Goal: Task Accomplishment & Management: Manage account settings

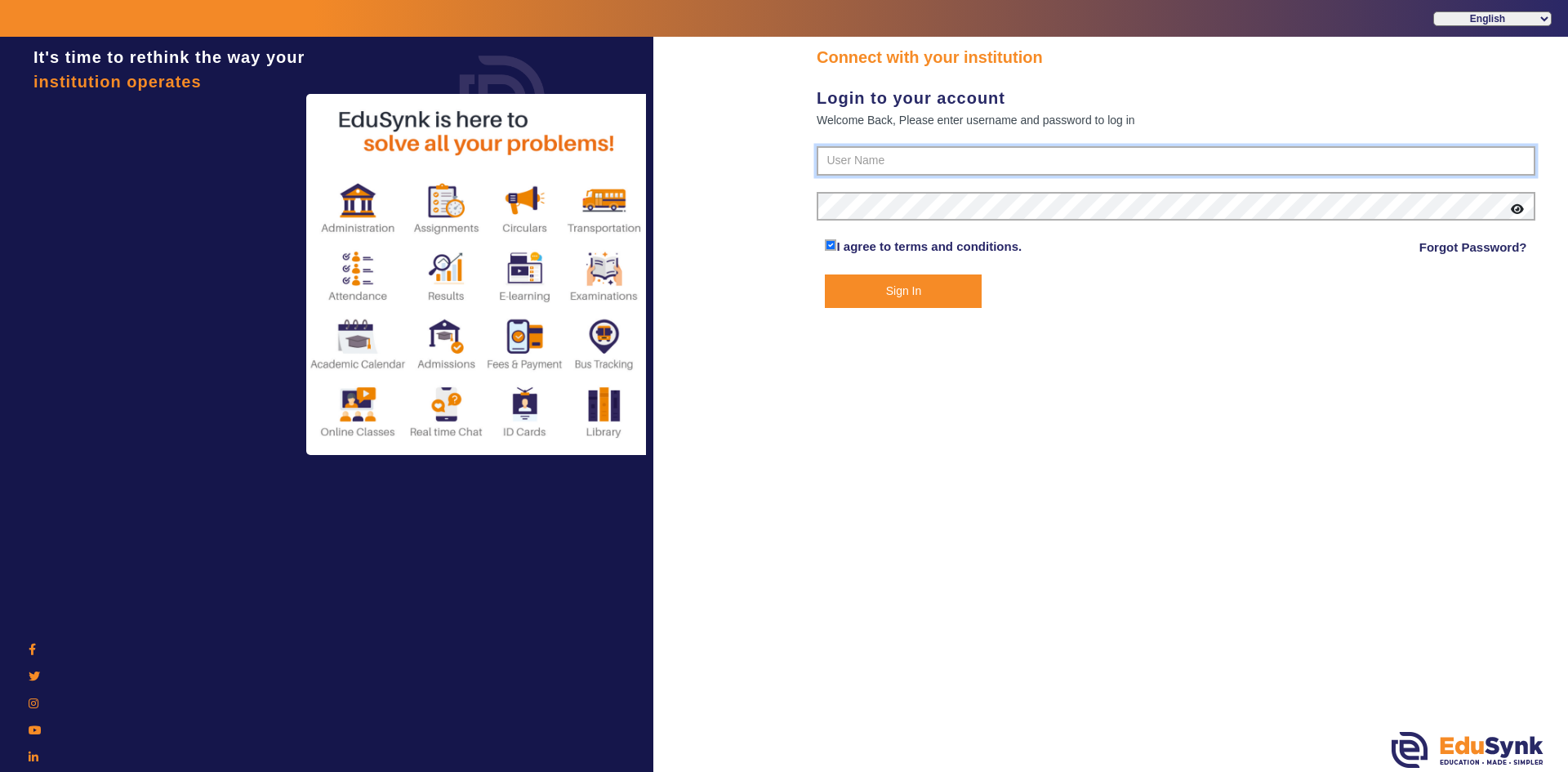
type input "6354922771"
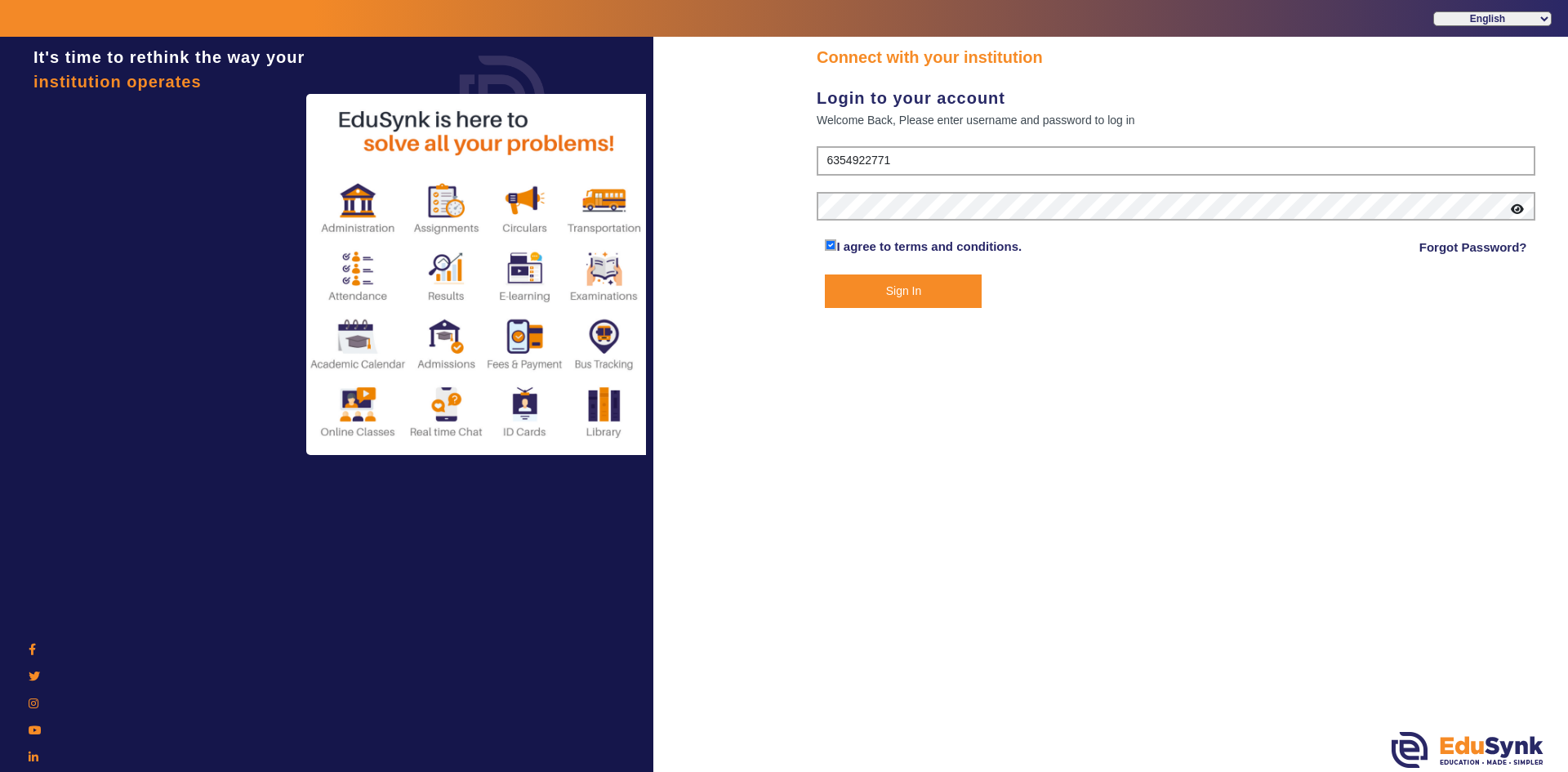
click at [936, 302] on button "Sign In" at bounding box center [903, 291] width 157 height 34
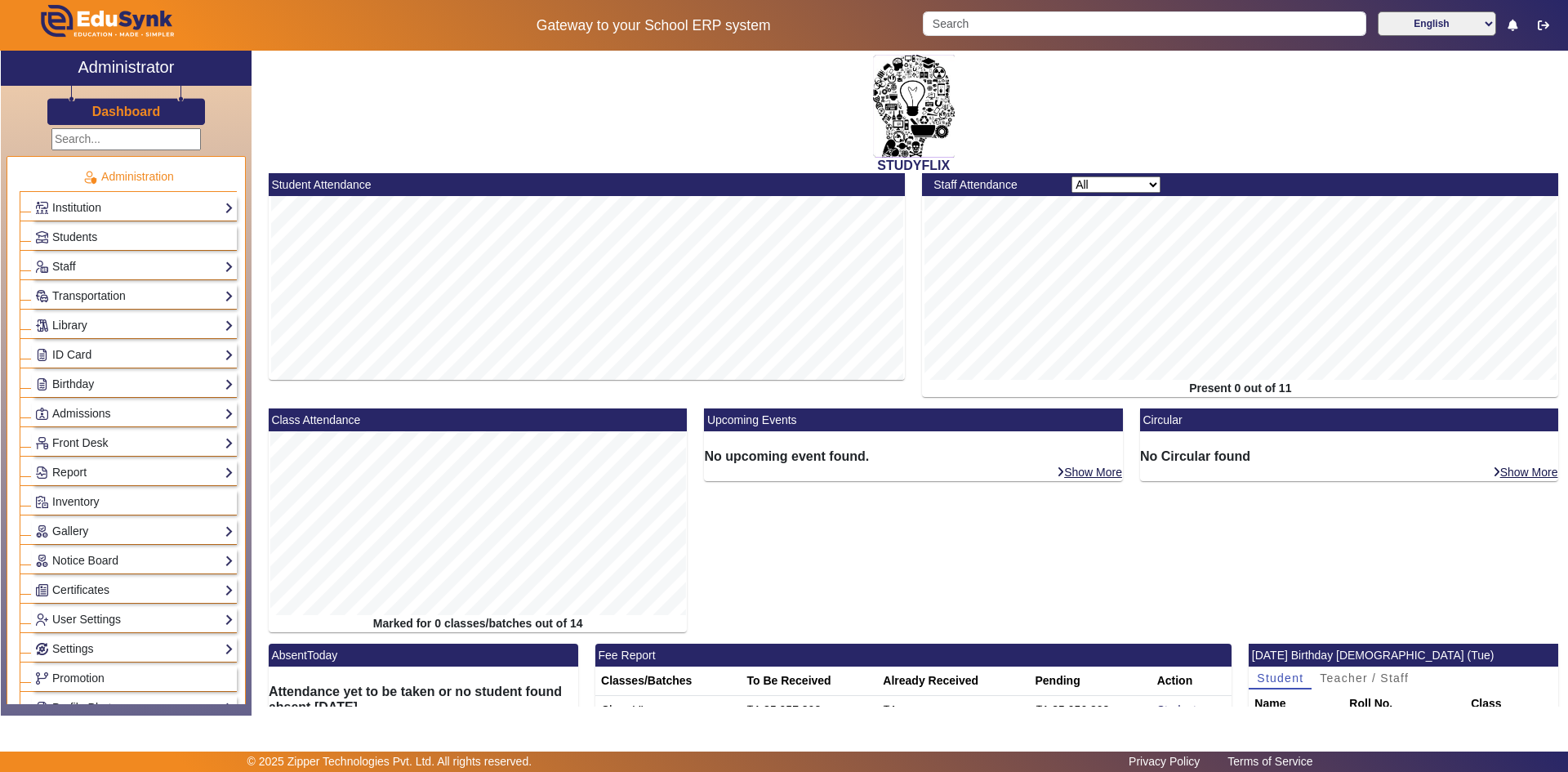
click at [699, 122] on div "STUDYFLIX" at bounding box center [913, 111] width 1308 height 123
click at [65, 475] on link "Report" at bounding box center [134, 472] width 199 height 19
click at [49, 514] on link "App Invites" at bounding box center [72, 514] width 56 height 13
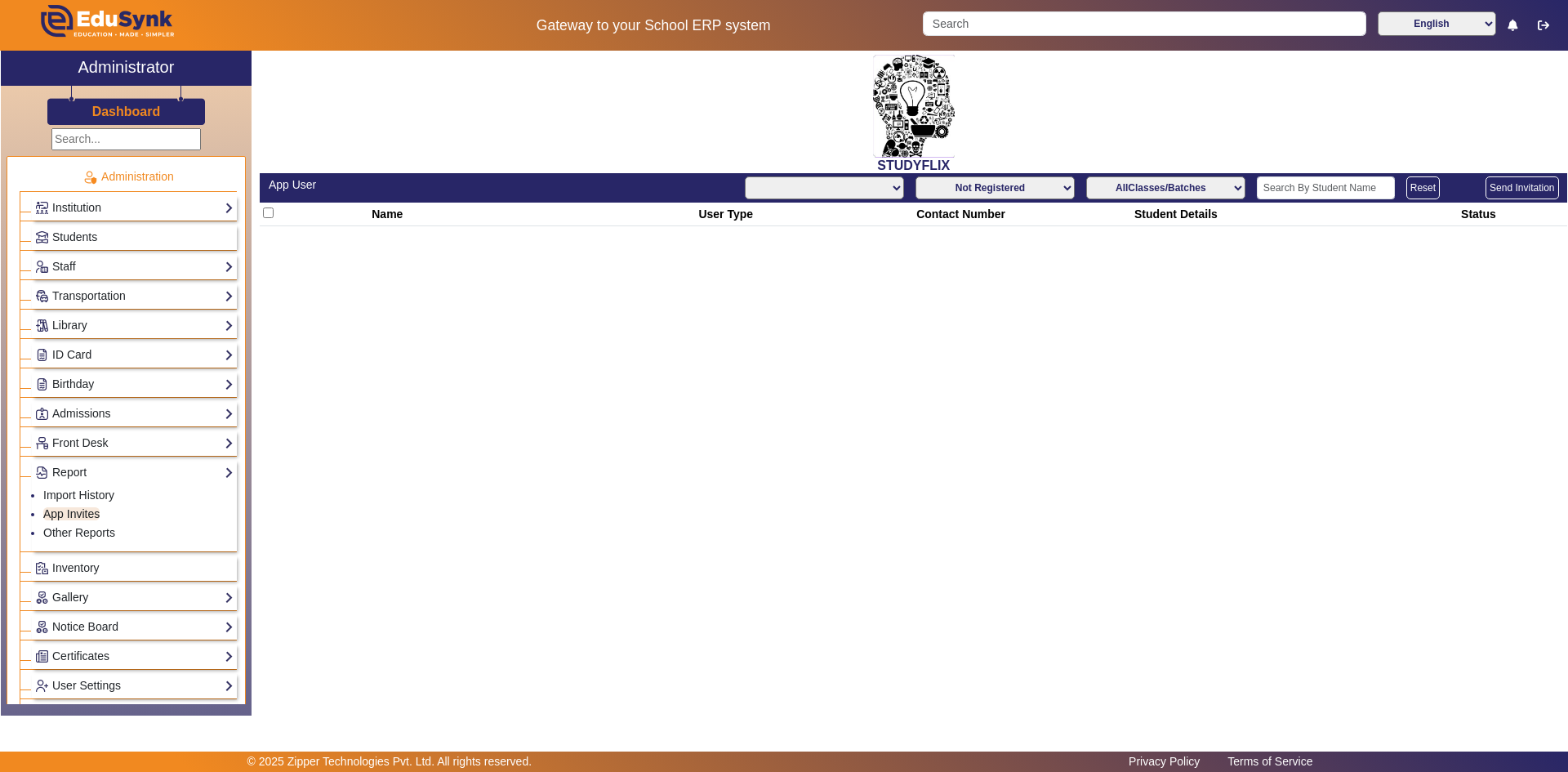
select select "All"
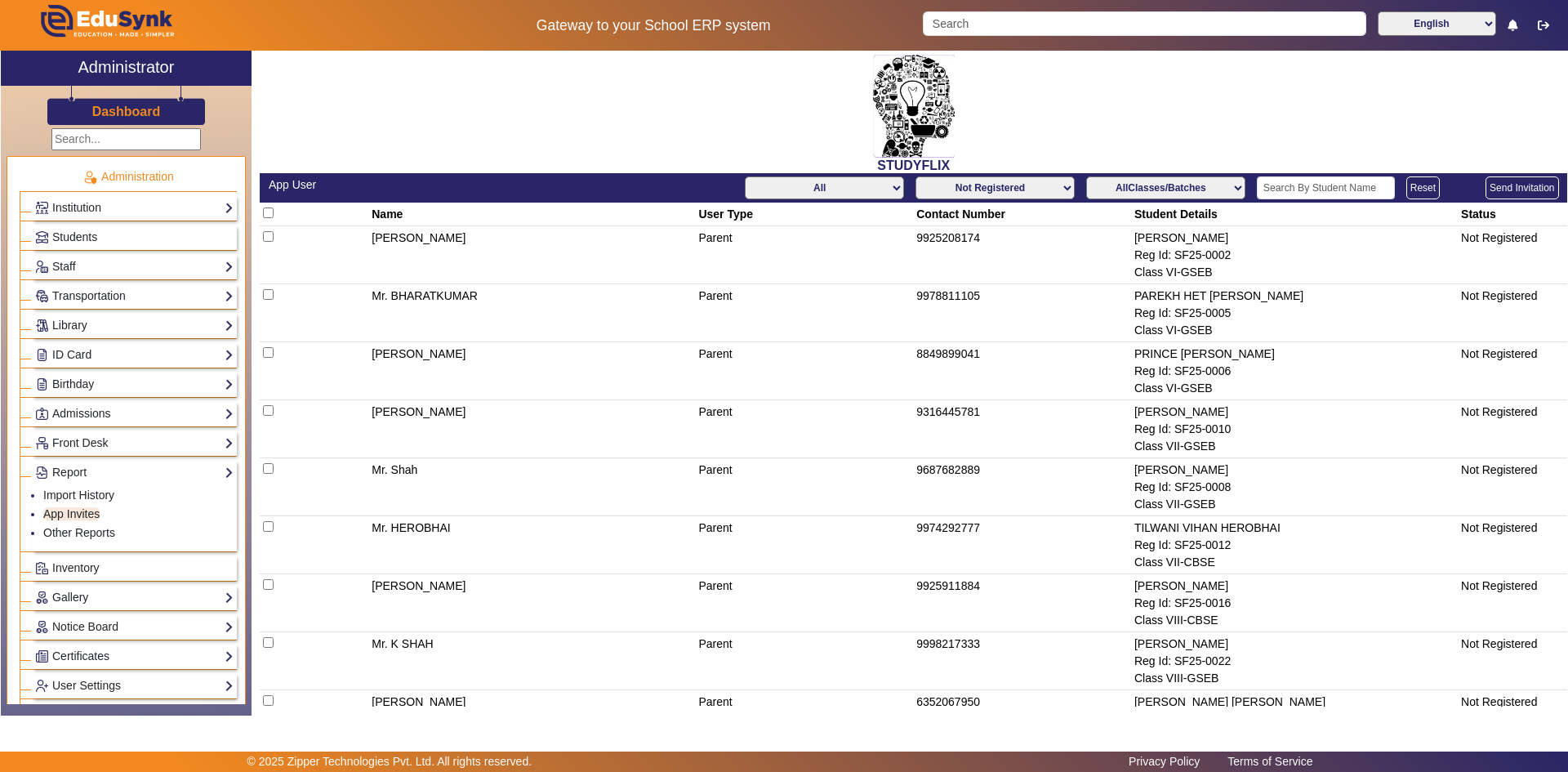
click at [1063, 192] on select "Not Registered Registered" at bounding box center [995, 188] width 159 height 23
click at [915, 176] on select "Not Registered Registered" at bounding box center [995, 188] width 159 height 23
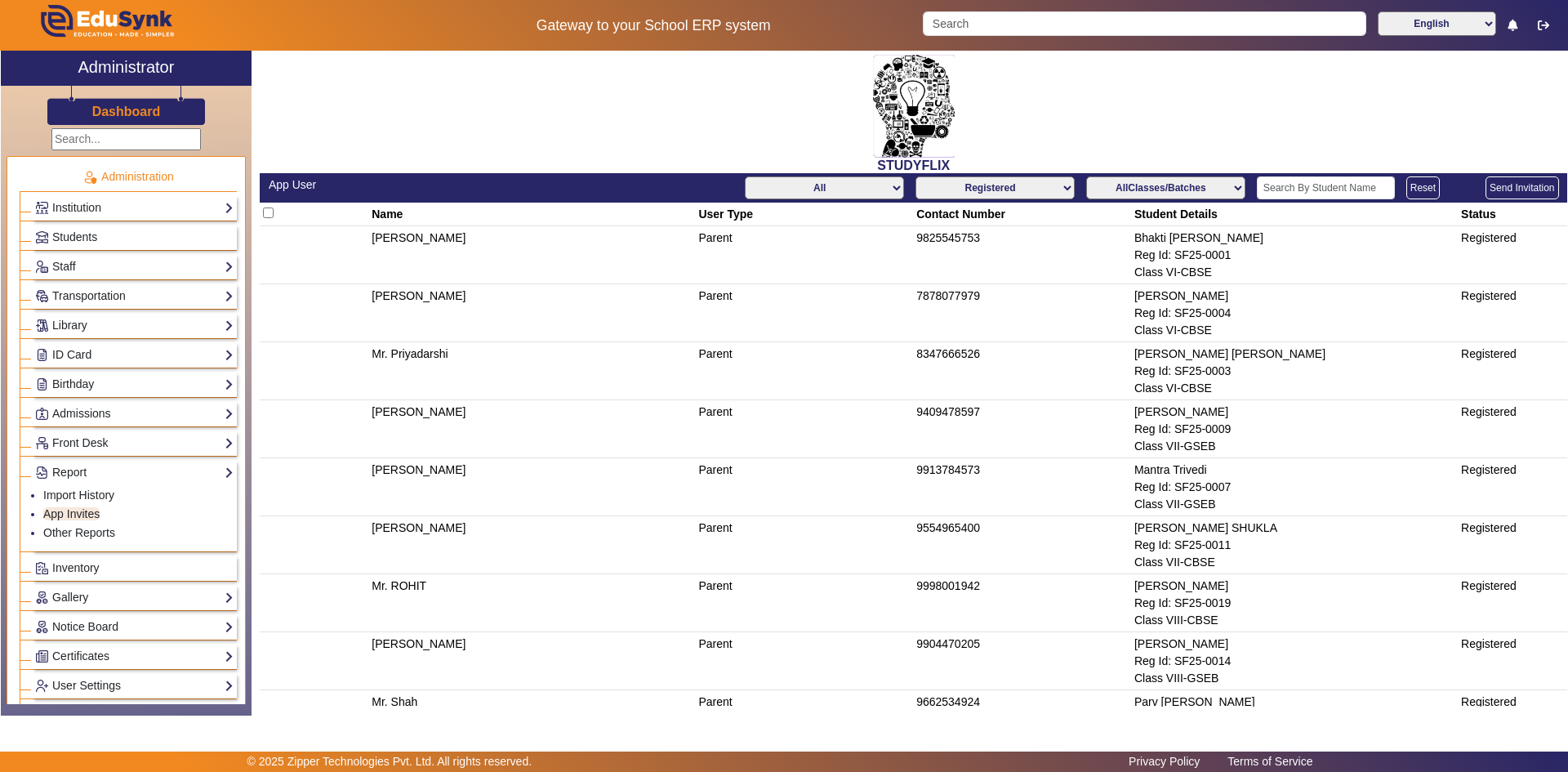
click at [1060, 189] on select "Not Registered Registered" at bounding box center [995, 188] width 159 height 23
select select "not_registered"
click at [915, 176] on select "Not Registered Registered" at bounding box center [995, 188] width 159 height 23
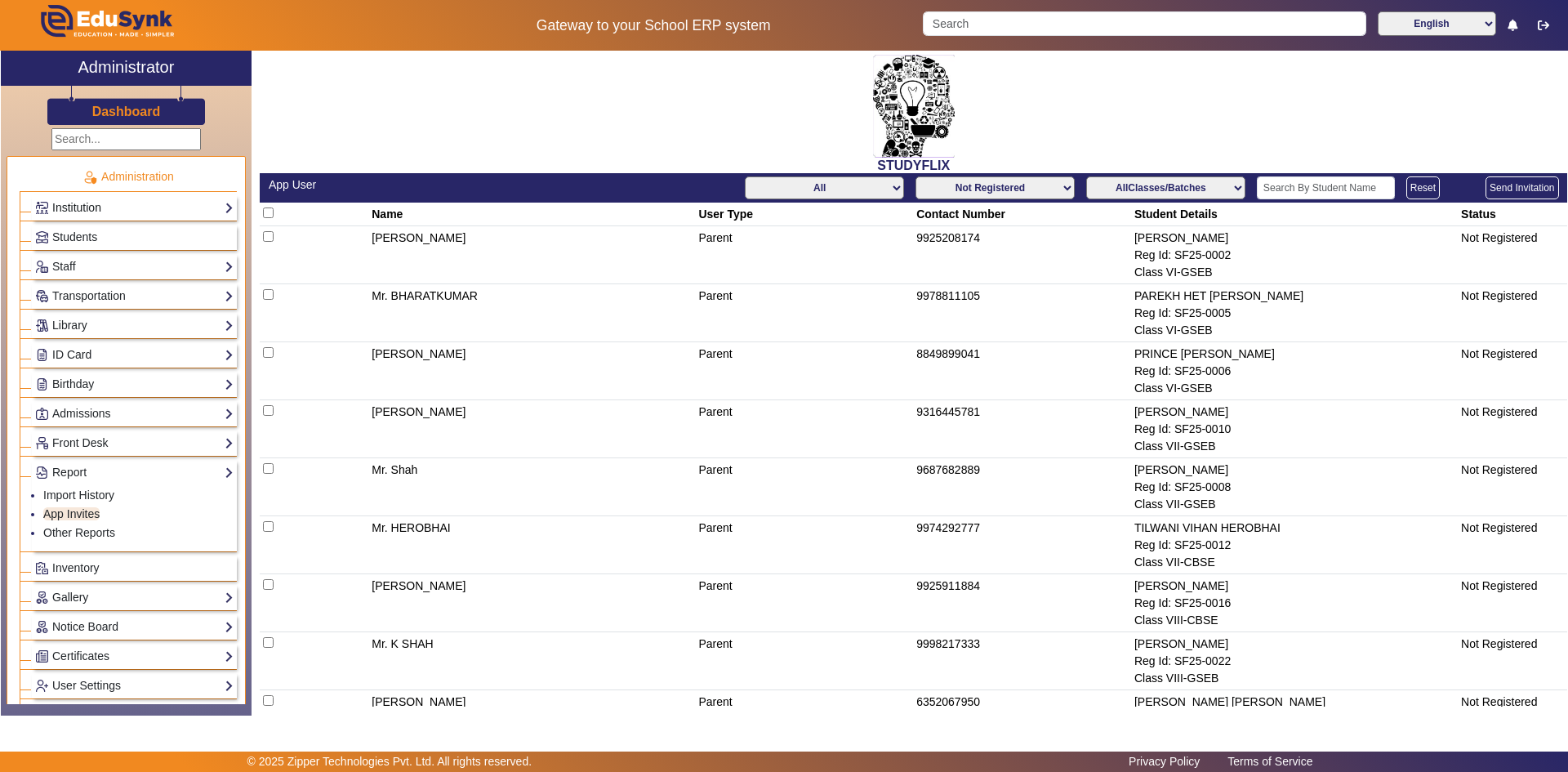
click at [109, 212] on link "Institution" at bounding box center [134, 208] width 199 height 19
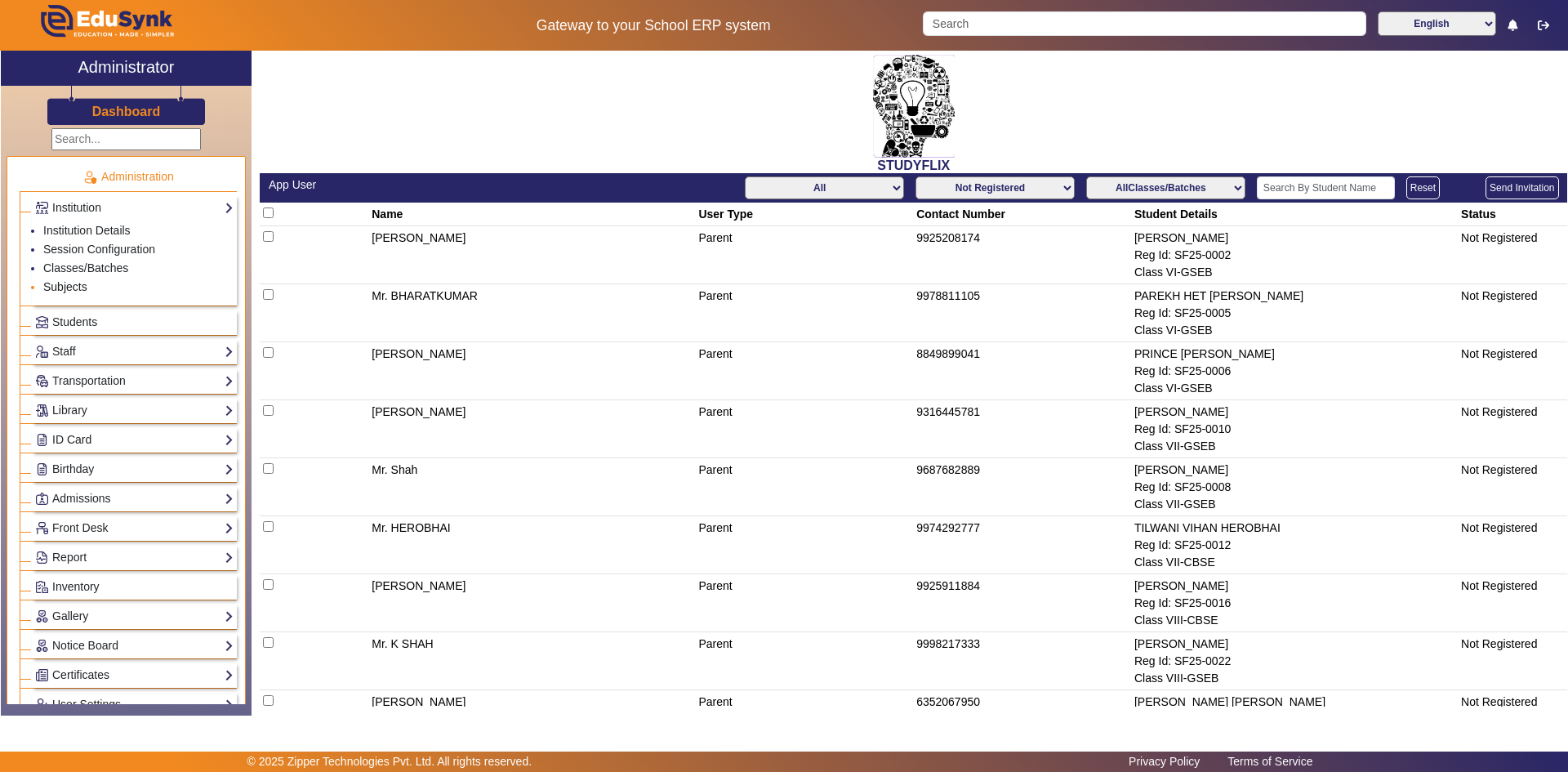
click at [77, 283] on link "Subjects" at bounding box center [66, 287] width 44 height 13
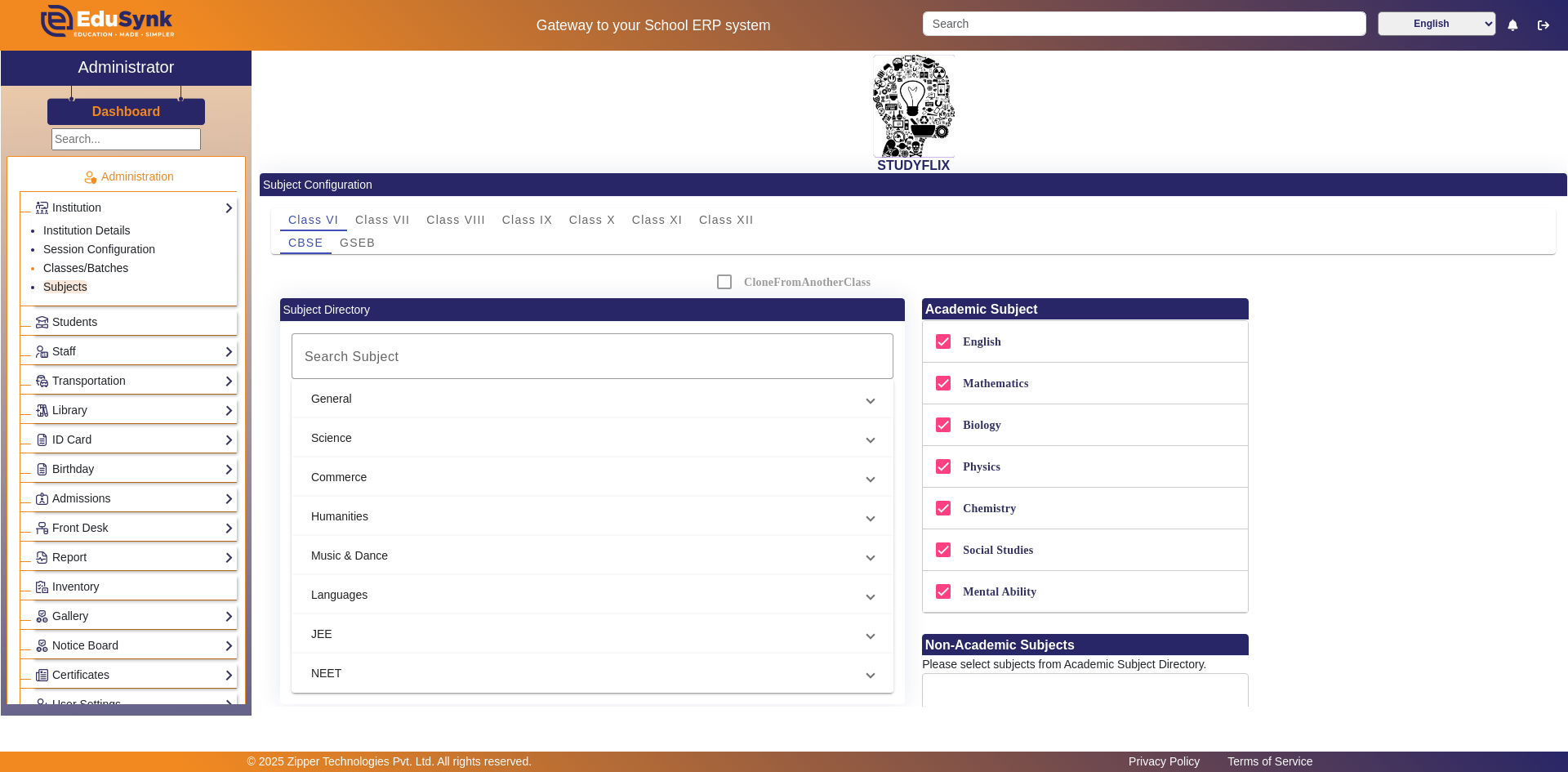
click at [100, 269] on link "Classes/Batches" at bounding box center [86, 268] width 85 height 13
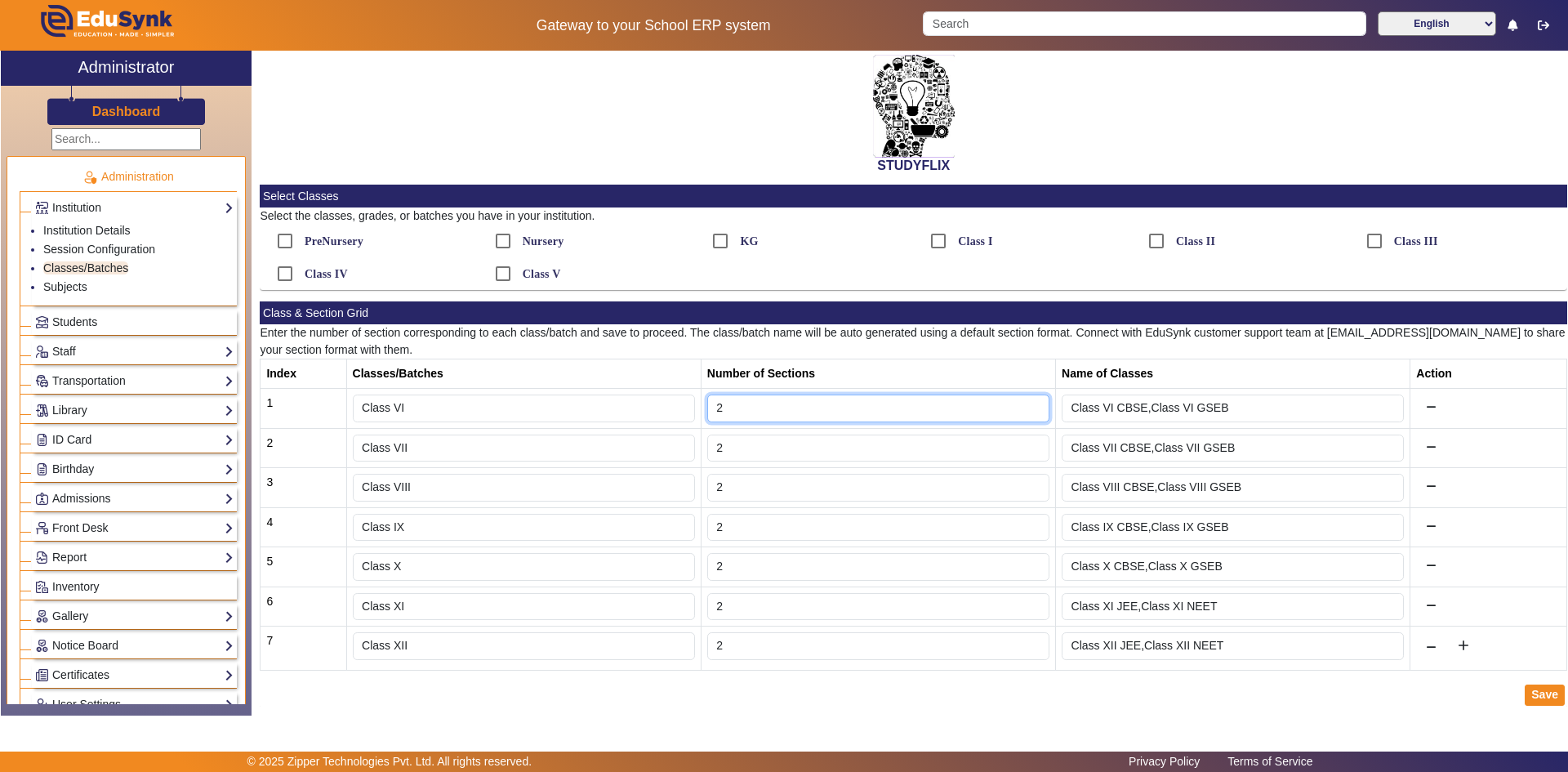
click at [765, 415] on input "2" at bounding box center [878, 409] width 342 height 28
type input "1"
click at [1027, 414] on input "1" at bounding box center [878, 409] width 342 height 28
type input "Class VI A"
click at [1027, 414] on input "1" at bounding box center [878, 409] width 342 height 28
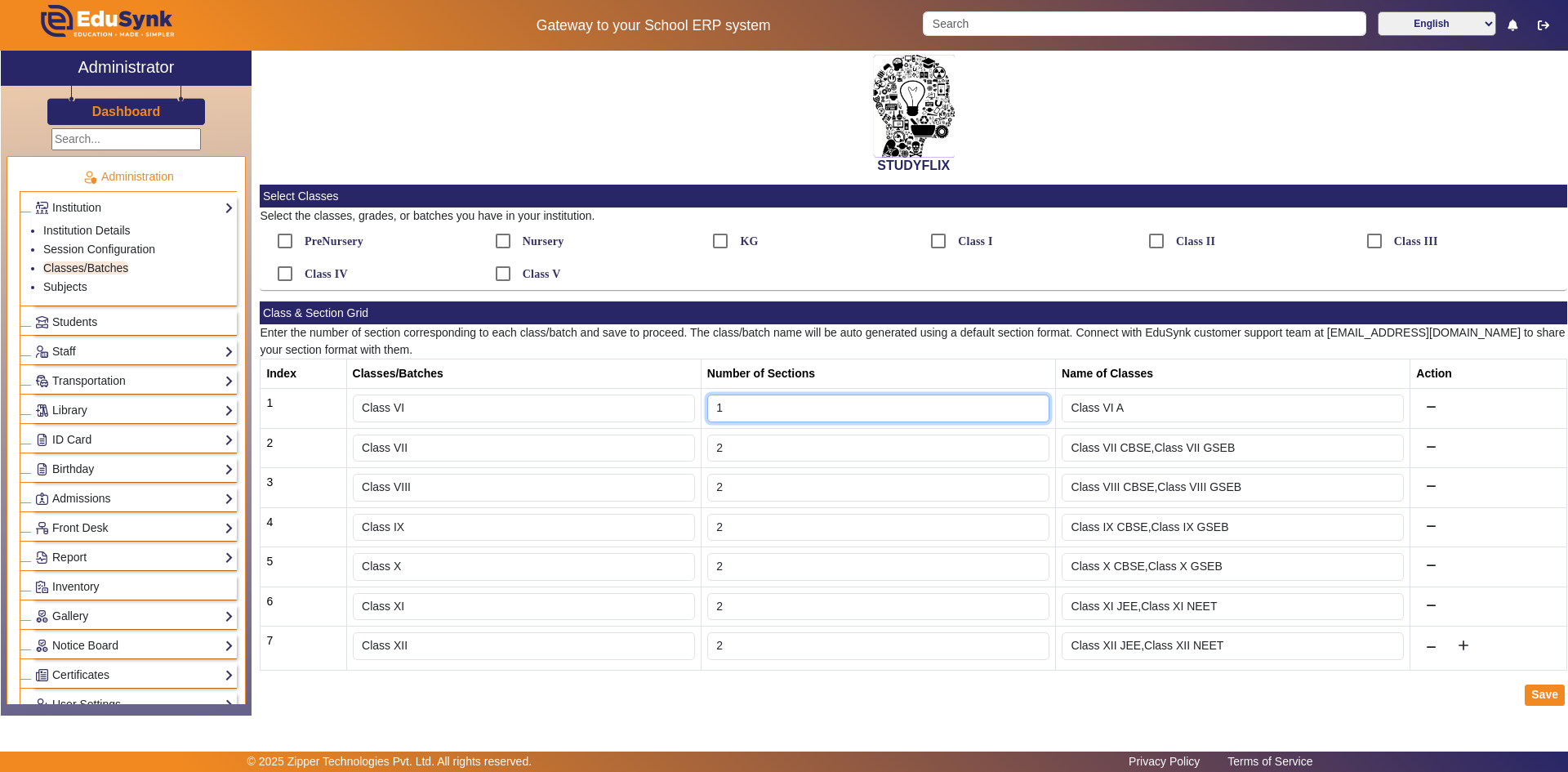
click at [1027, 414] on input "1" at bounding box center [878, 409] width 342 height 28
click at [1027, 399] on input "1" at bounding box center [878, 409] width 342 height 28
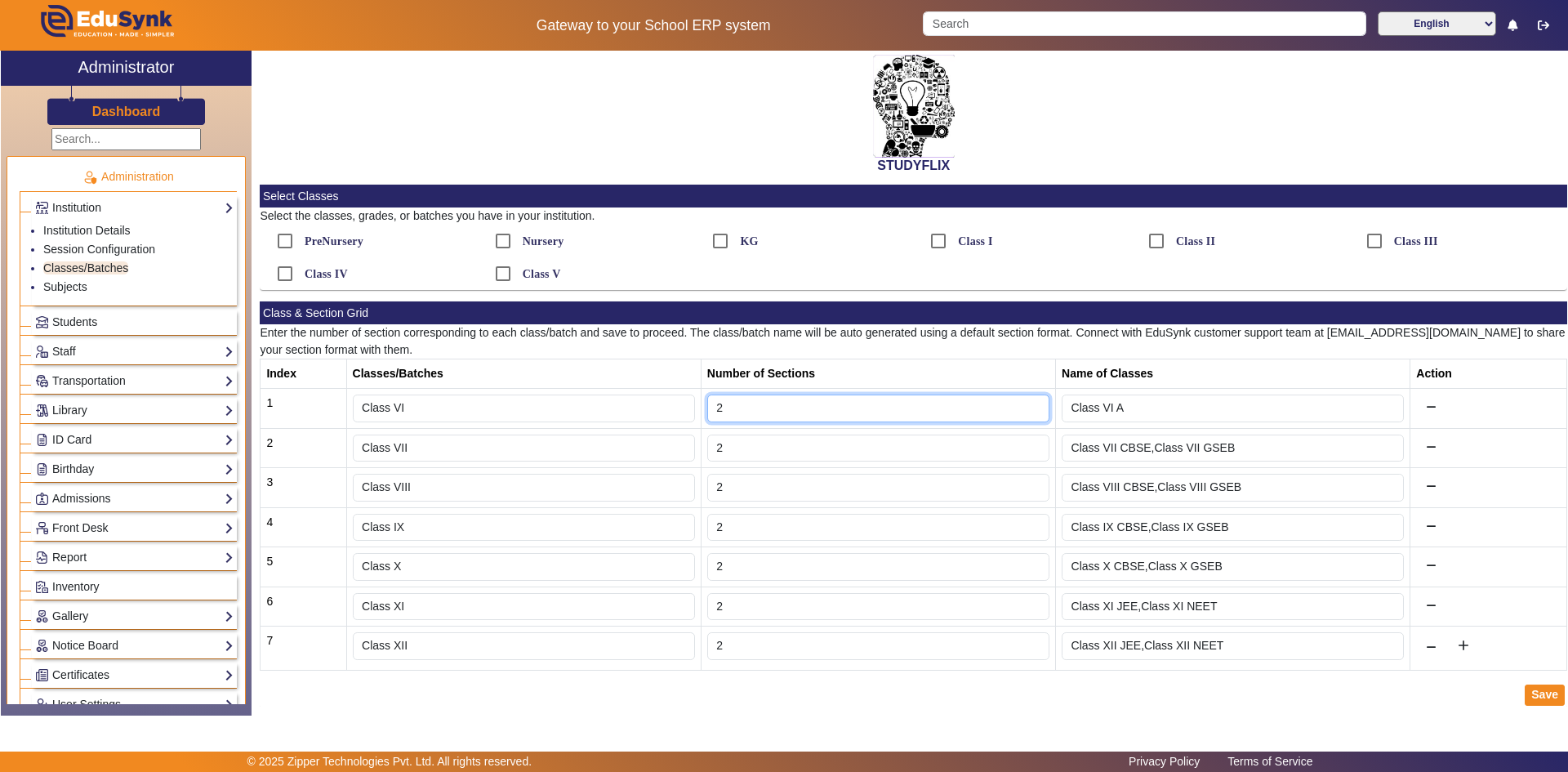
type input "2"
click at [1029, 403] on input "2" at bounding box center [878, 409] width 342 height 28
type input "Class VI A,Class VI B"
type input "3"
click at [1029, 403] on input "3" at bounding box center [878, 409] width 342 height 28
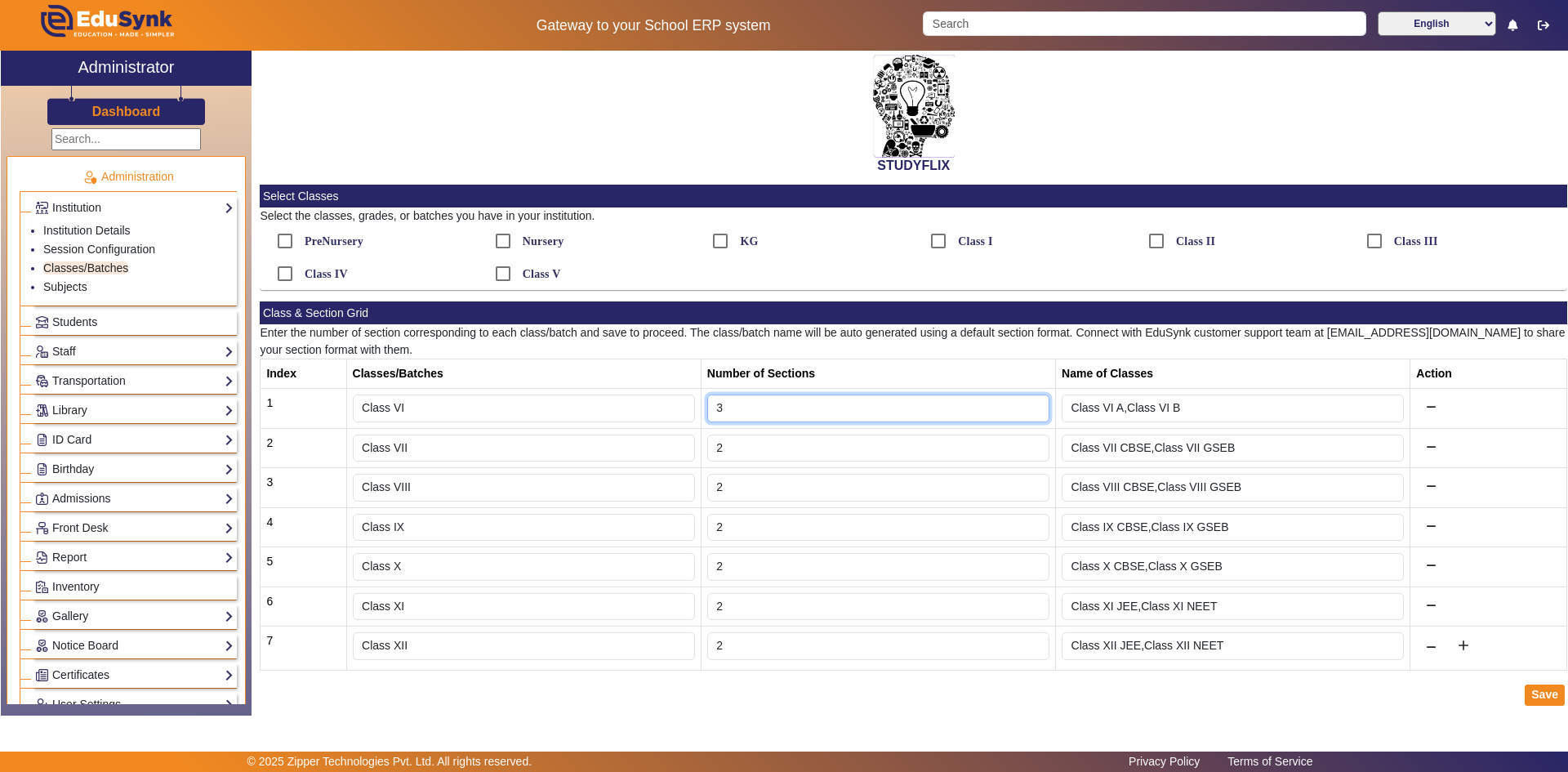
type input "Class VI A,Class VI B,Class VI C"
type input "2"
click at [1028, 414] on input "2" at bounding box center [878, 409] width 342 height 28
type input "Class VI A,Class VI B"
click at [872, 282] on div at bounding box center [805, 274] width 218 height 33
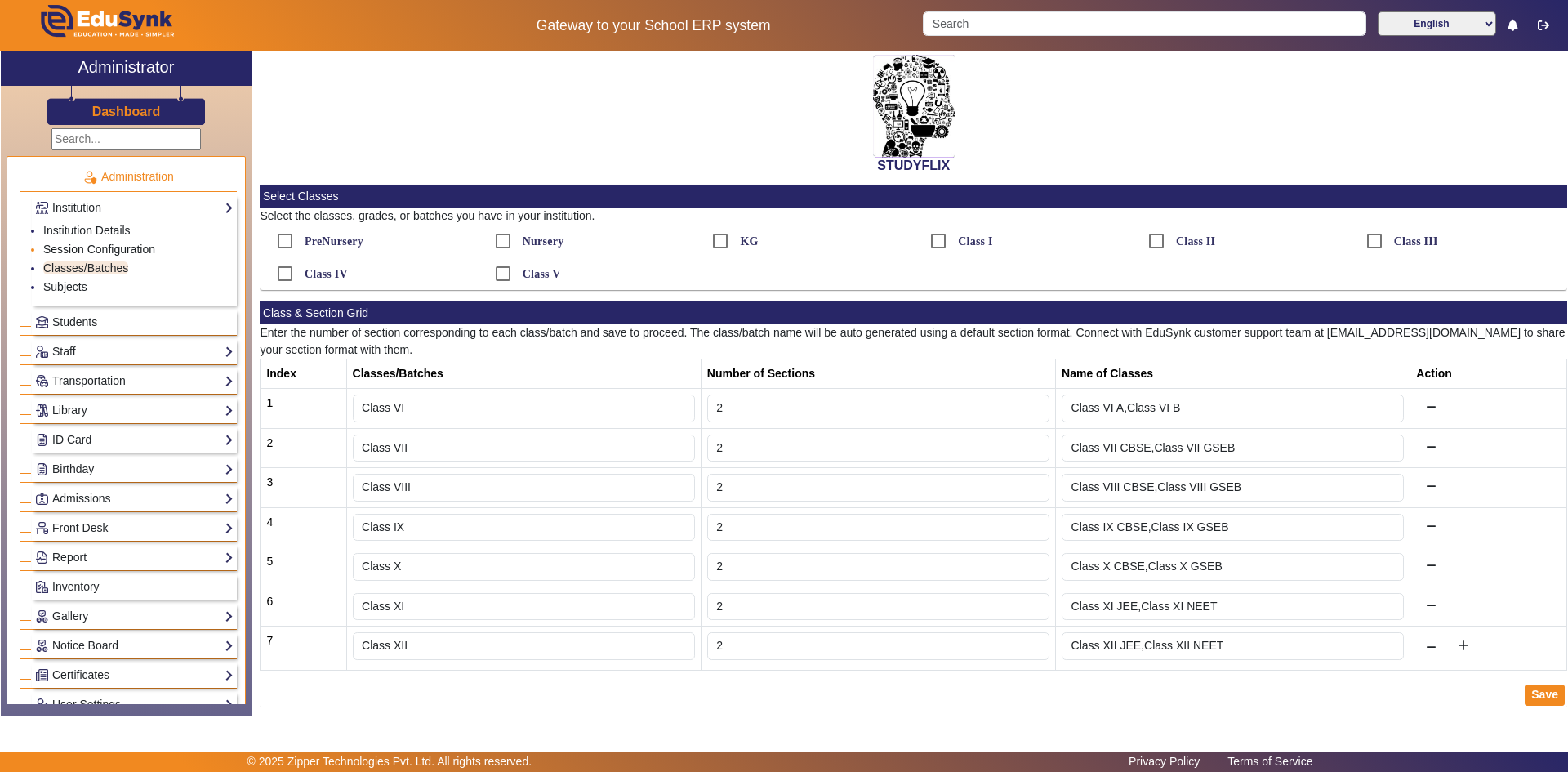
click at [117, 250] on link "Session Configuration" at bounding box center [100, 249] width 112 height 13
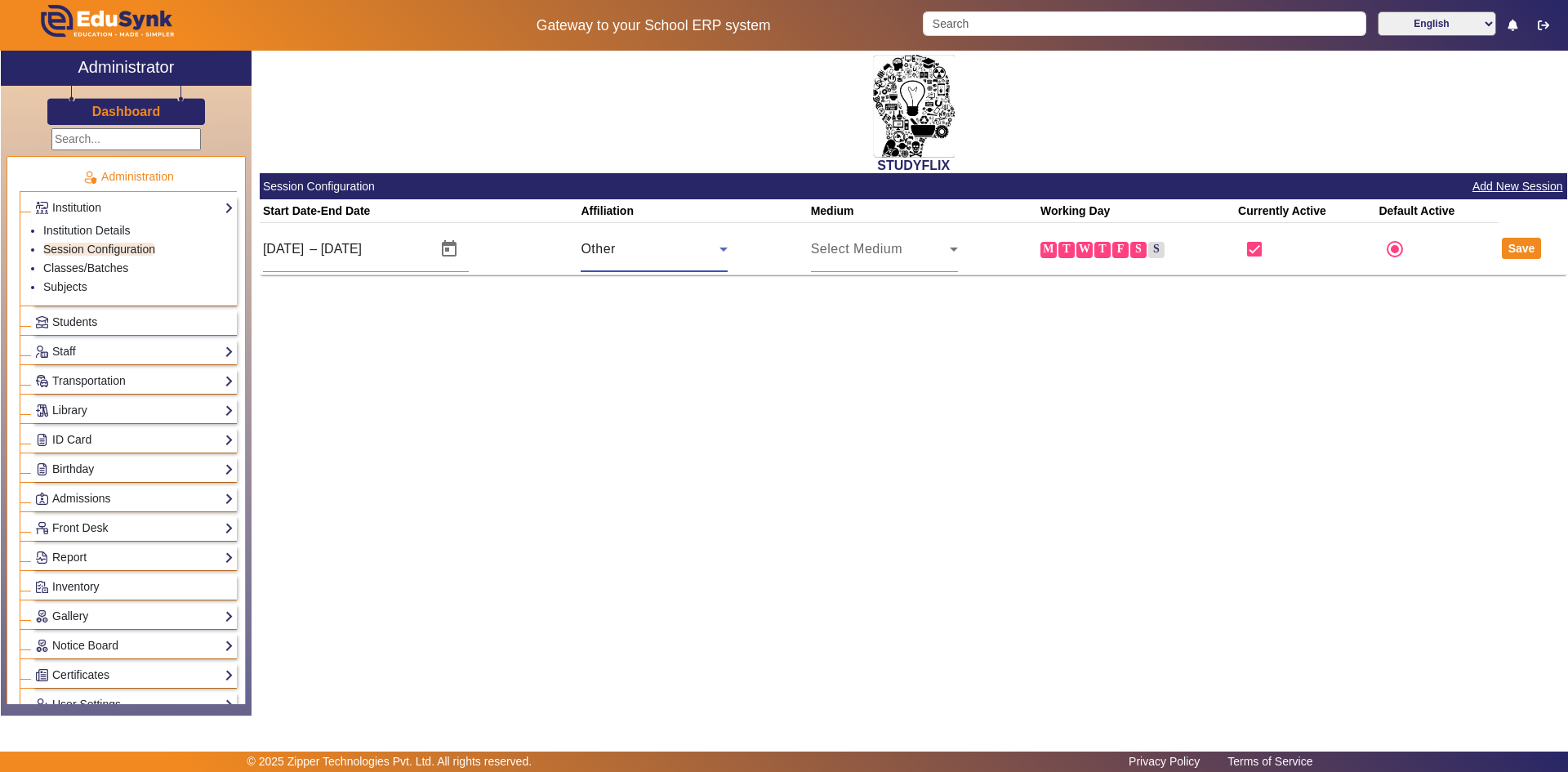
click at [661, 258] on div "Other" at bounding box center [650, 249] width 139 height 20
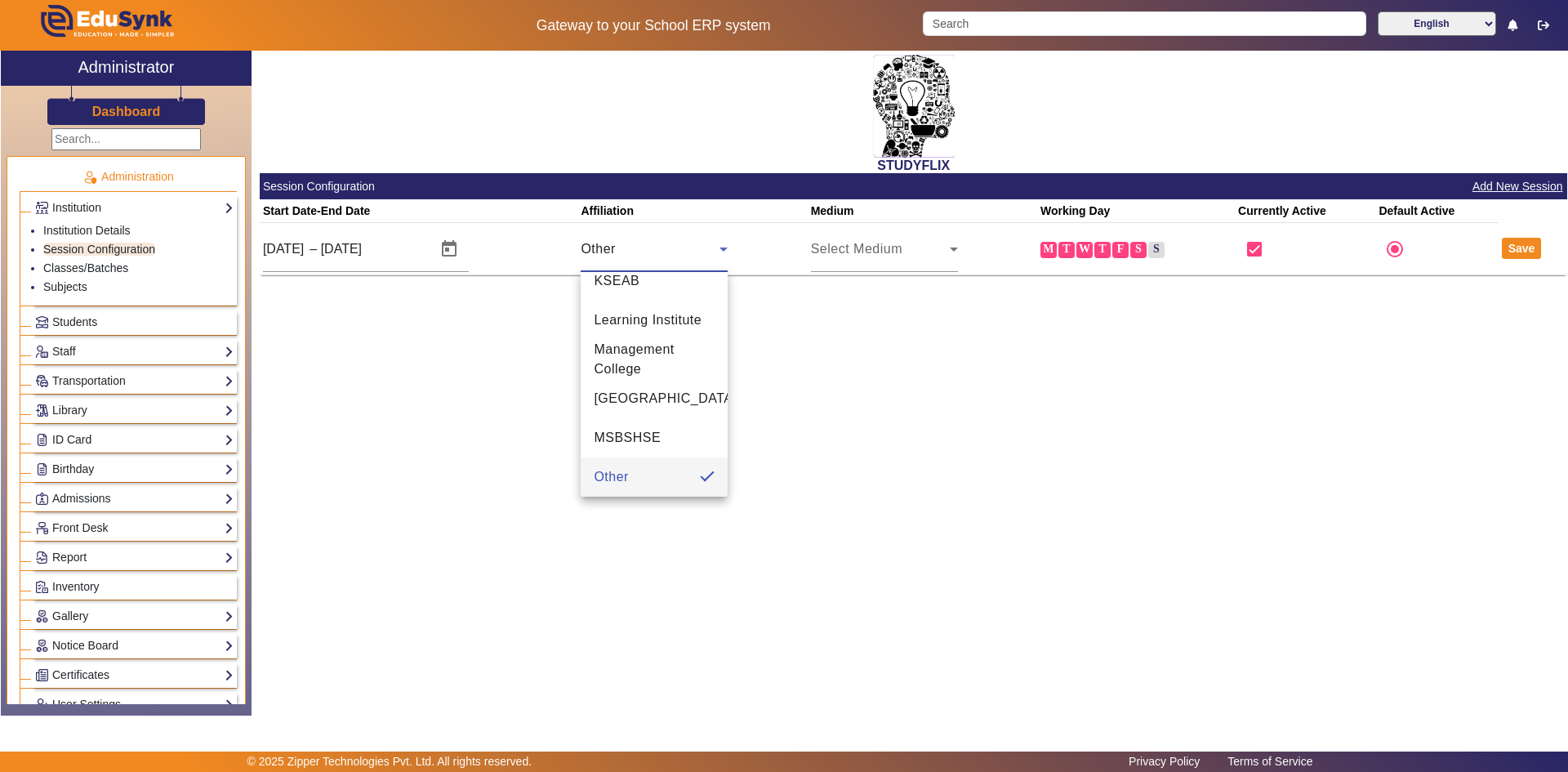
click at [809, 350] on div at bounding box center [784, 386] width 1568 height 772
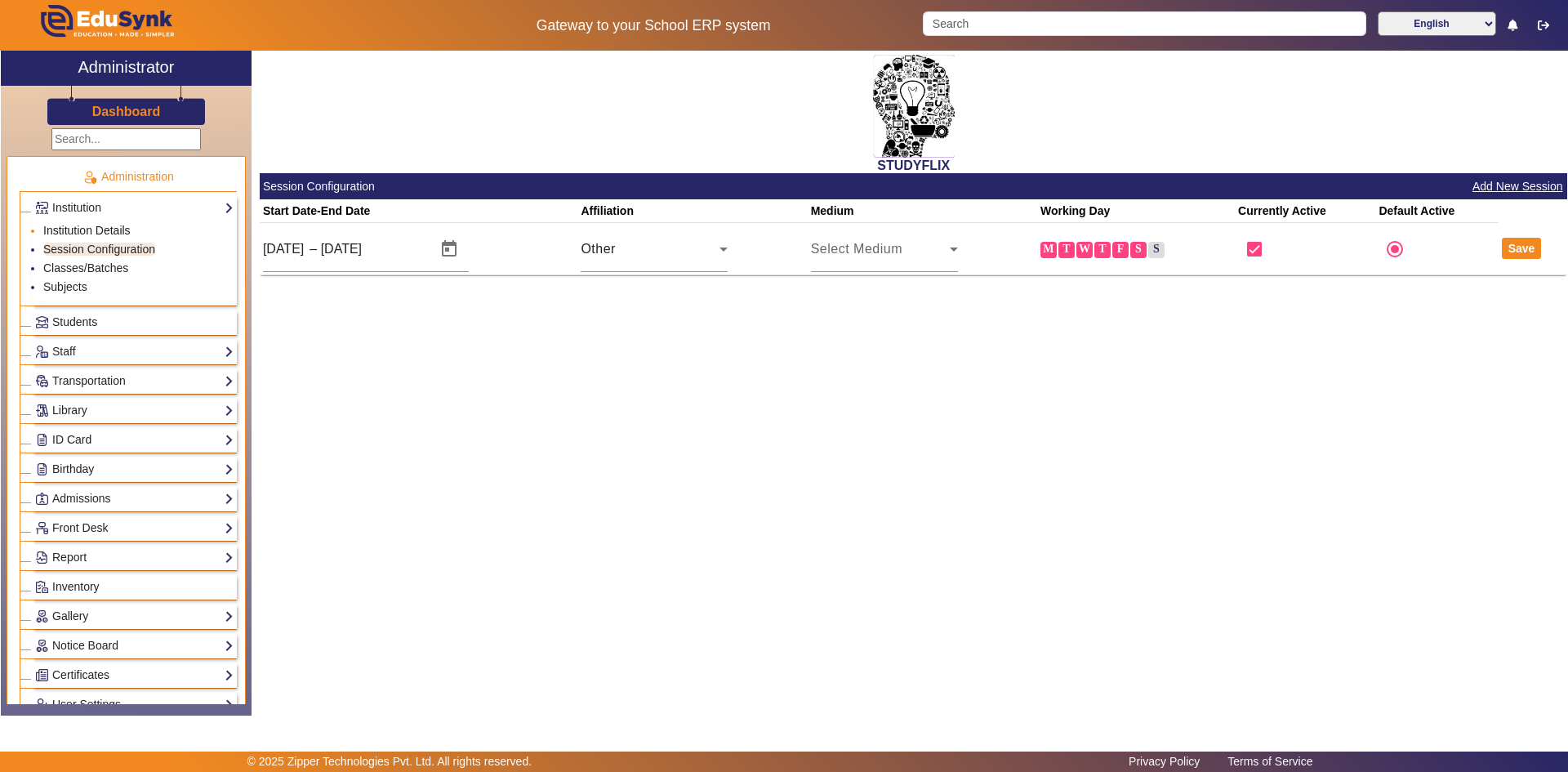
click at [72, 230] on link "Institution Details" at bounding box center [87, 231] width 87 height 13
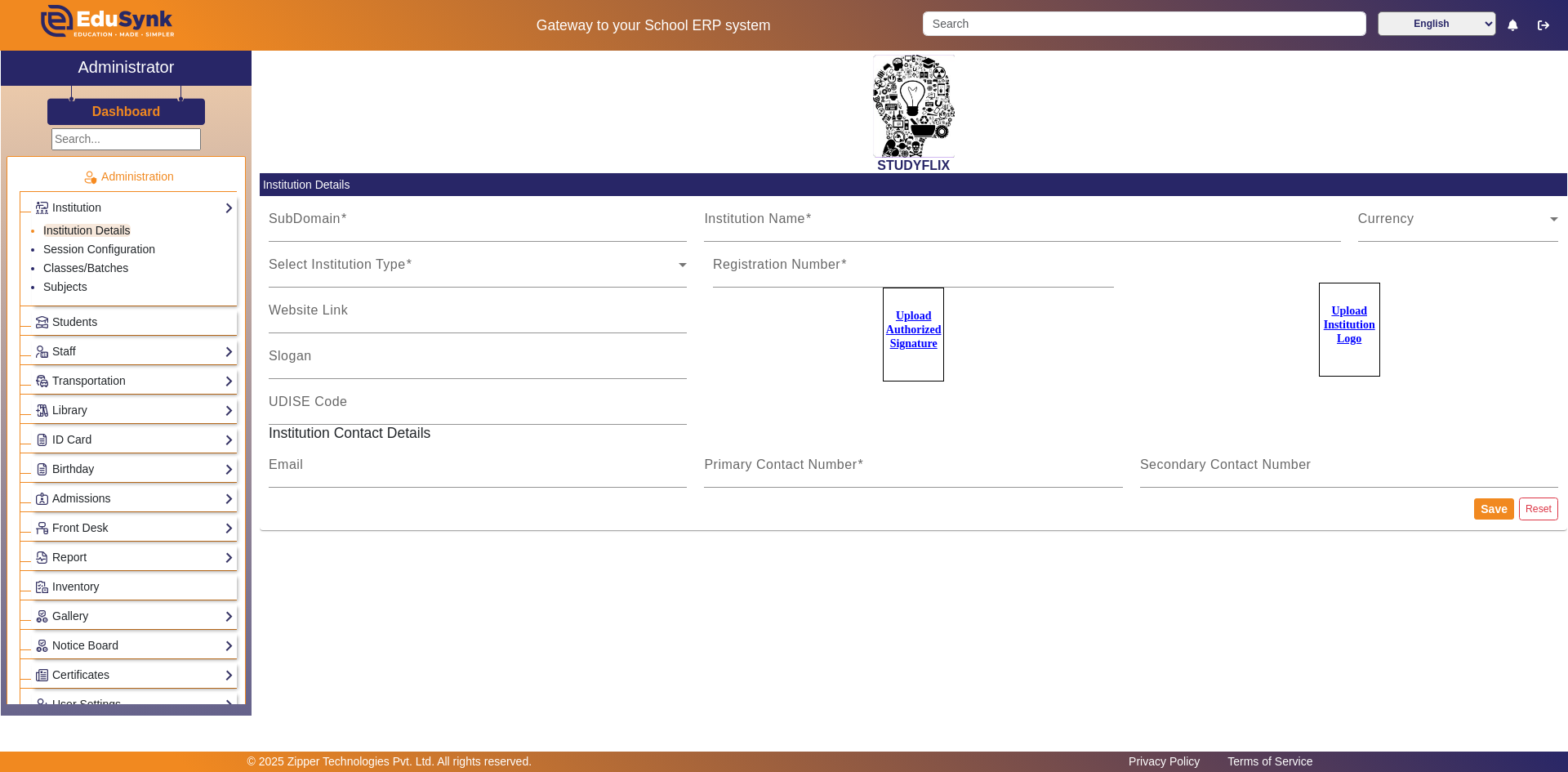
type input "StudyflixGJ"
type input "STUDYFLIX"
type input "Centre of Excellence"
type input "[EMAIL_ADDRESS][PERSON_NAME][DOMAIN_NAME]"
type input "6354922771"
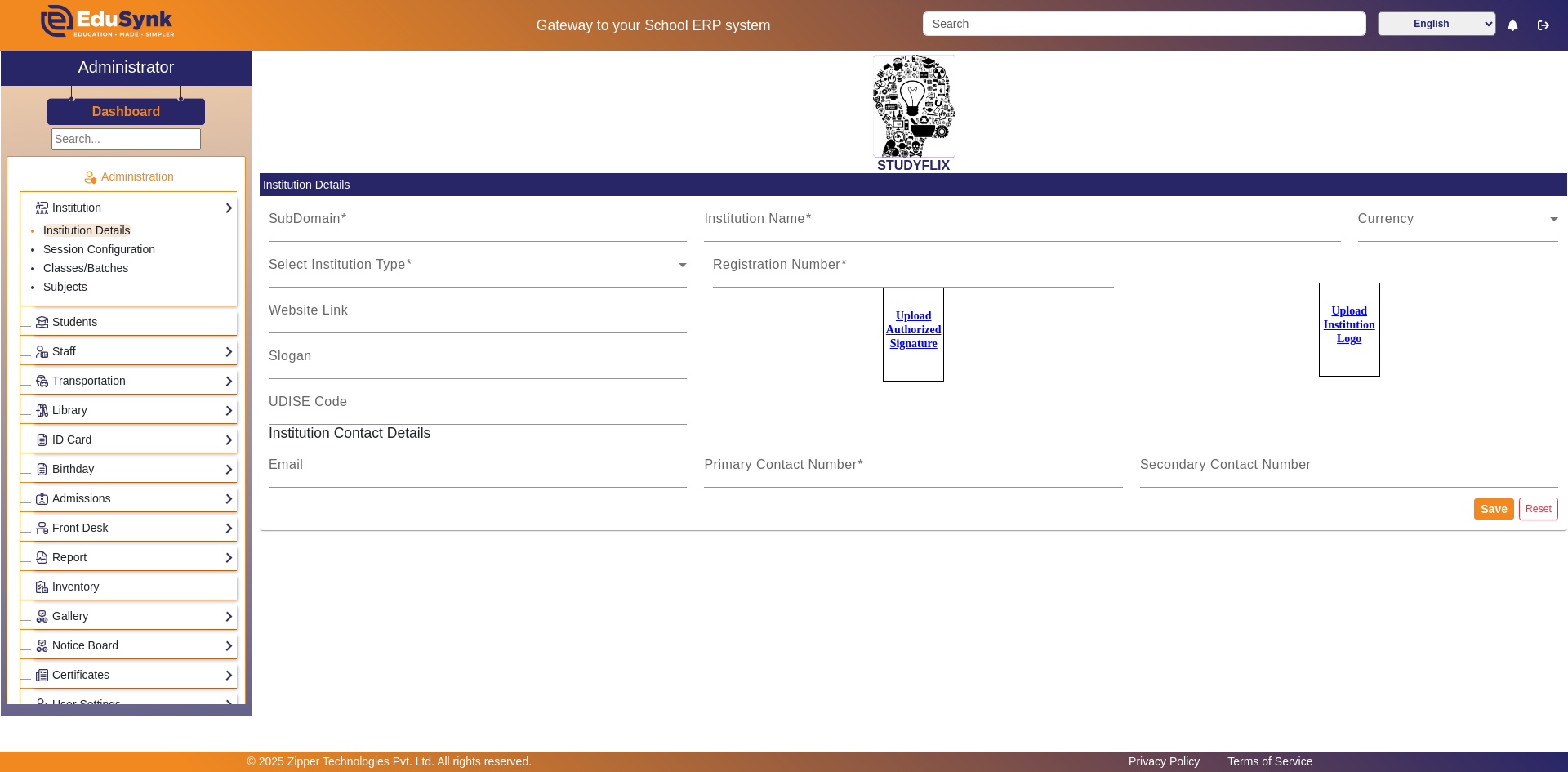
type input "9974211266"
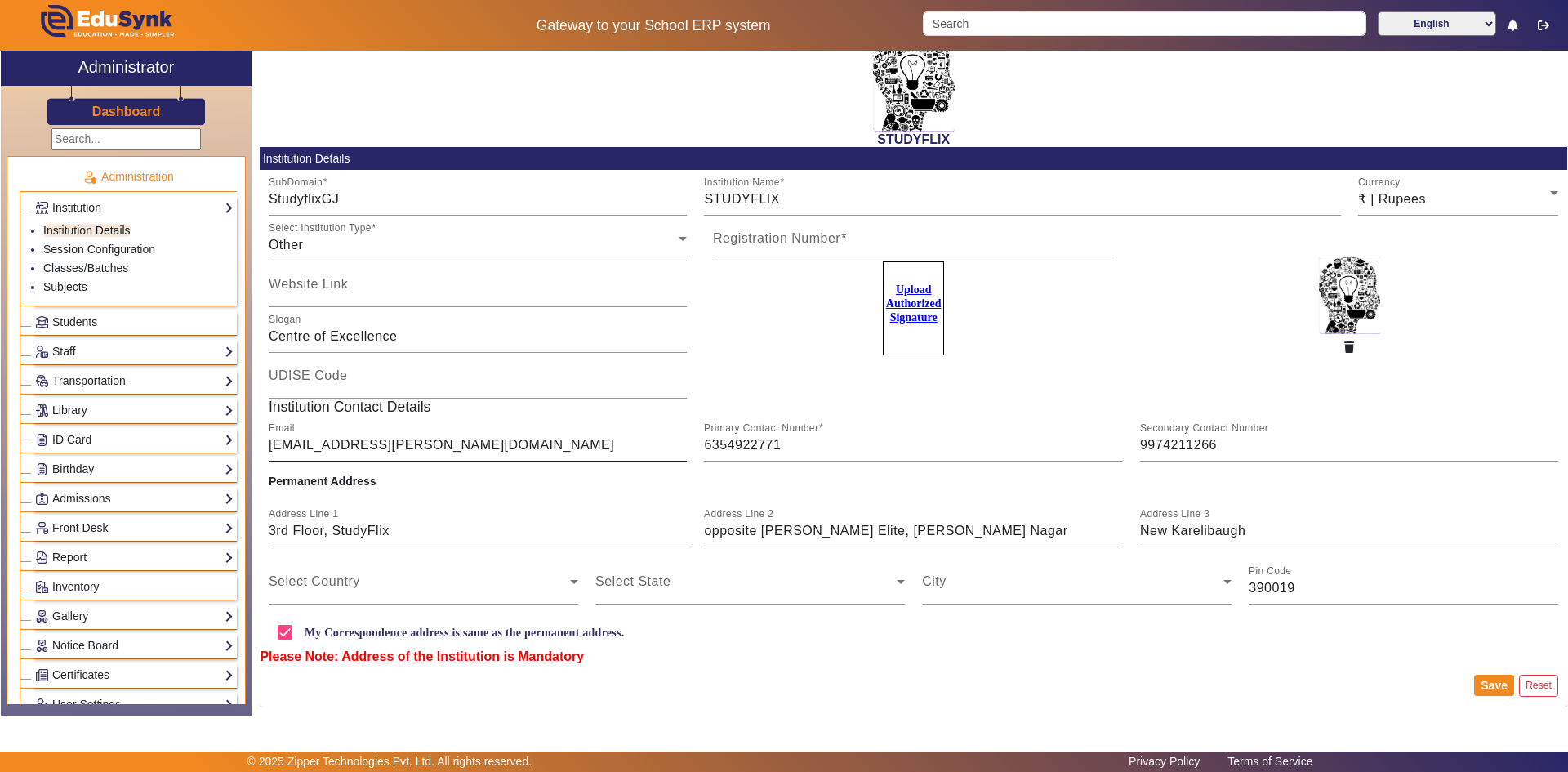
scroll to position [38, 0]
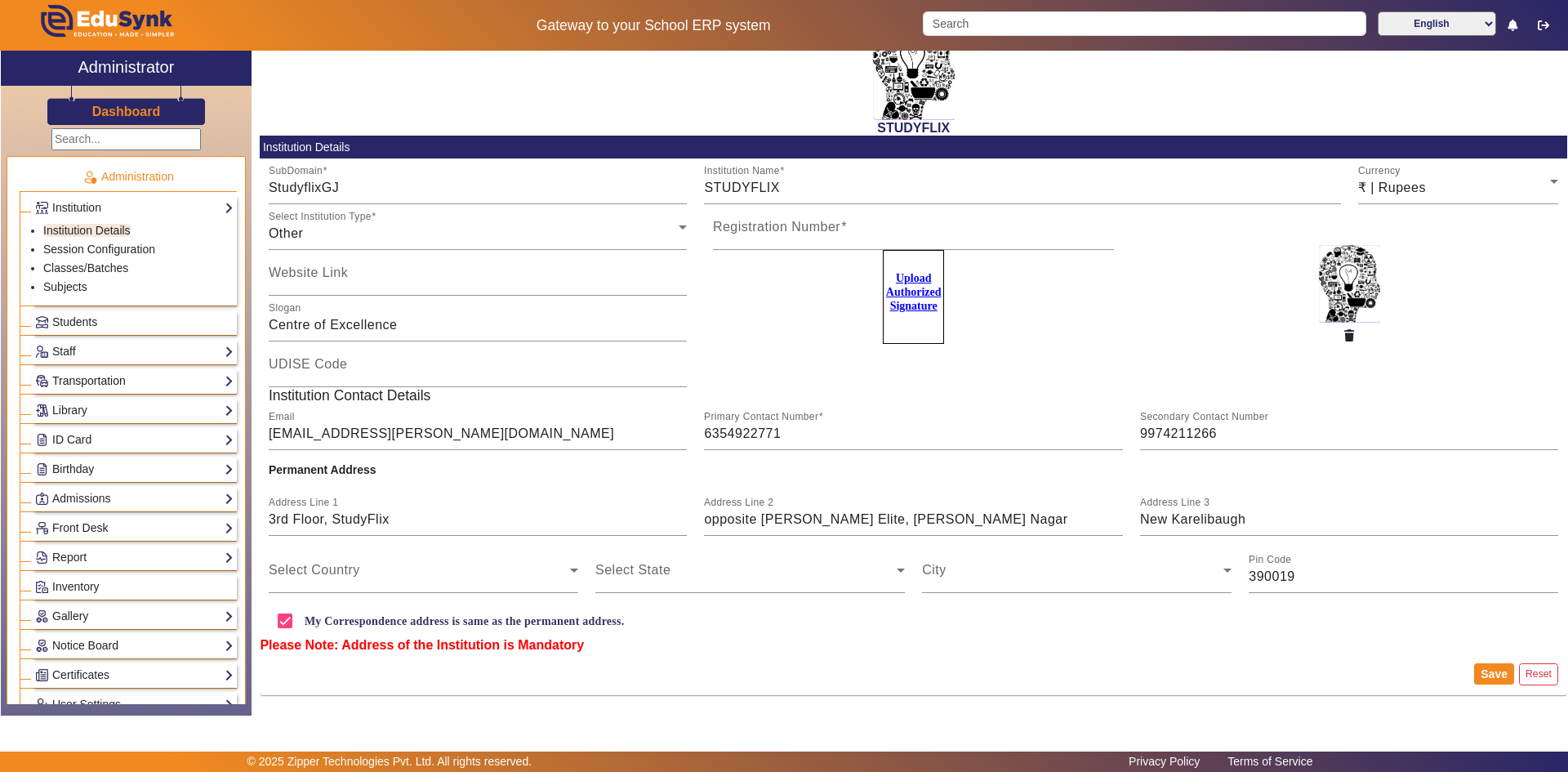
click at [101, 375] on link "Transportation" at bounding box center [134, 381] width 199 height 19
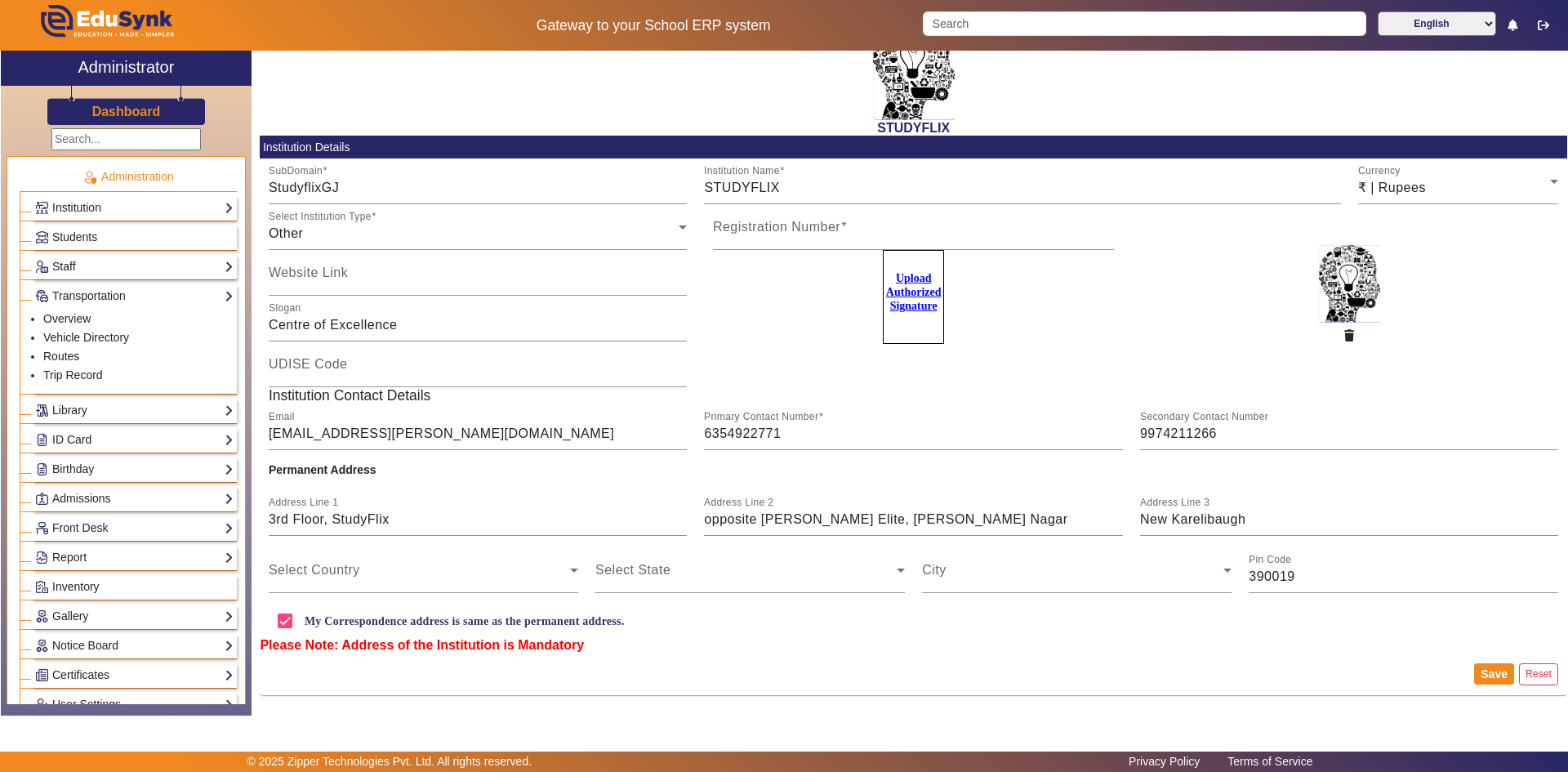
click at [102, 270] on link "Staff" at bounding box center [134, 266] width 199 height 19
click at [102, 272] on link "Staff" at bounding box center [134, 266] width 199 height 19
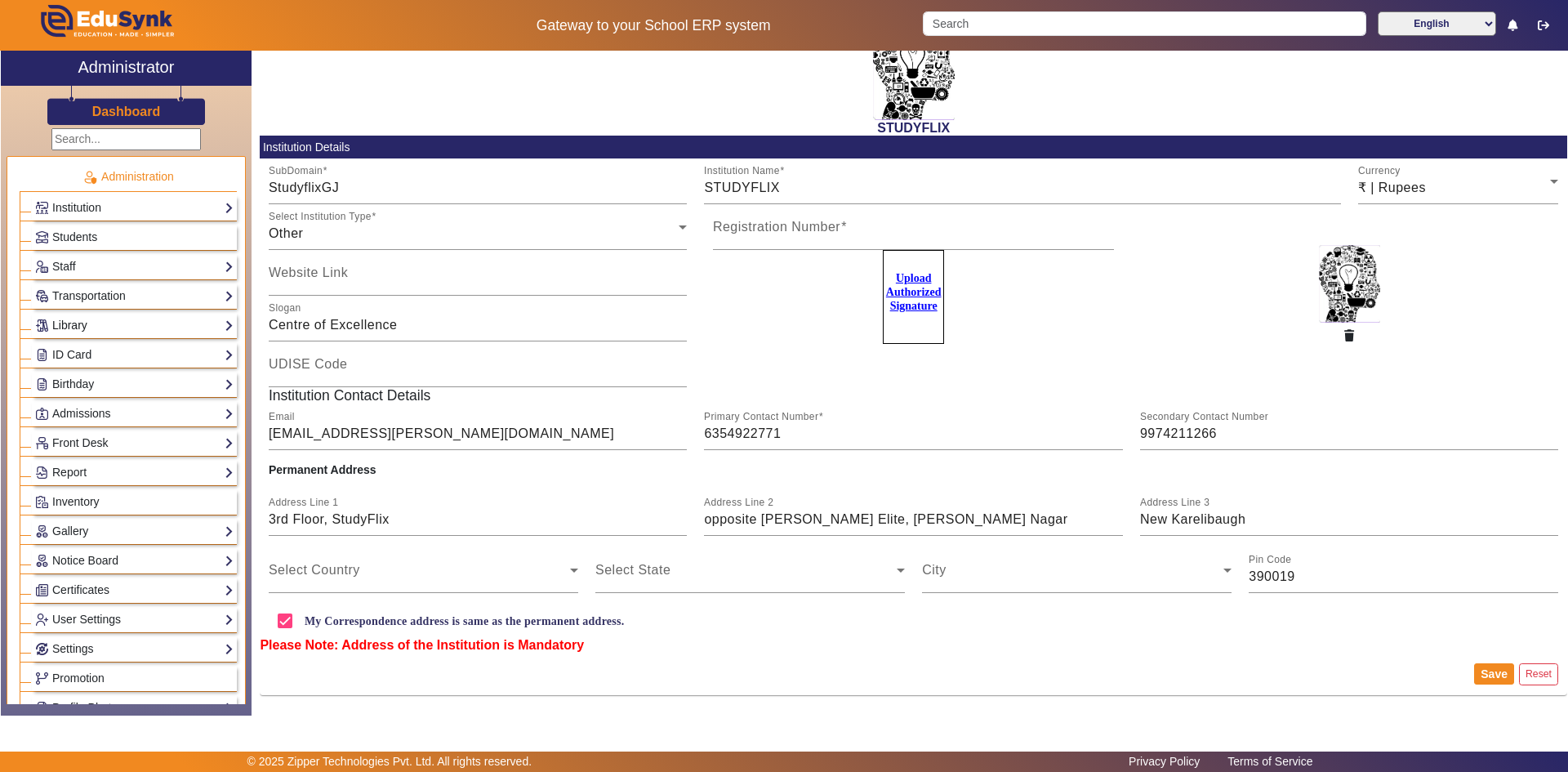
click at [85, 325] on link "Library" at bounding box center [134, 325] width 199 height 19
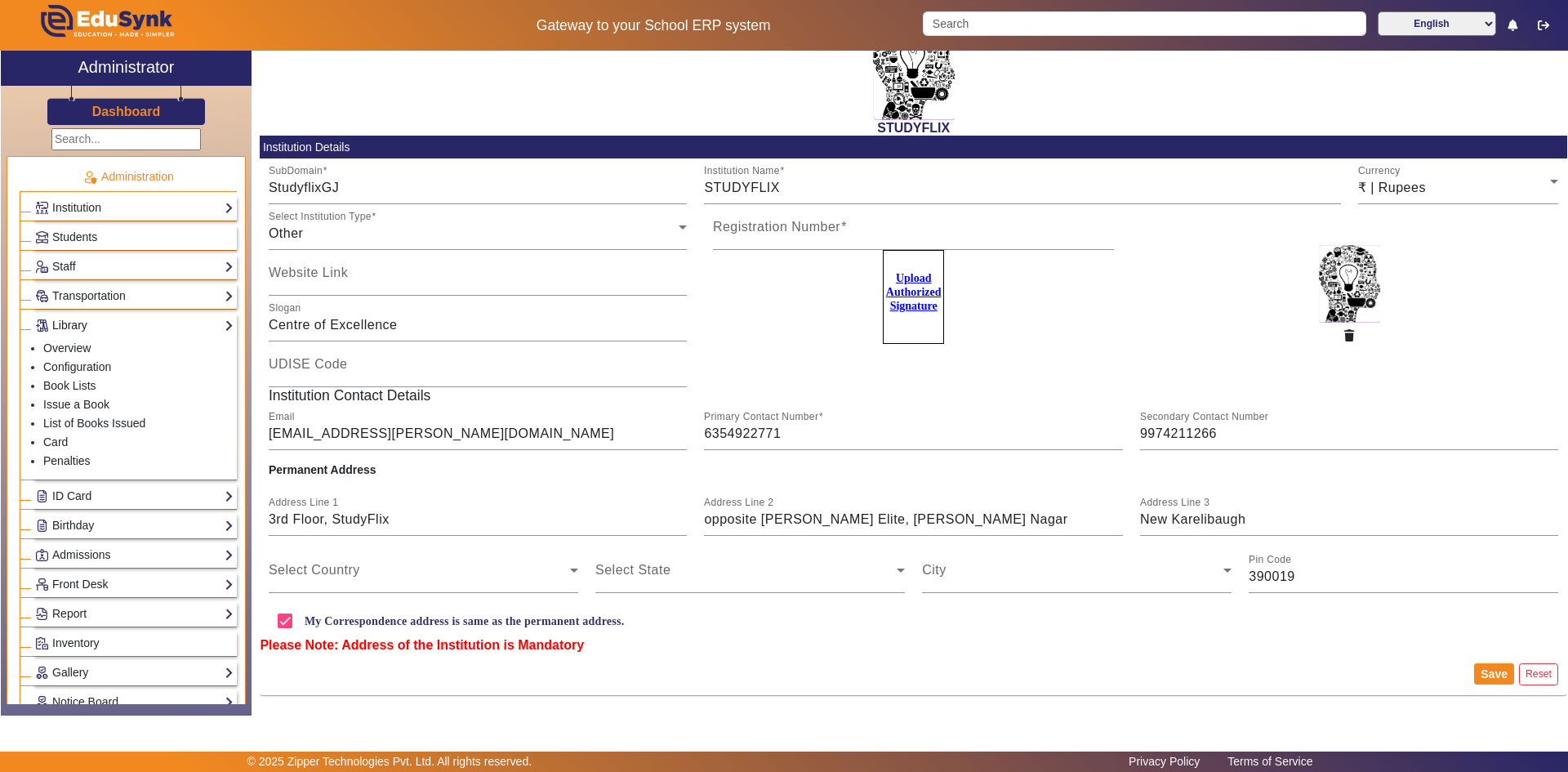
click at [85, 325] on link "Library" at bounding box center [134, 325] width 199 height 19
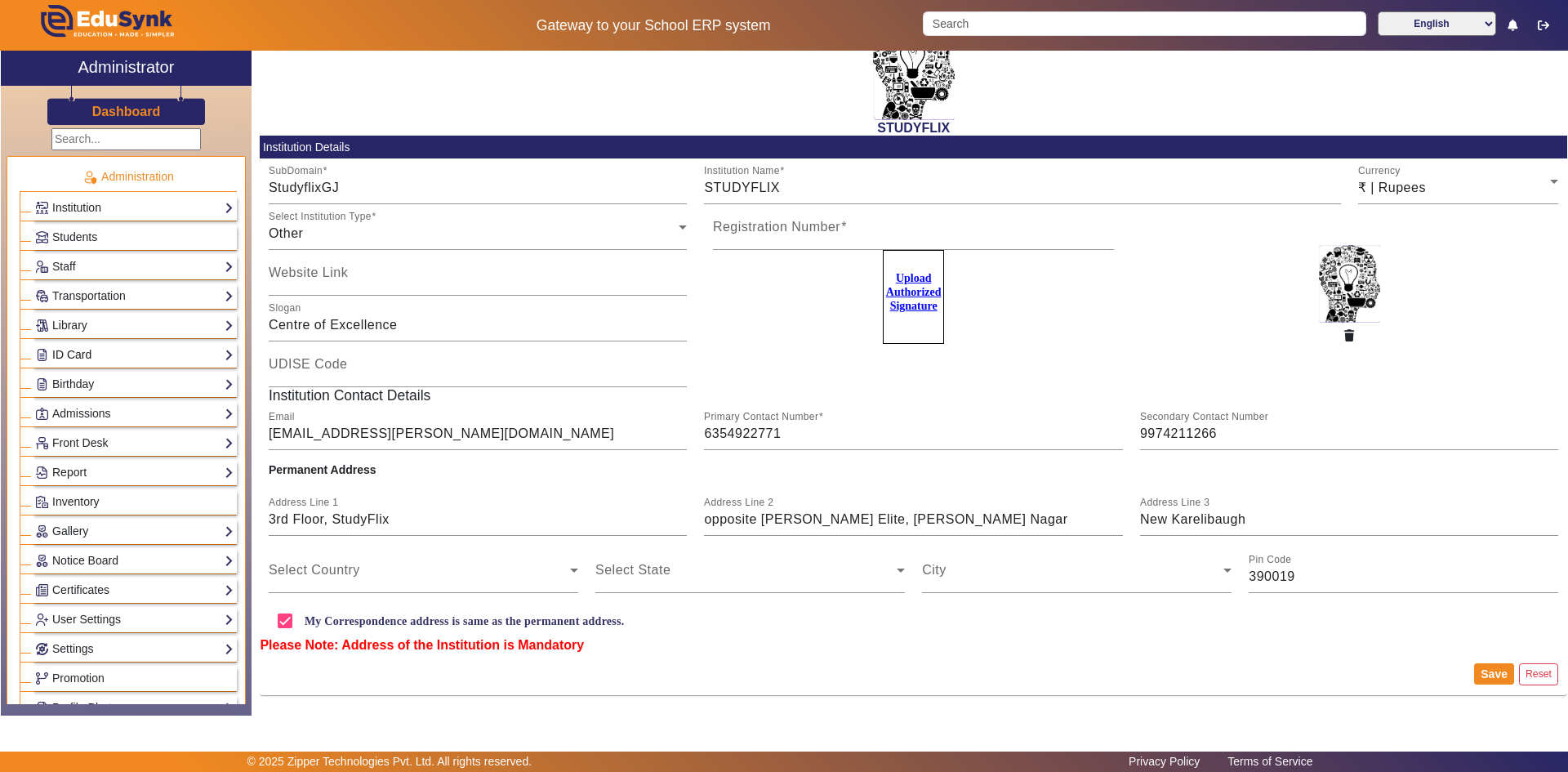
click at [68, 355] on link "ID Card" at bounding box center [134, 354] width 199 height 19
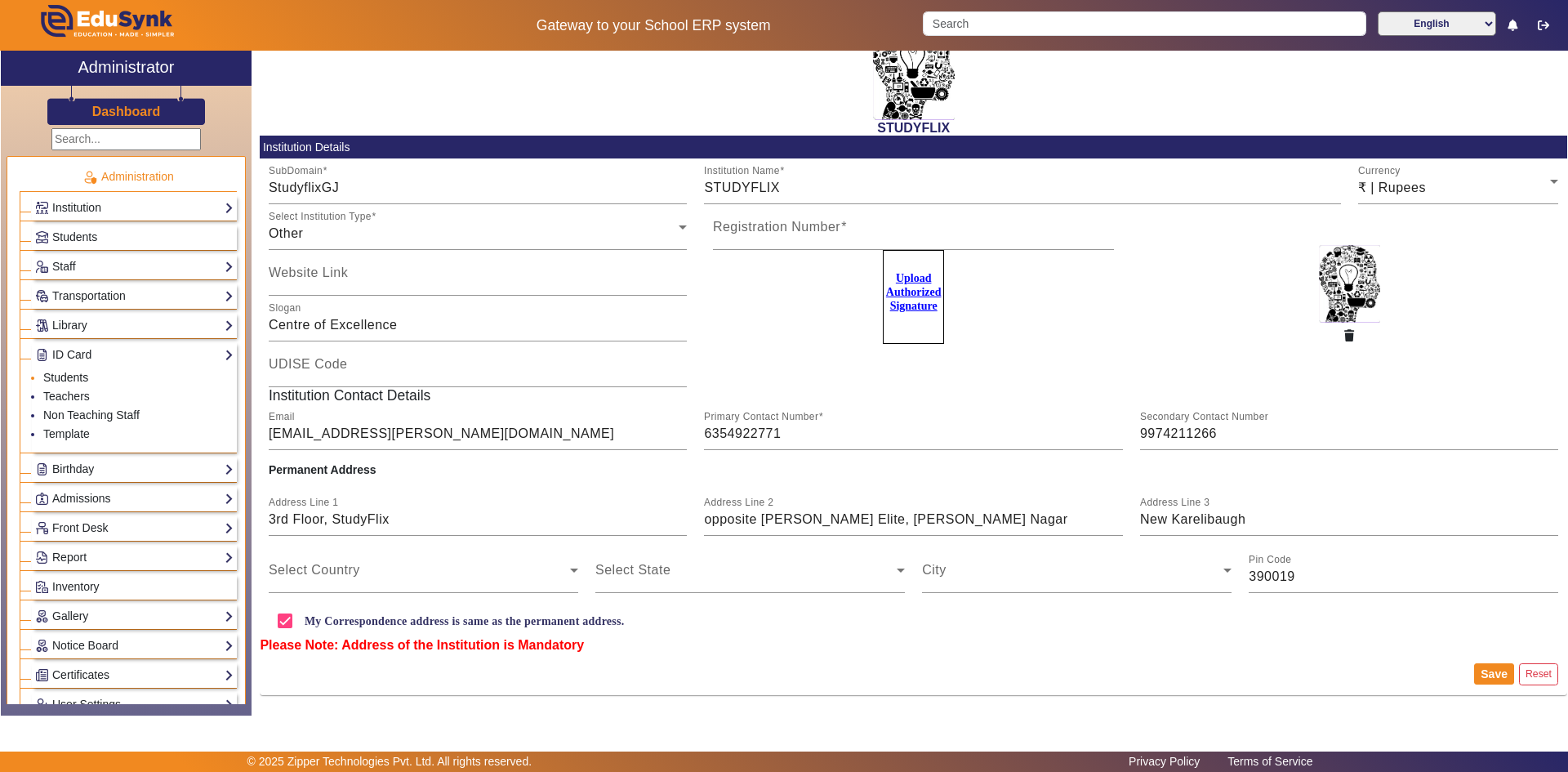
click at [61, 377] on link "Students" at bounding box center [66, 377] width 45 height 13
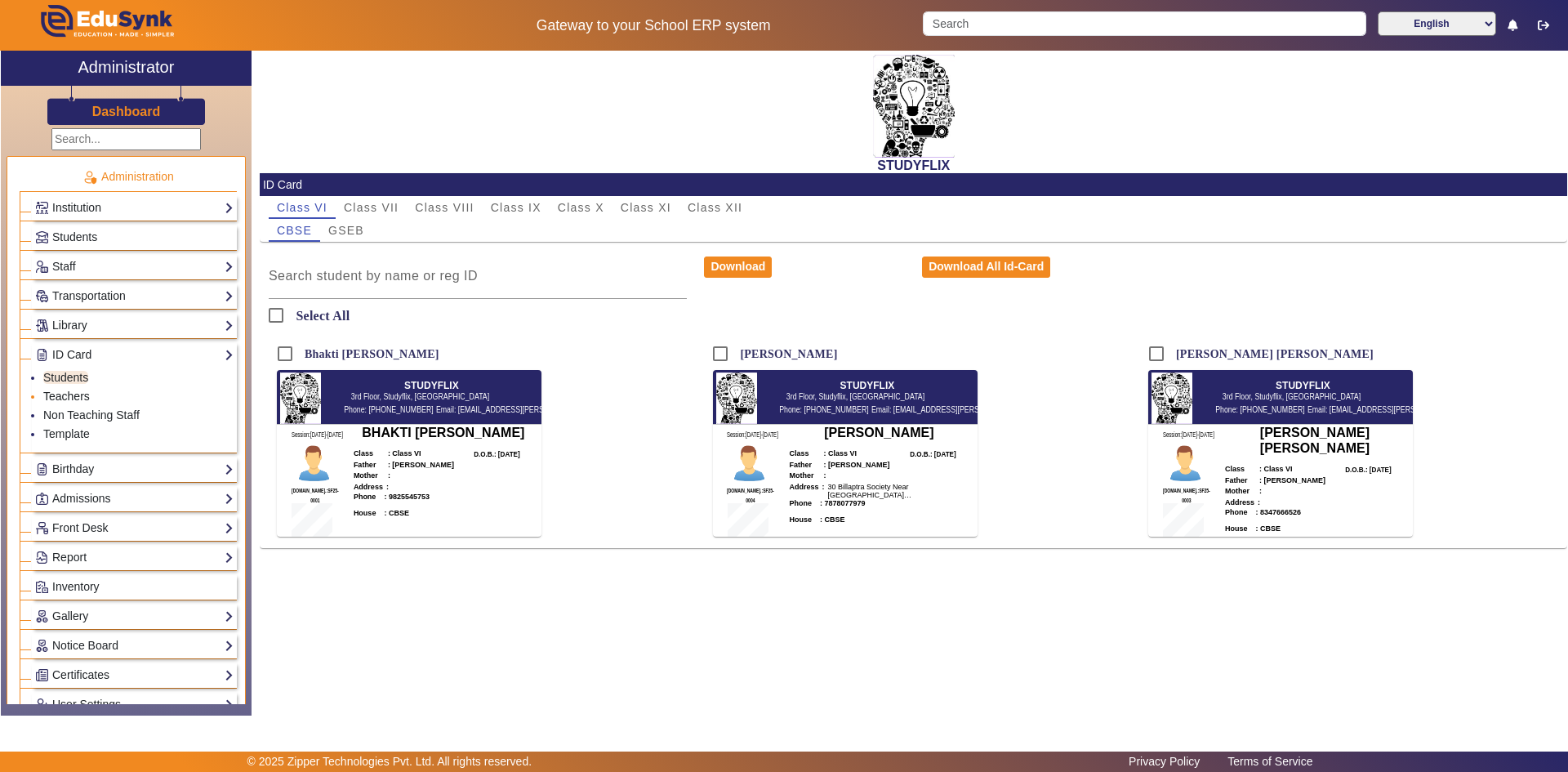
click at [45, 395] on link "Teachers" at bounding box center [67, 396] width 47 height 13
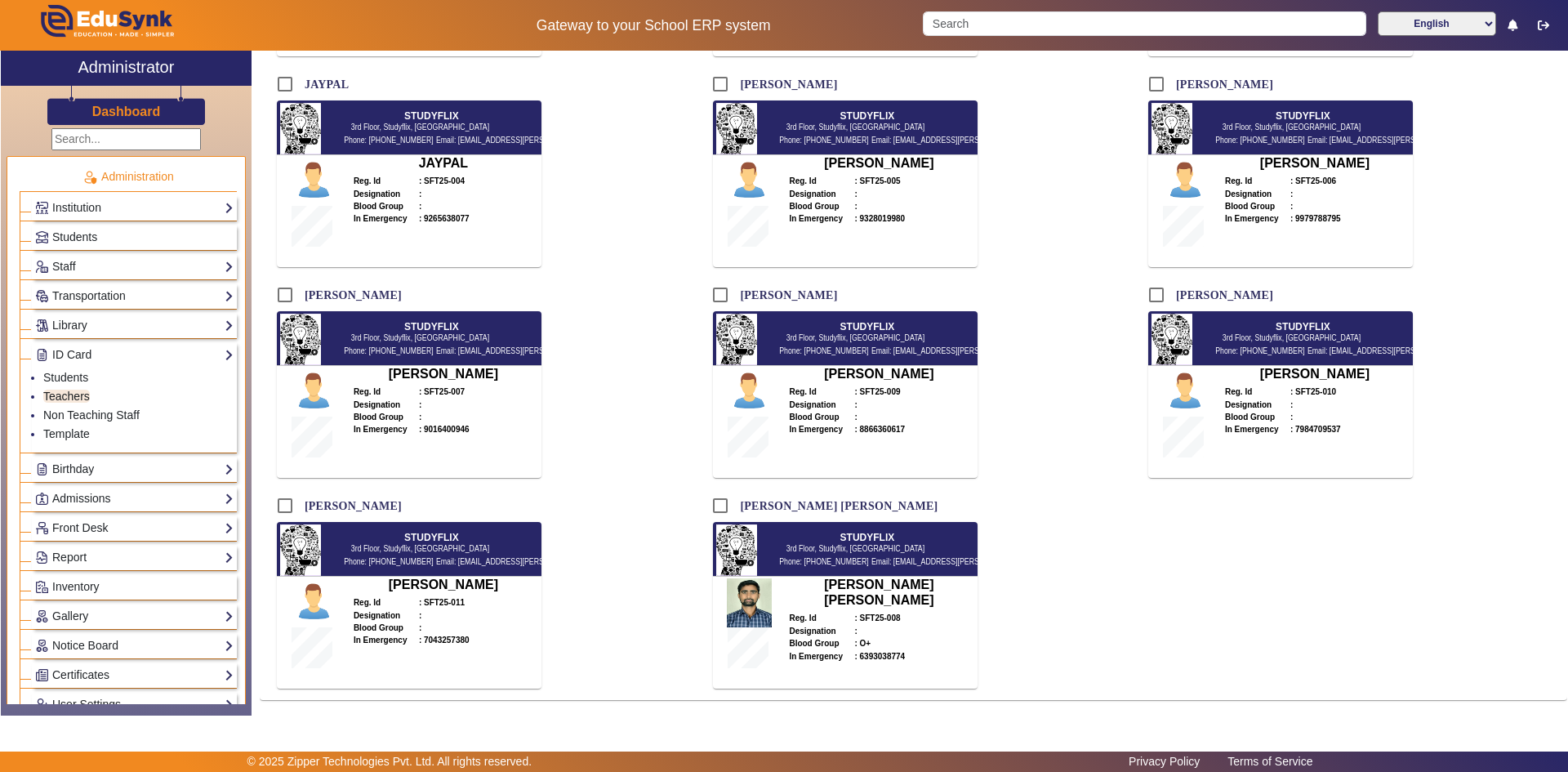
scroll to position [377, 0]
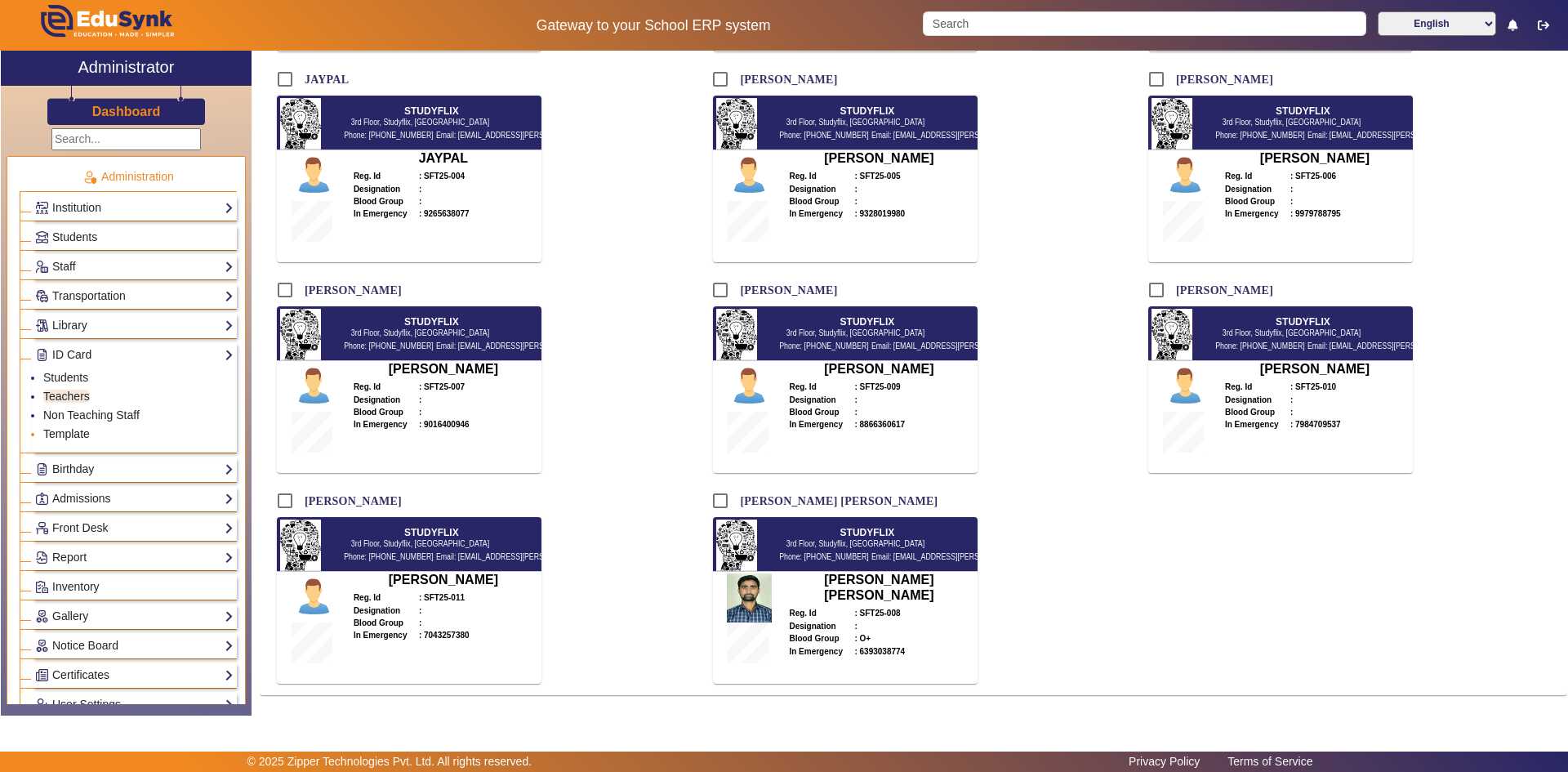
click at [80, 435] on link "Template" at bounding box center [67, 433] width 47 height 13
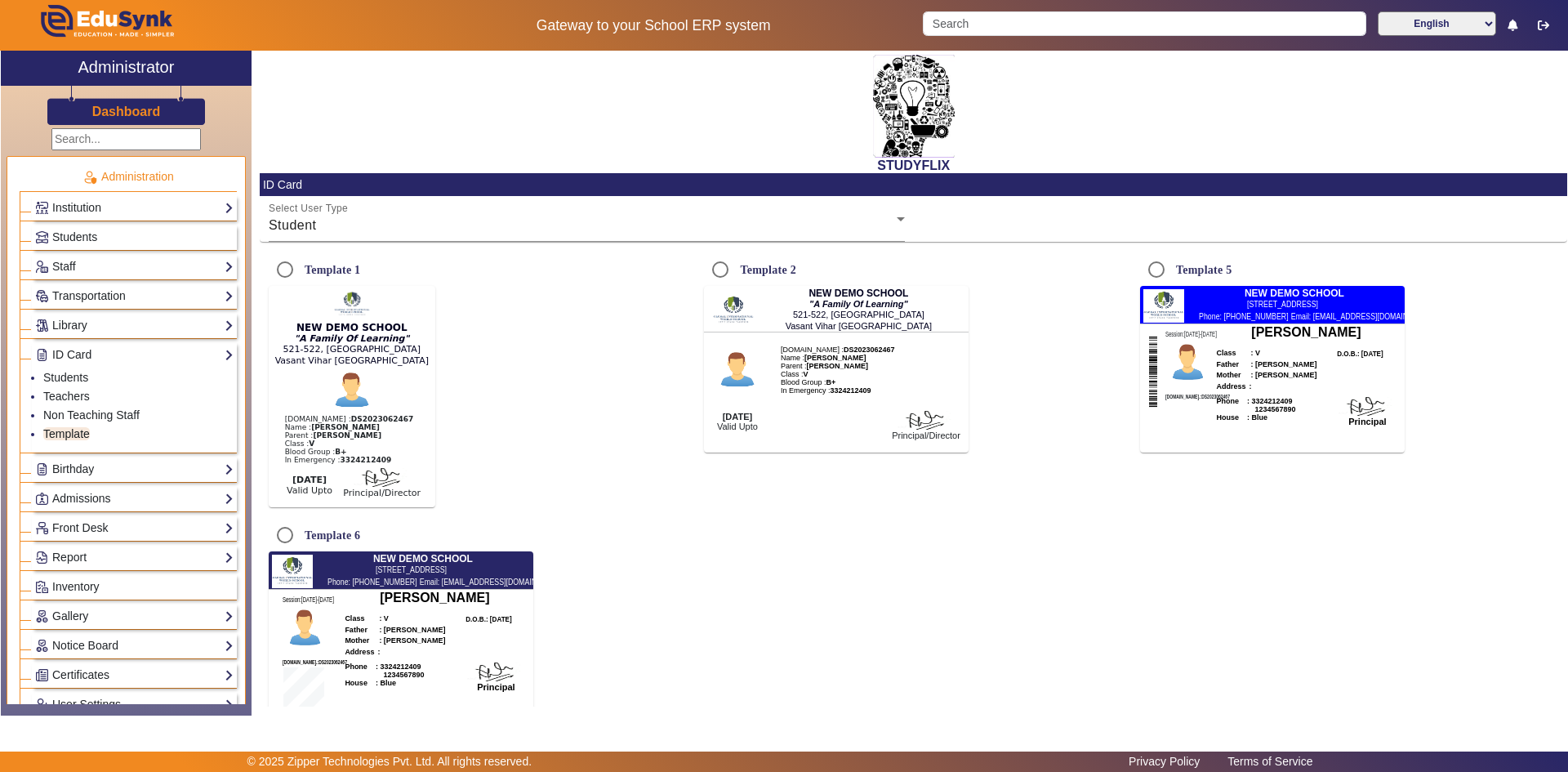
radio input "true"
click at [63, 468] on link "Birthday" at bounding box center [134, 469] width 199 height 19
click at [58, 408] on link "Students" at bounding box center [66, 407] width 45 height 13
click at [64, 402] on link "Students" at bounding box center [66, 407] width 45 height 13
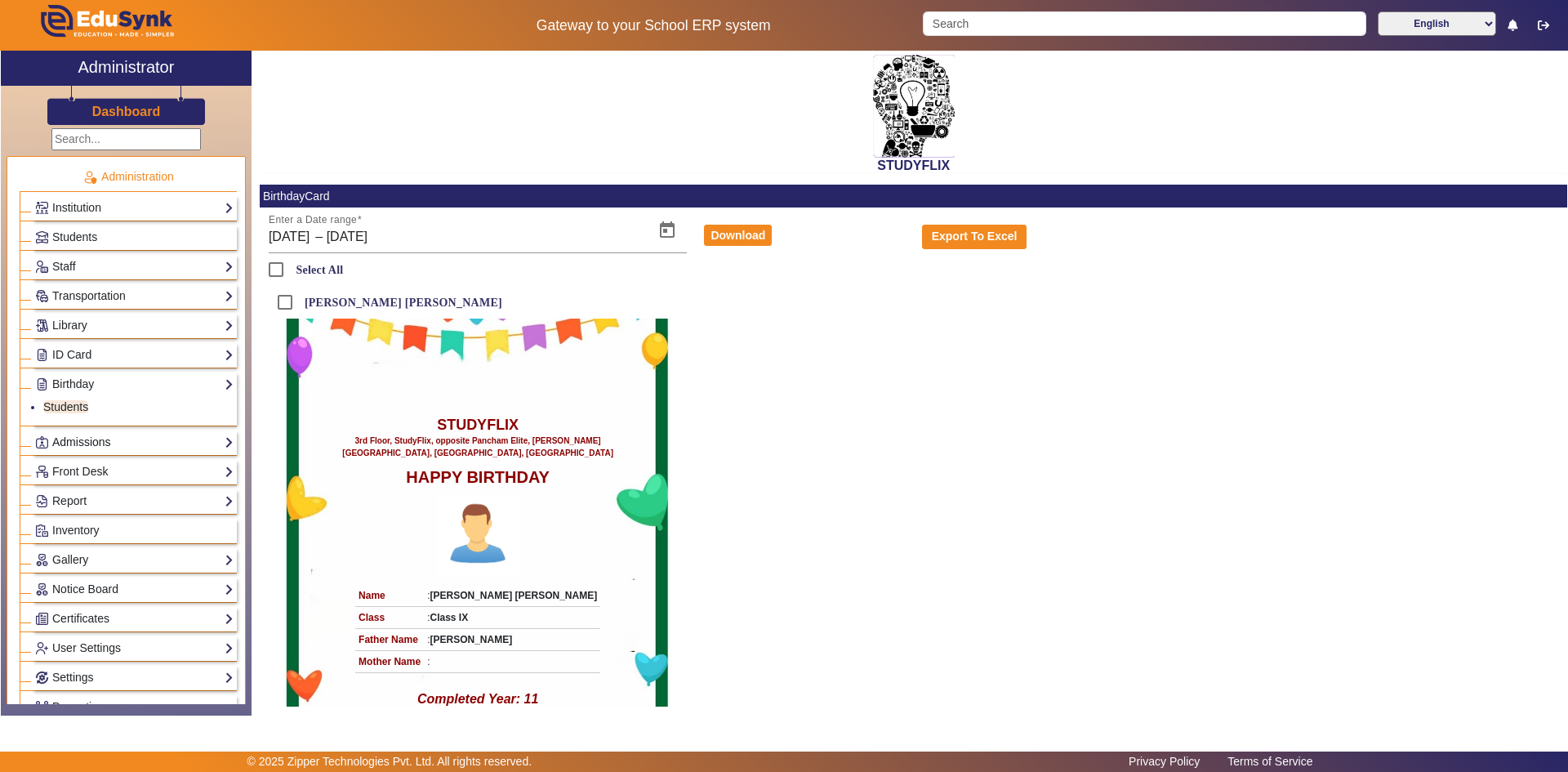
click at [89, 439] on link "Admissions" at bounding box center [134, 442] width 199 height 19
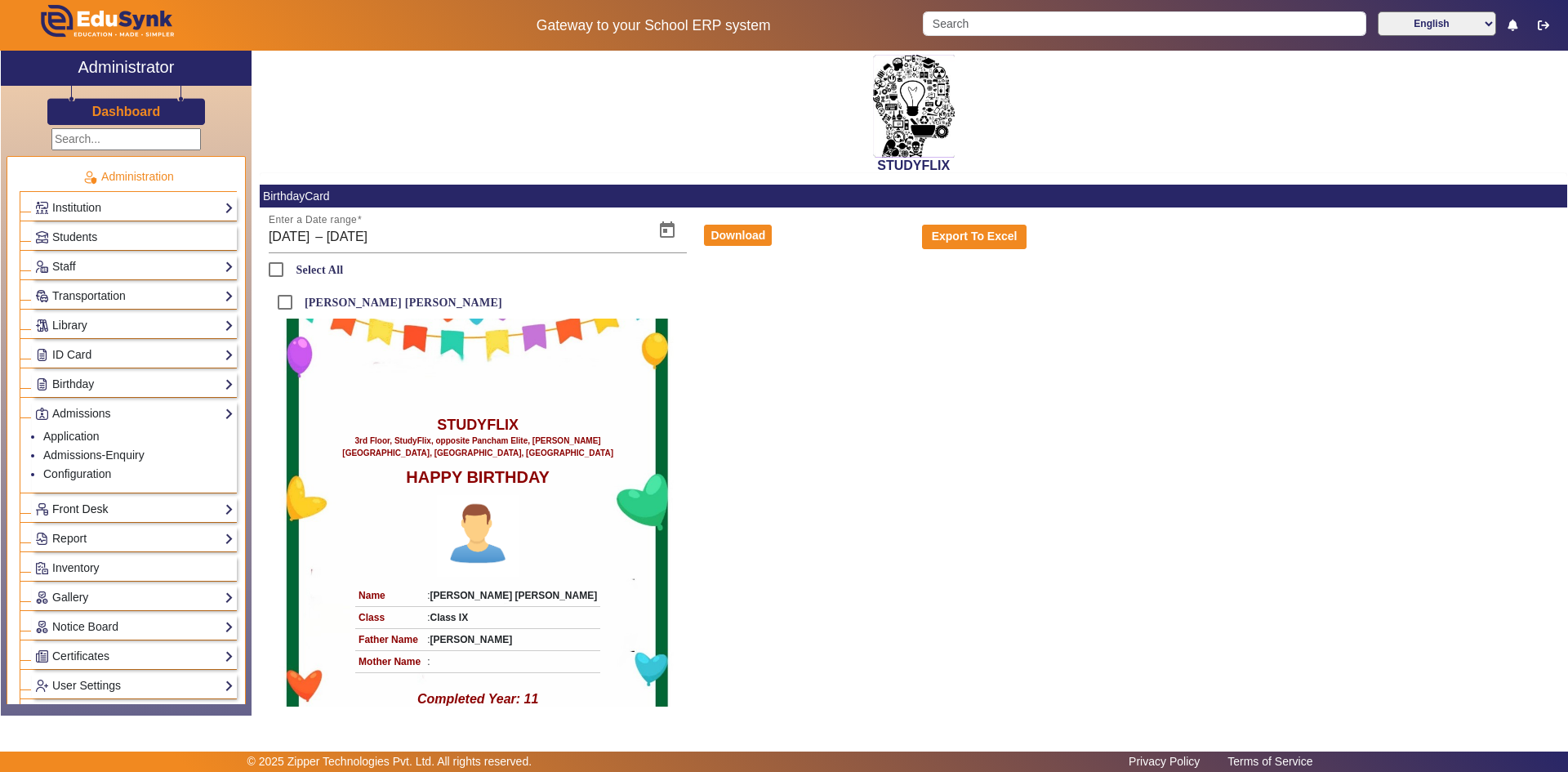
click at [70, 505] on link "Front Desk" at bounding box center [134, 509] width 199 height 19
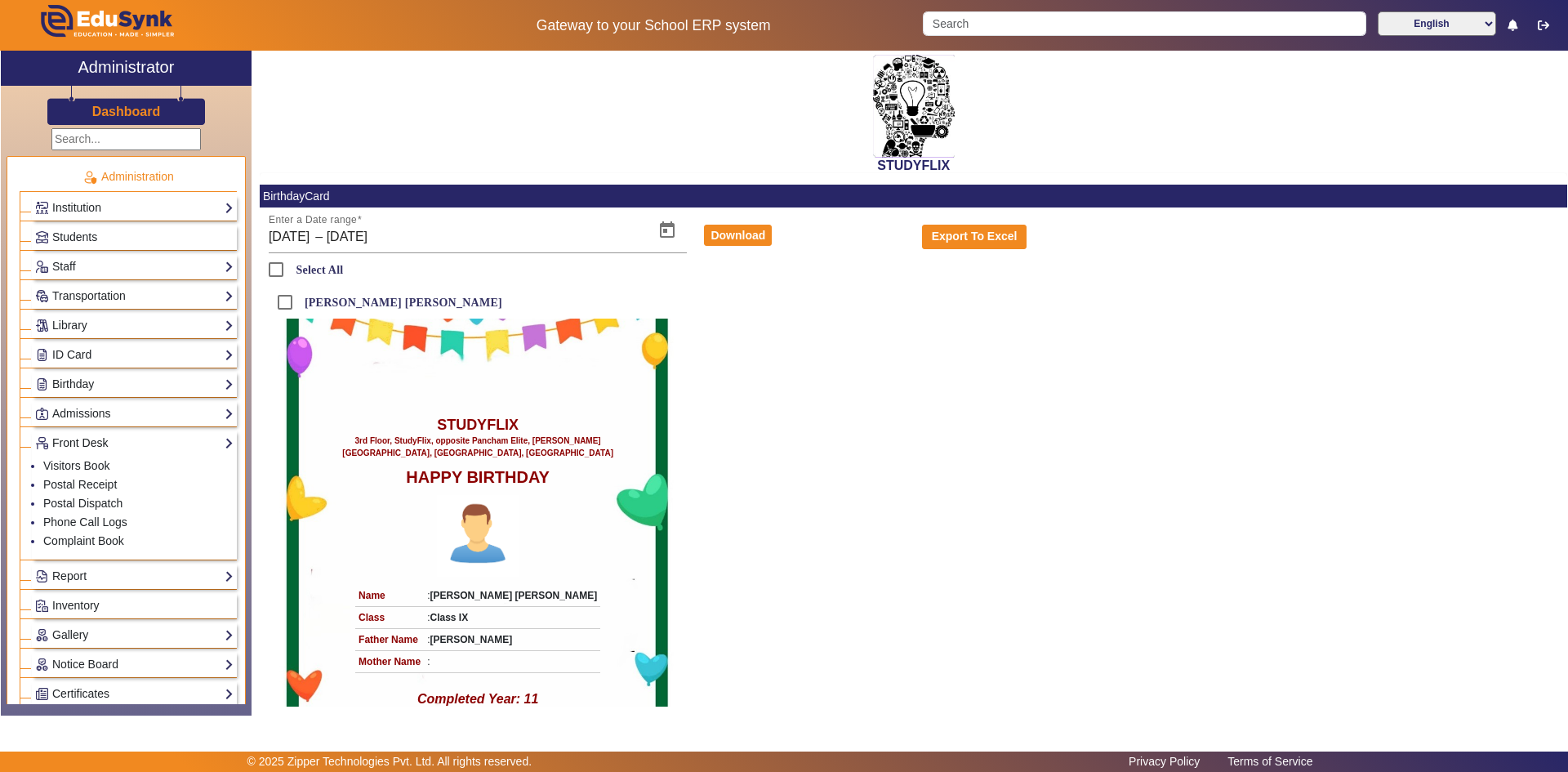
click at [77, 442] on link "Front Desk" at bounding box center [134, 442] width 199 height 19
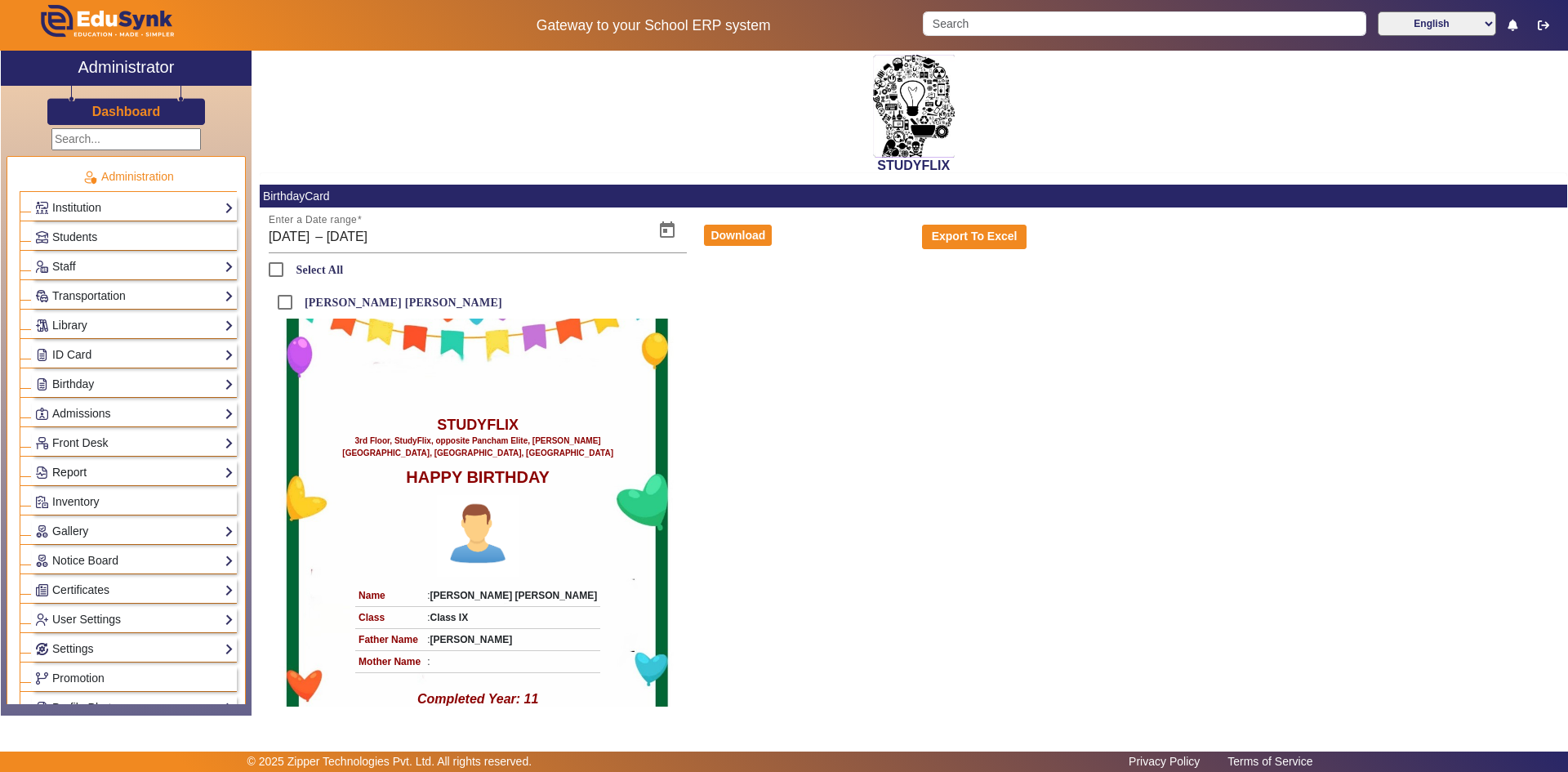
click at [77, 468] on link "Report" at bounding box center [134, 472] width 199 height 19
click at [72, 493] on link "Inventory" at bounding box center [134, 502] width 199 height 19
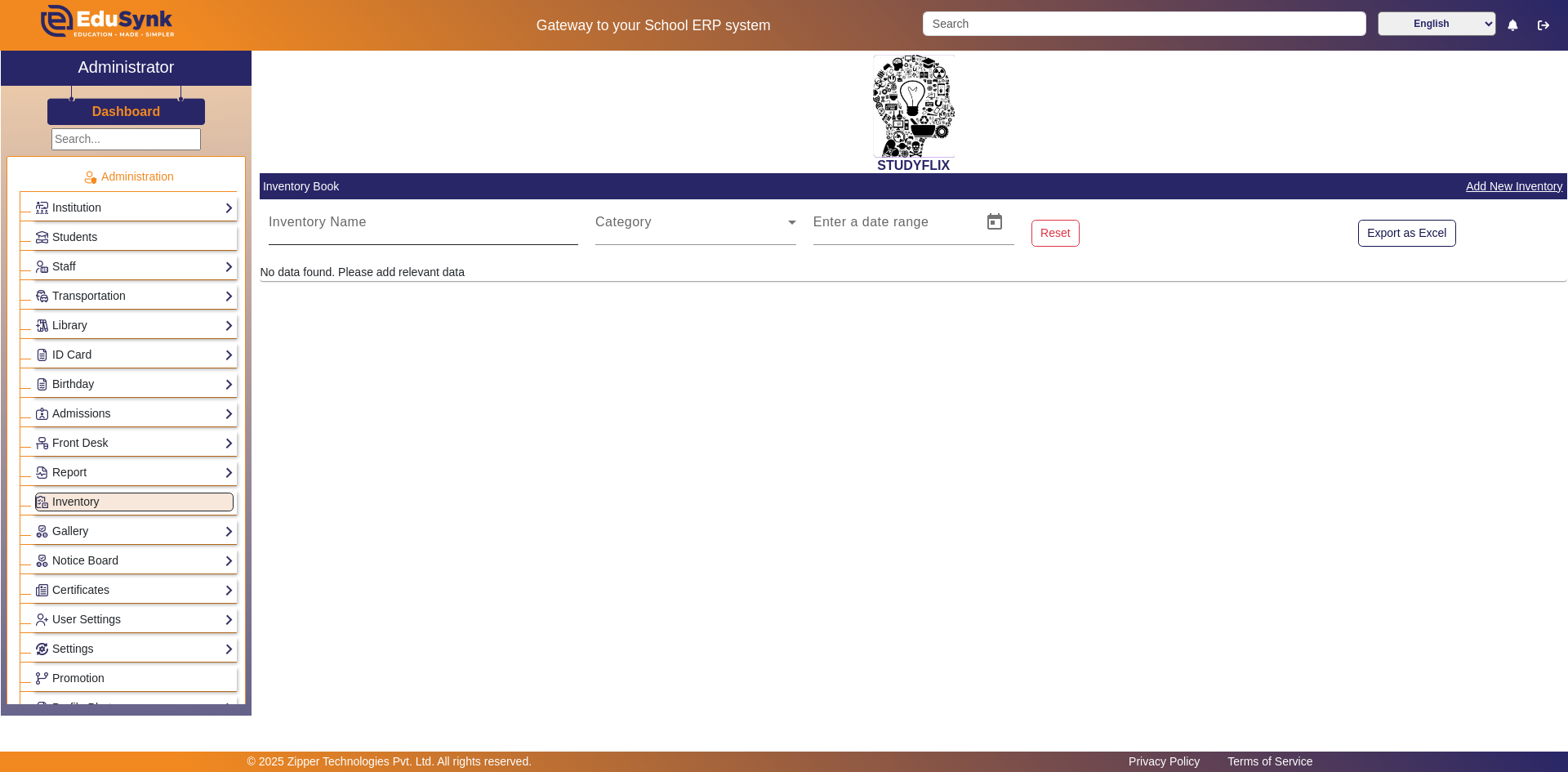
click at [335, 233] on input "Inventory Name" at bounding box center [424, 229] width 310 height 20
type input "[PERSON_NAME]"
click at [663, 236] on span at bounding box center [692, 229] width 193 height 20
click at [793, 216] on icon at bounding box center [793, 222] width 20 height 20
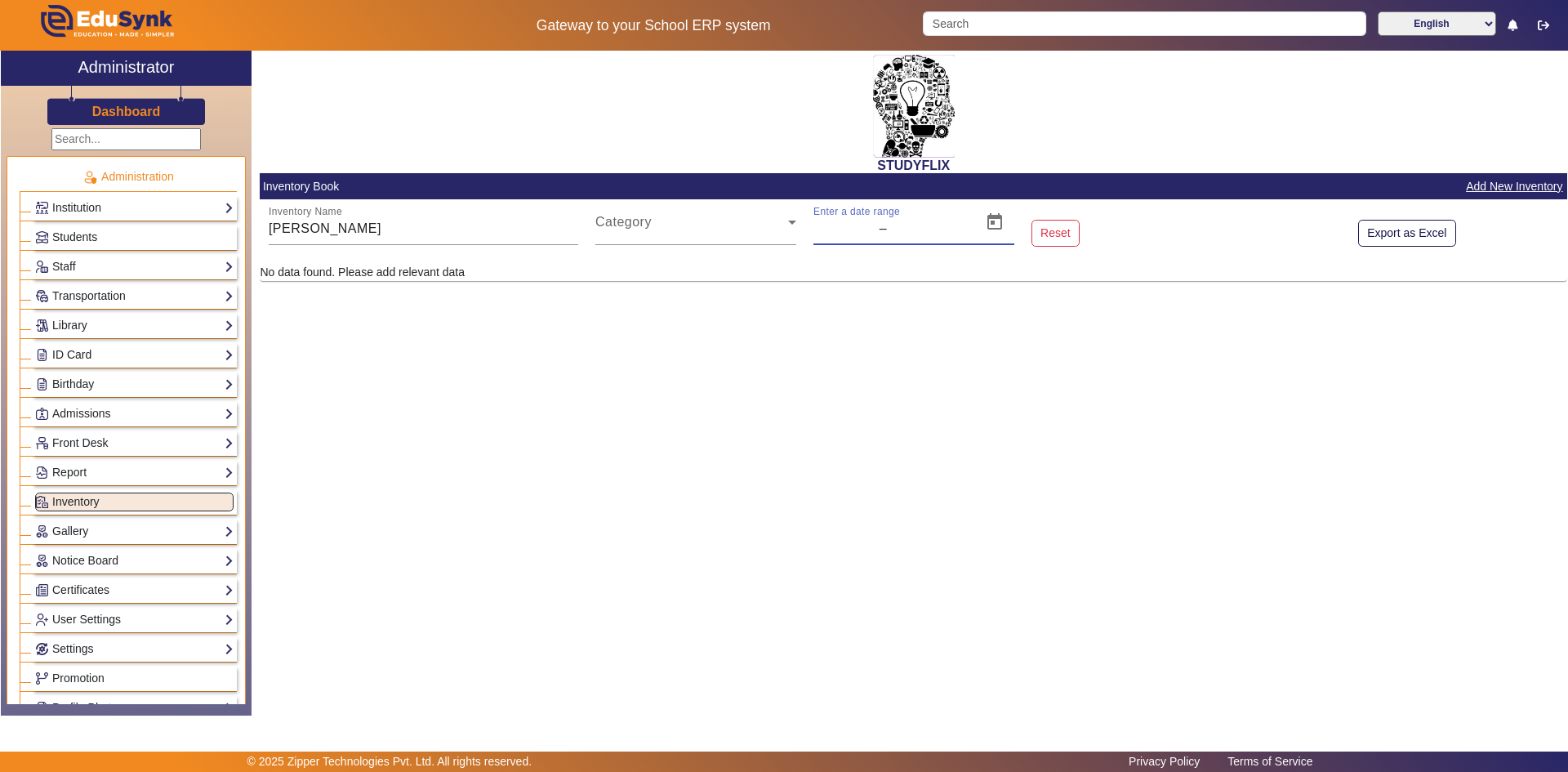
click at [847, 226] on input "text" at bounding box center [845, 229] width 63 height 20
click at [83, 534] on link "Gallery" at bounding box center [134, 531] width 199 height 19
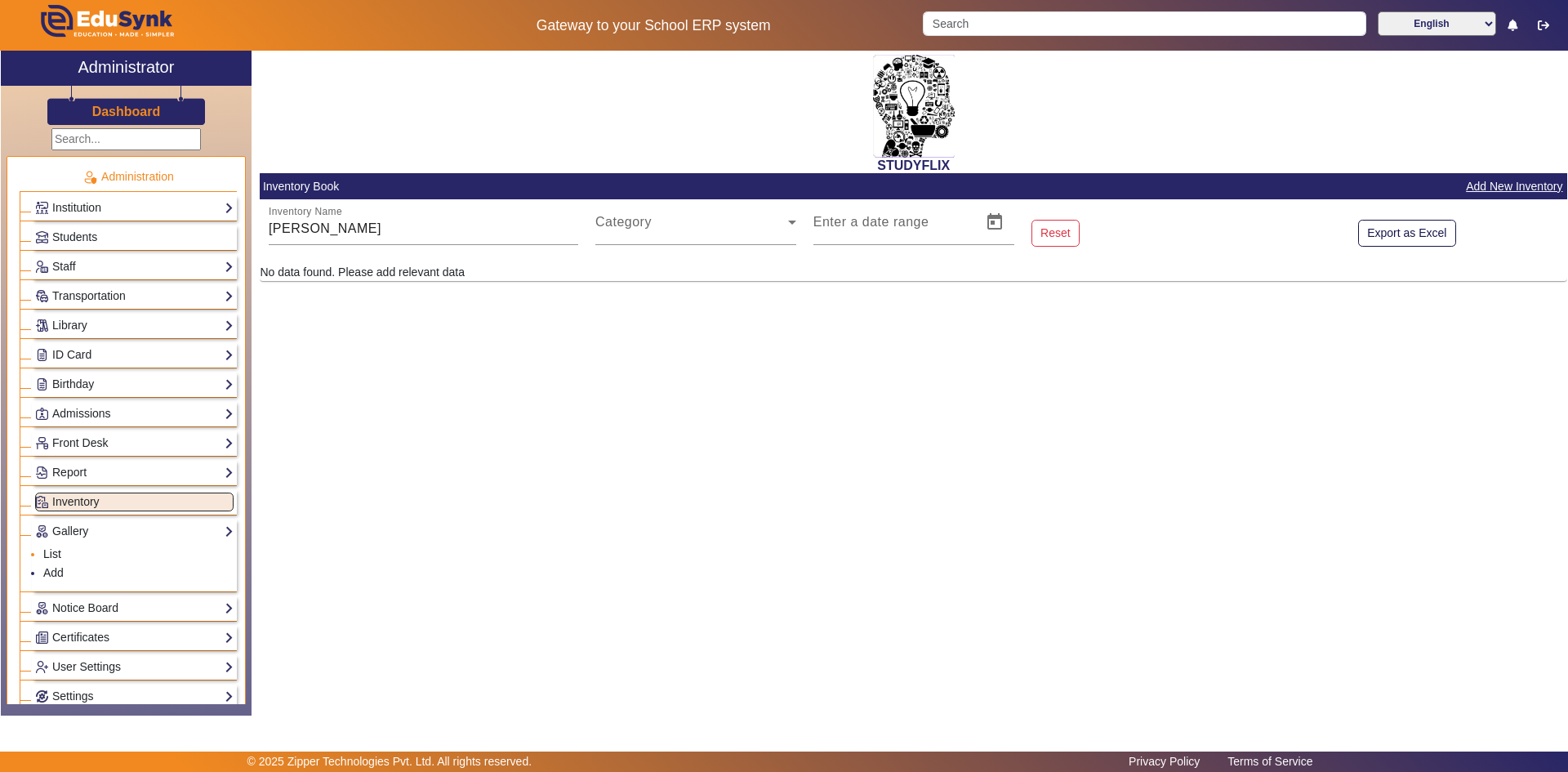
click at [47, 550] on link "List" at bounding box center [53, 554] width 18 height 13
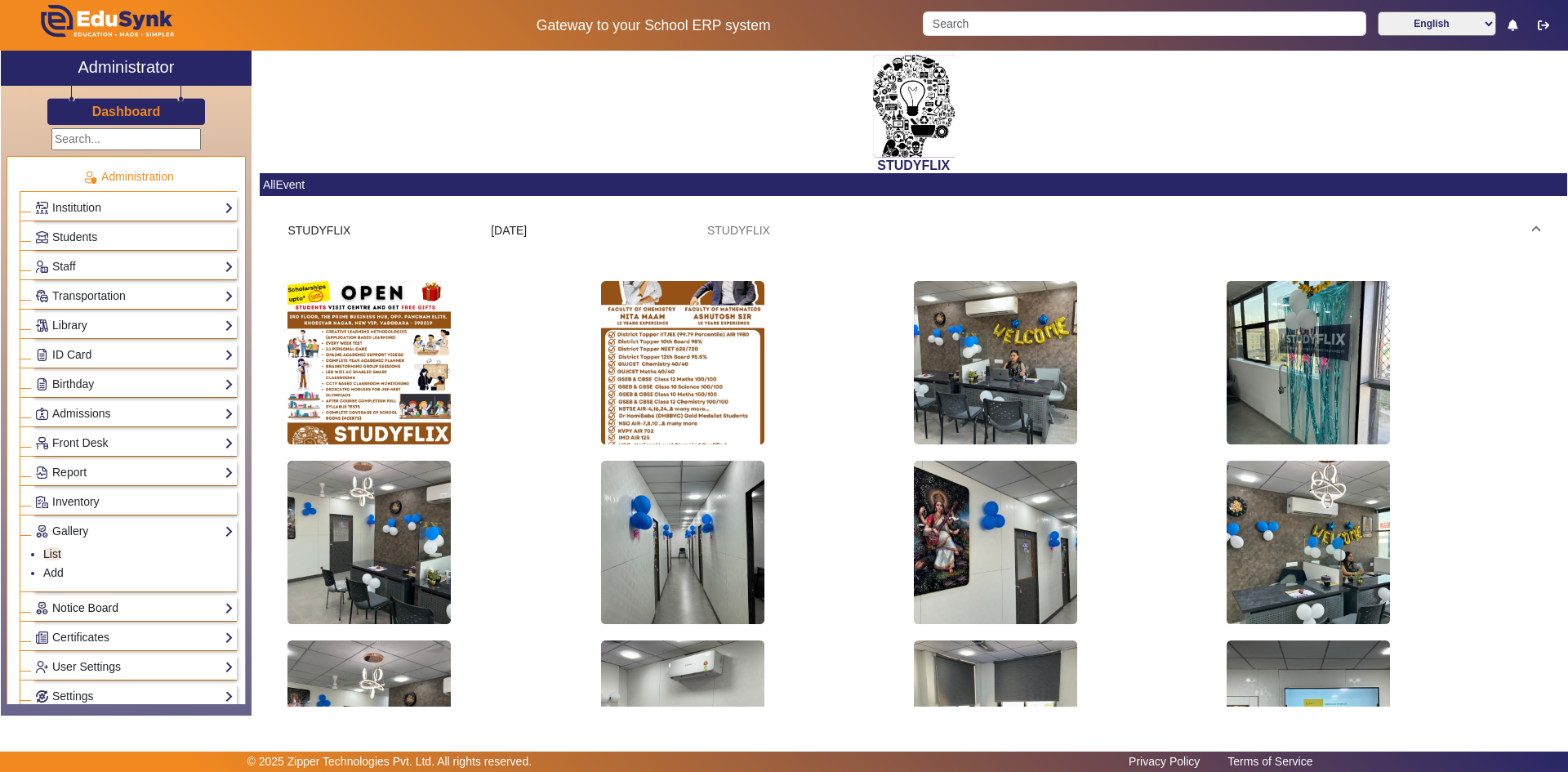
click at [53, 606] on link "Notice Board" at bounding box center [134, 608] width 199 height 19
click at [52, 583] on link "List" at bounding box center [53, 583] width 18 height 13
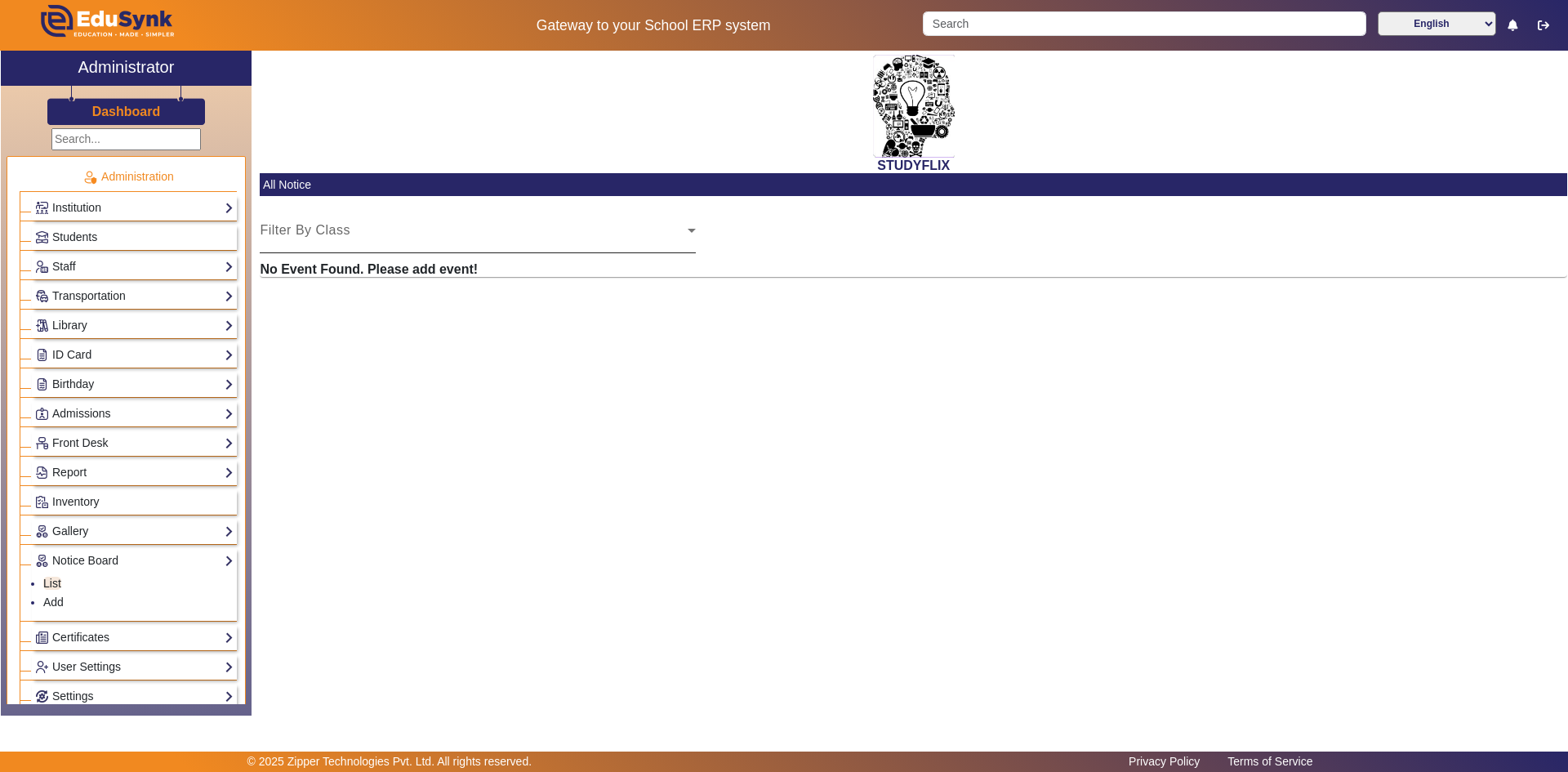
click at [311, 236] on span "Select Class" at bounding box center [473, 237] width 428 height 20
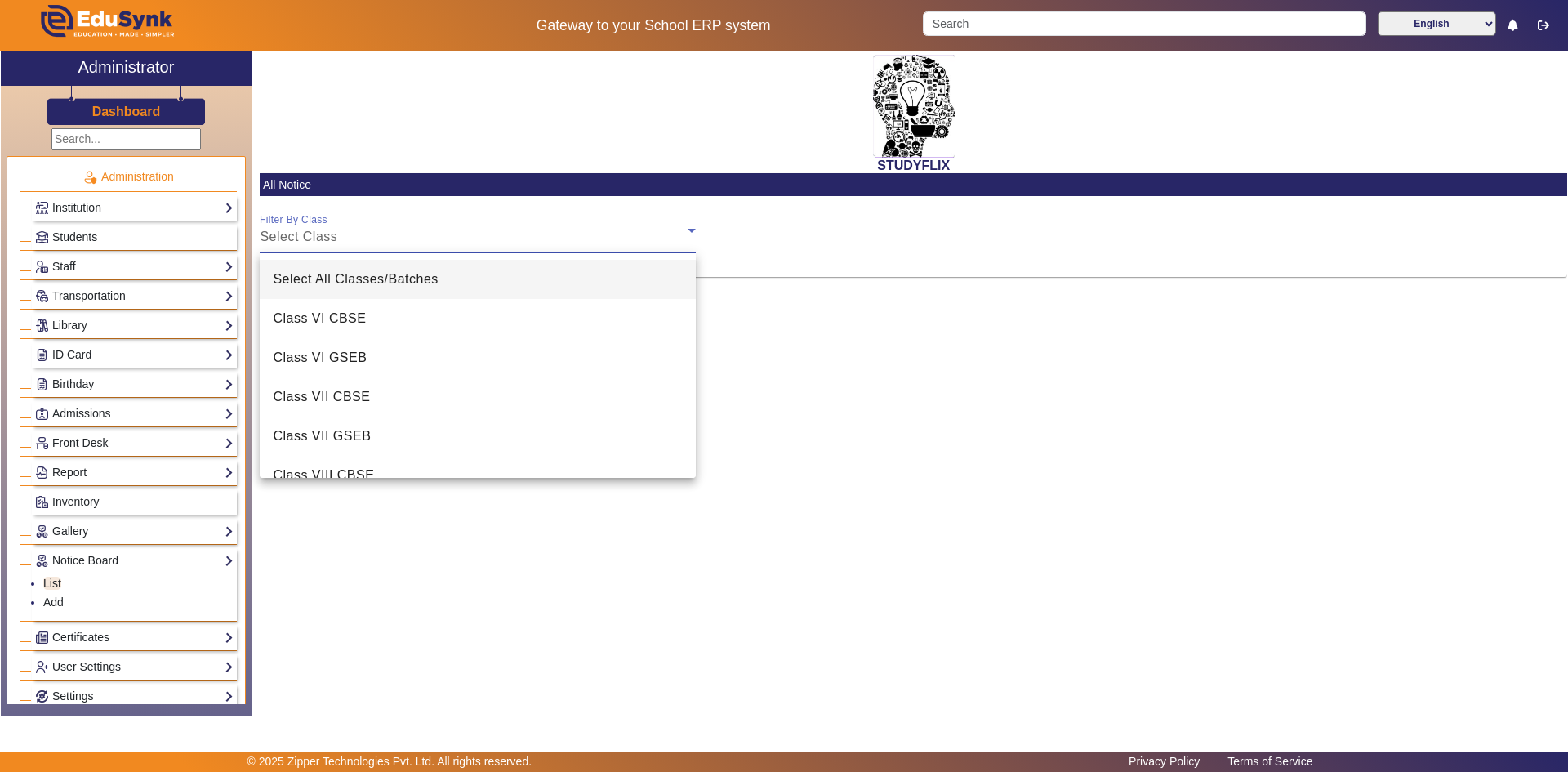
click at [337, 282] on span "Select All Classes/Batches" at bounding box center [355, 279] width 165 height 20
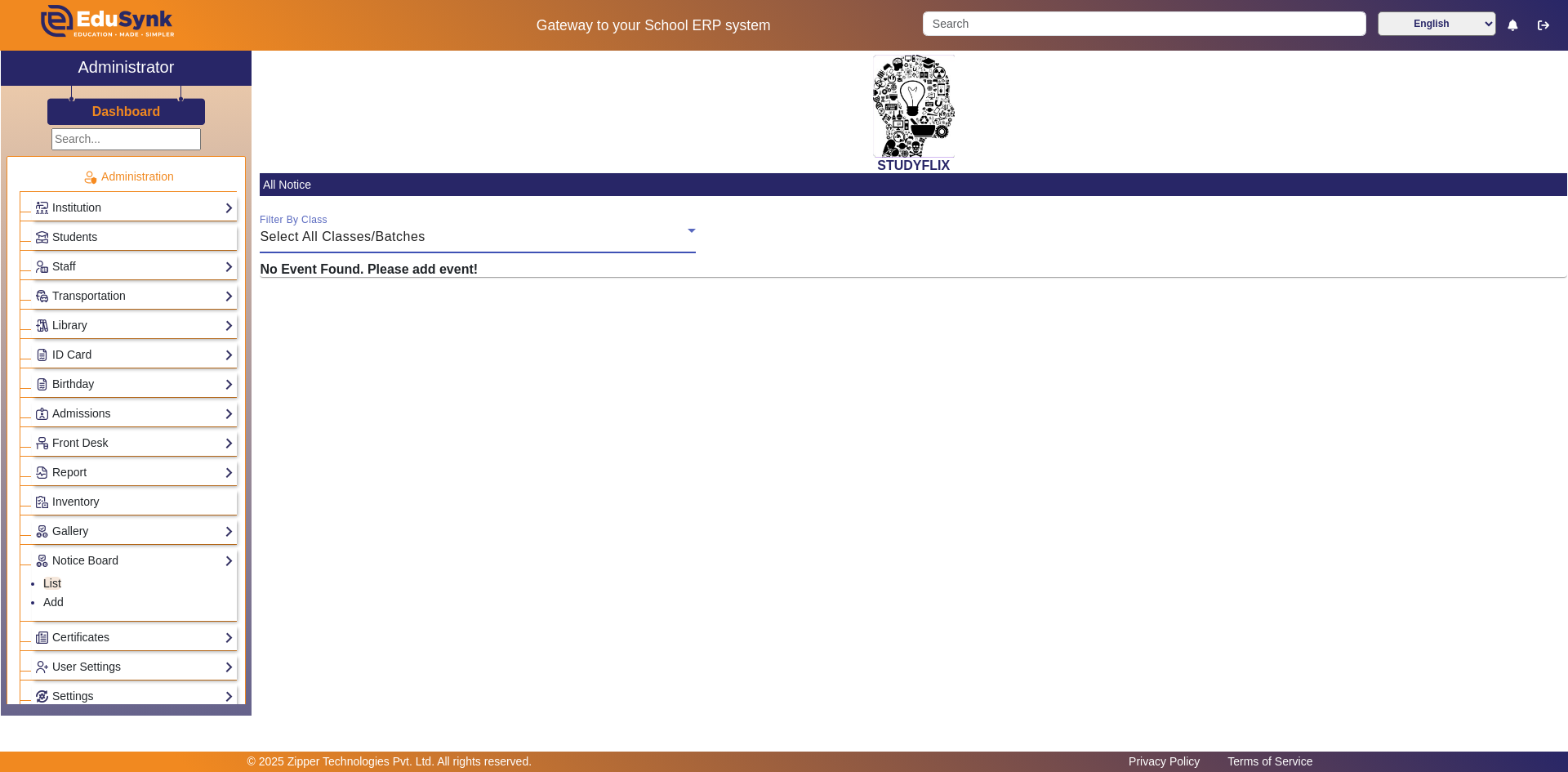
click at [367, 270] on h6 "No Event Found. Please add event!" at bounding box center [913, 269] width 1308 height 16
click at [389, 270] on h6 "No Event Found. Please add event!" at bounding box center [913, 269] width 1308 height 16
click at [320, 304] on div "STUDYFLIX All Notice Filter By Class Select All Classes/Batches No Event Found.…" at bounding box center [909, 374] width 1316 height 648
drag, startPoint x: 315, startPoint y: 267, endPoint x: 411, endPoint y: 266, distance: 96.0
click at [410, 265] on h6 "No Event Found. Please add event!" at bounding box center [913, 269] width 1308 height 16
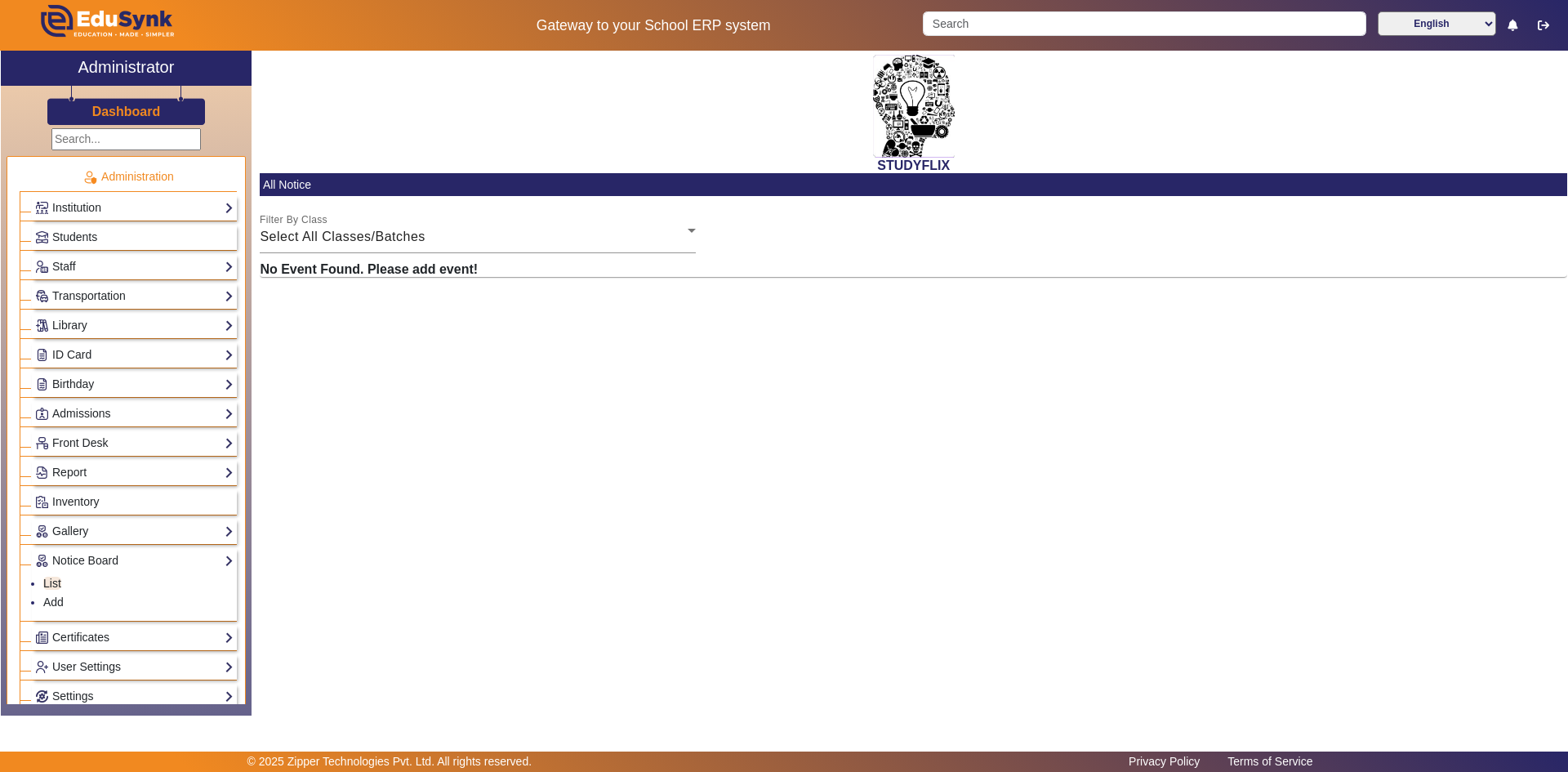
click at [466, 277] on h6 "No Event Found. Please add event!" at bounding box center [913, 269] width 1308 height 16
click at [50, 601] on link "Add" at bounding box center [54, 602] width 21 height 13
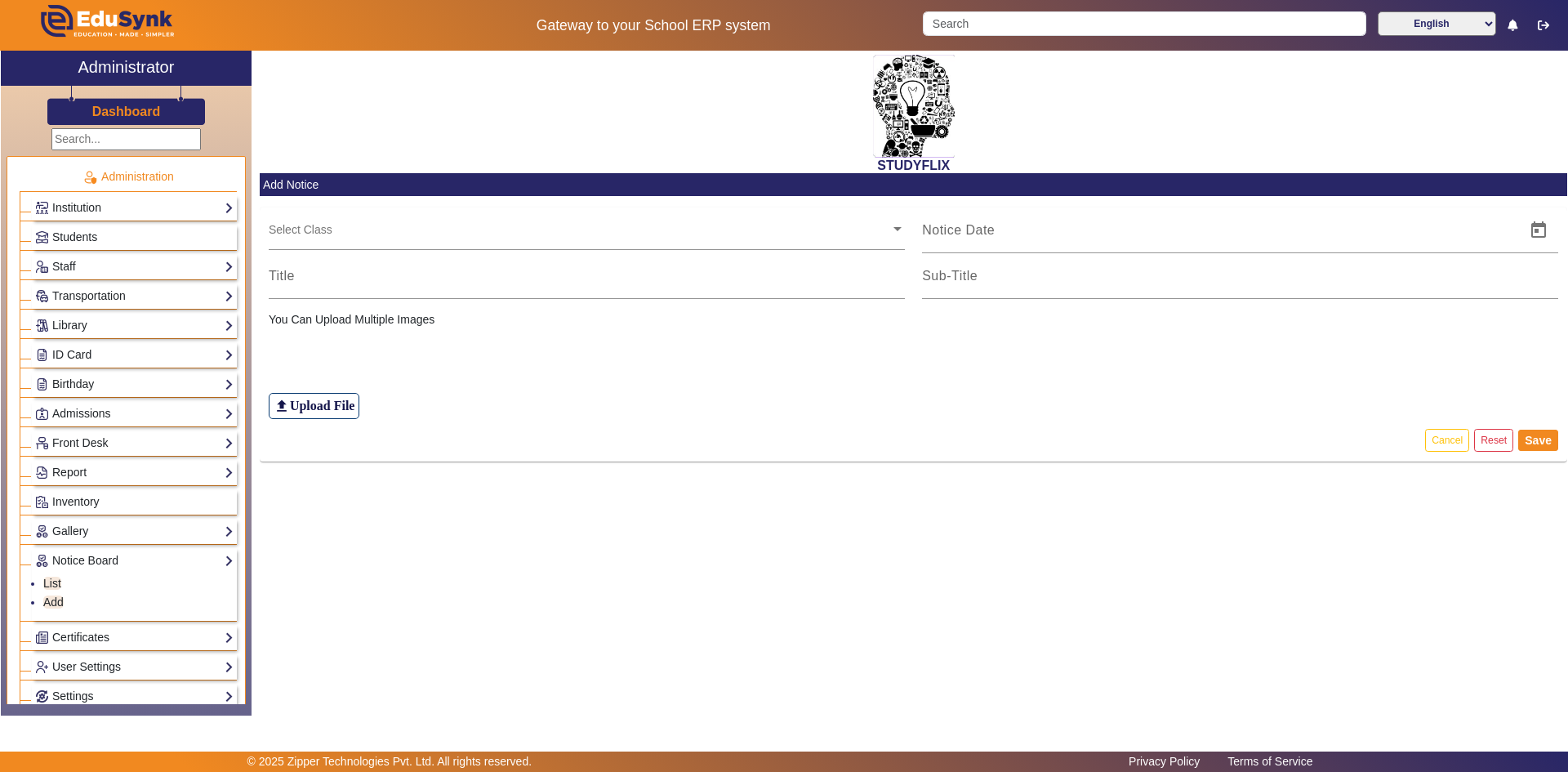
click at [402, 419] on mat-card-actions "Cancel Reset Save" at bounding box center [913, 441] width 1308 height 43
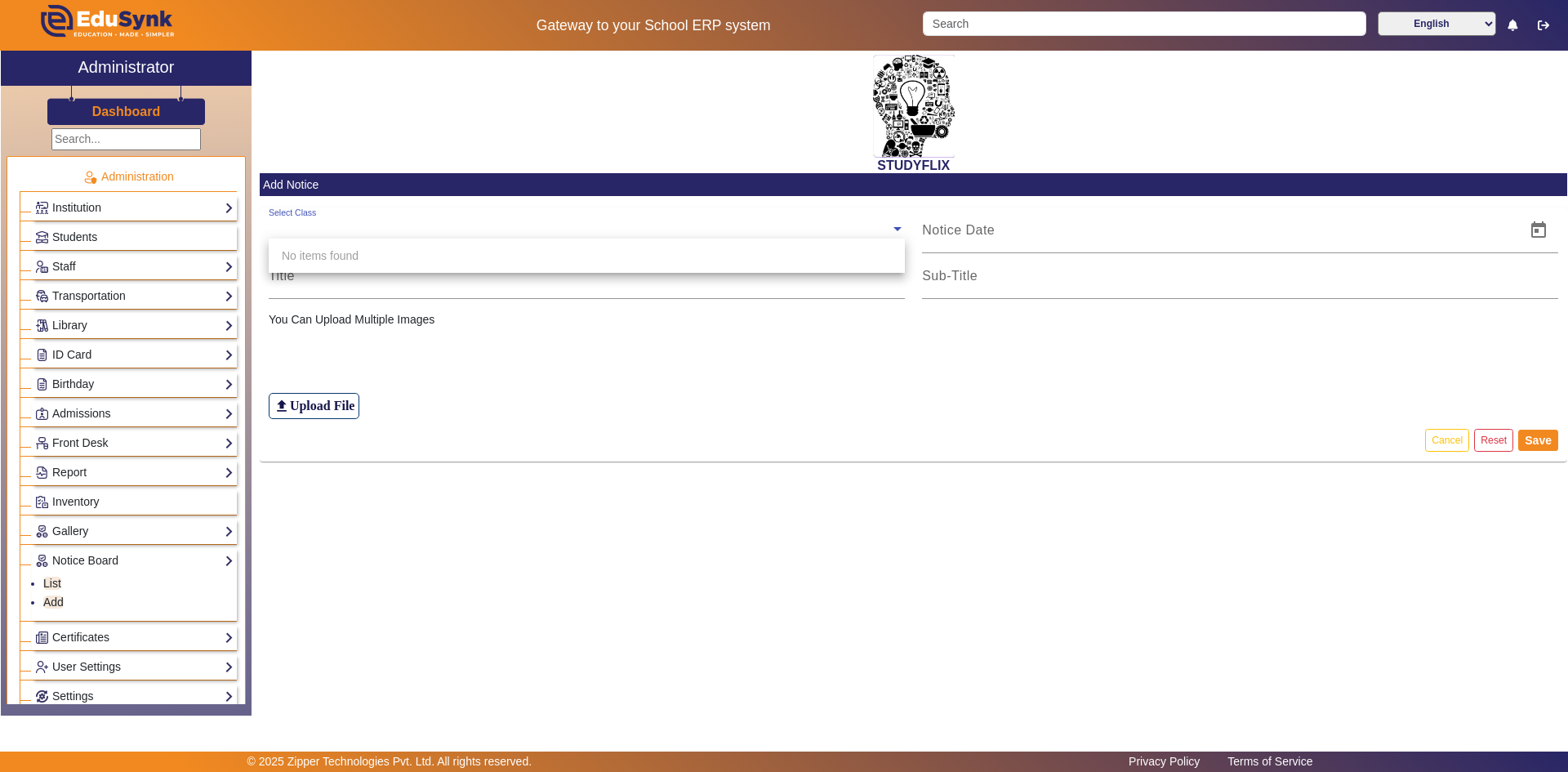
click at [348, 234] on input "text" at bounding box center [579, 229] width 621 height 16
click at [353, 228] on input "text" at bounding box center [579, 229] width 621 height 16
click at [988, 219] on div at bounding box center [1219, 231] width 594 height 46
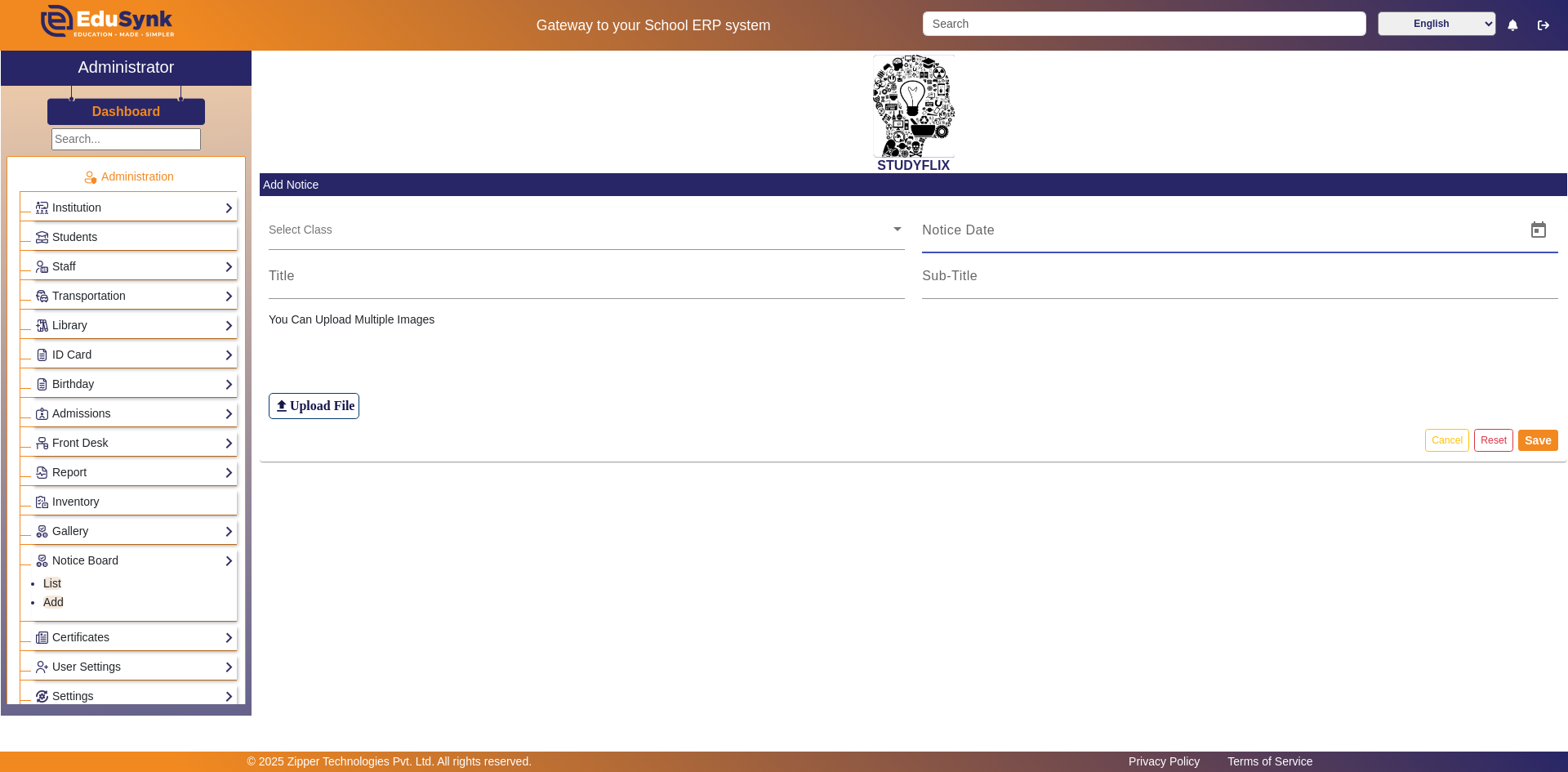
click at [988, 228] on input at bounding box center [1219, 231] width 594 height 20
type input "[DATE]"
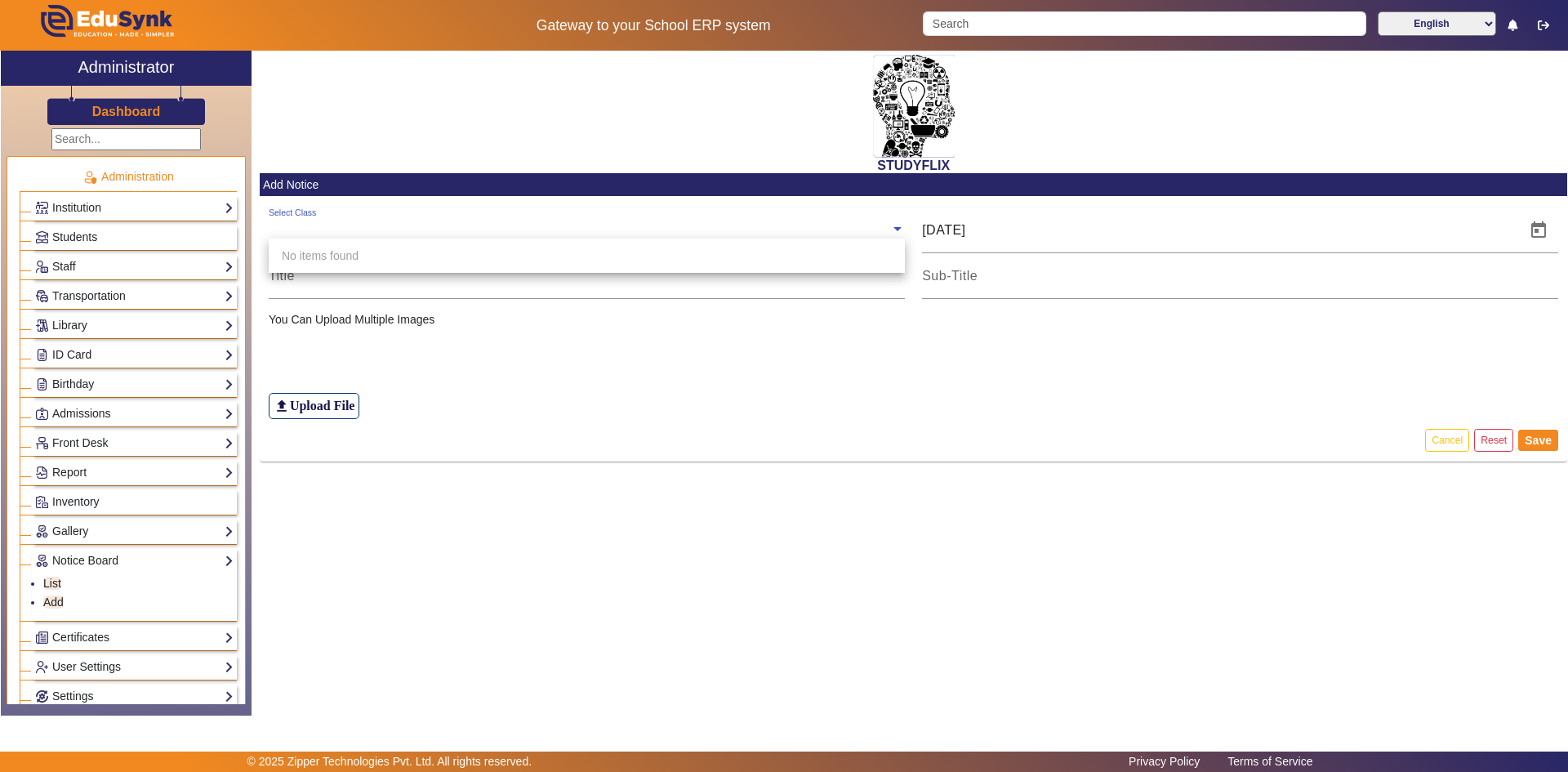
click at [793, 239] on ng-select "Select Class No items found" at bounding box center [587, 230] width 636 height 45
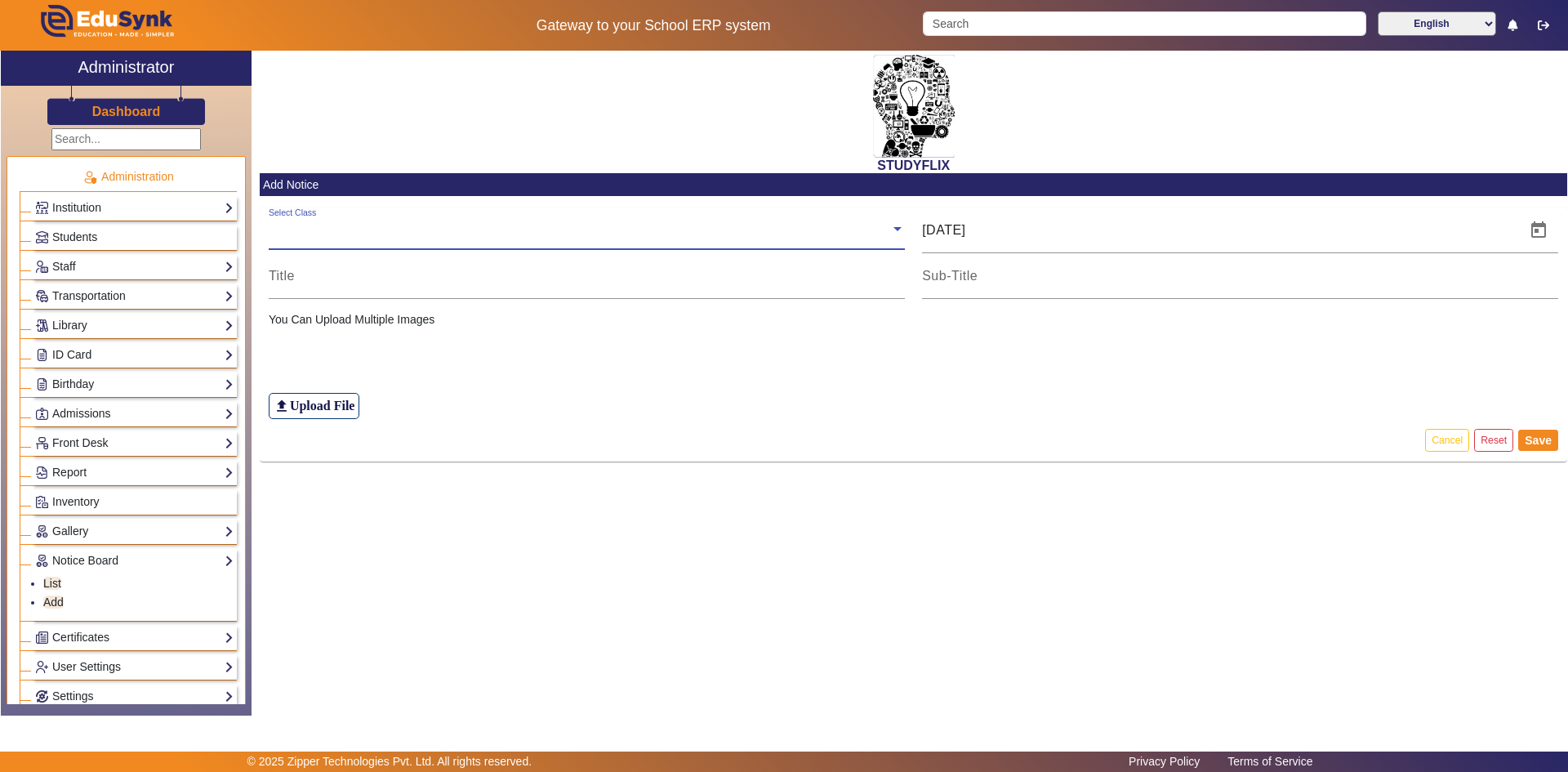
click at [896, 230] on span at bounding box center [897, 227] width 15 height 17
click at [354, 274] on input at bounding box center [587, 276] width 636 height 20
click at [1043, 278] on input at bounding box center [1240, 276] width 636 height 20
click at [423, 342] on div "file_upload Upload File" at bounding box center [914, 373] width 1290 height 91
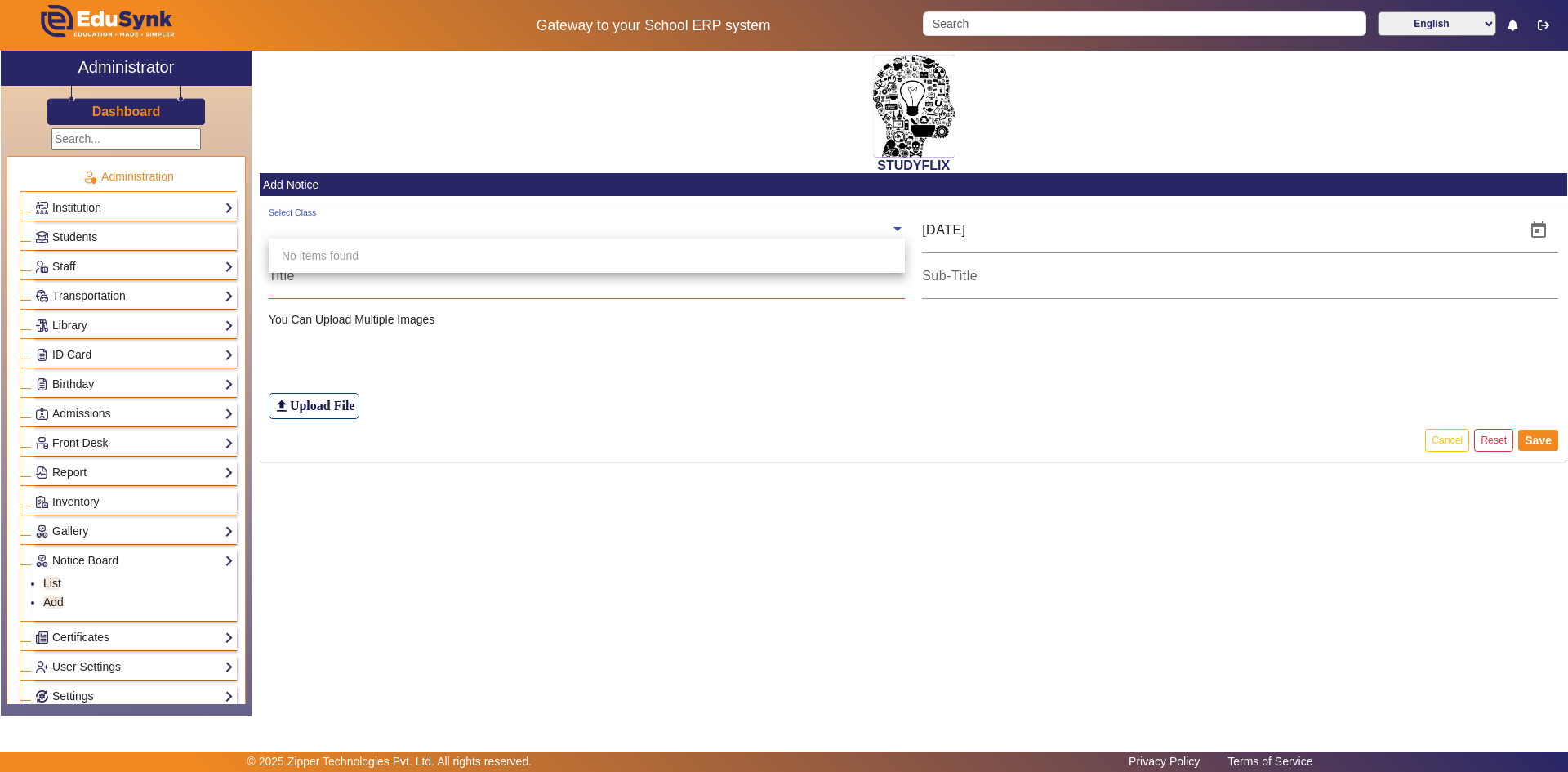
click at [382, 236] on input "text" at bounding box center [579, 229] width 621 height 16
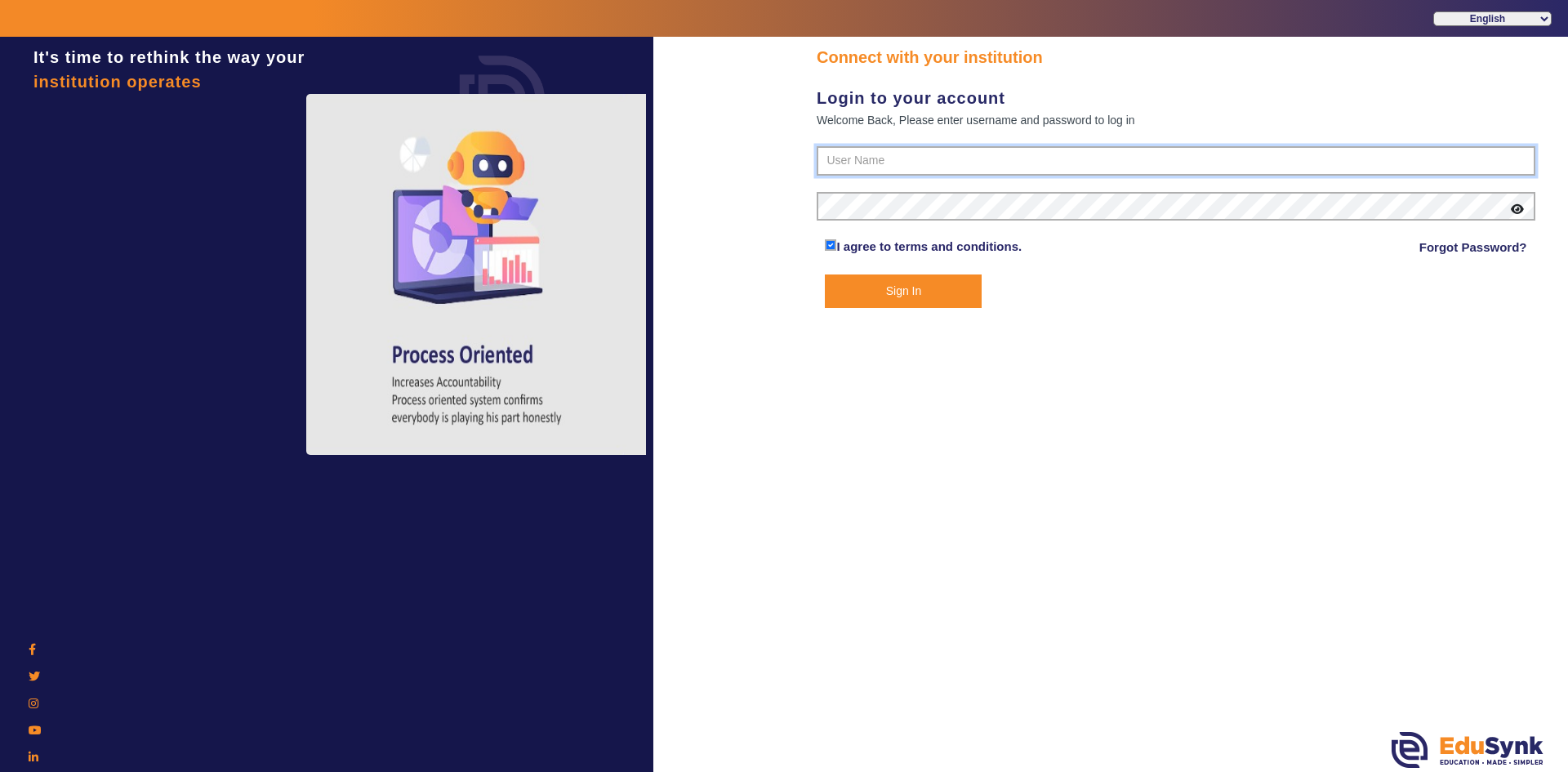
type input "6354922771"
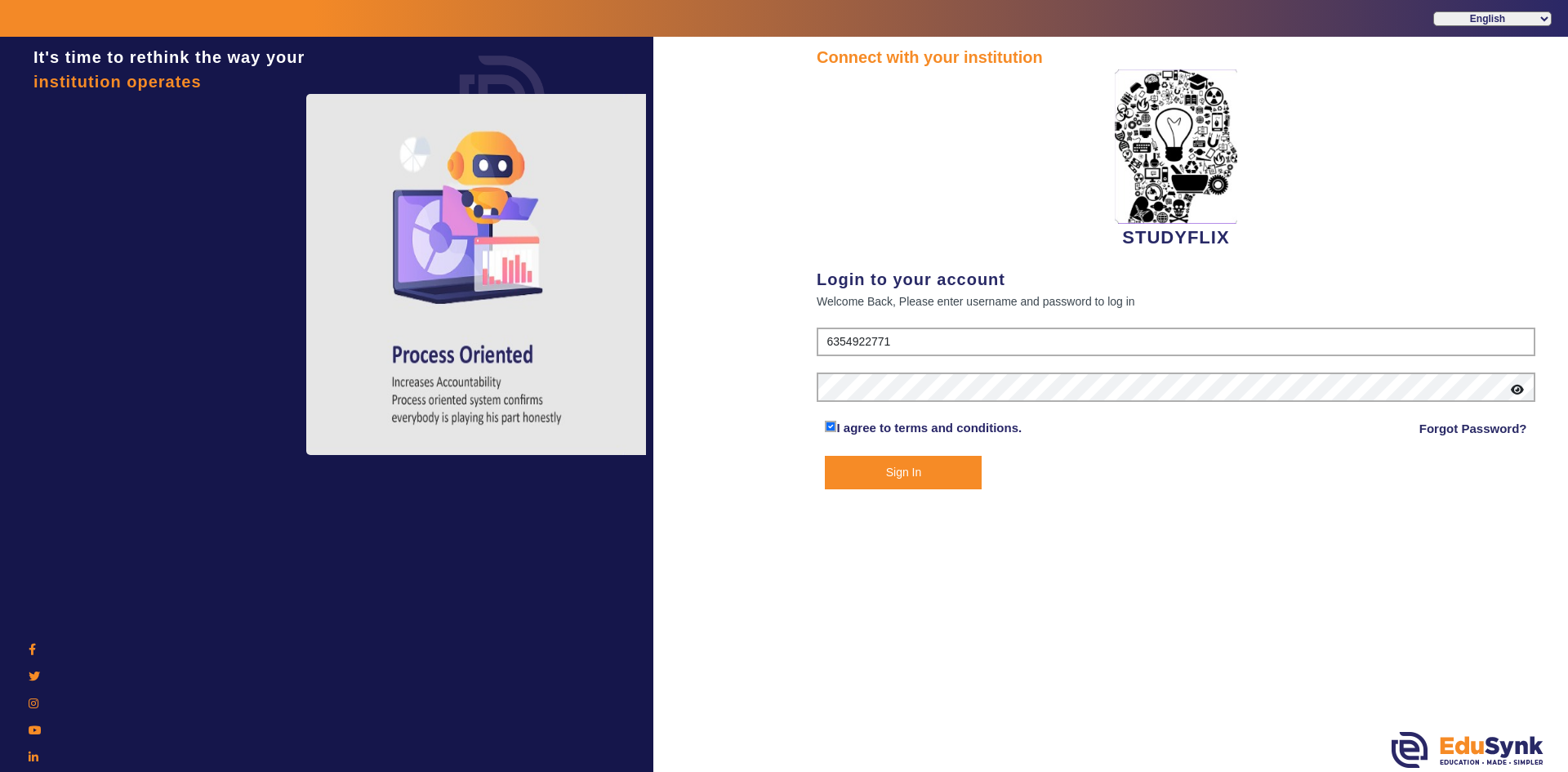
click at [871, 474] on button "Sign In" at bounding box center [903, 472] width 157 height 34
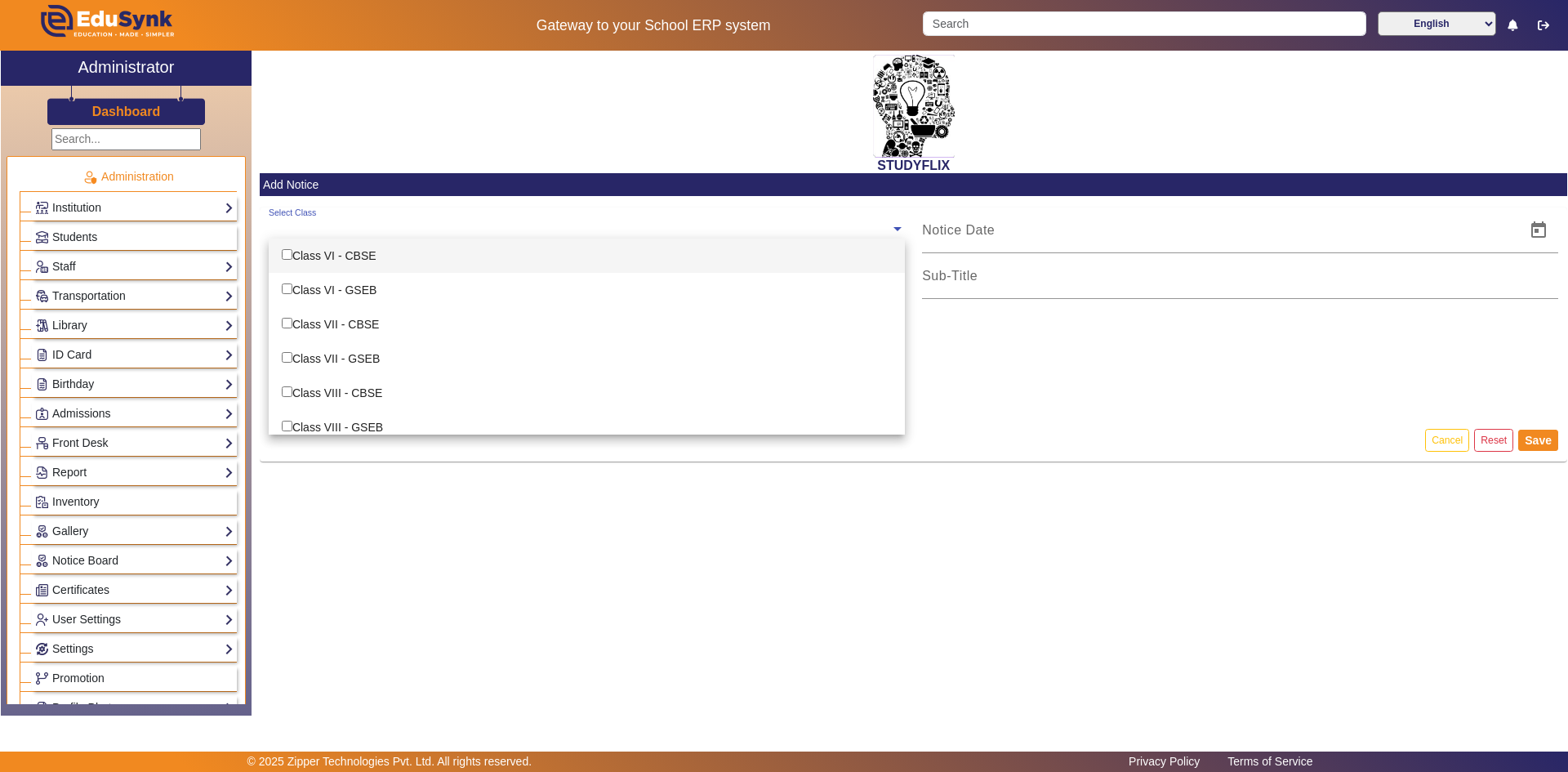
click at [324, 218] on div "Select Class" at bounding box center [579, 225] width 621 height 35
click at [324, 257] on div "Class VI - CBSE" at bounding box center [587, 255] width 636 height 35
checkbox input "true"
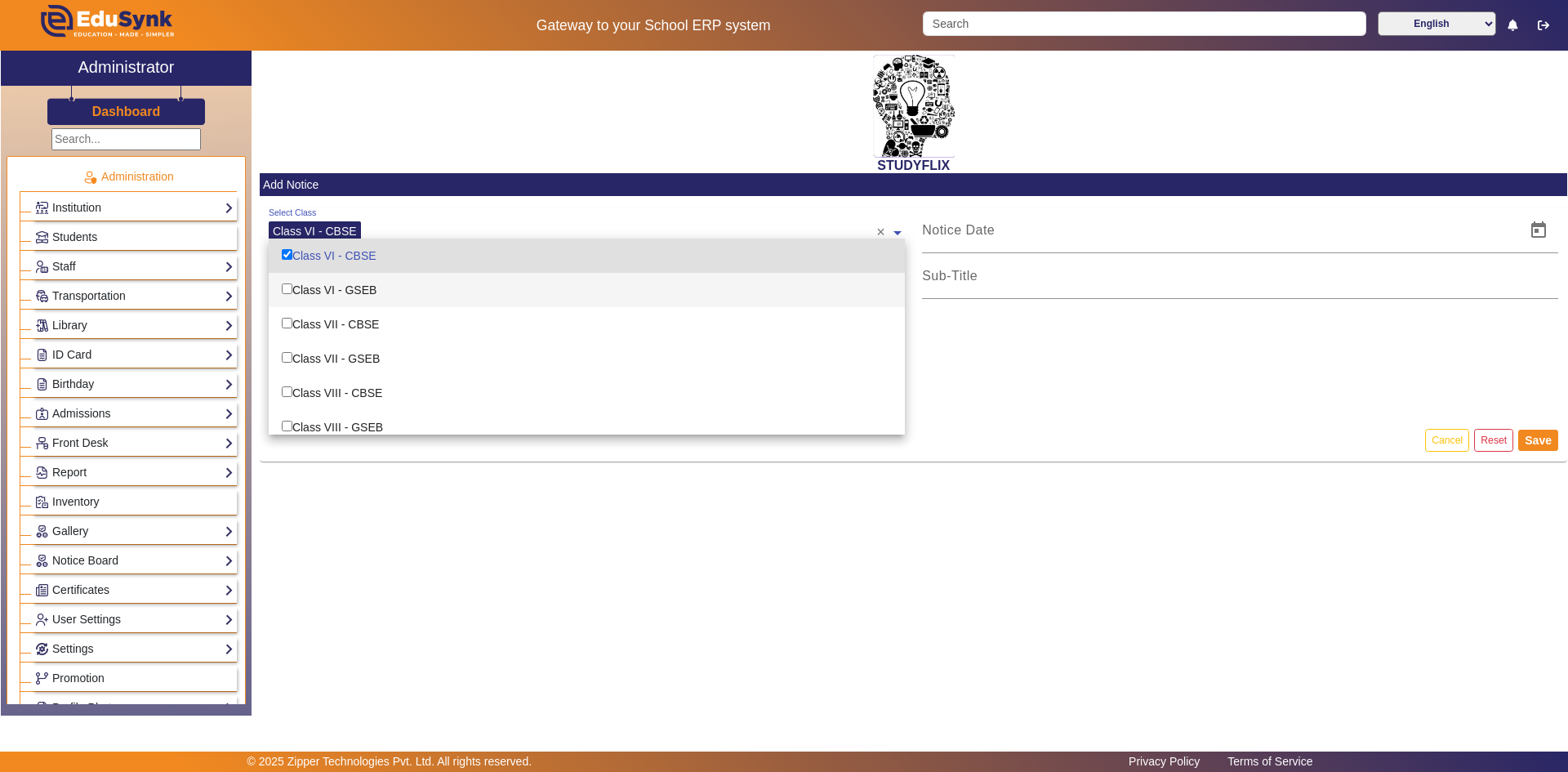
click at [316, 299] on div "Class VI - GSEB" at bounding box center [587, 290] width 636 height 35
checkbox input "true"
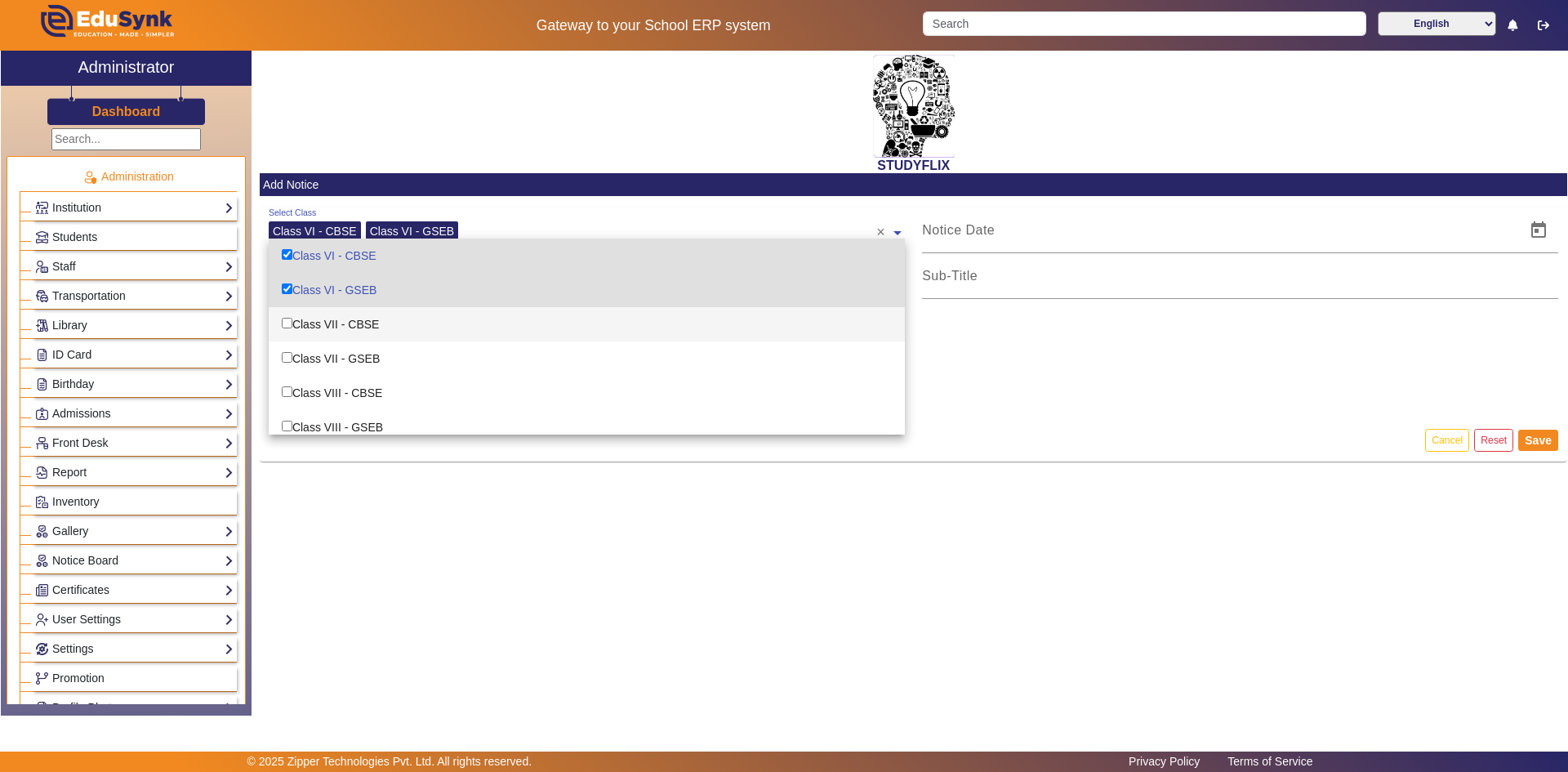
click at [316, 329] on div "Class VII - CBSE" at bounding box center [587, 325] width 636 height 35
checkbox input "true"
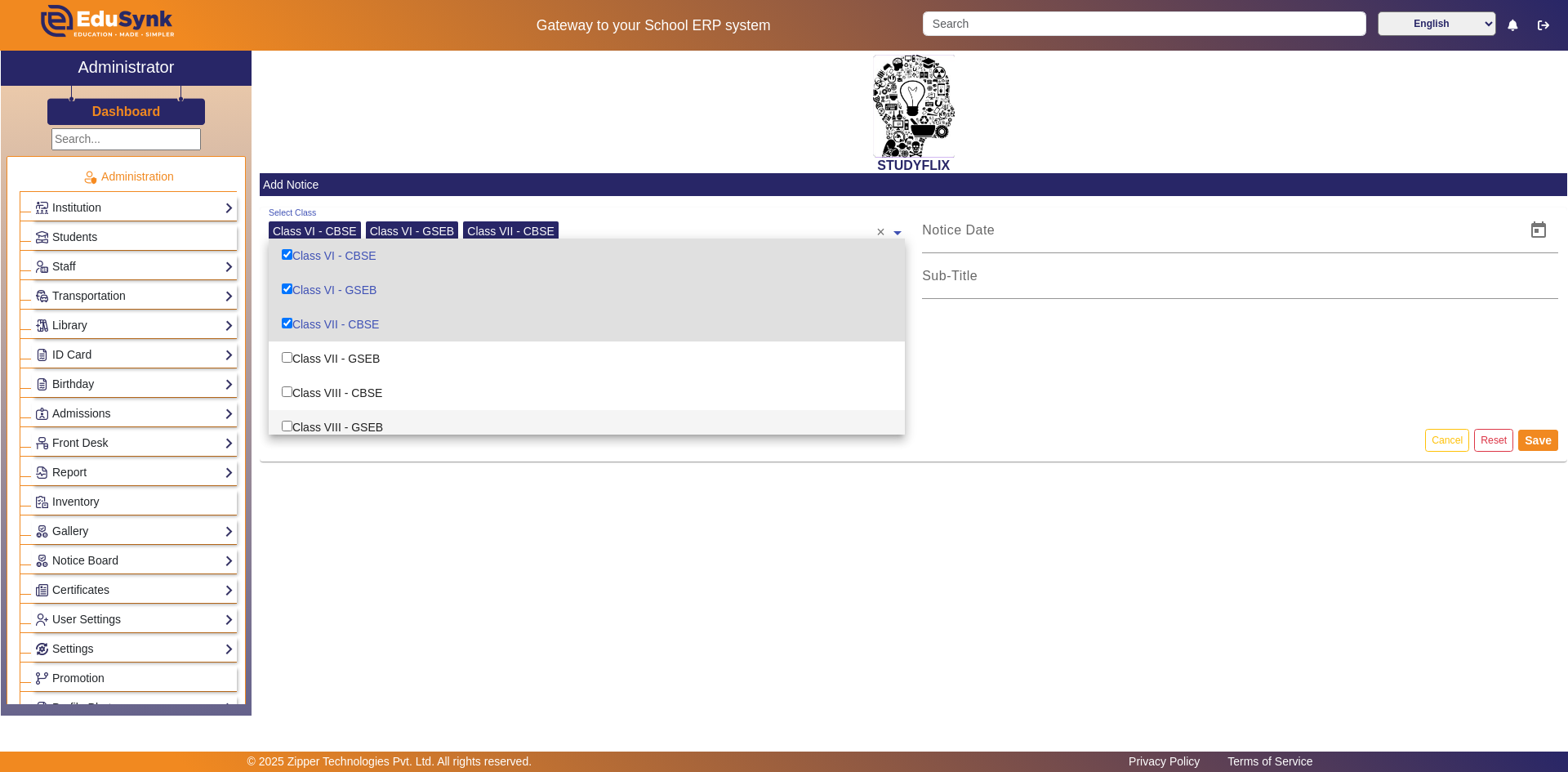
click at [959, 431] on mat-card-actions "Cancel Reset Save" at bounding box center [913, 441] width 1308 height 43
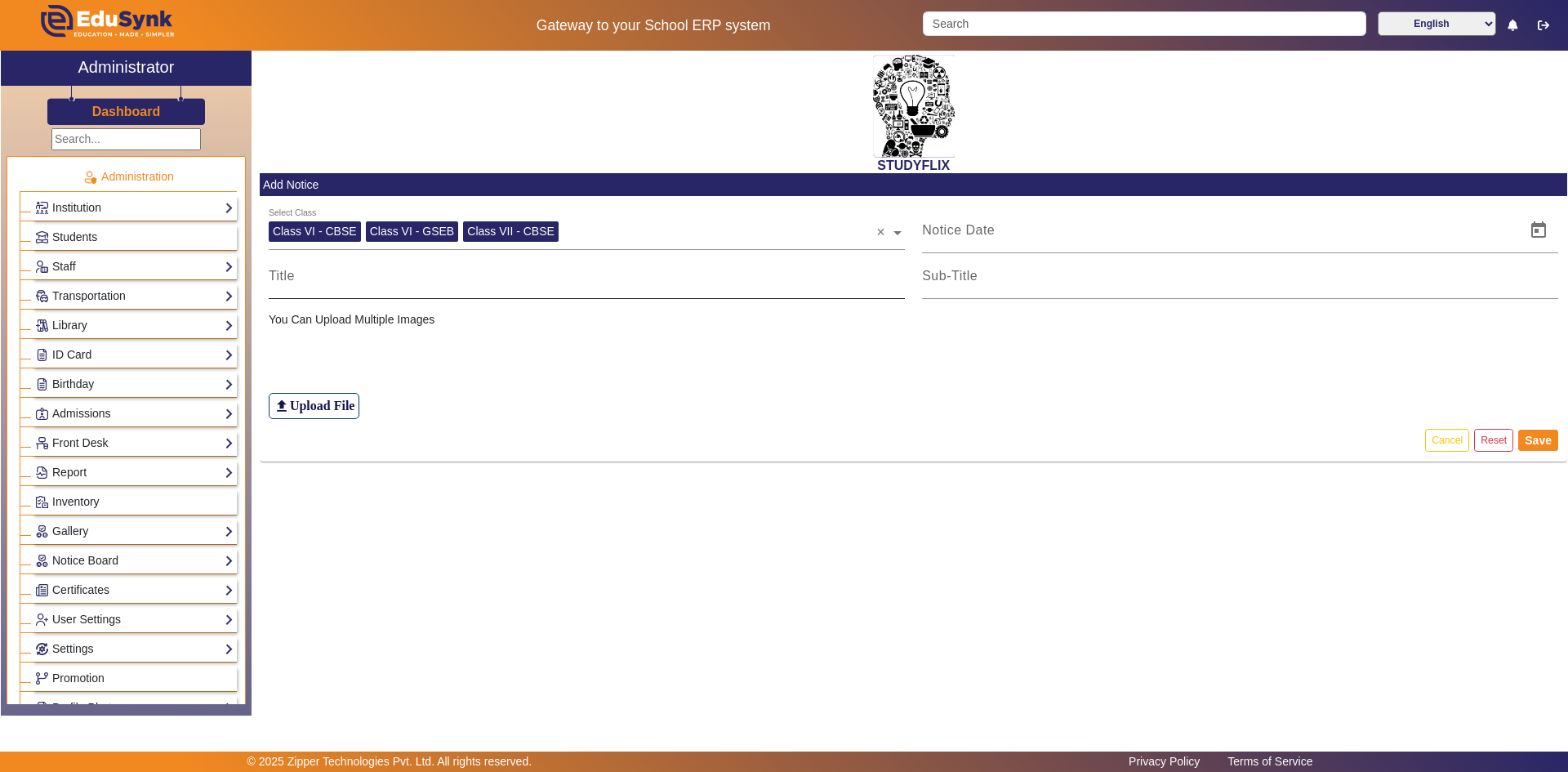
click at [397, 283] on input at bounding box center [587, 276] width 636 height 20
type input "HW"
click at [347, 411] on h6 "Upload File" at bounding box center [322, 405] width 65 height 16
click at [0, 0] on input "file_upload Upload File" at bounding box center [0, 0] width 0 height 0
drag, startPoint x: 293, startPoint y: 312, endPoint x: 368, endPoint y: 312, distance: 75.0
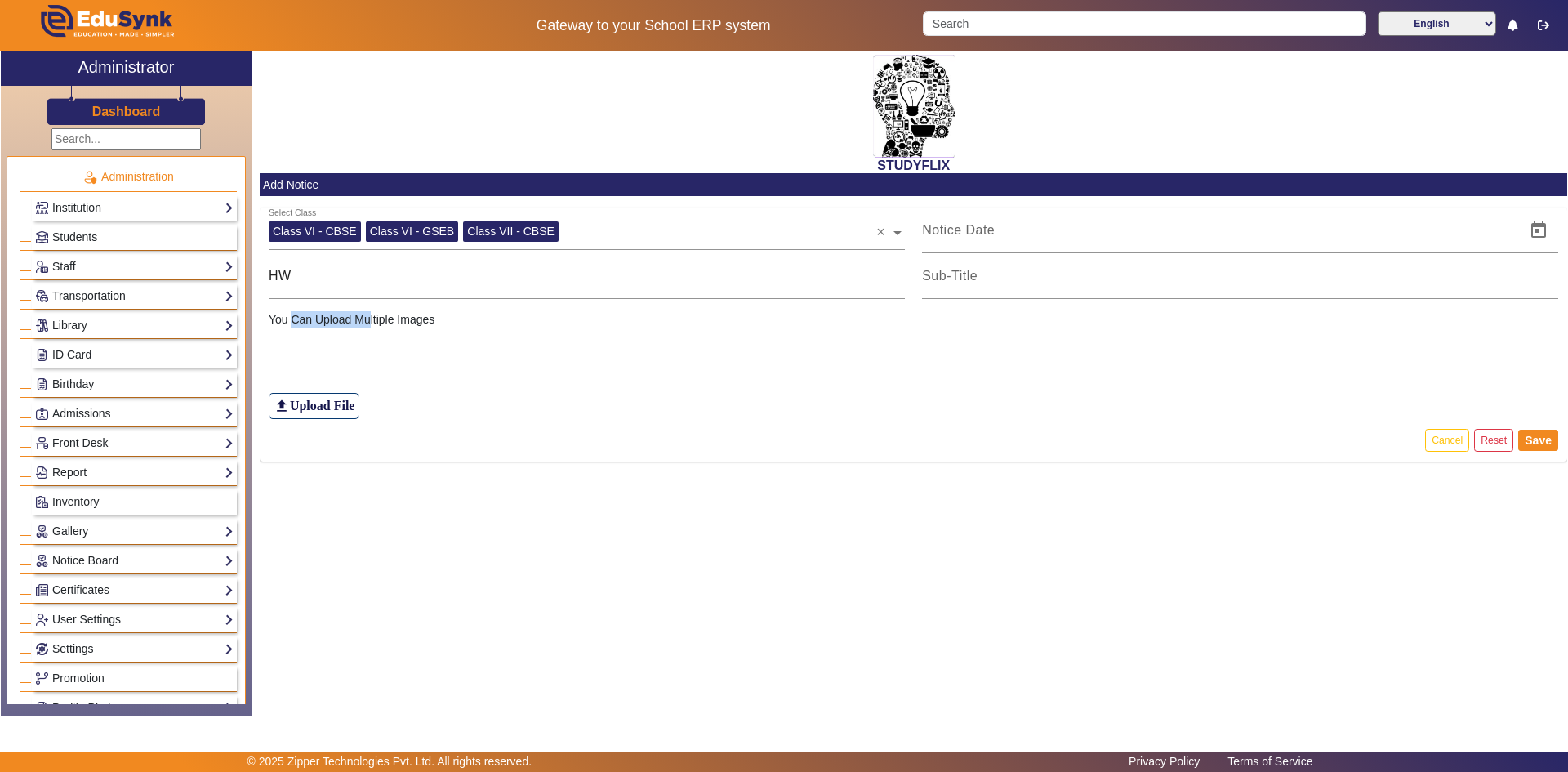
click at [368, 312] on p "You Can Upload Multiple Images" at bounding box center [914, 320] width 1290 height 17
click at [380, 308] on div "You Can Upload Multiple Images file_upload Upload File" at bounding box center [913, 359] width 1308 height 120
click at [960, 274] on input at bounding box center [1240, 276] width 636 height 20
click at [979, 241] on div at bounding box center [1219, 231] width 594 height 46
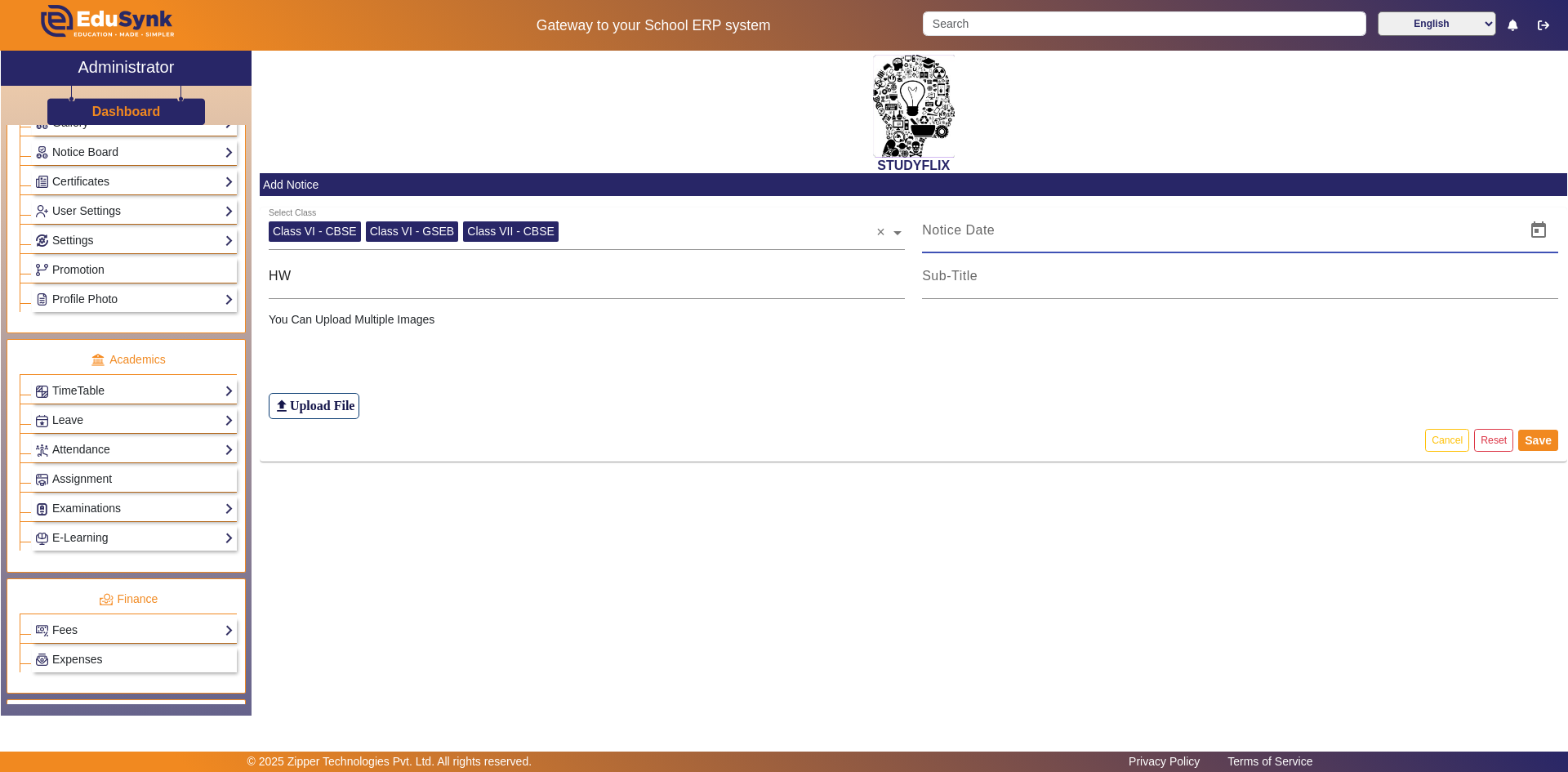
click at [91, 377] on div "TimeTable Assign Teacher AcademicCalendar Period Structure TimeTable Setup Week…" at bounding box center [129, 389] width 218 height 30
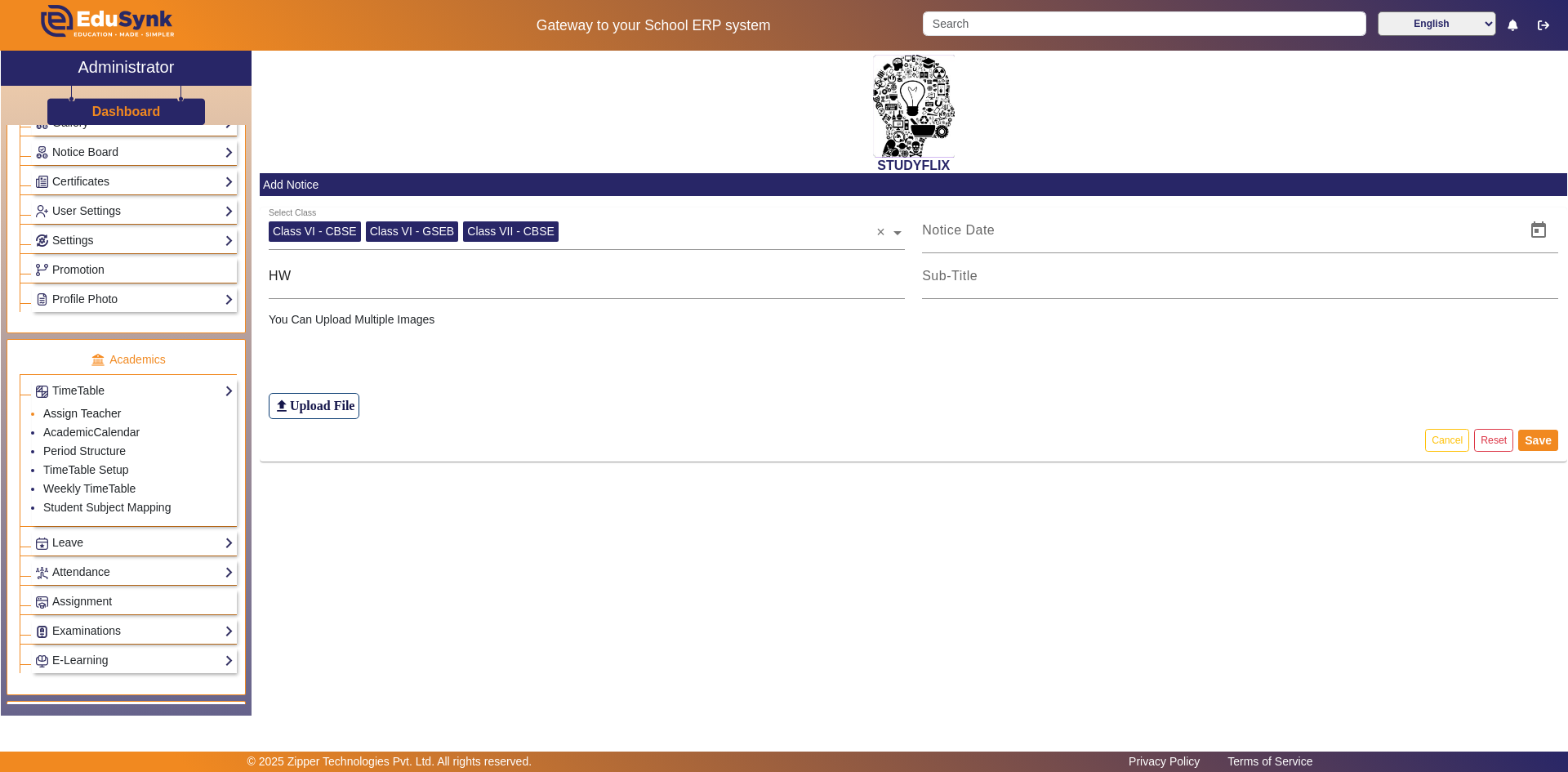
click at [75, 412] on link "Assign Teacher" at bounding box center [82, 414] width 77 height 13
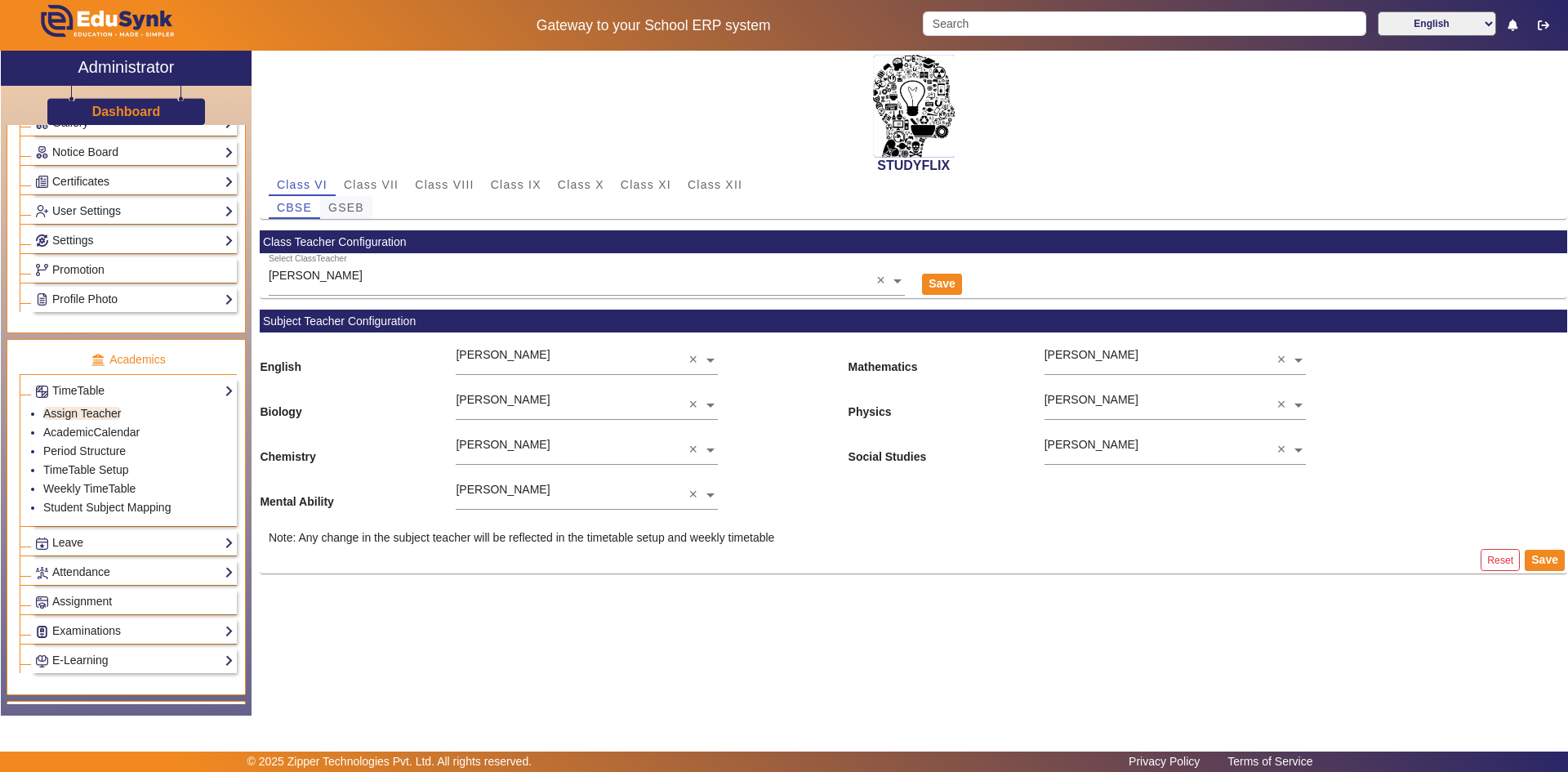
click at [331, 204] on span "GSEB" at bounding box center [346, 208] width 36 height 12
click at [729, 179] on span "Class XII" at bounding box center [715, 185] width 54 height 12
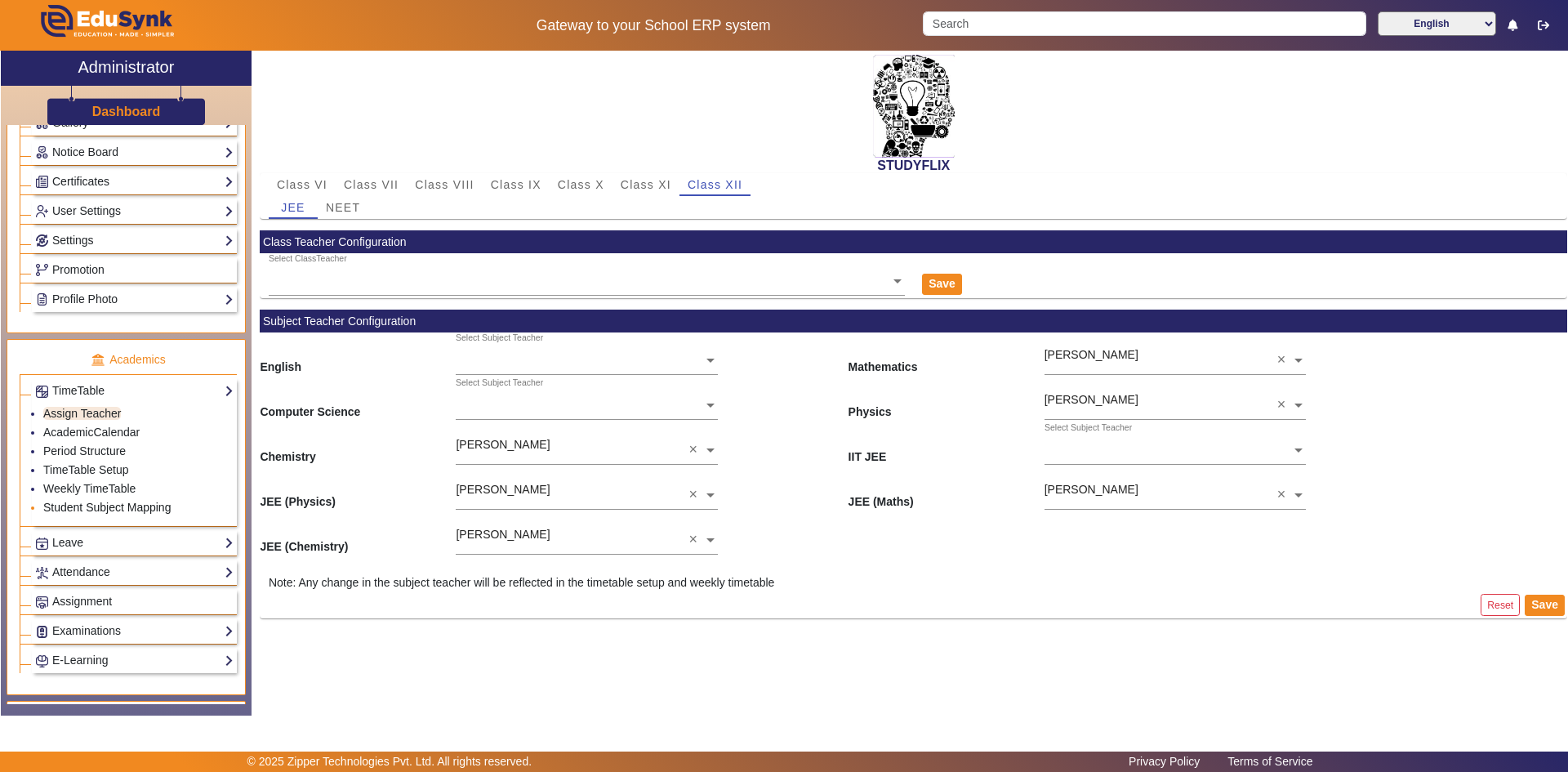
click at [90, 502] on link "Student Subject Mapping" at bounding box center [107, 508] width 128 height 13
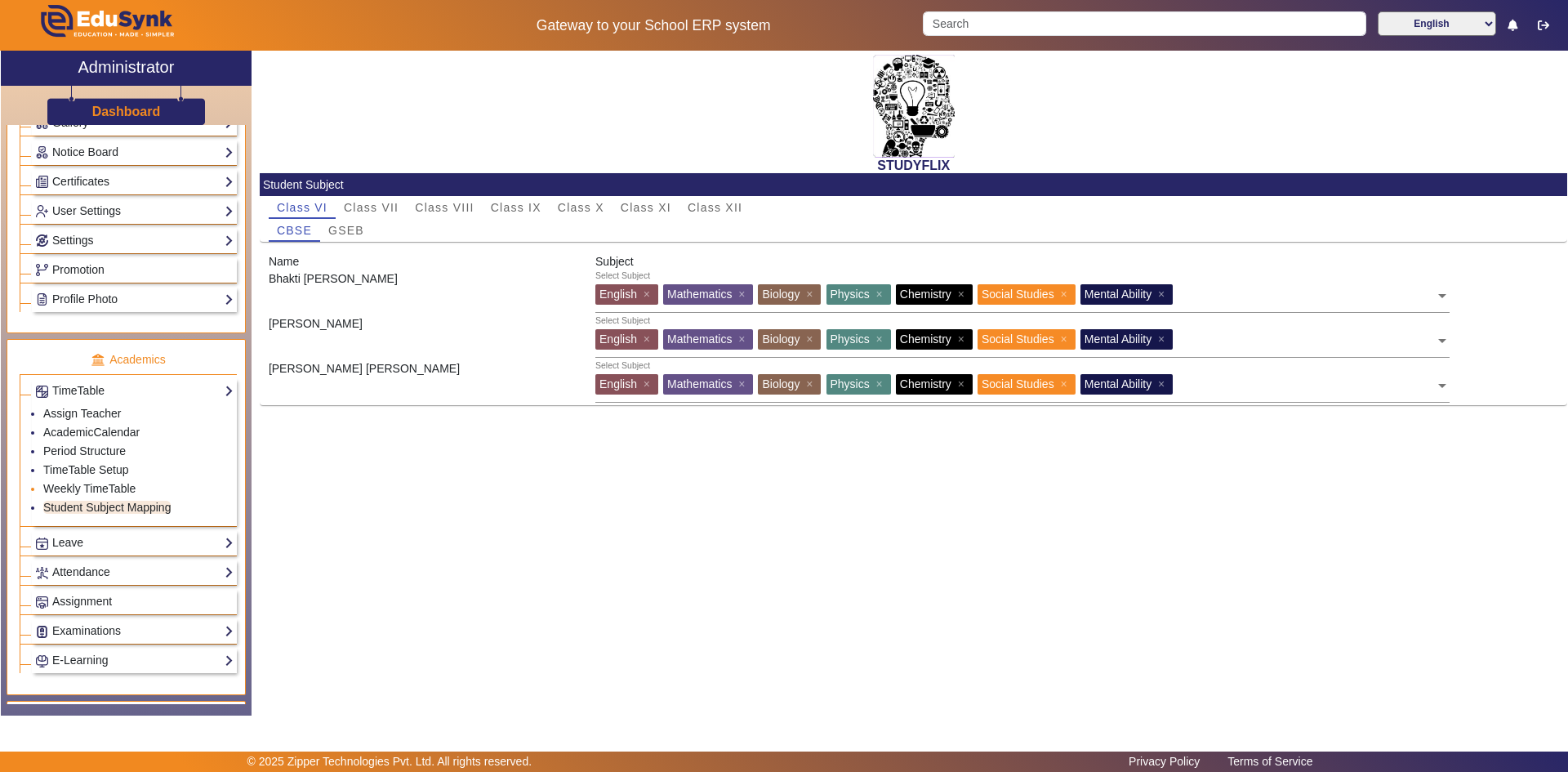
click at [101, 481] on li "Weekly TimeTable" at bounding box center [138, 489] width 190 height 19
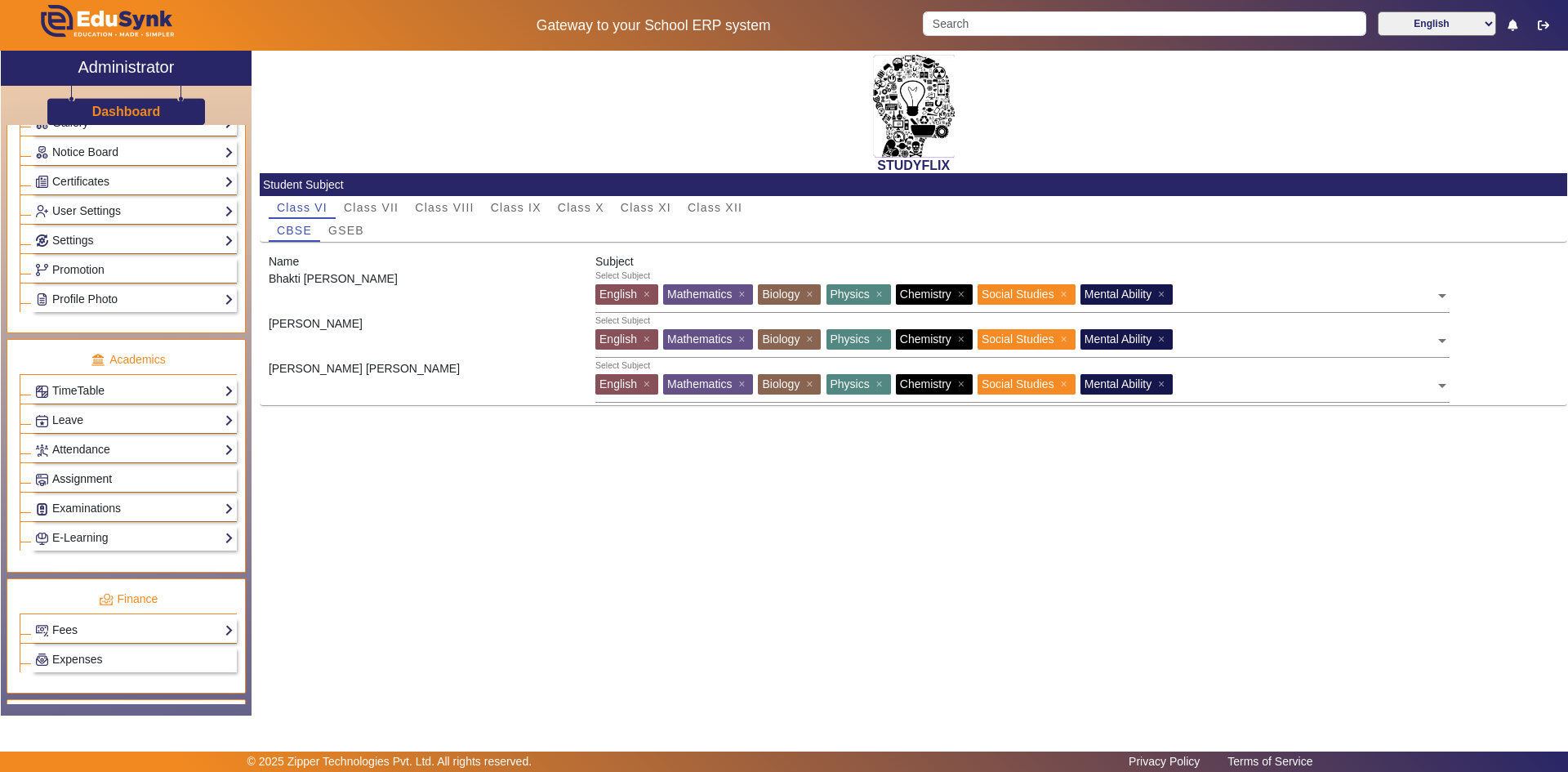
click at [82, 475] on span "Assignment" at bounding box center [82, 479] width 59 height 13
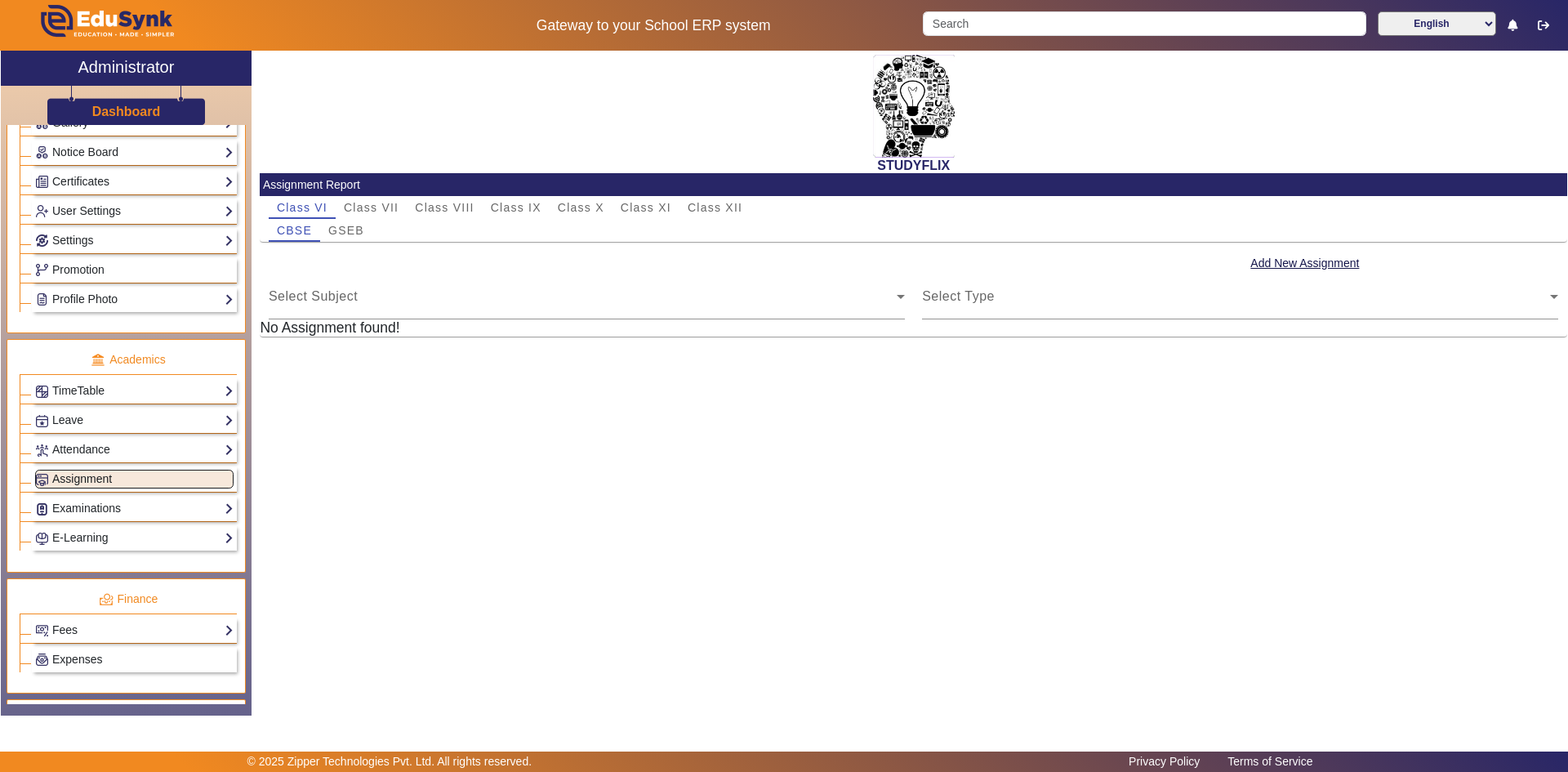
click at [79, 480] on span "Assignment" at bounding box center [82, 479] width 59 height 13
click at [326, 297] on span "Select Subject" at bounding box center [313, 302] width 89 height 14
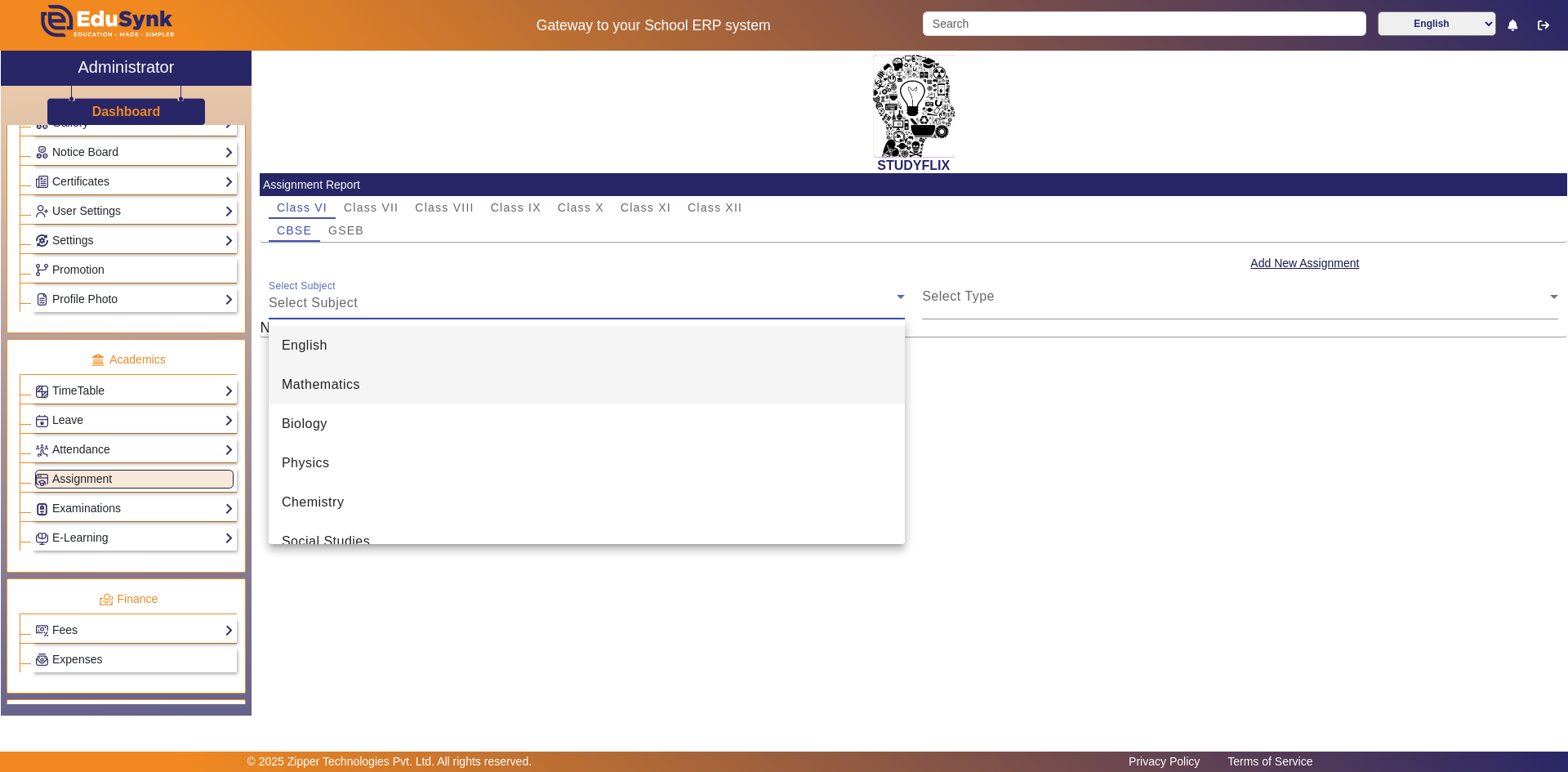
click at [321, 375] on span "Mathematics" at bounding box center [321, 385] width 78 height 20
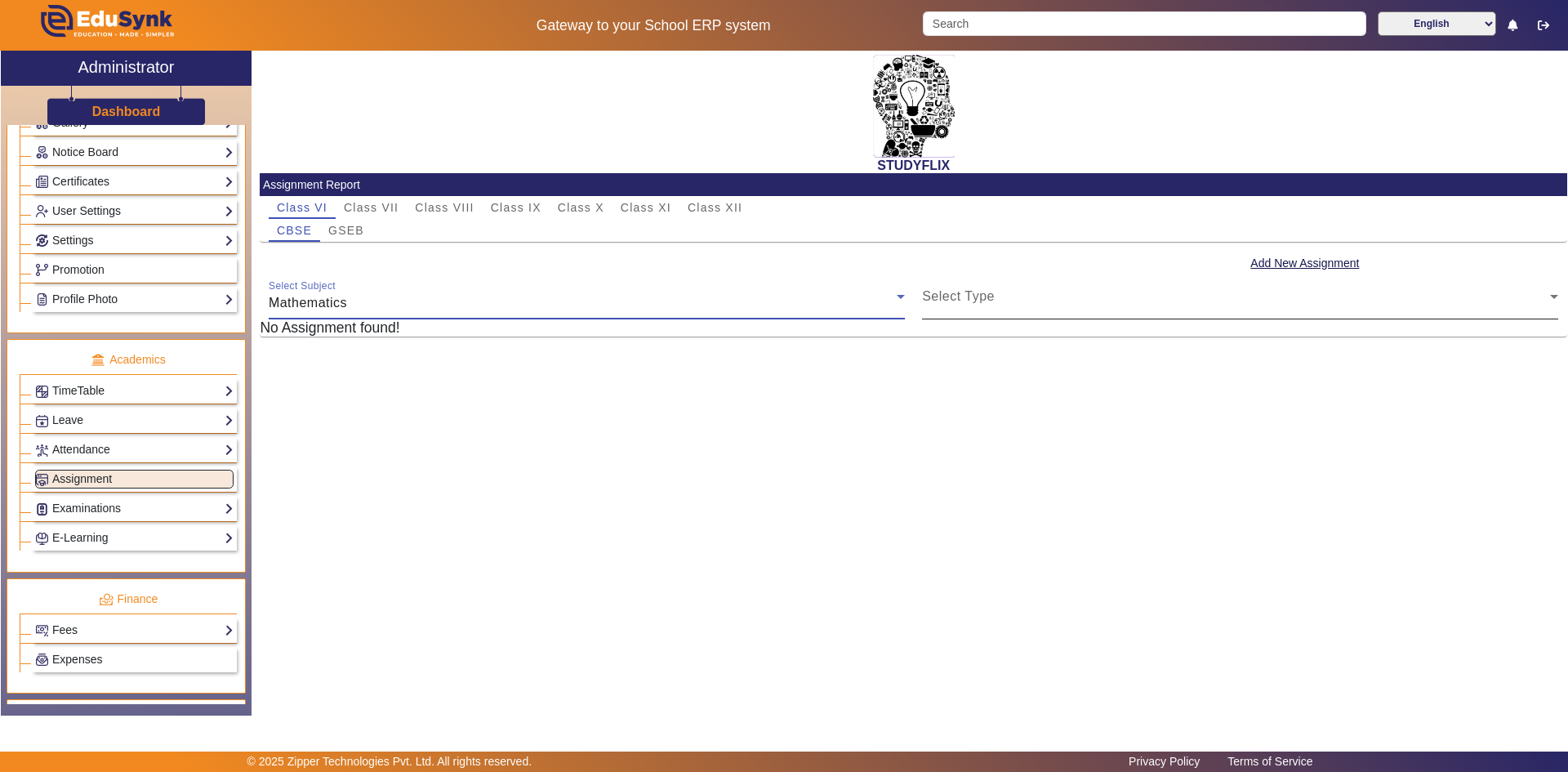
click at [981, 311] on div "Select Type" at bounding box center [1236, 303] width 628 height 20
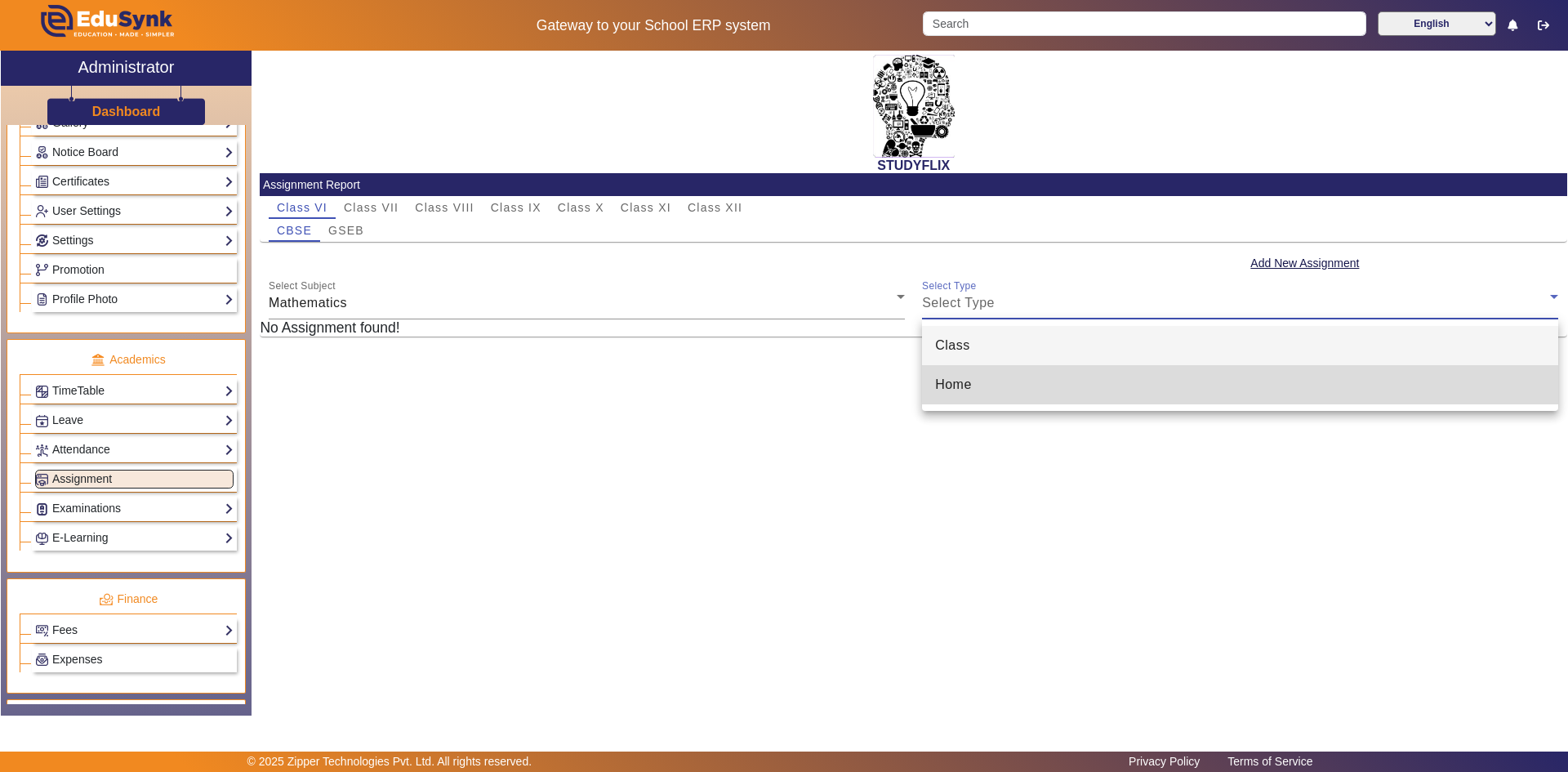
click at [965, 379] on span "Home" at bounding box center [953, 385] width 37 height 20
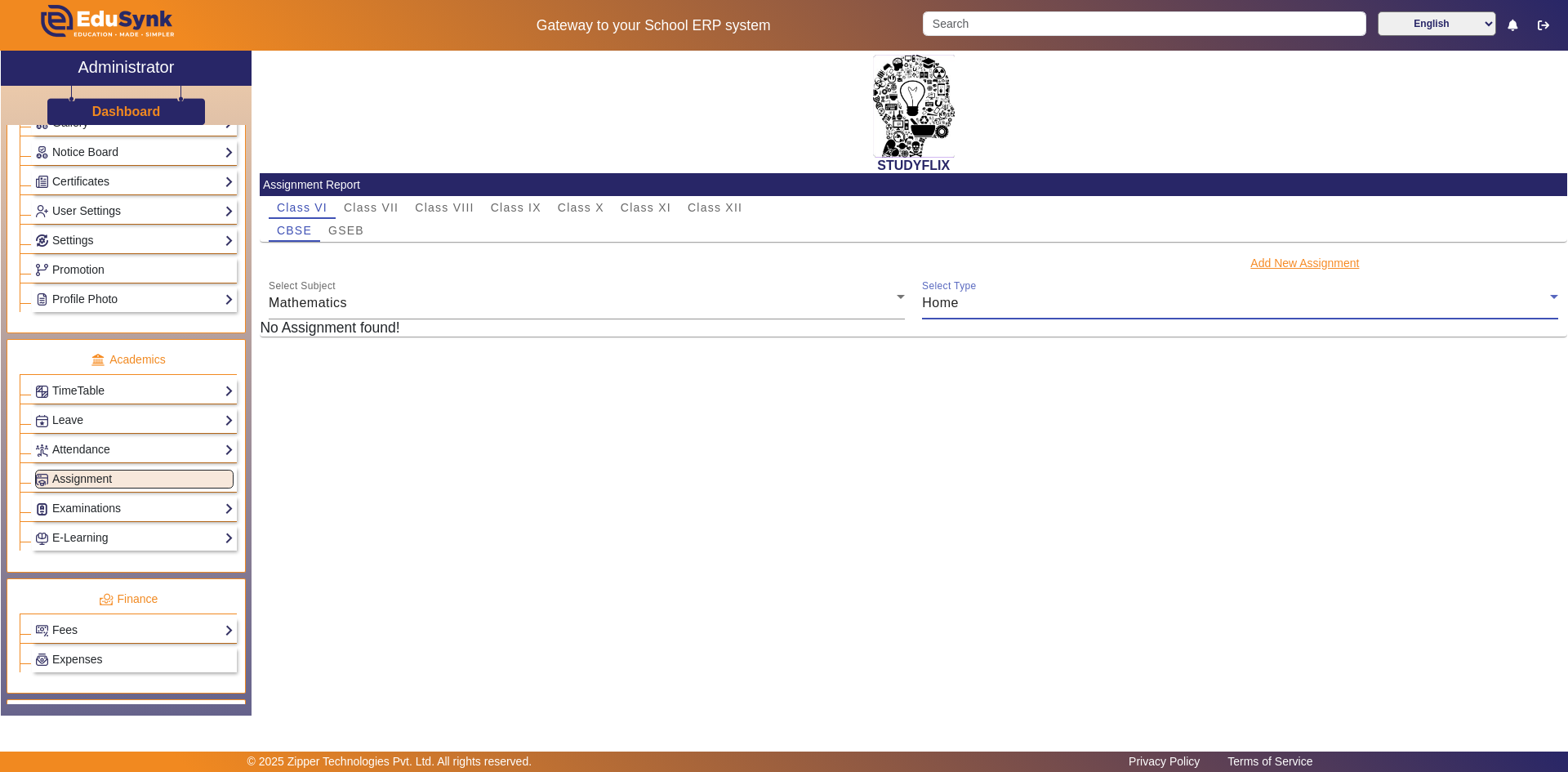
click at [1261, 263] on button "Add New Assignment" at bounding box center [1305, 263] width 112 height 21
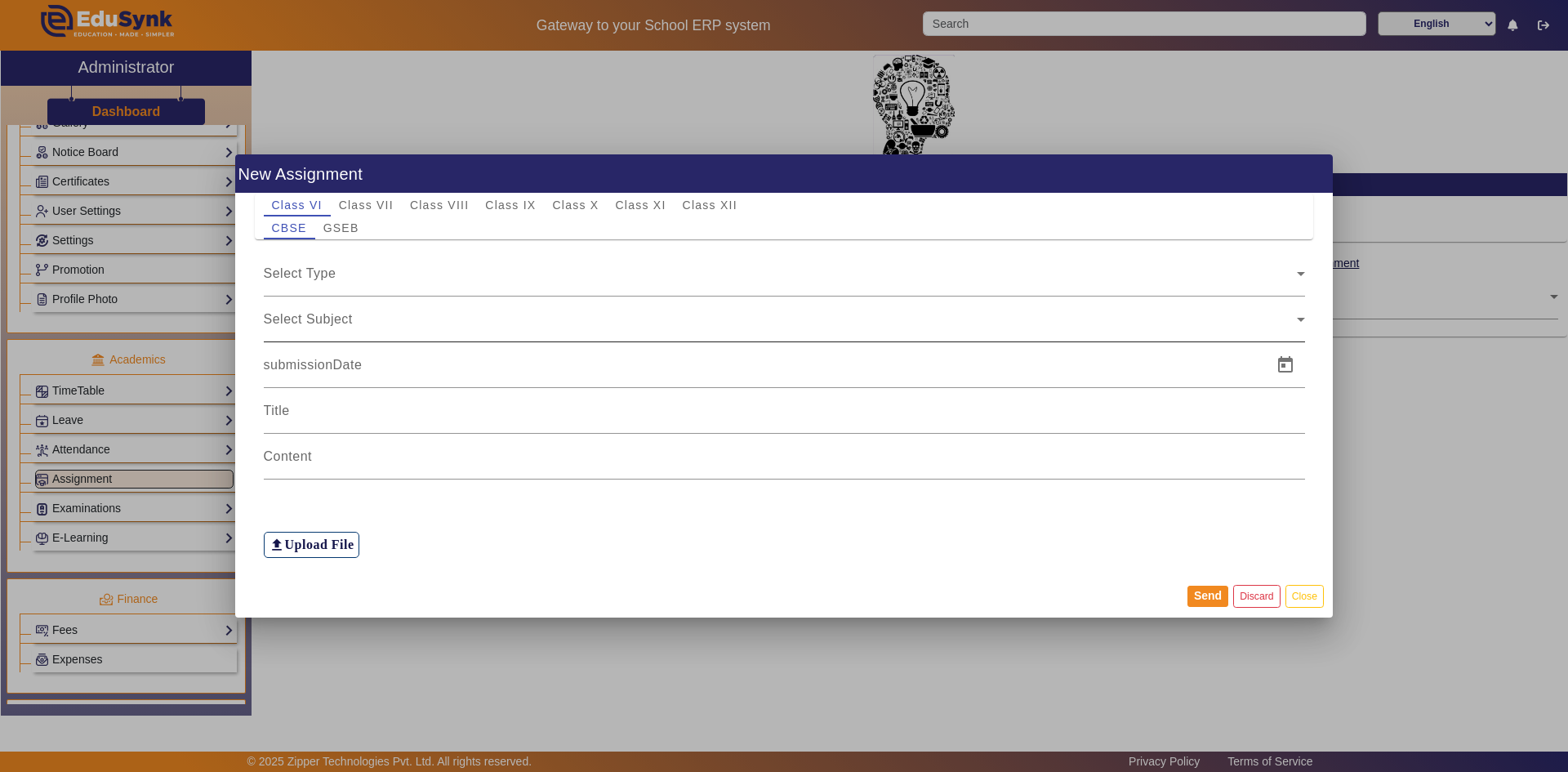
click at [402, 299] on div "Select Subject" at bounding box center [784, 320] width 1041 height 46
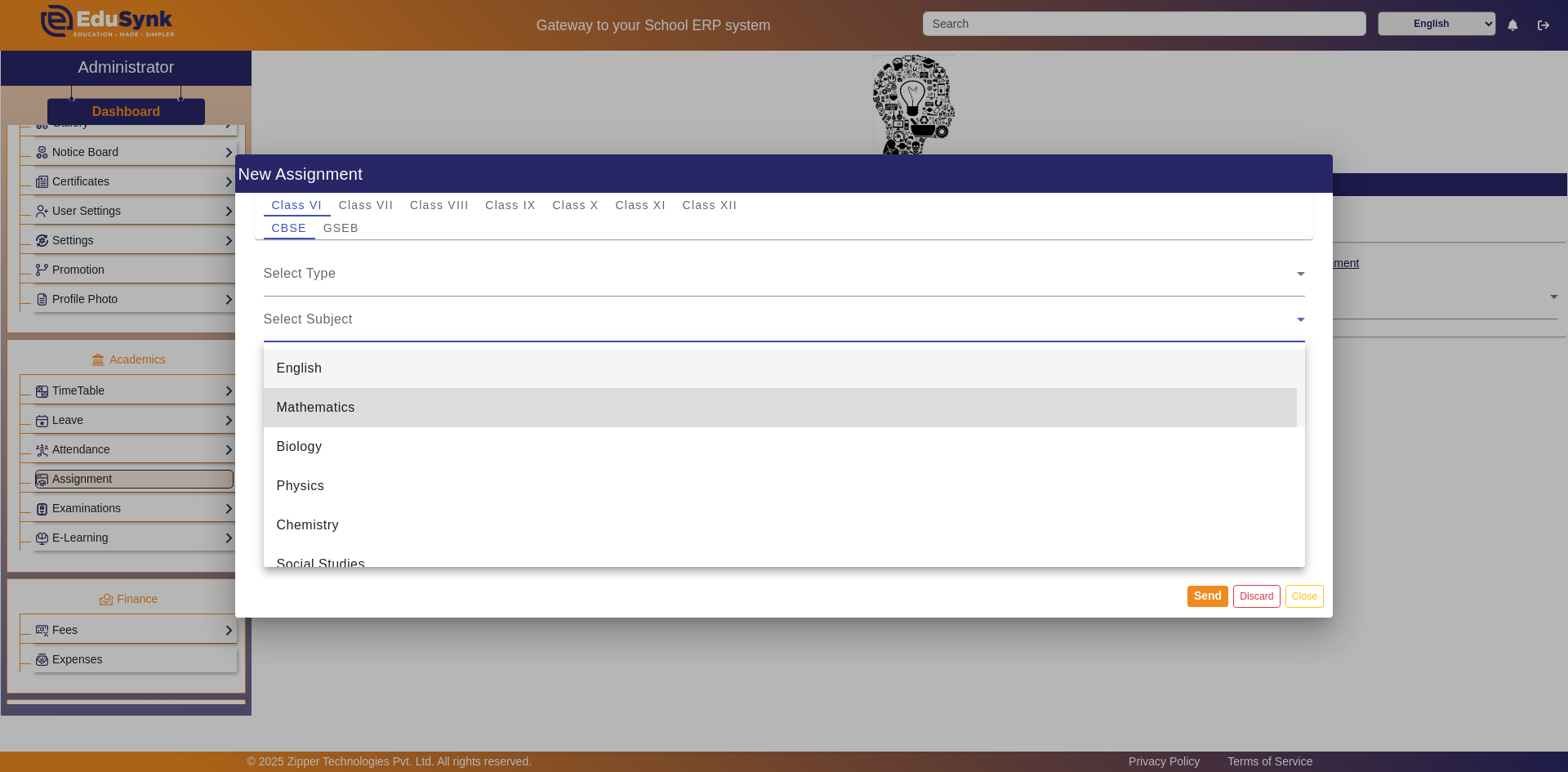
click at [373, 409] on mat-option "Mathematics" at bounding box center [784, 408] width 1041 height 40
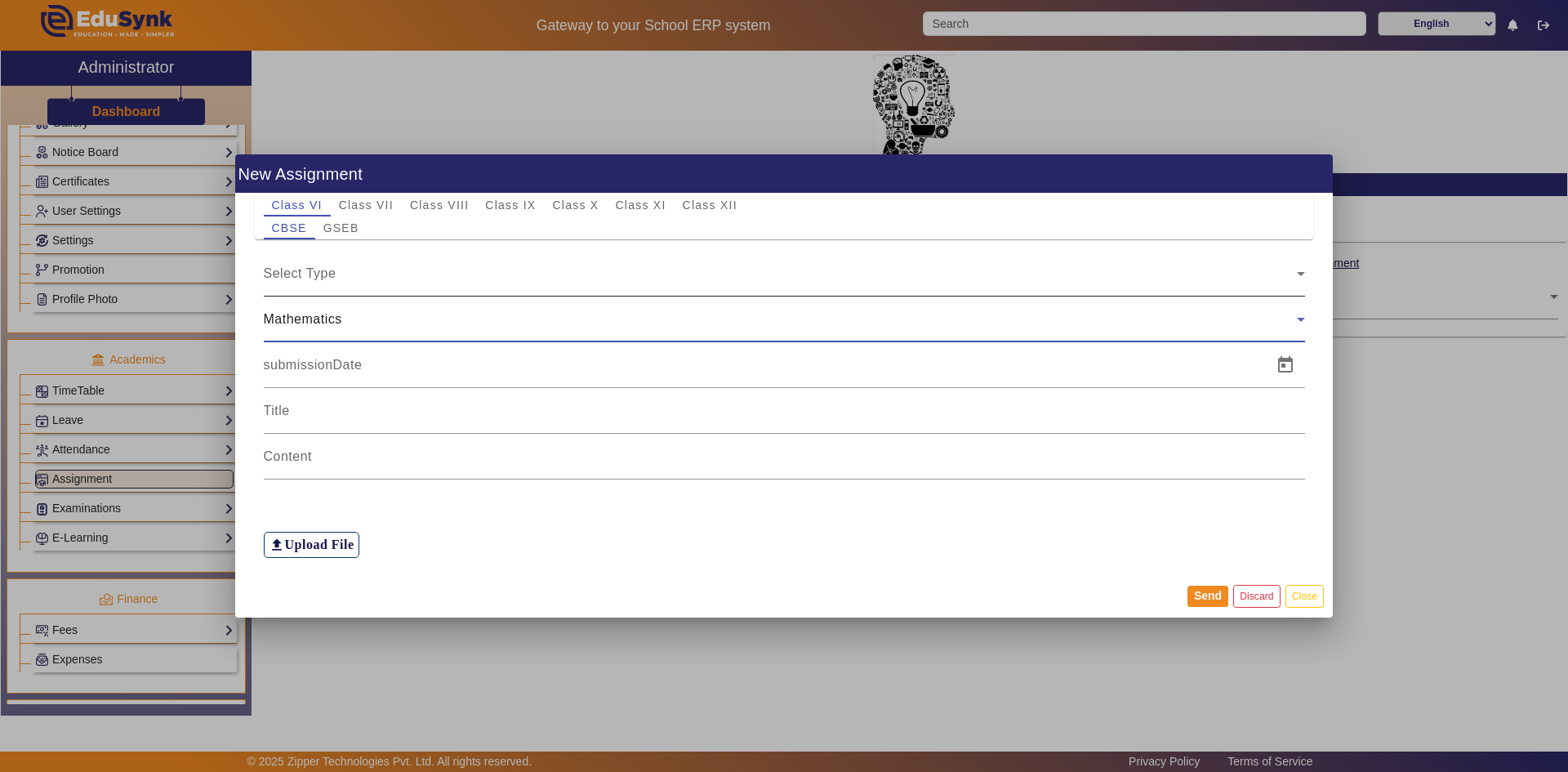
click at [358, 274] on div "Select Type" at bounding box center [780, 274] width 1033 height 20
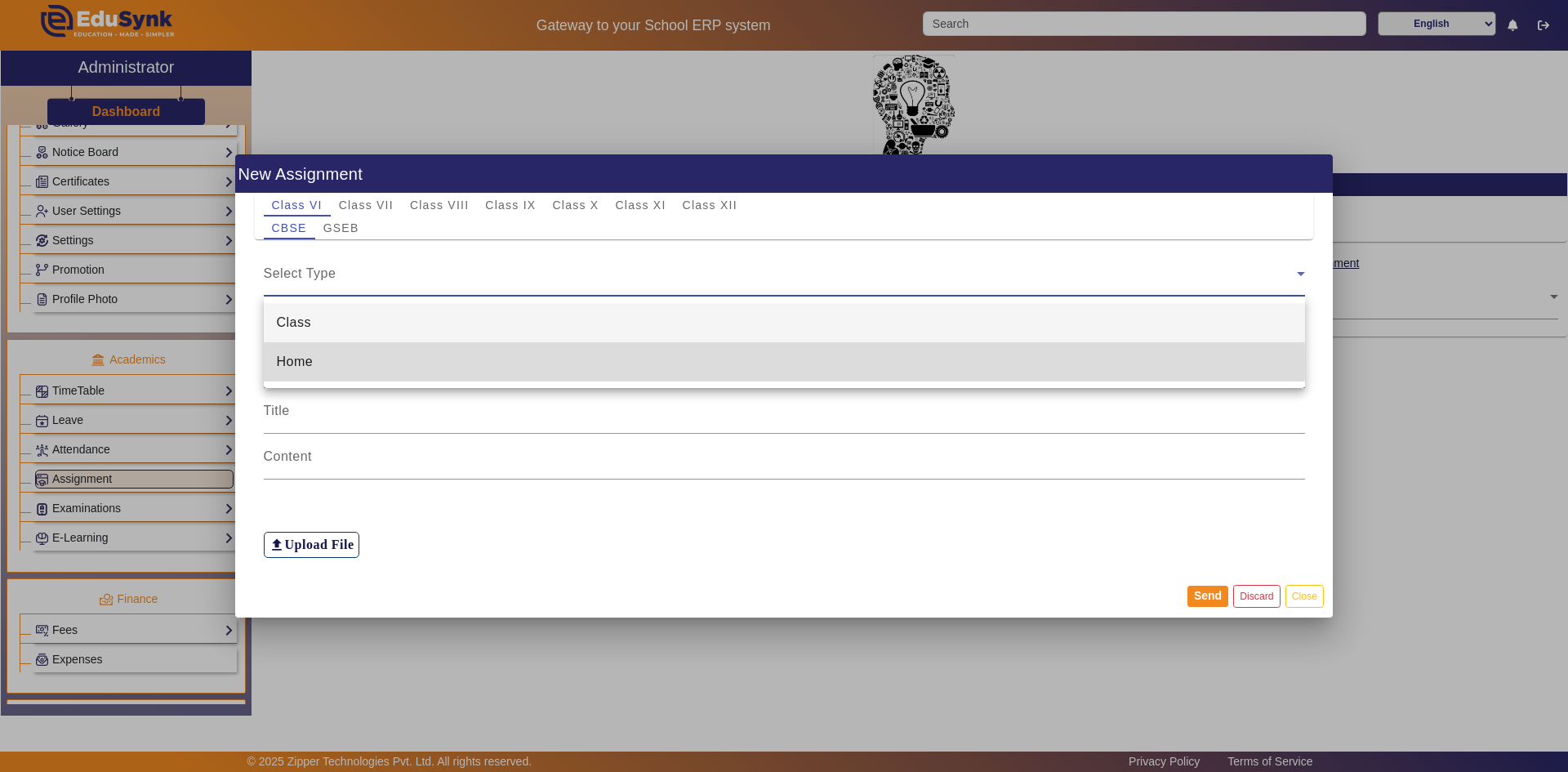
click at [334, 360] on mat-option "Home" at bounding box center [784, 362] width 1041 height 40
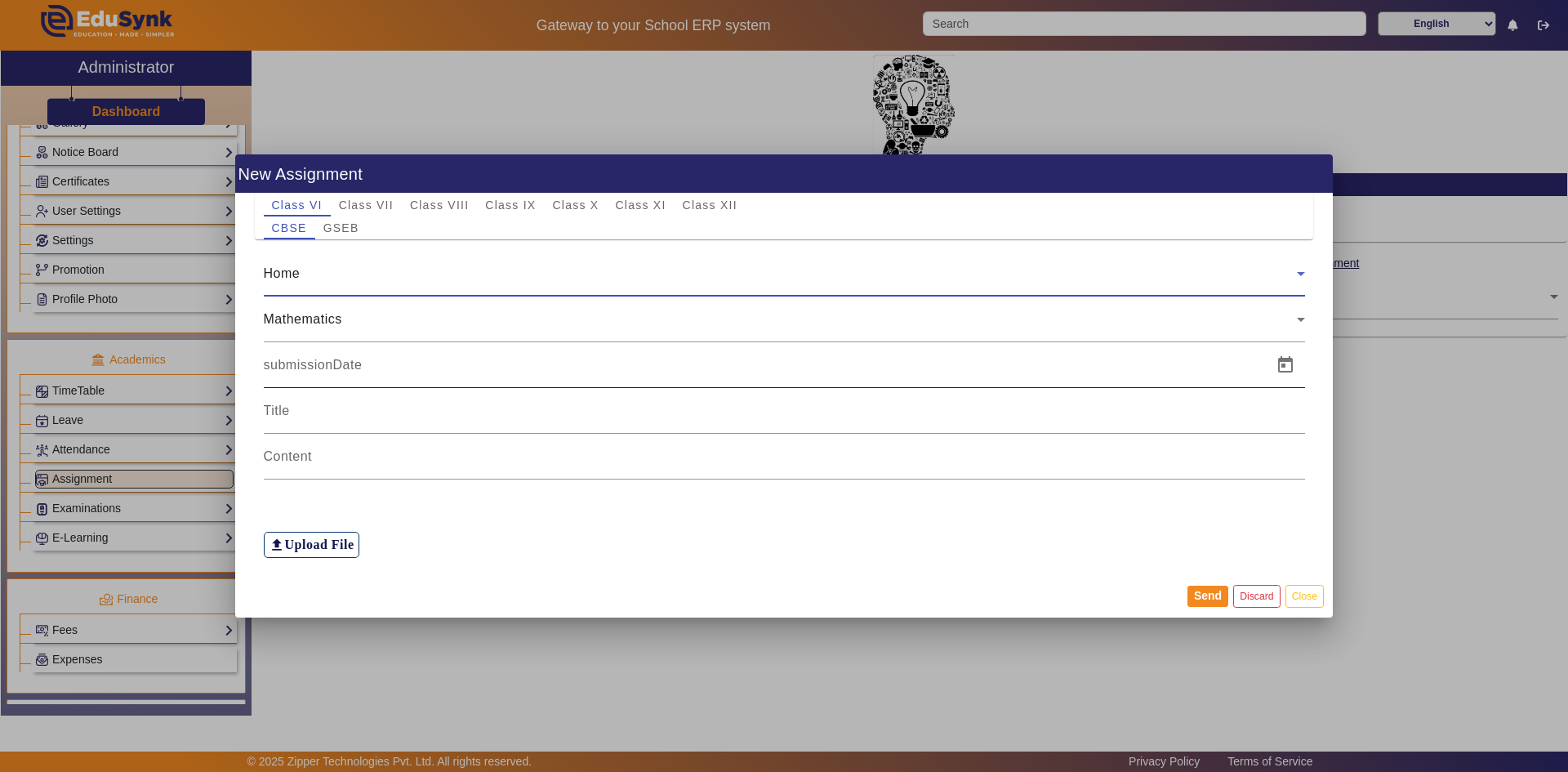
click at [329, 363] on input at bounding box center [763, 365] width 999 height 20
type input "[DATE]"
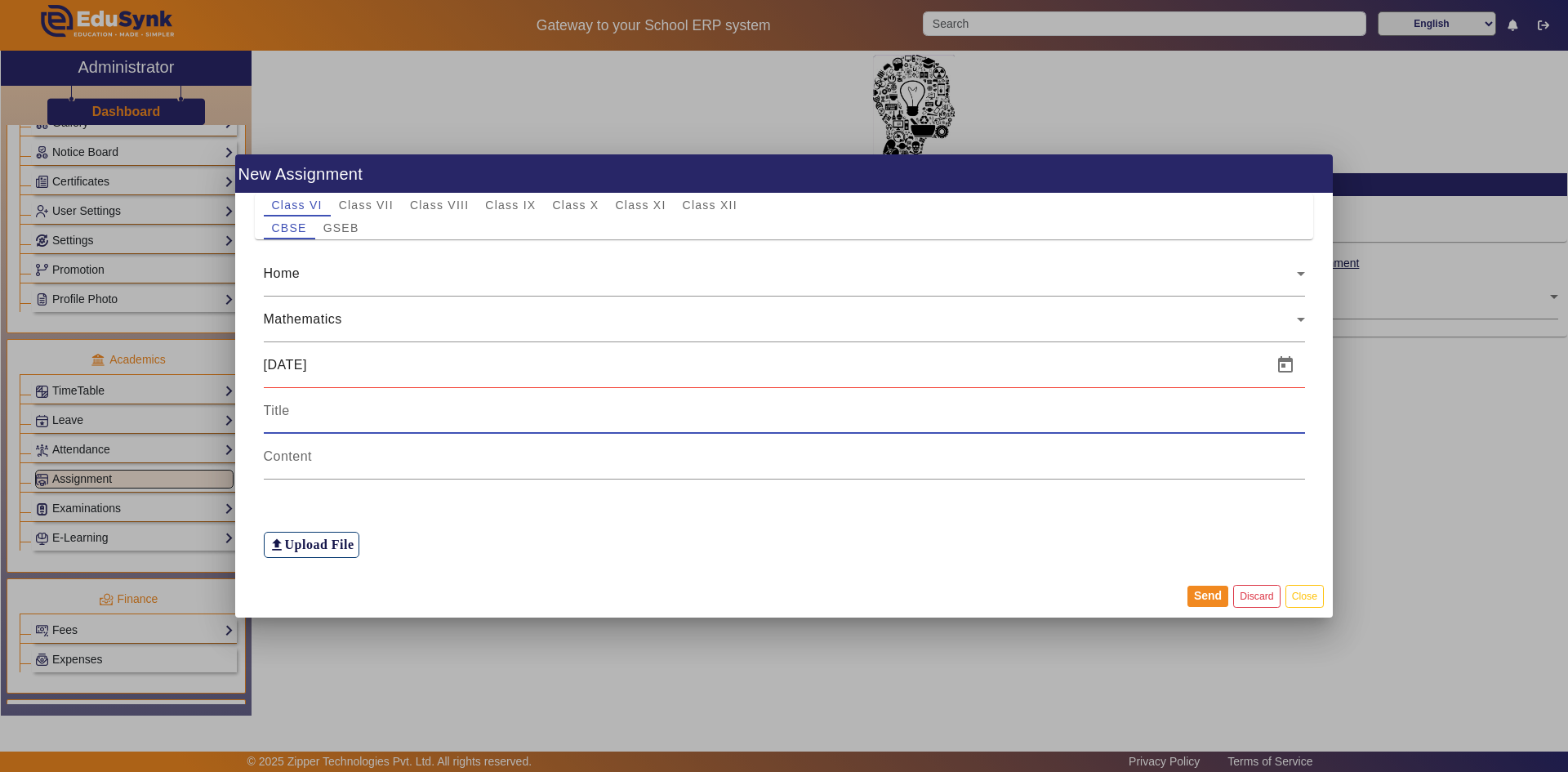
click at [361, 406] on input at bounding box center [784, 411] width 1041 height 20
click at [323, 461] on input at bounding box center [784, 456] width 1041 height 20
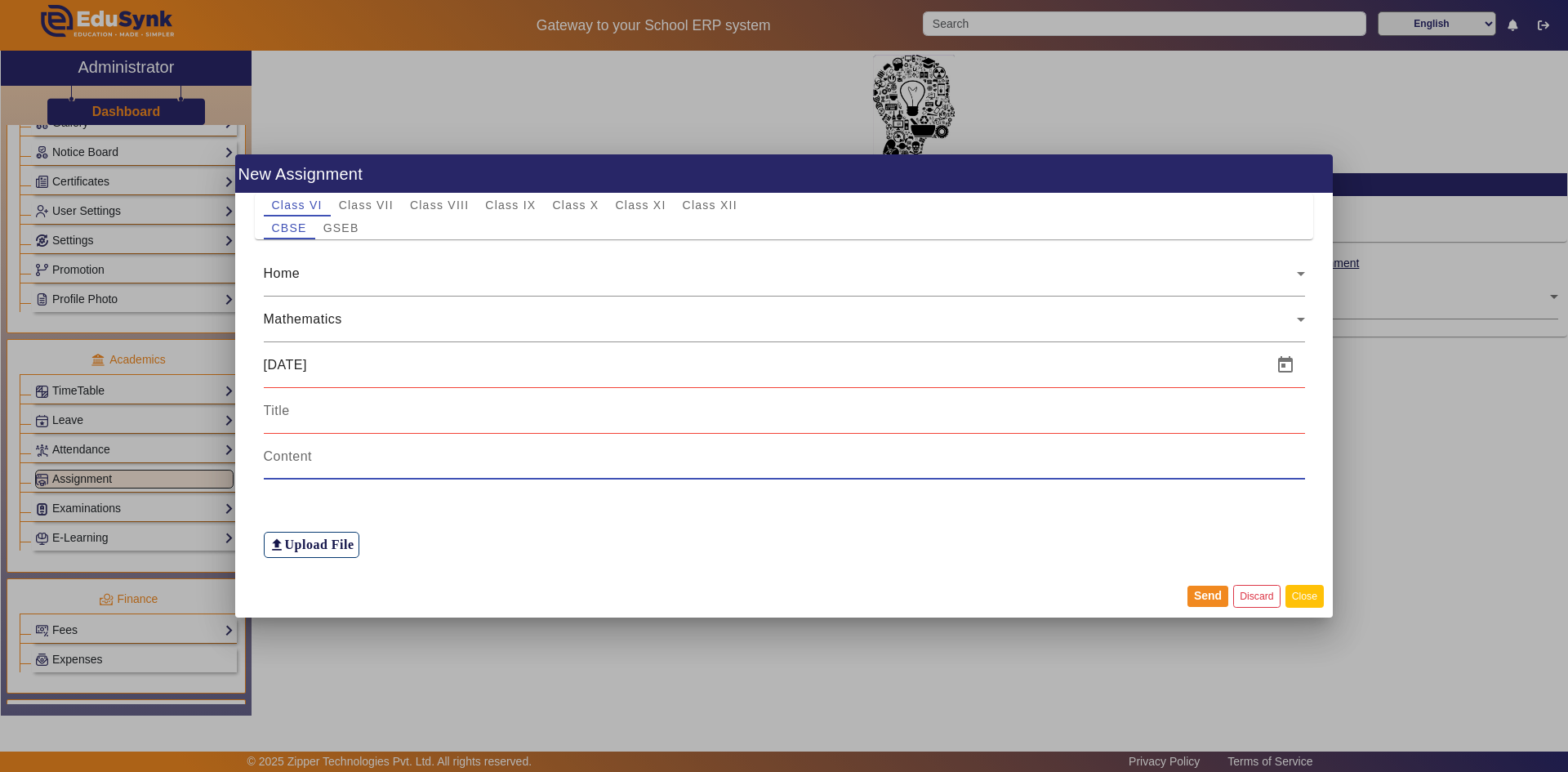
click at [1301, 601] on button "Close" at bounding box center [1304, 596] width 39 height 22
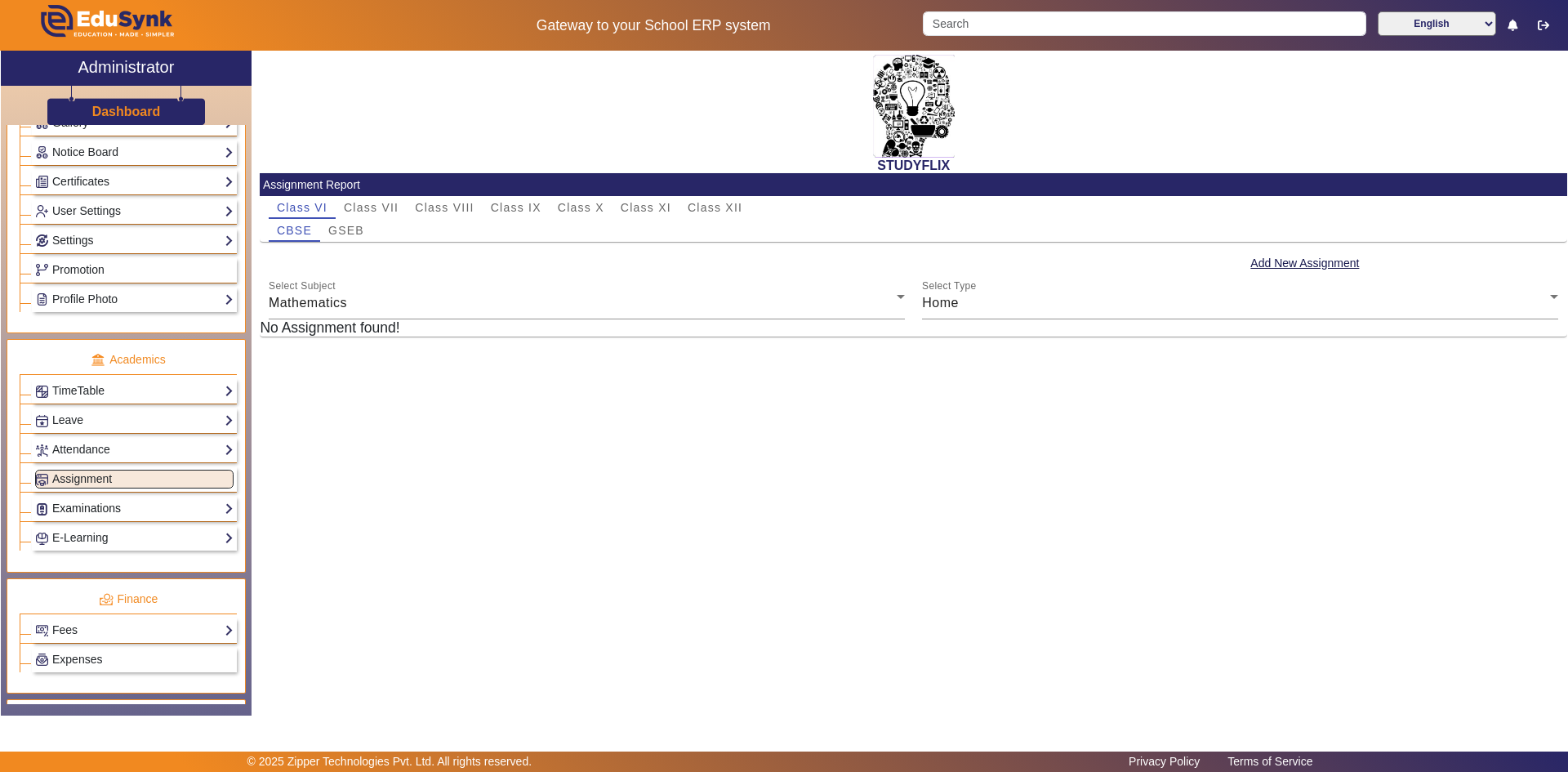
click at [134, 511] on link "Examinations" at bounding box center [134, 508] width 199 height 19
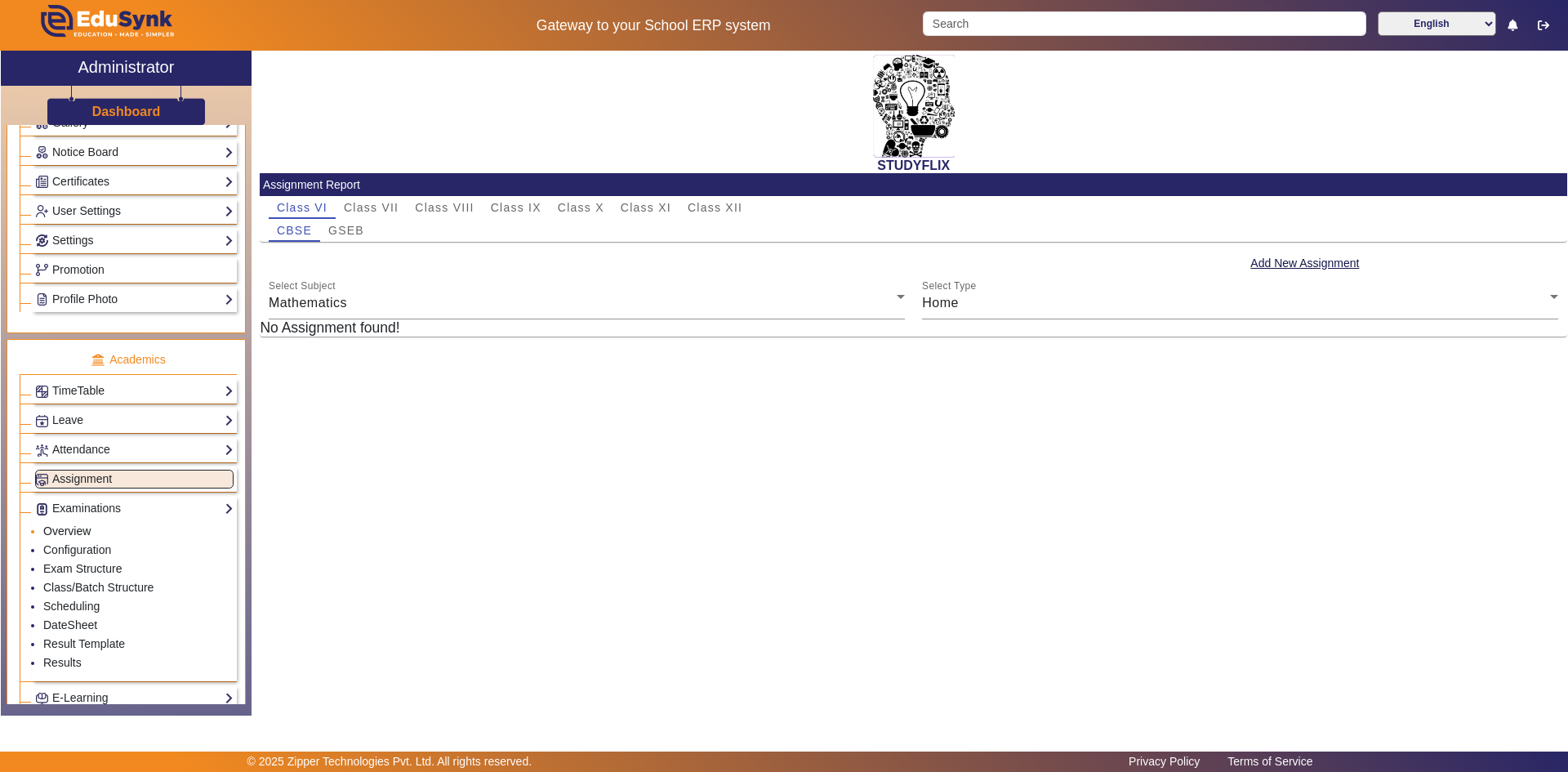
click at [82, 526] on link "Overview" at bounding box center [67, 531] width 47 height 13
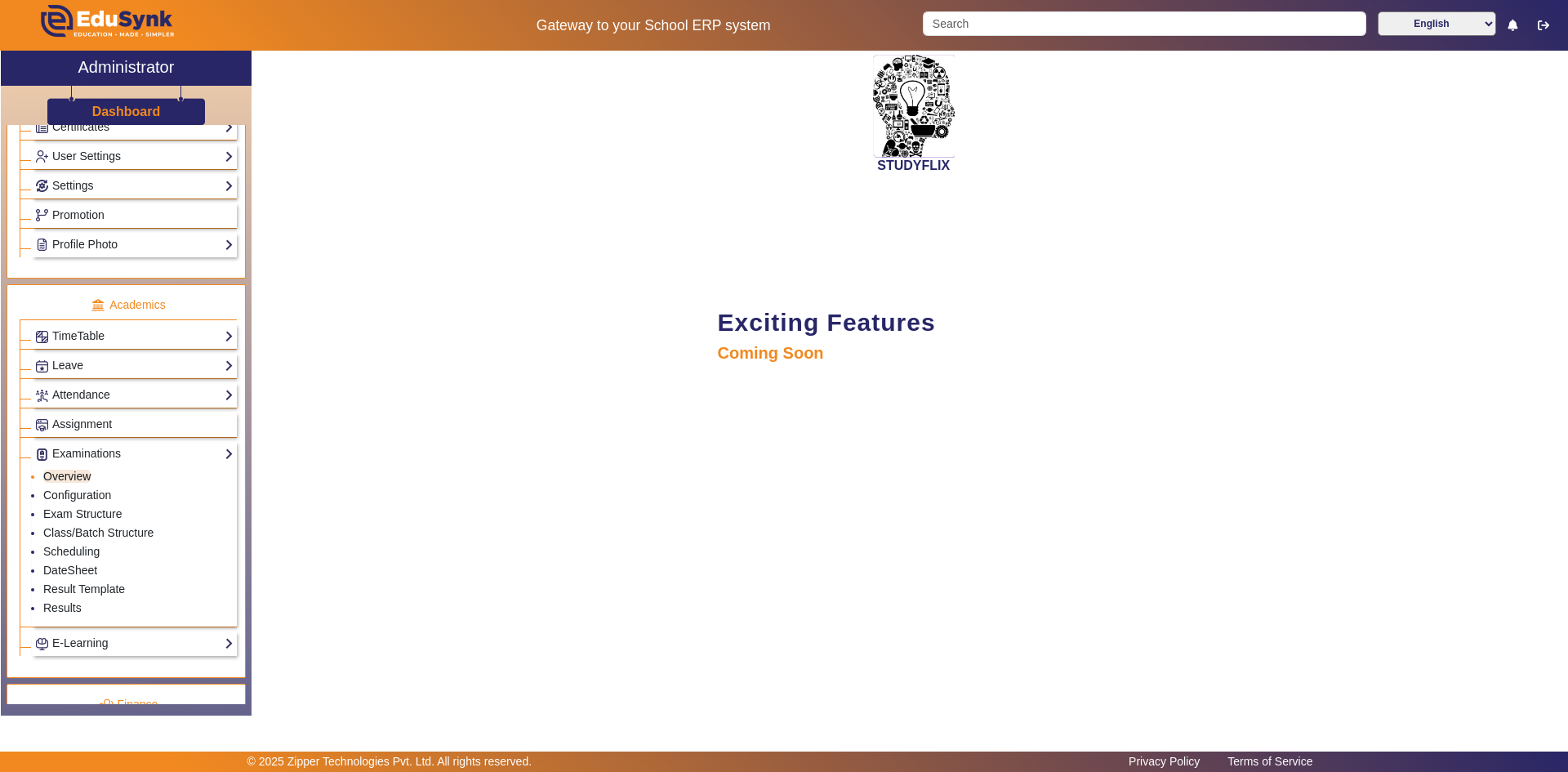
scroll to position [490, 0]
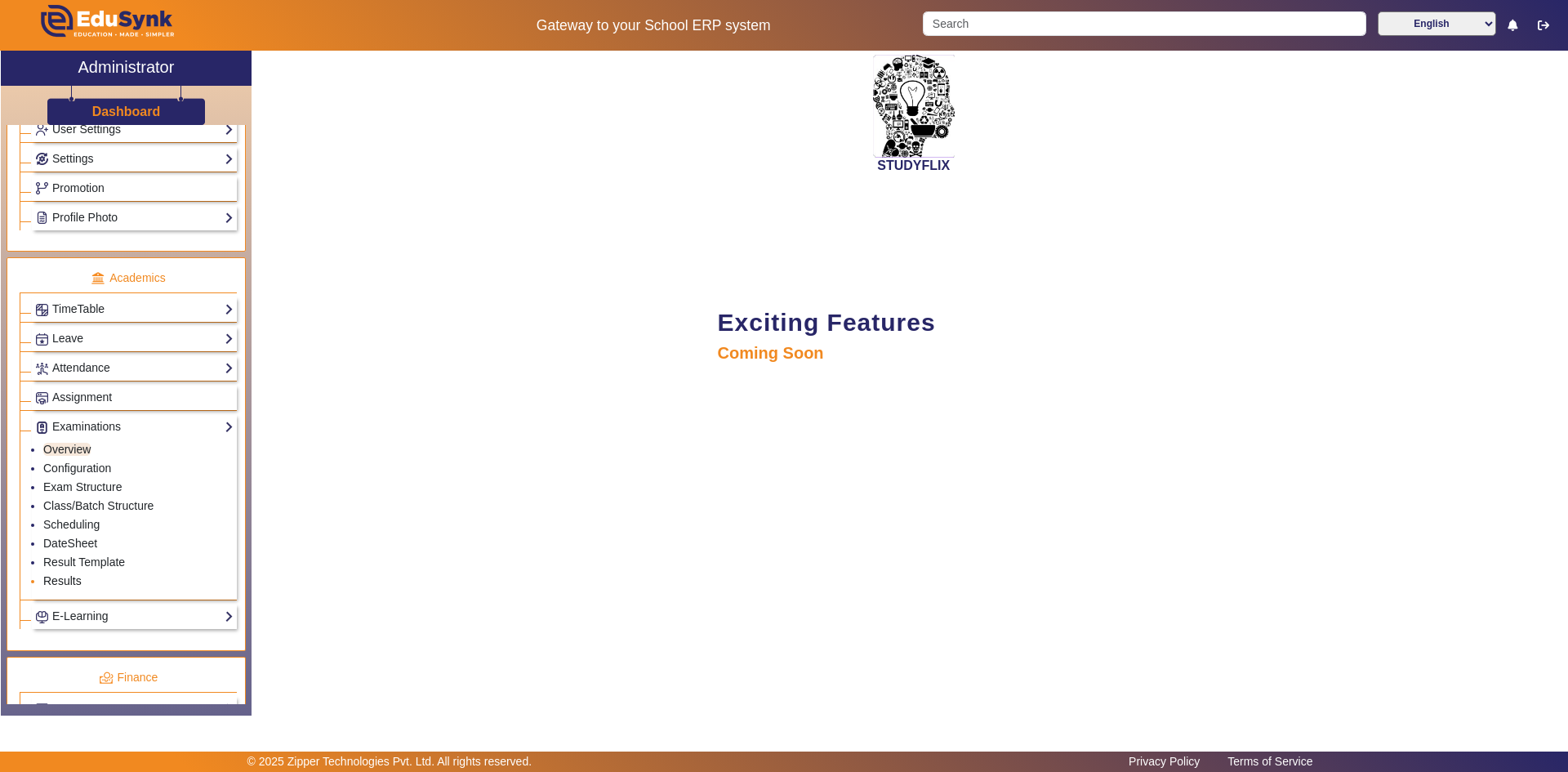
click at [68, 579] on link "Results" at bounding box center [63, 581] width 39 height 13
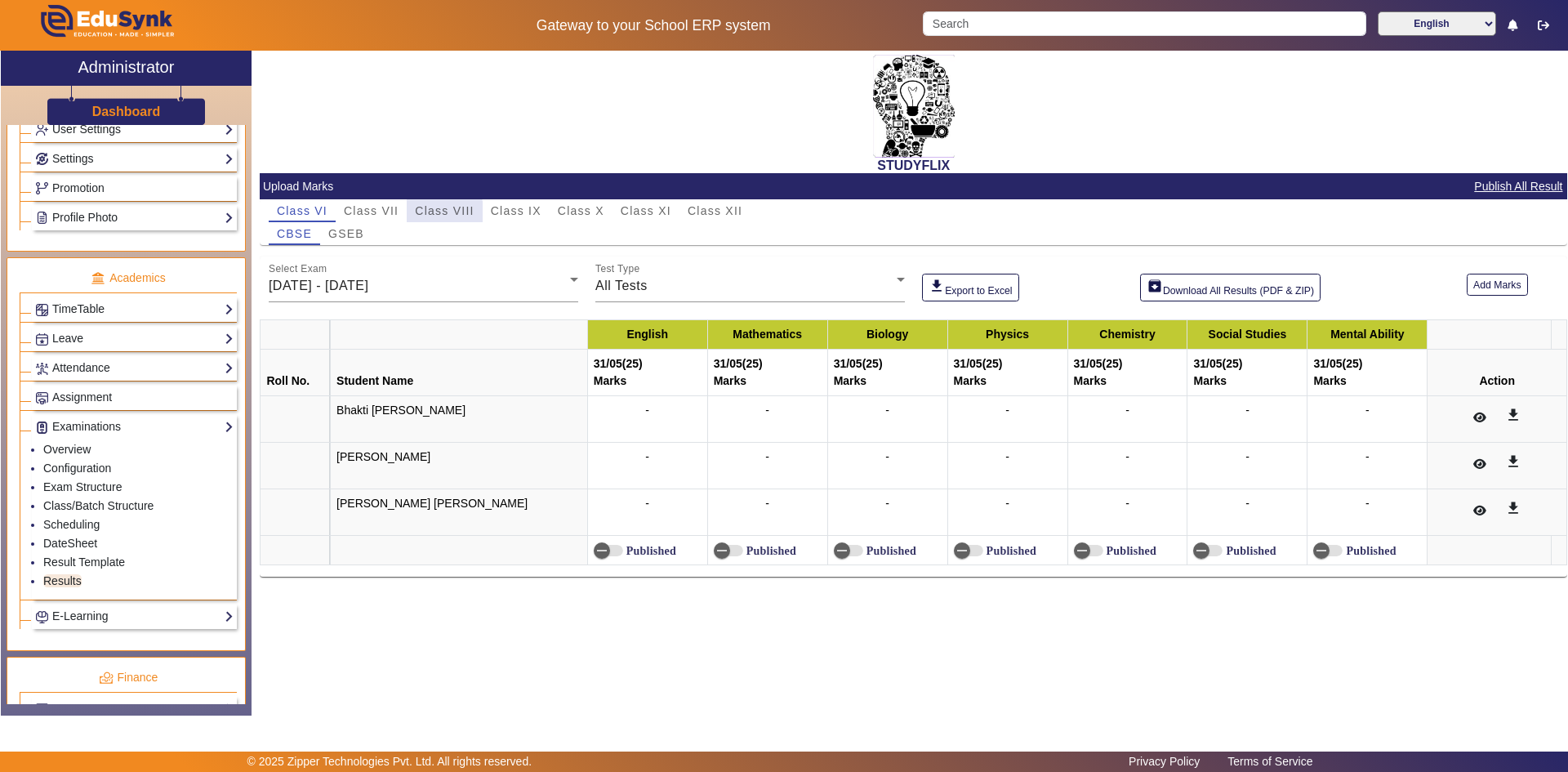
click at [431, 217] on span "Class VIII" at bounding box center [444, 211] width 59 height 12
click at [330, 282] on span "[DATE] - [DATE]" at bounding box center [318, 285] width 100 height 14
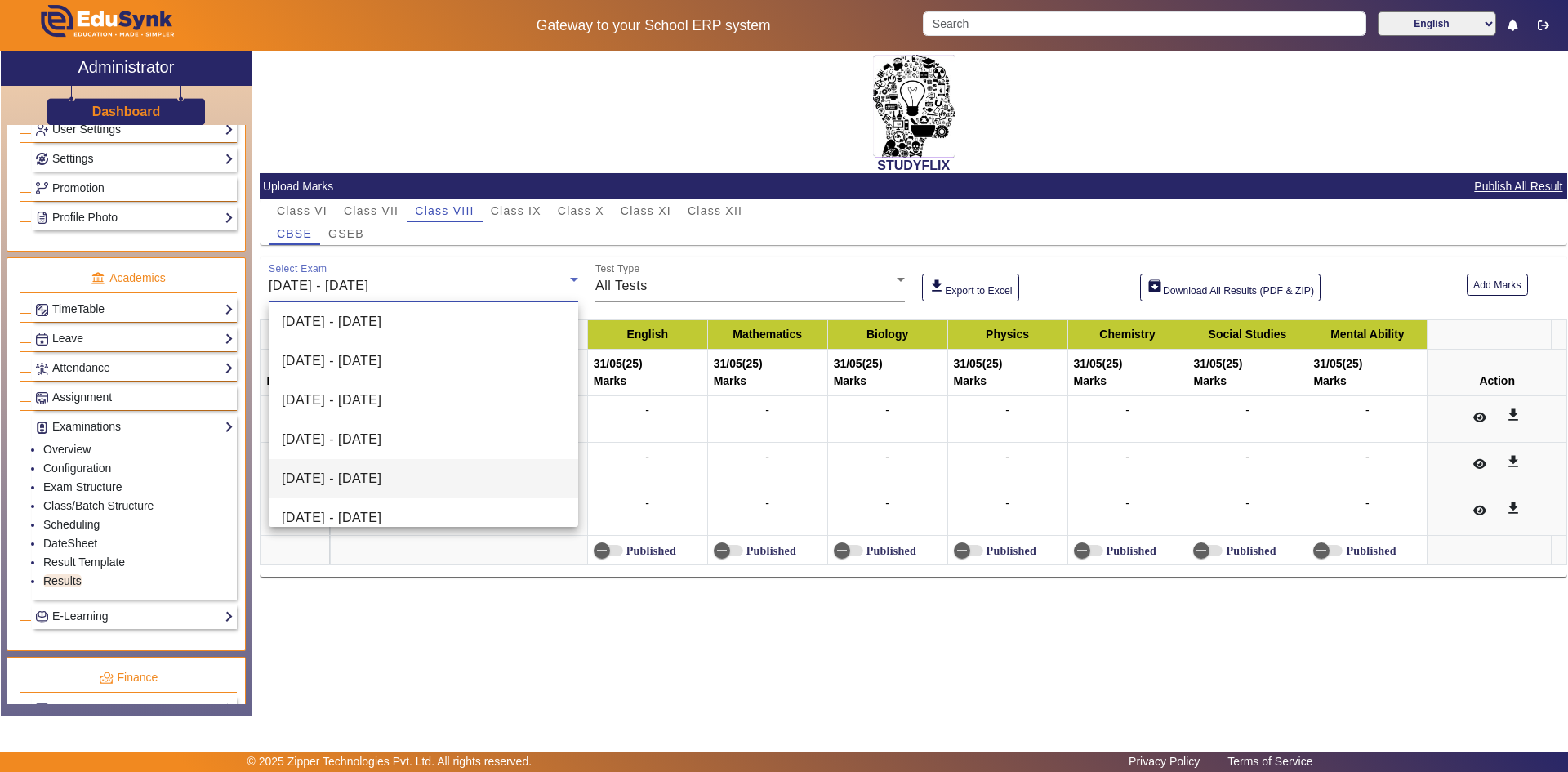
scroll to position [180, 0]
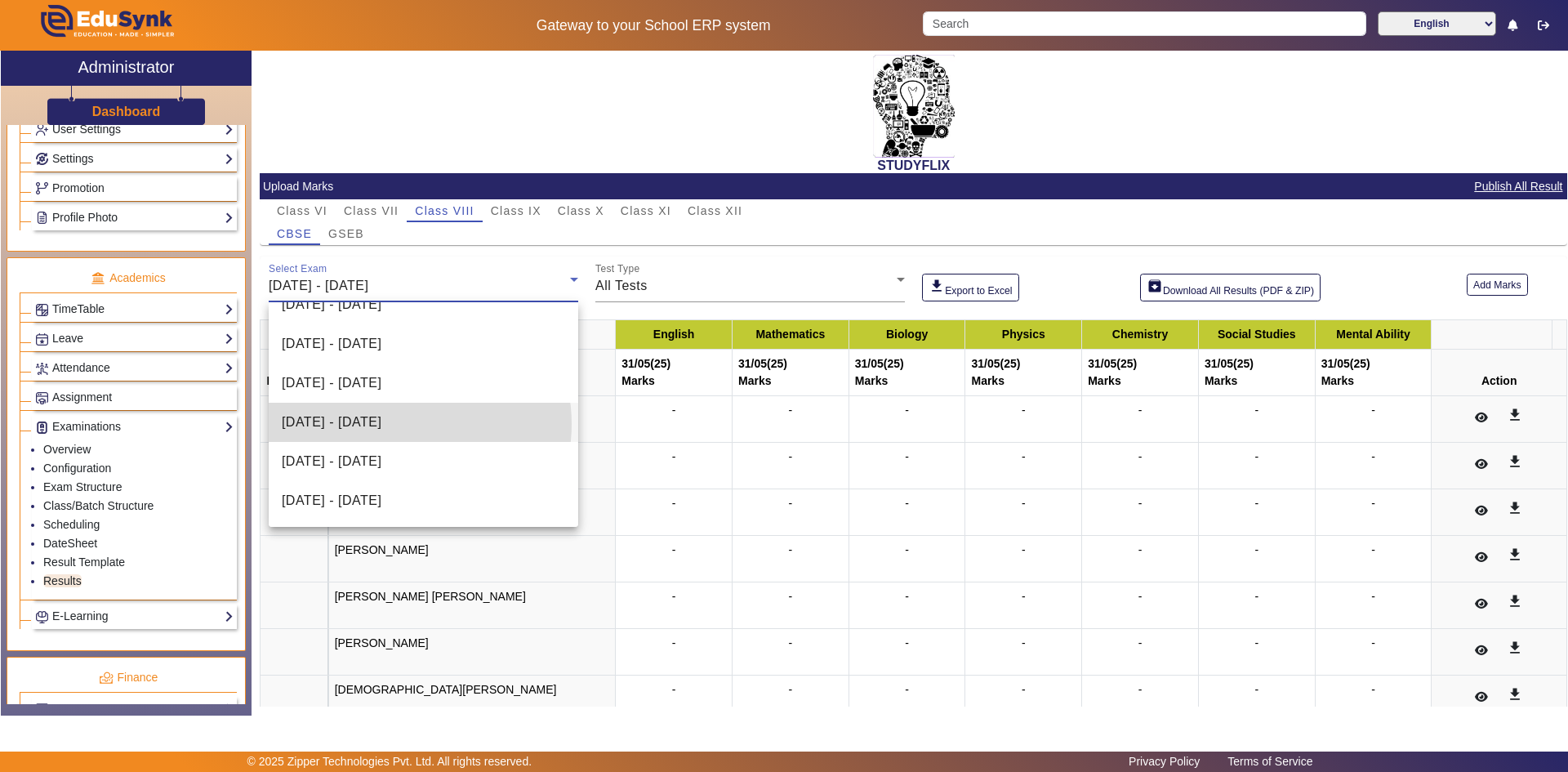
click at [381, 423] on span "[DATE] - [DATE]" at bounding box center [331, 423] width 100 height 20
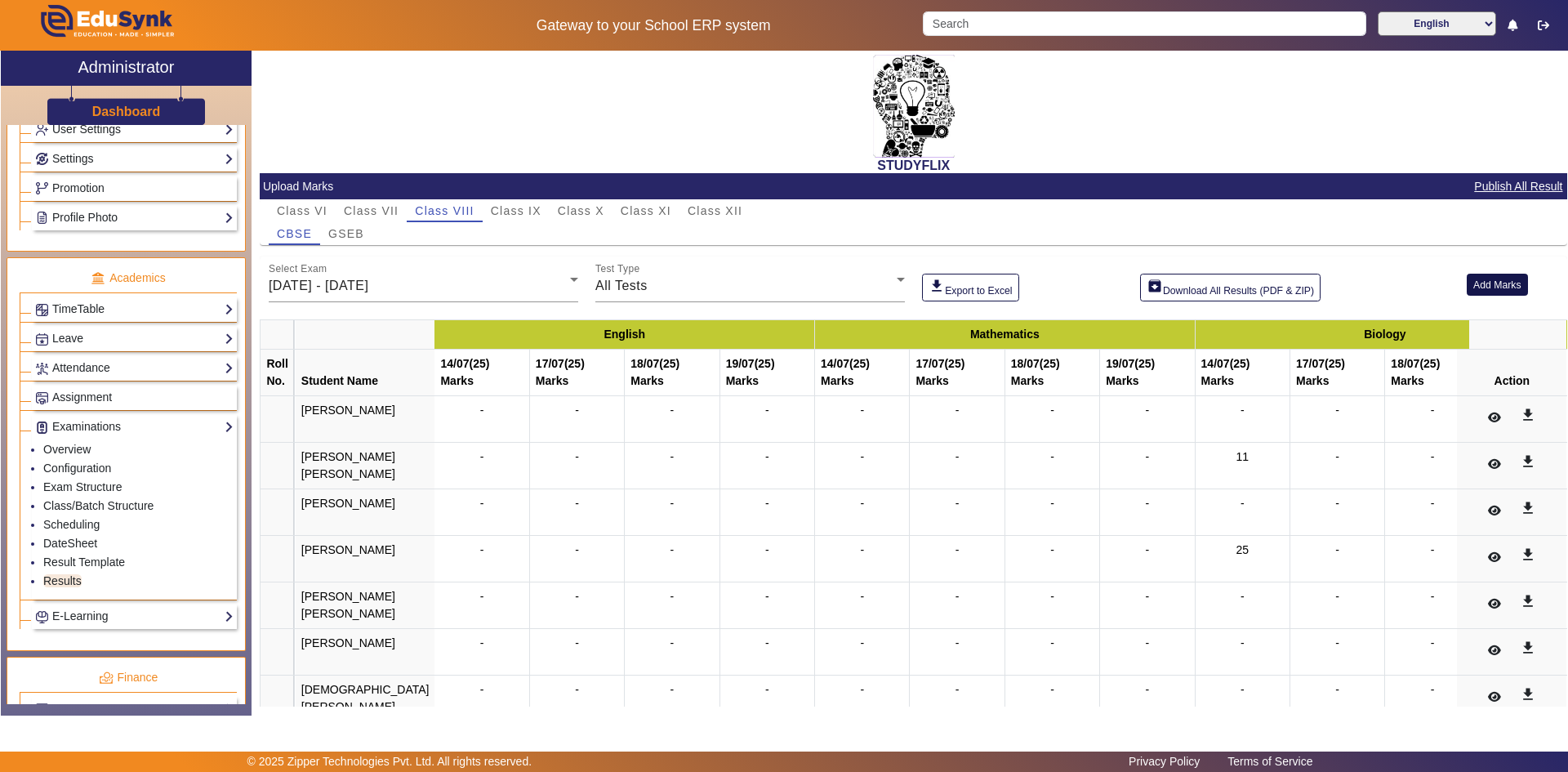
click at [1476, 291] on button "Add Marks" at bounding box center [1497, 284] width 61 height 22
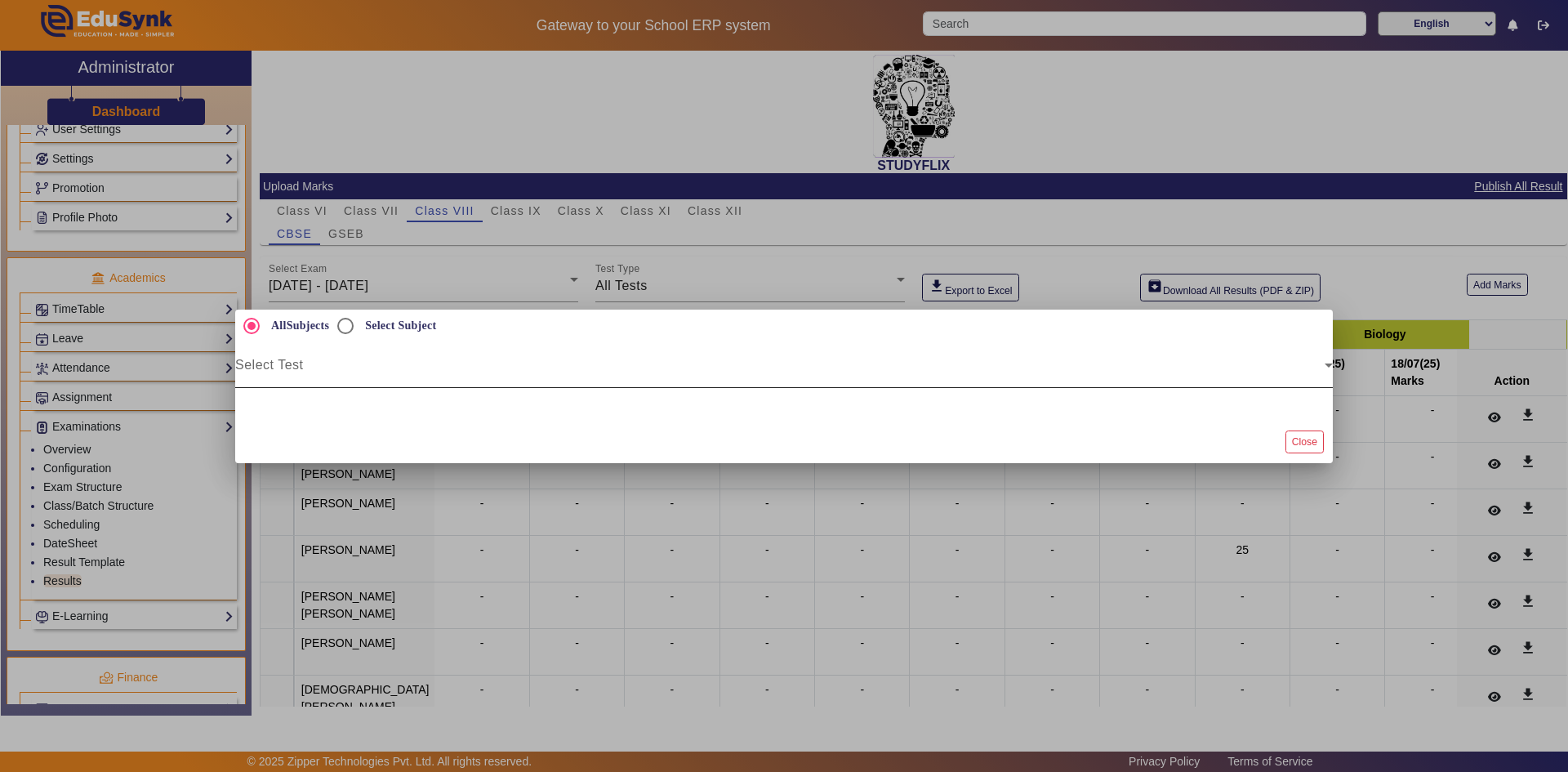
click at [316, 374] on span at bounding box center [779, 372] width 1089 height 20
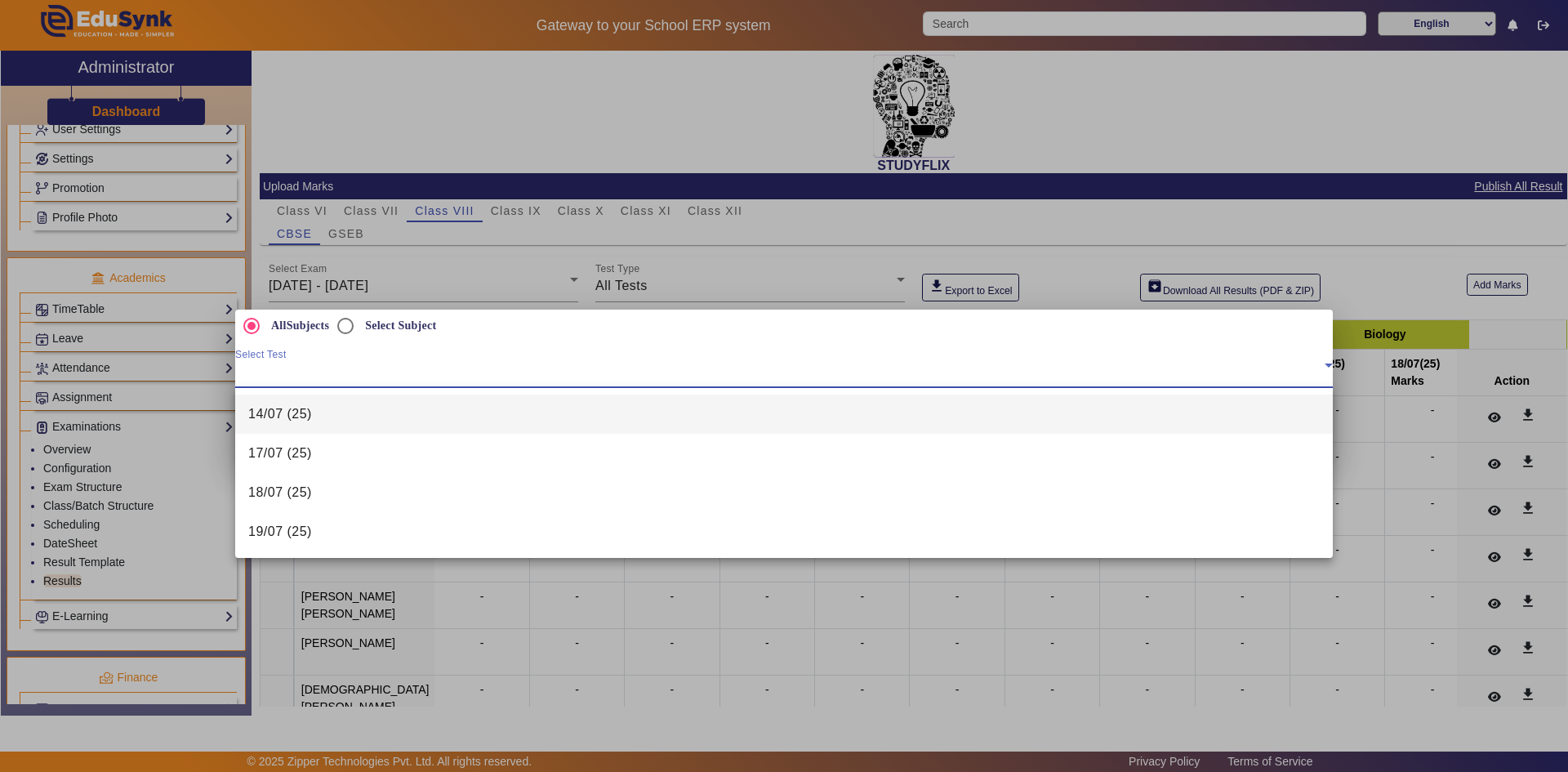
click at [284, 419] on span "14/07 (25)" at bounding box center [279, 414] width 63 height 20
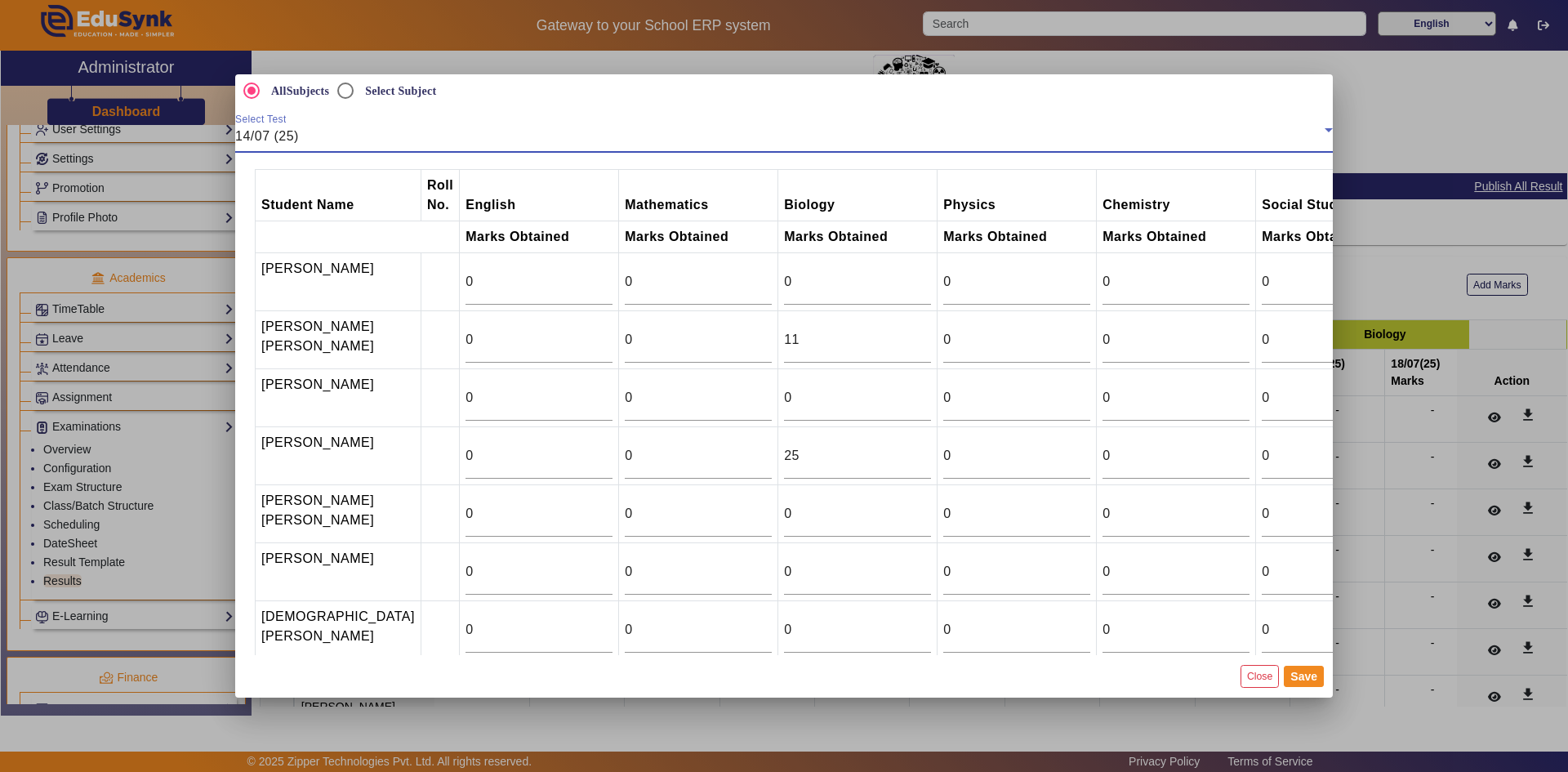
scroll to position [54, 0]
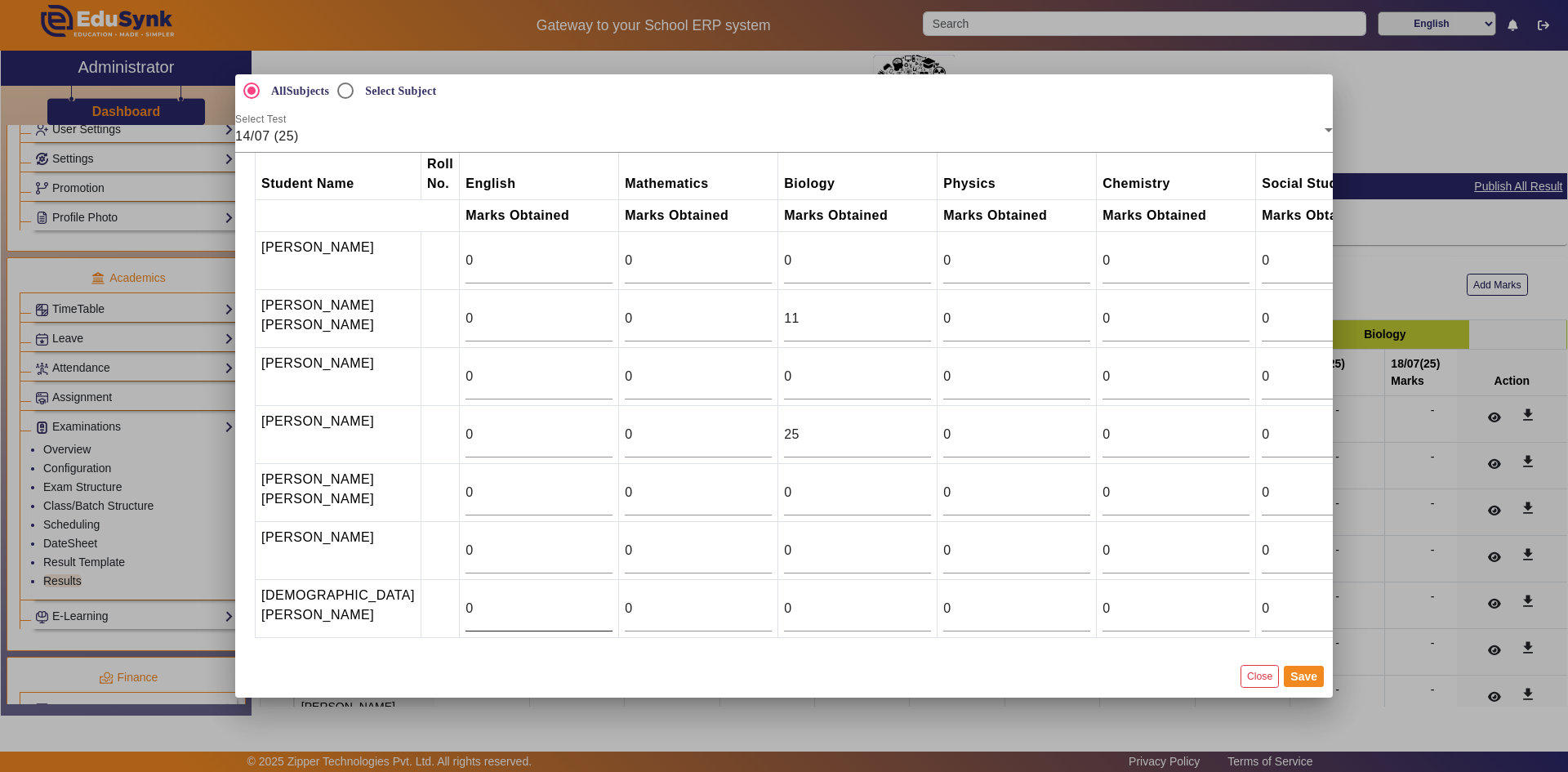
click at [503, 591] on div "0" at bounding box center [539, 609] width 147 height 46
click at [478, 601] on input "0" at bounding box center [539, 609] width 147 height 20
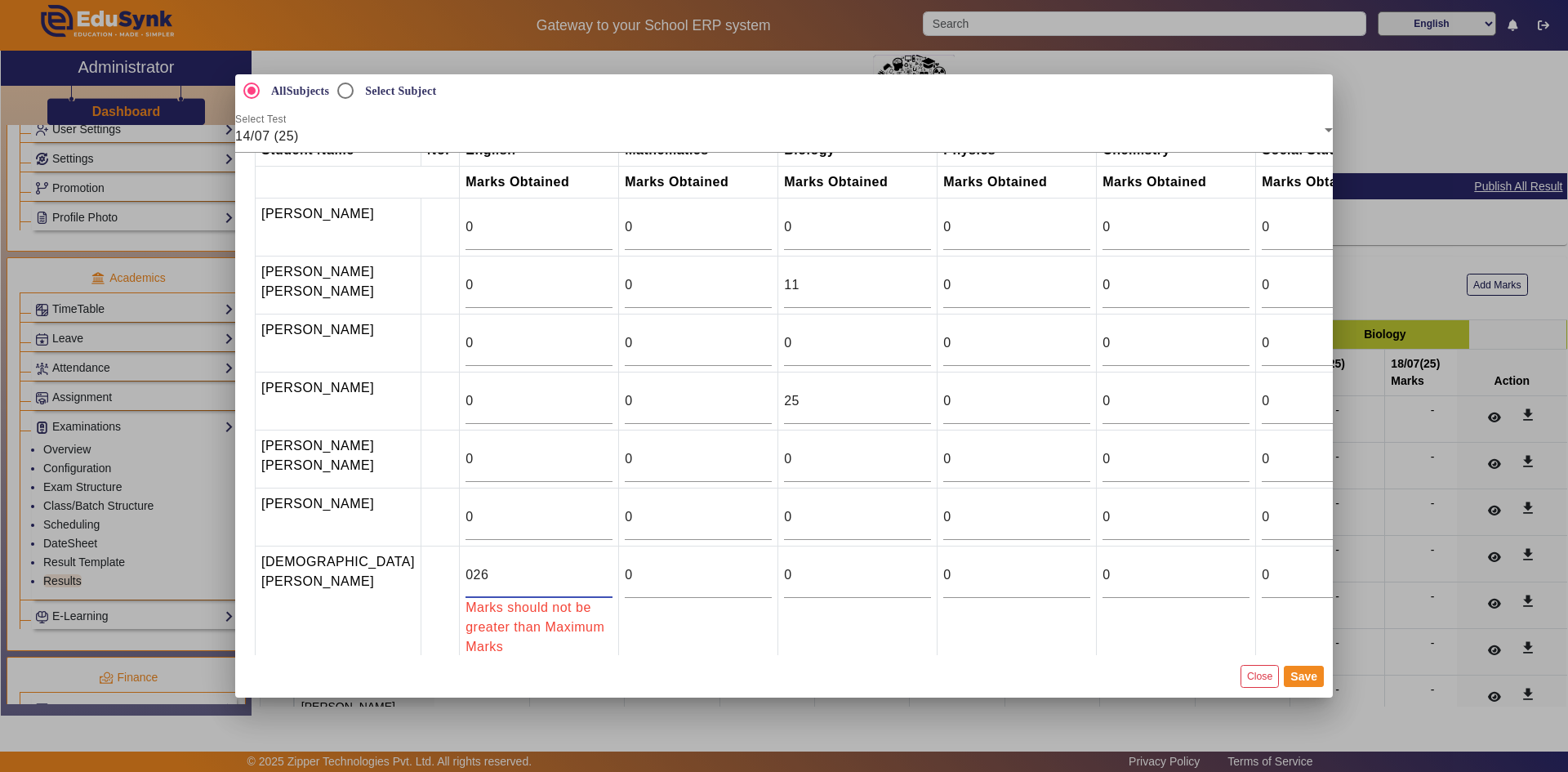
click at [466, 585] on input "026" at bounding box center [539, 575] width 147 height 20
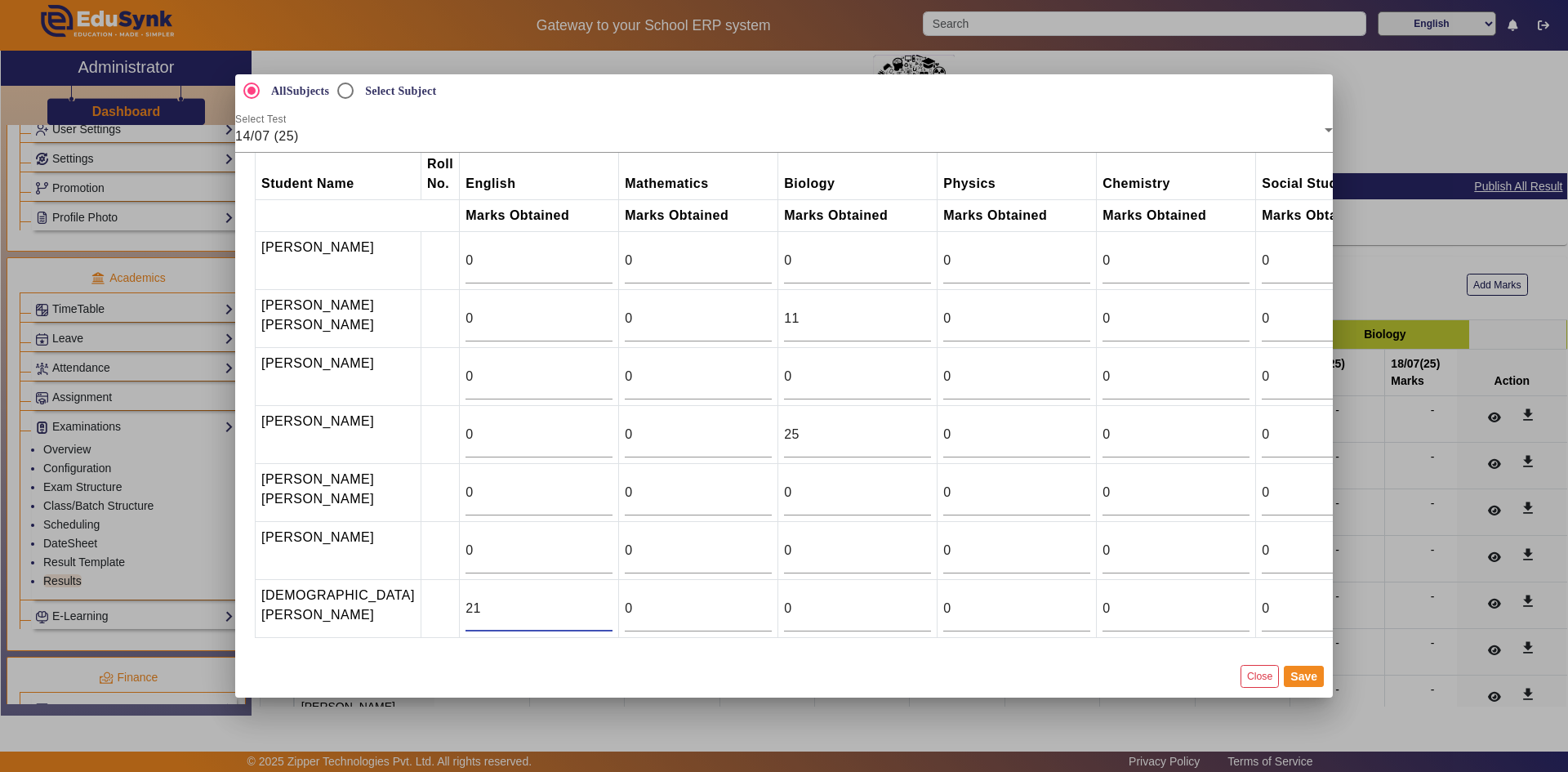
type input "21"
click at [203, 502] on div at bounding box center [784, 386] width 1568 height 772
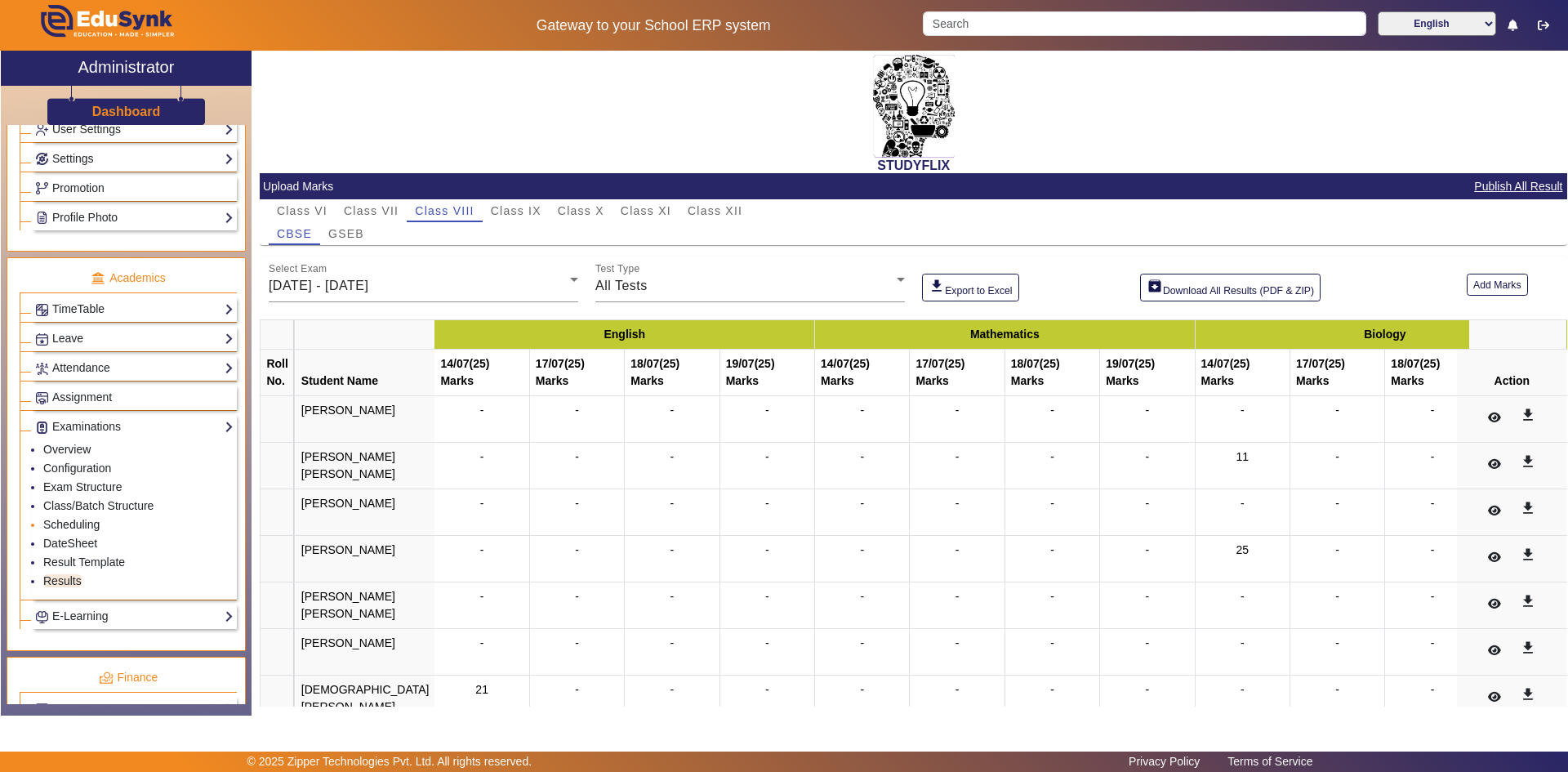
click at [87, 518] on link "Scheduling" at bounding box center [72, 524] width 56 height 13
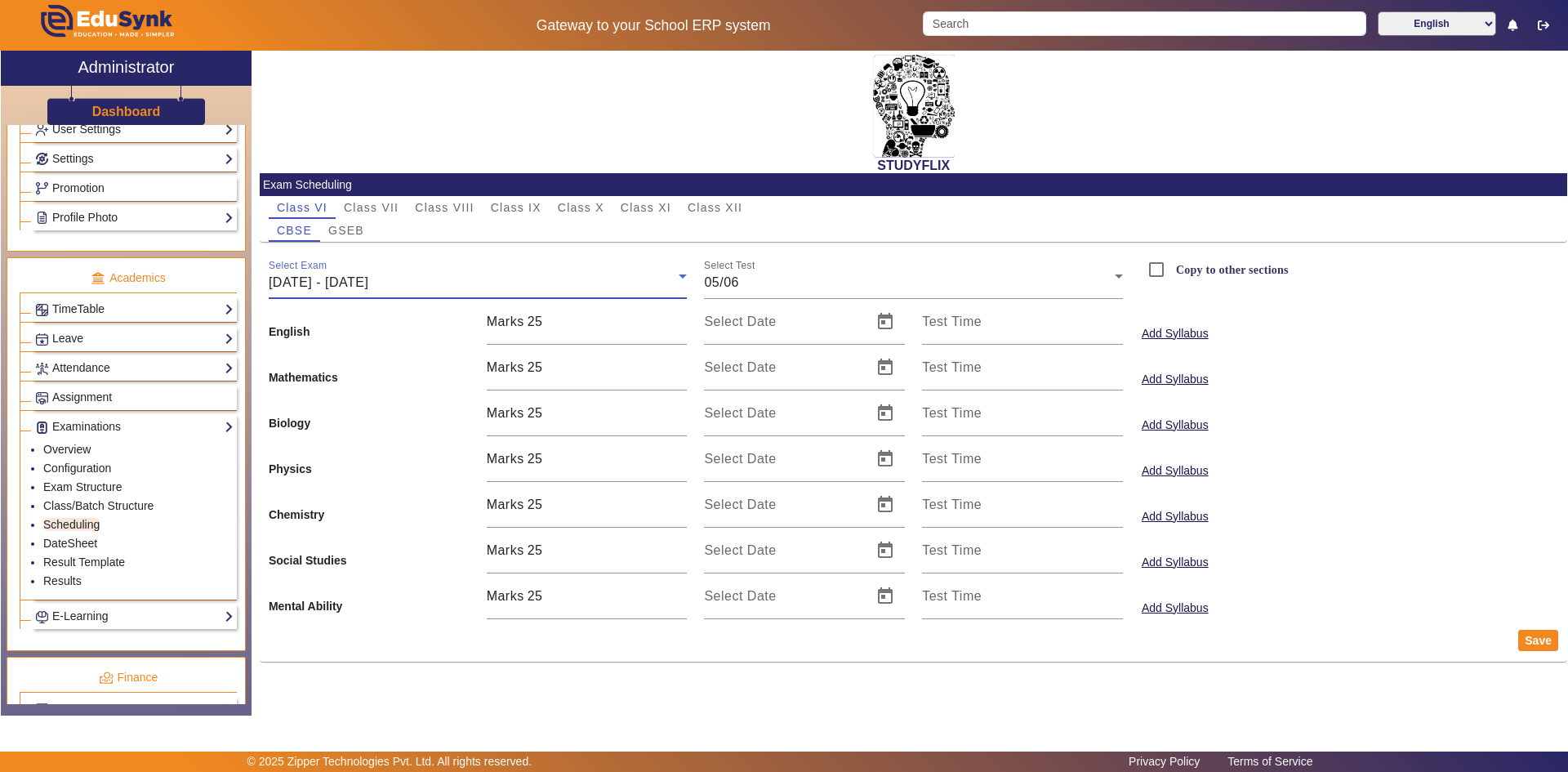
click at [368, 284] on span "[DATE] - [DATE]" at bounding box center [318, 282] width 100 height 14
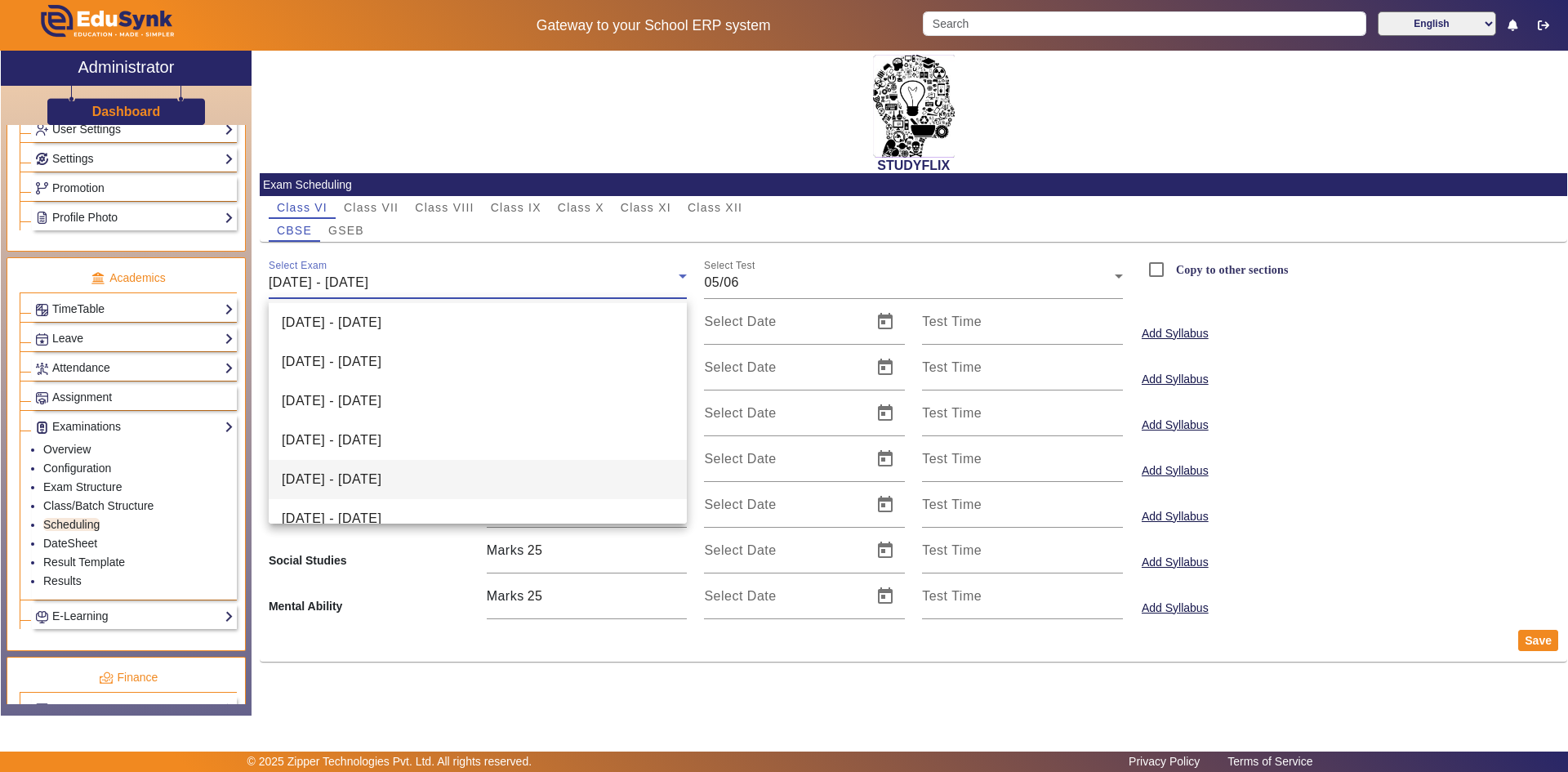
scroll to position [82, 0]
click at [365, 475] on span "[DATE] - [DATE]" at bounding box center [331, 479] width 100 height 20
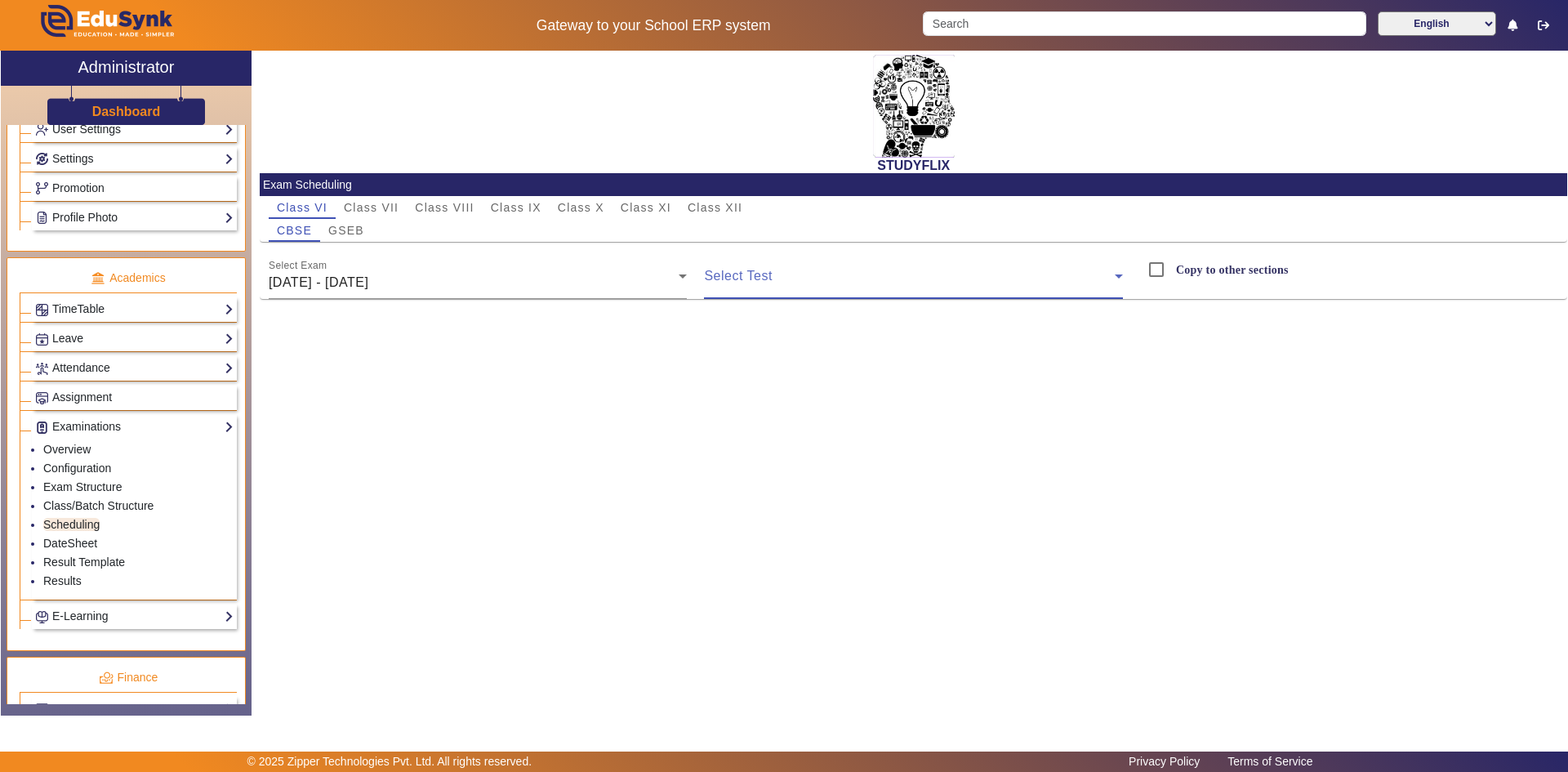
click at [751, 276] on span at bounding box center [909, 283] width 411 height 20
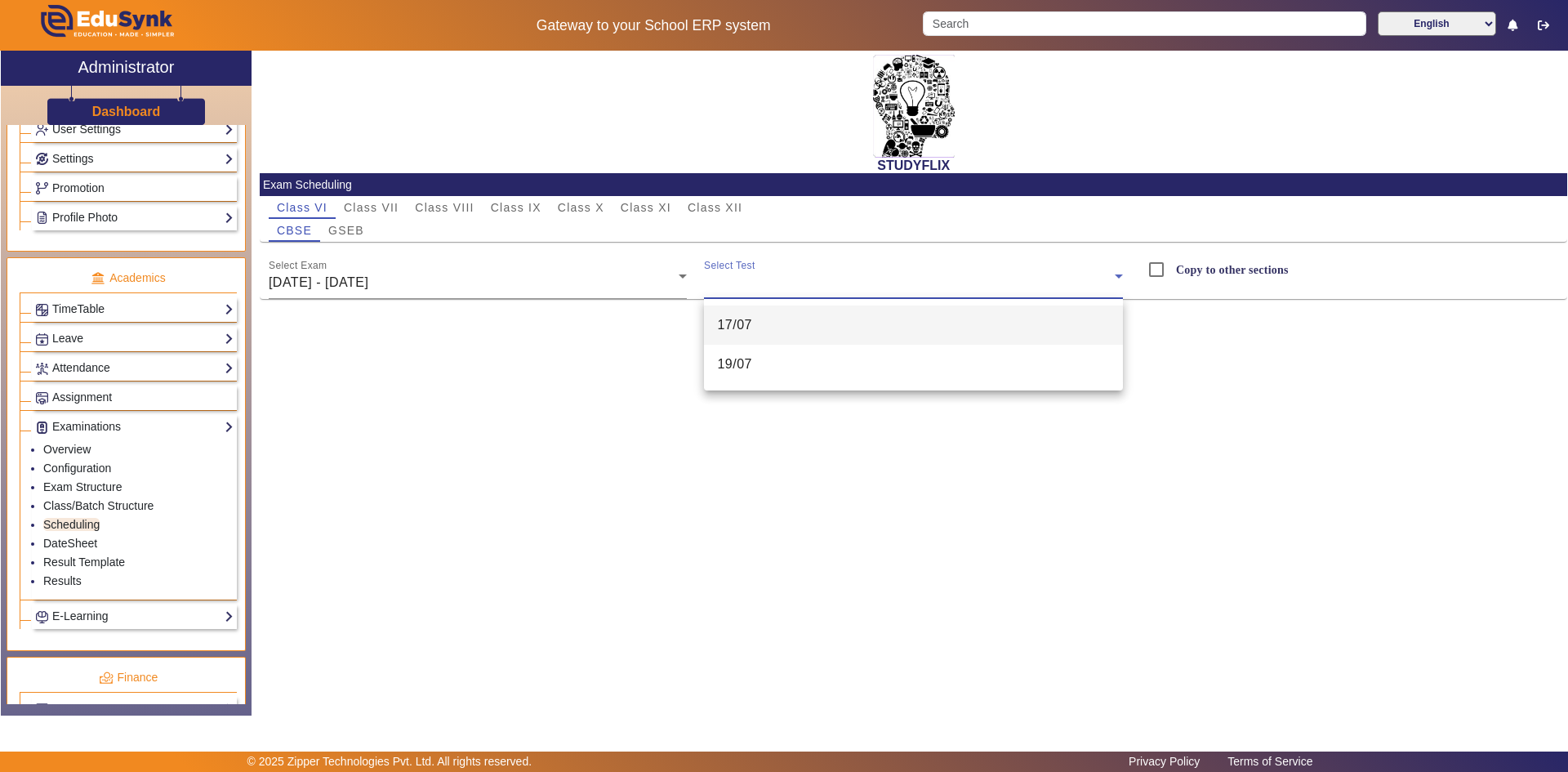
click at [720, 403] on div at bounding box center [784, 386] width 1568 height 772
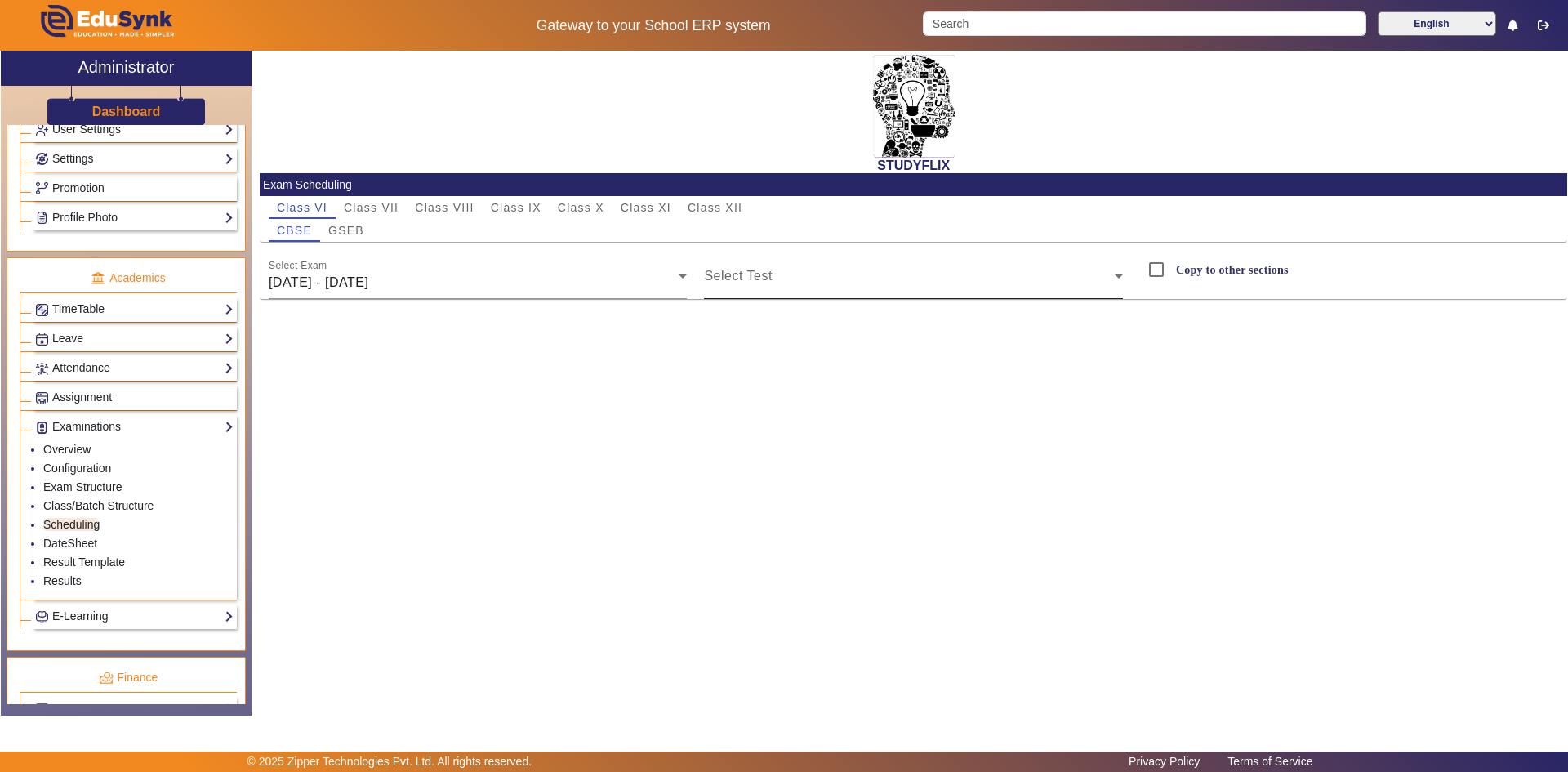
click at [782, 264] on div "Select Test" at bounding box center [913, 276] width 419 height 46
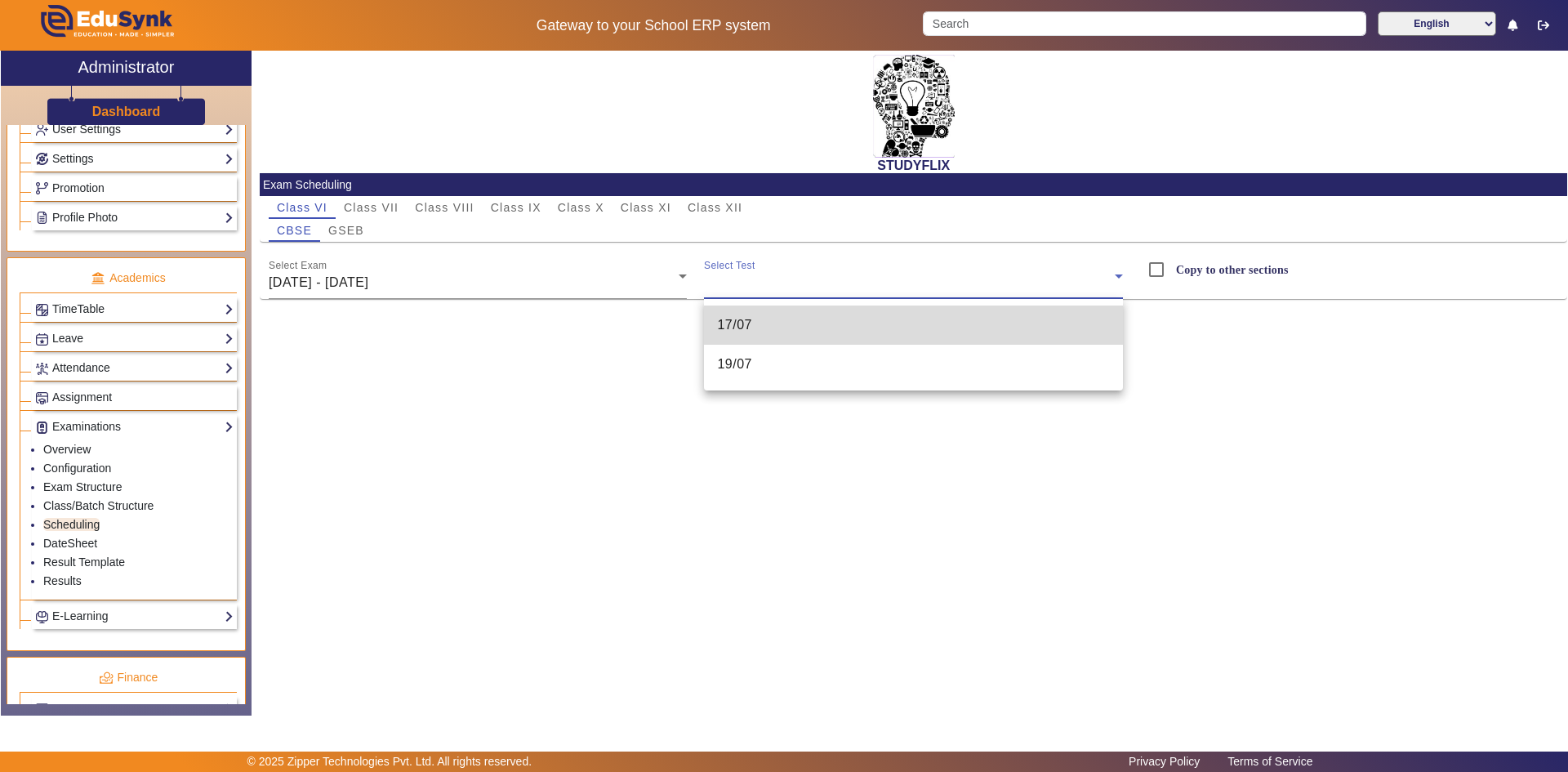
click at [753, 324] on mat-option "17/07" at bounding box center [913, 325] width 419 height 40
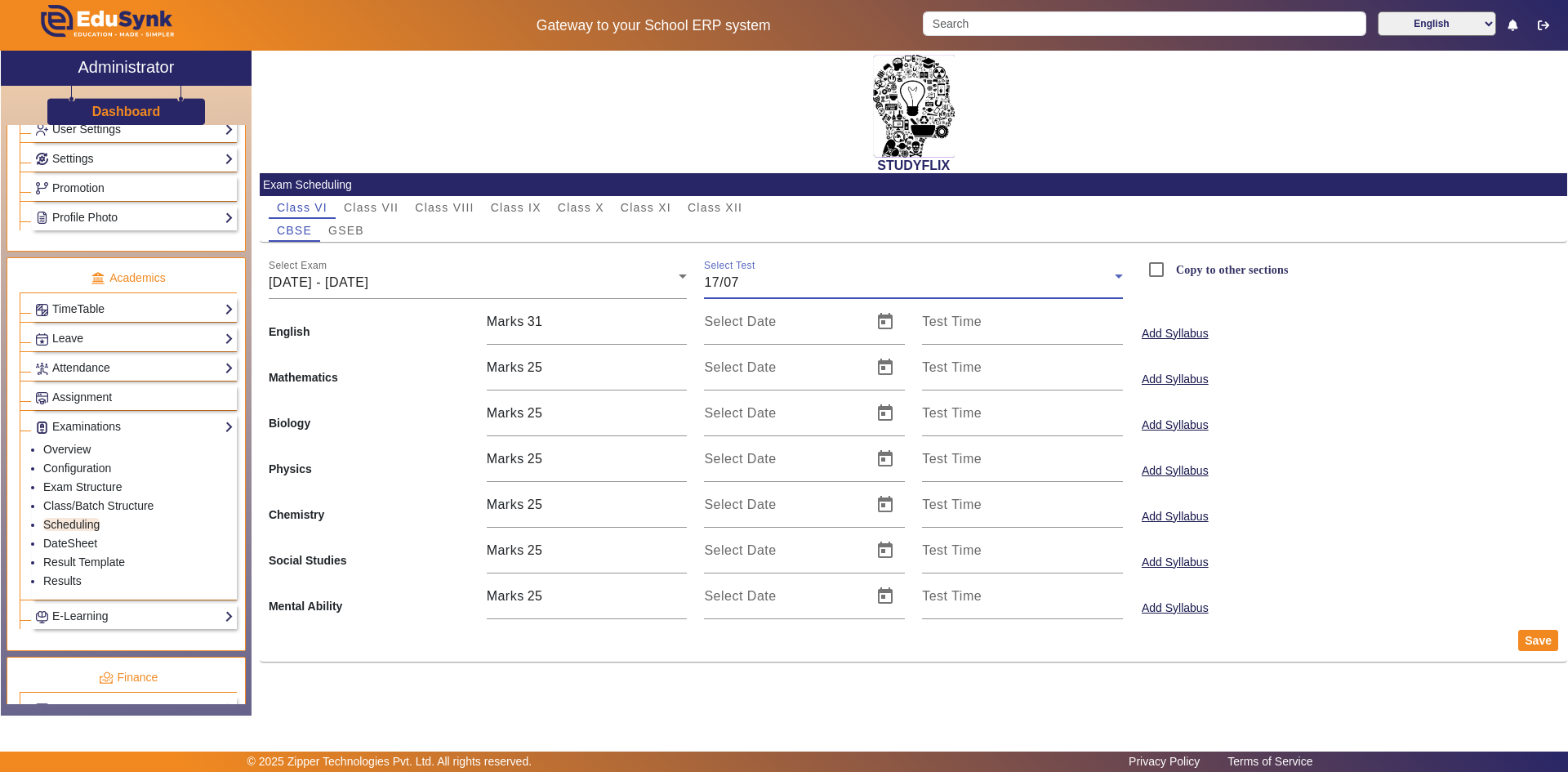
click at [751, 274] on div "17/07" at bounding box center [909, 283] width 411 height 20
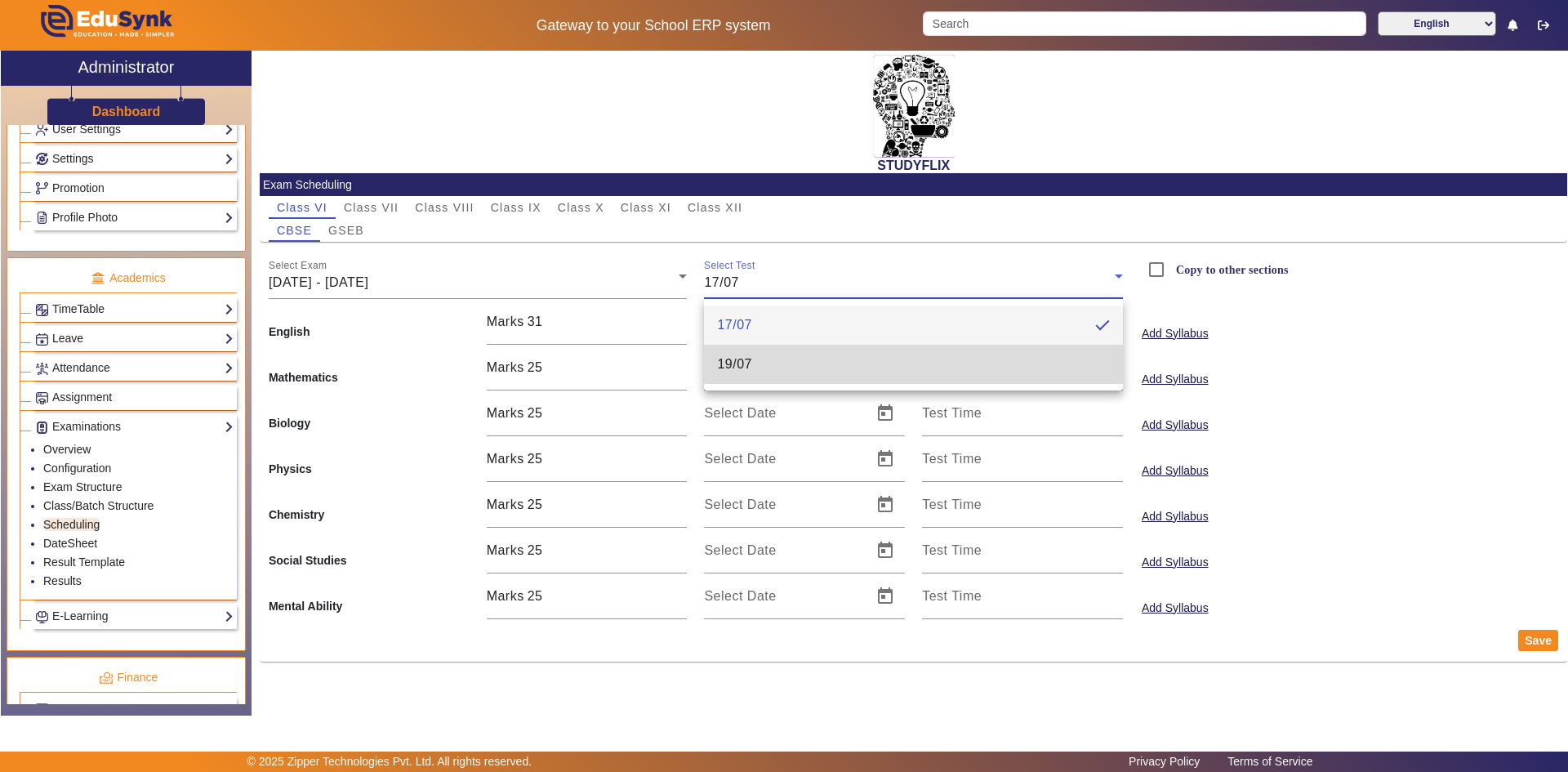
click at [757, 356] on mat-option "19/07" at bounding box center [913, 364] width 419 height 40
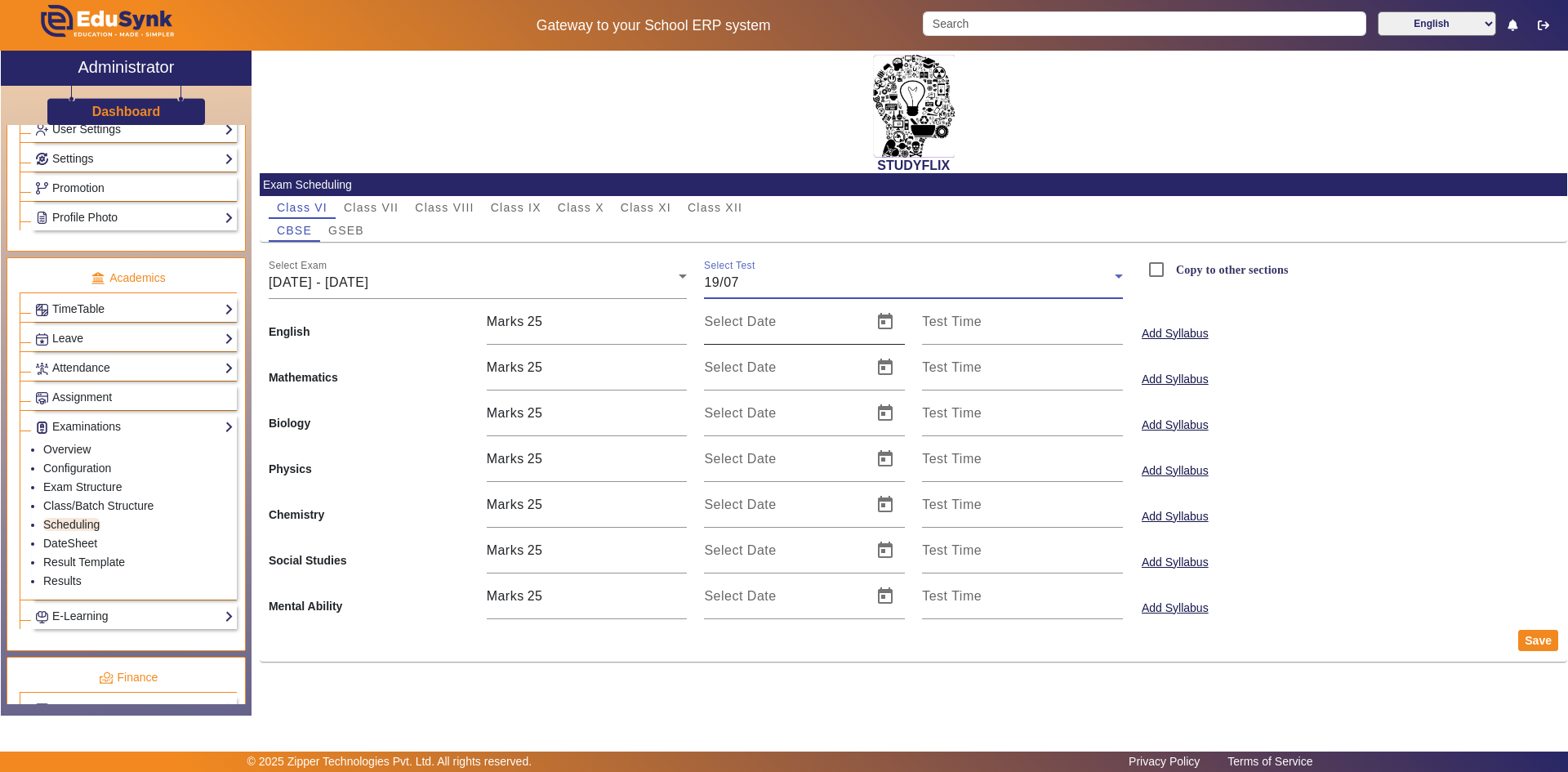
click at [747, 319] on mat-label "Select Date" at bounding box center [739, 321] width 72 height 14
click at [747, 319] on input "Select Date" at bounding box center [783, 329] width 158 height 20
click at [884, 324] on span "Open calendar" at bounding box center [886, 322] width 40 height 40
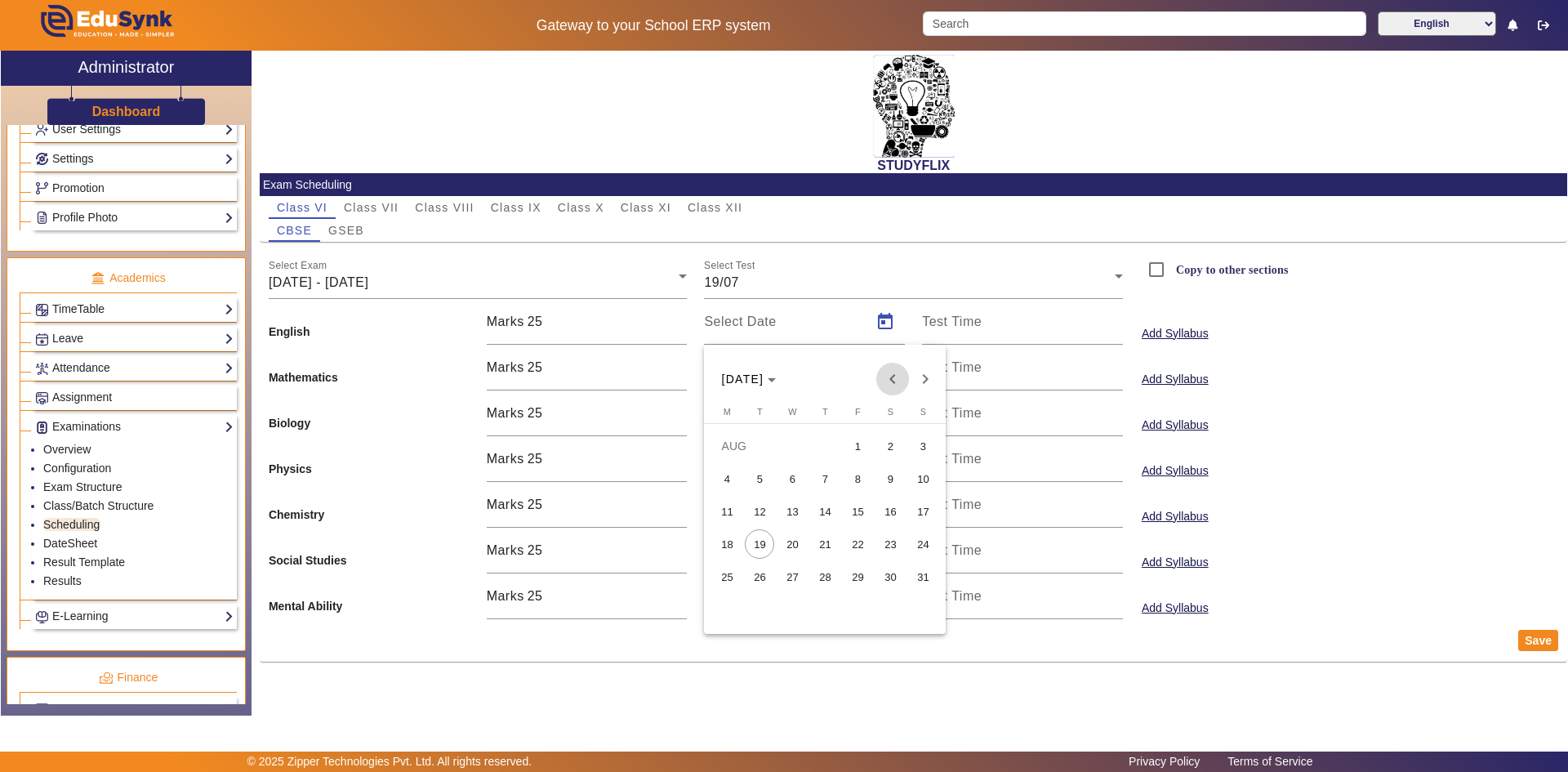
click at [888, 374] on span "Previous month" at bounding box center [893, 379] width 33 height 33
click at [721, 538] on span "14" at bounding box center [727, 544] width 30 height 30
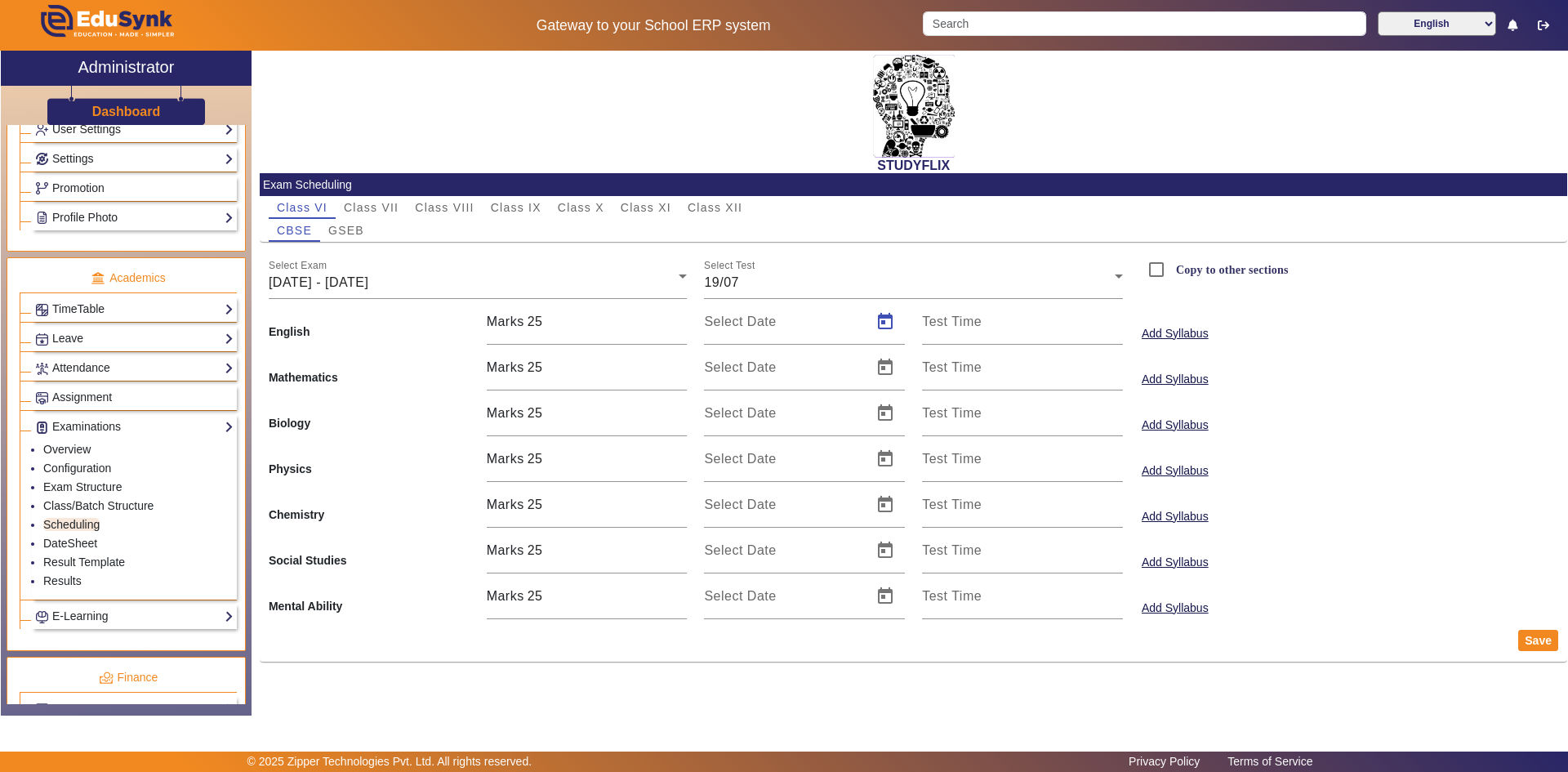
type input "[DATE]"
click at [736, 330] on input "[DATE]" at bounding box center [783, 329] width 158 height 20
click at [940, 324] on mat-label "Test Time" at bounding box center [952, 321] width 59 height 14
click at [940, 324] on input "Test Time" at bounding box center [1023, 329] width 201 height 20
click at [940, 324] on div at bounding box center [784, 386] width 1568 height 772
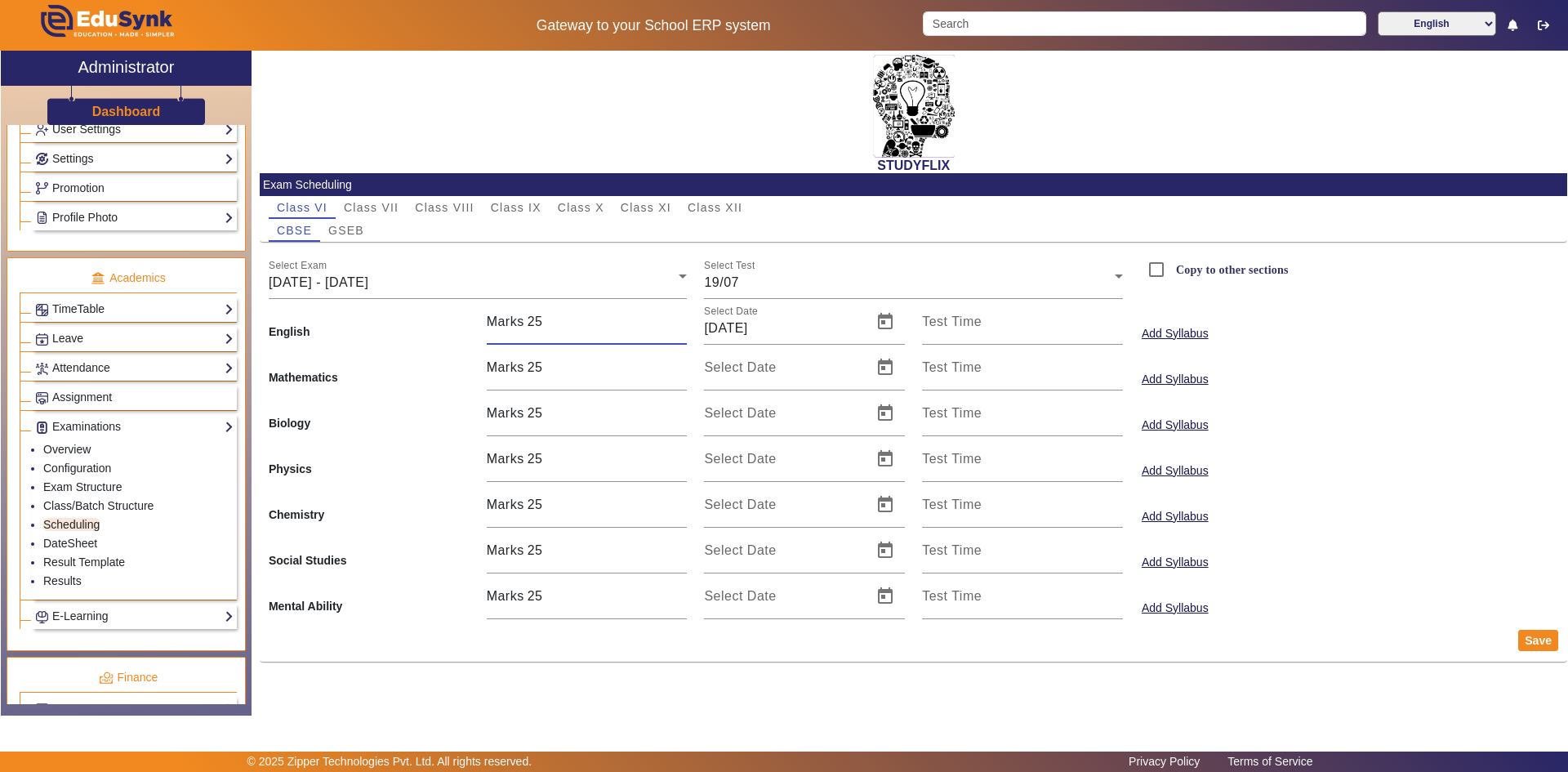
click at [575, 326] on input "25" at bounding box center [607, 322] width 160 height 20
click at [466, 204] on span "Class VIII" at bounding box center [444, 208] width 59 height 12
click at [422, 280] on div "[DATE] - [DATE]" at bounding box center [474, 283] width 411 height 20
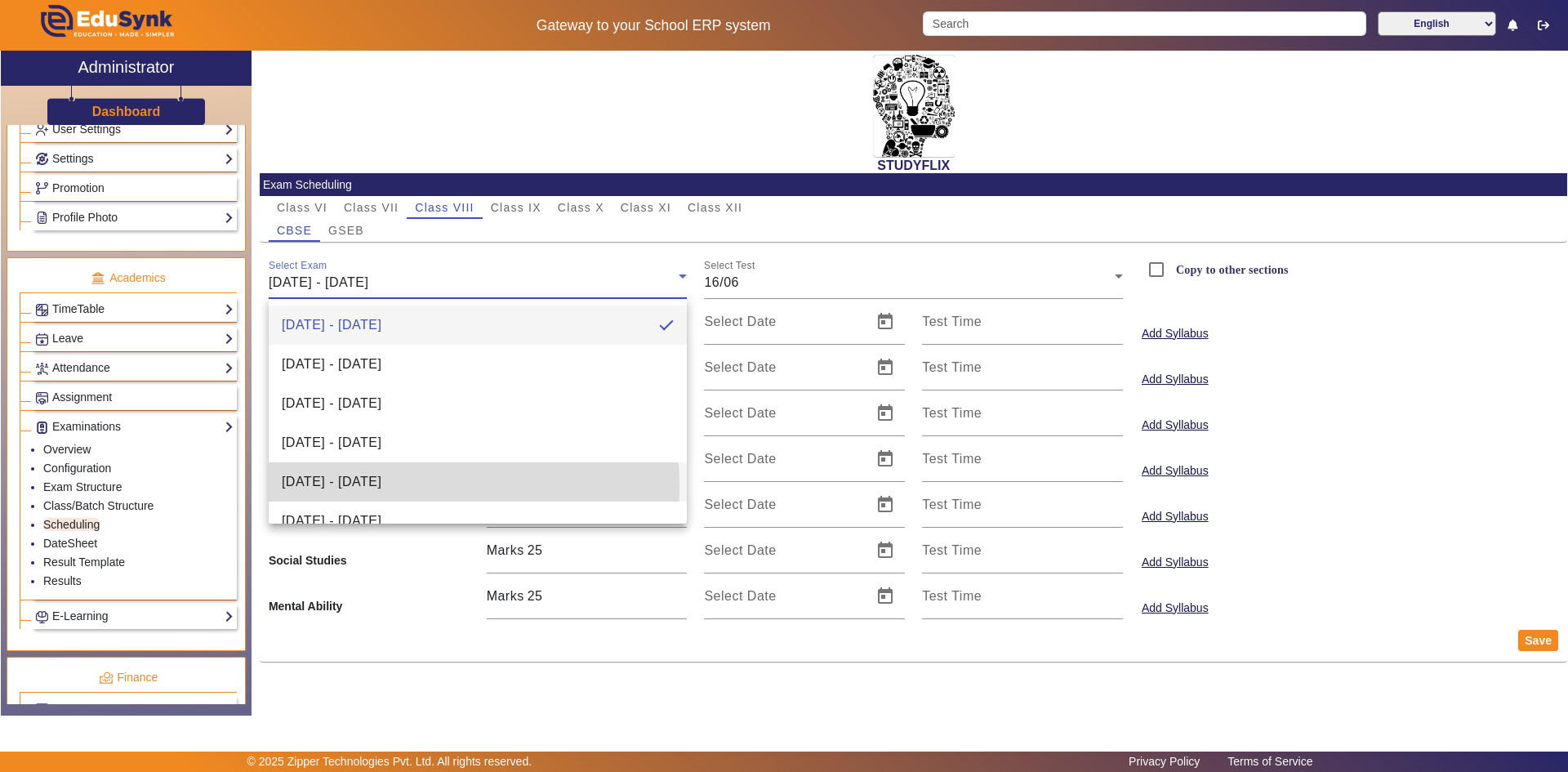
click at [322, 487] on span "[DATE] - [DATE]" at bounding box center [331, 482] width 100 height 20
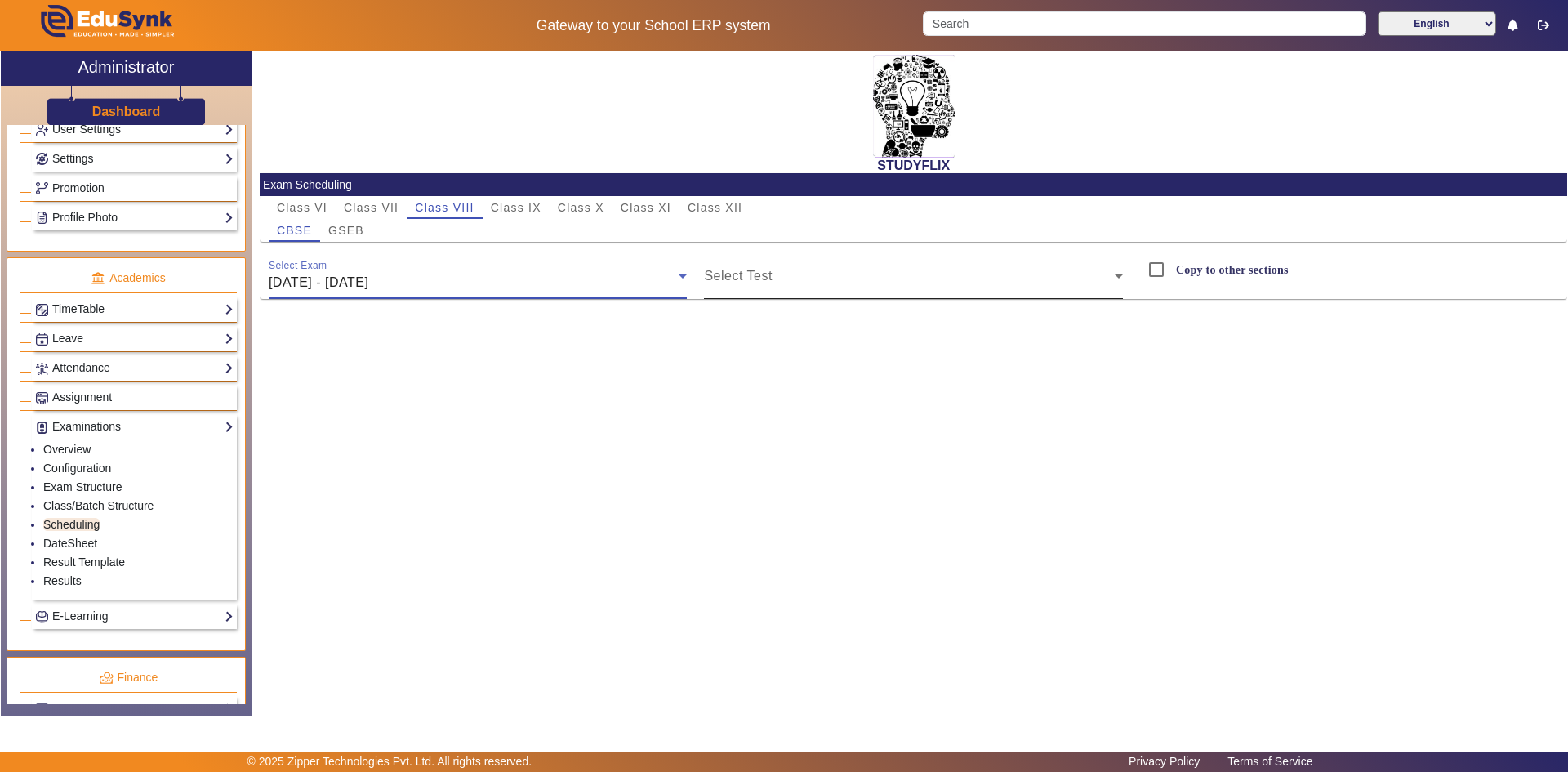
click at [762, 269] on mat-label "Select Test" at bounding box center [737, 275] width 68 height 14
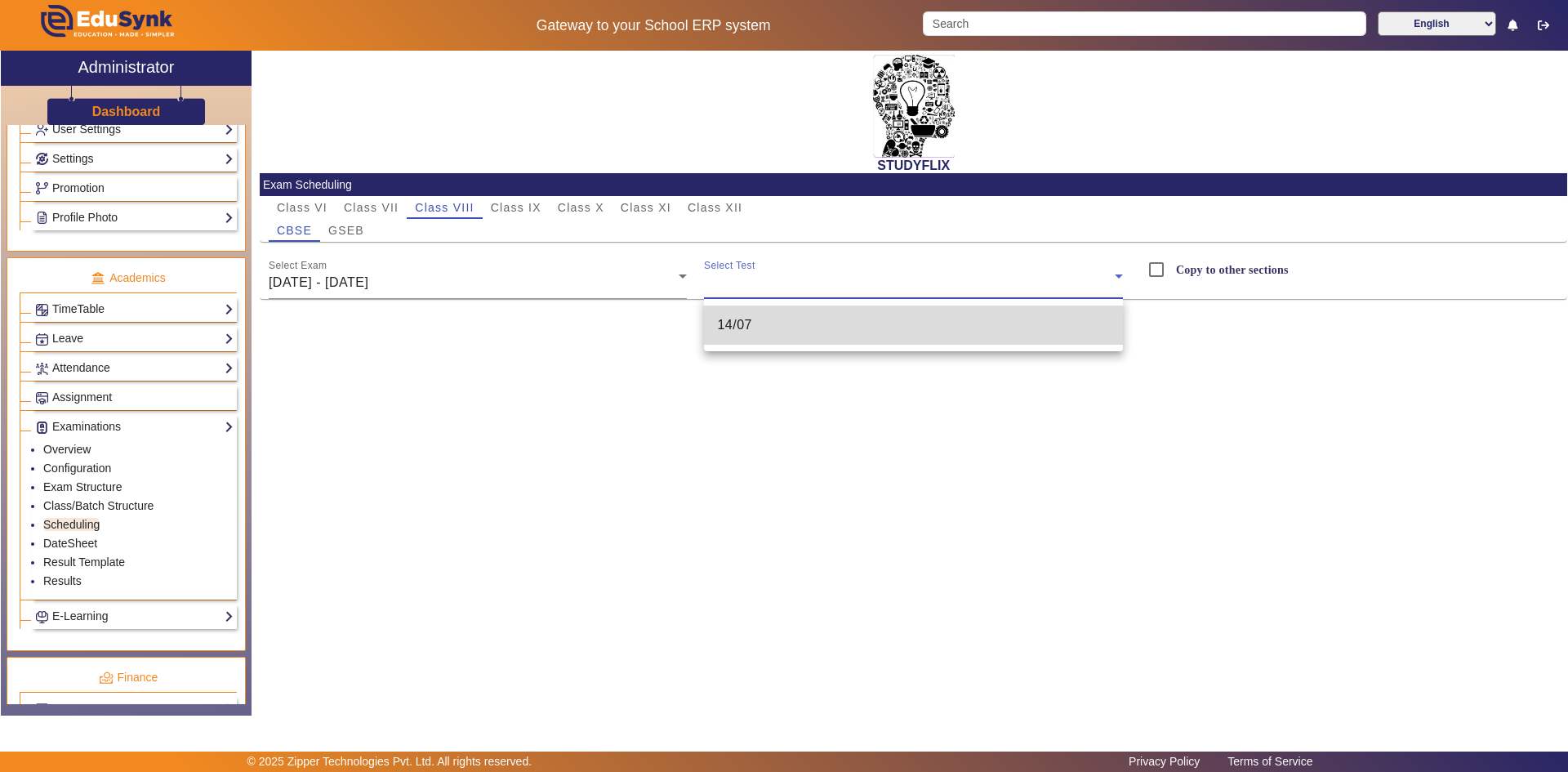
click at [747, 325] on span "14/07" at bounding box center [734, 325] width 35 height 20
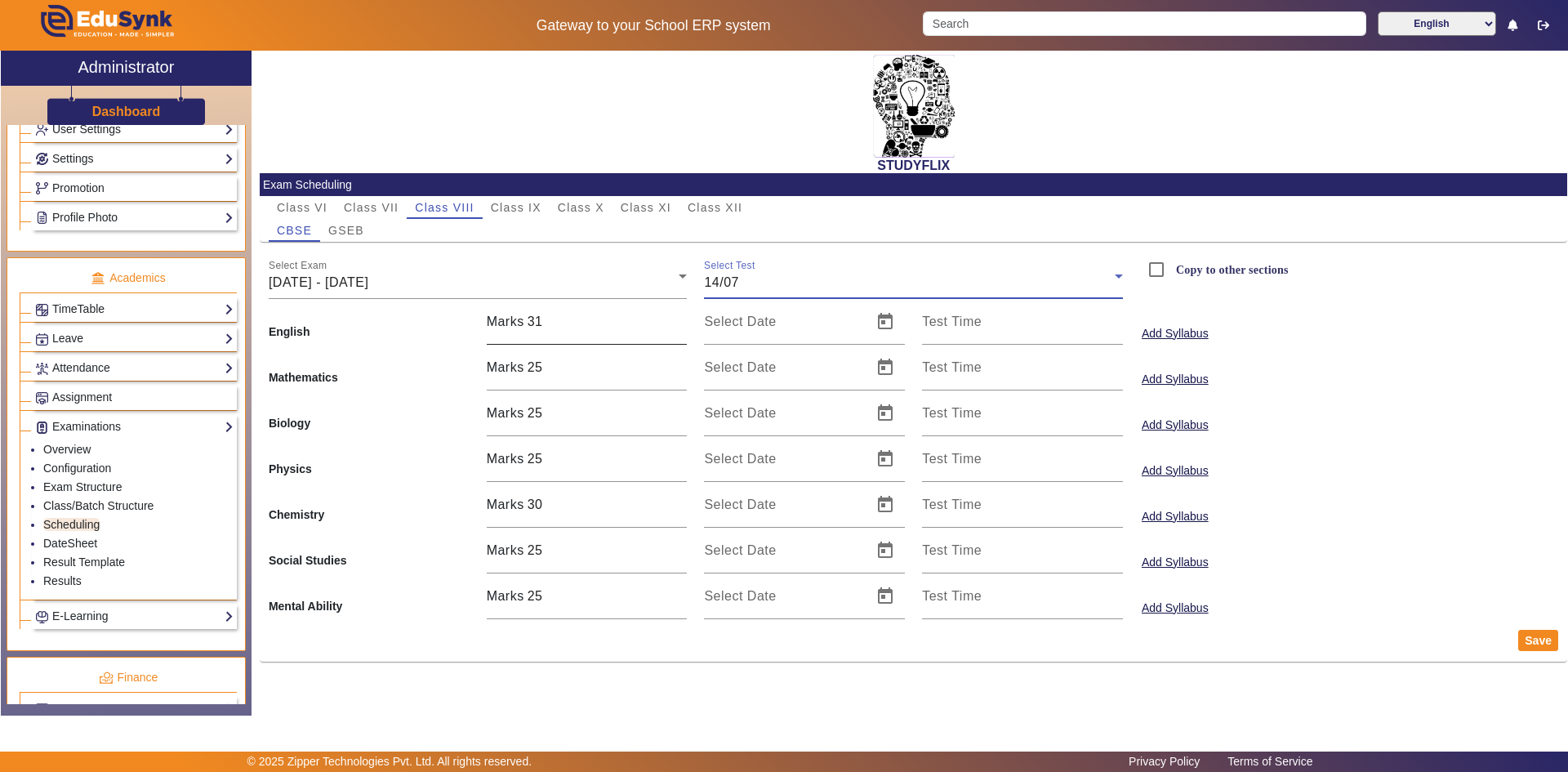
click at [630, 327] on input "31" at bounding box center [607, 322] width 160 height 20
click at [807, 326] on input "Select Date" at bounding box center [783, 329] width 158 height 20
click at [1523, 633] on button "Save" at bounding box center [1538, 640] width 40 height 21
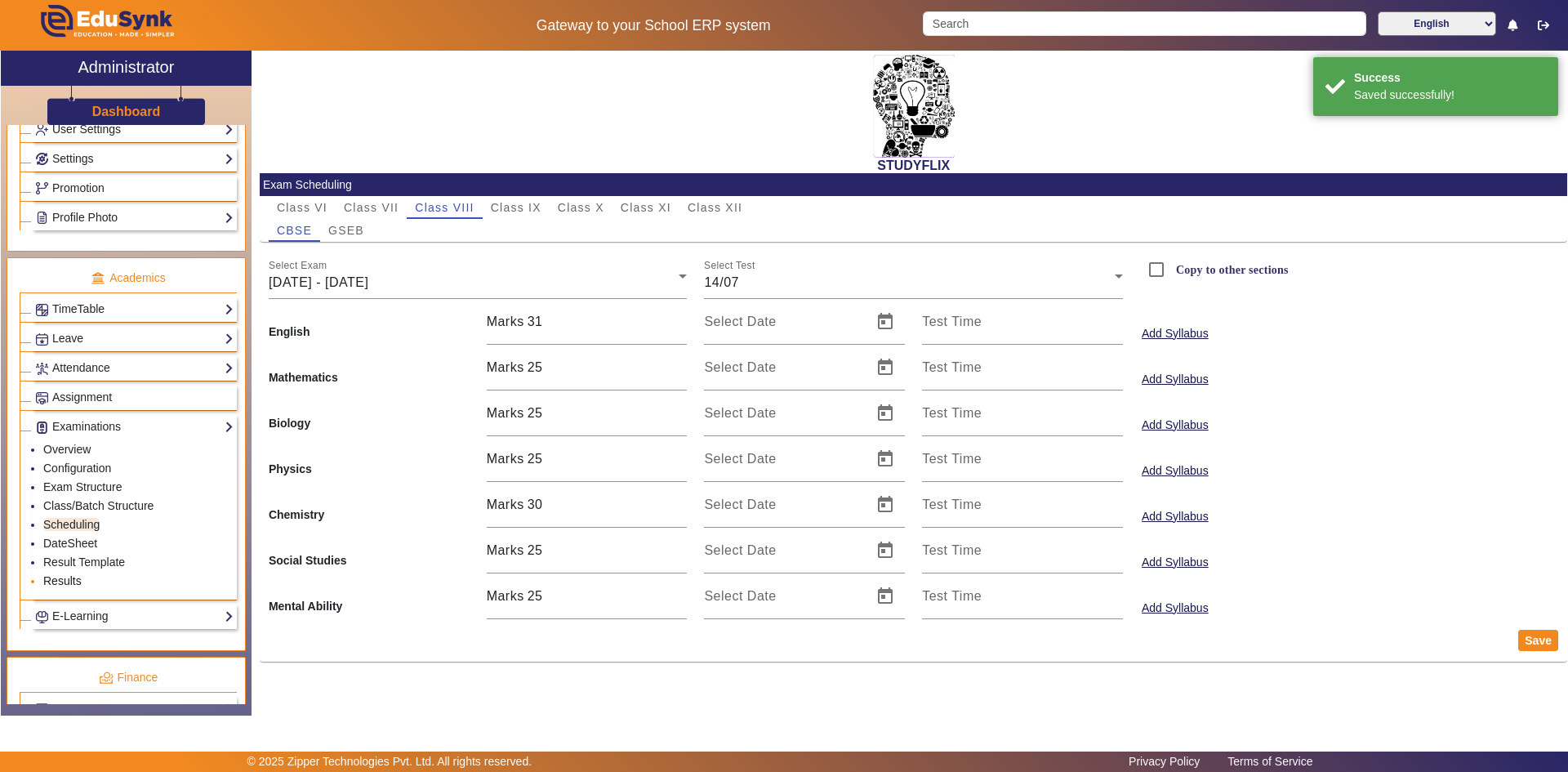
click at [71, 581] on link "Results" at bounding box center [63, 581] width 39 height 13
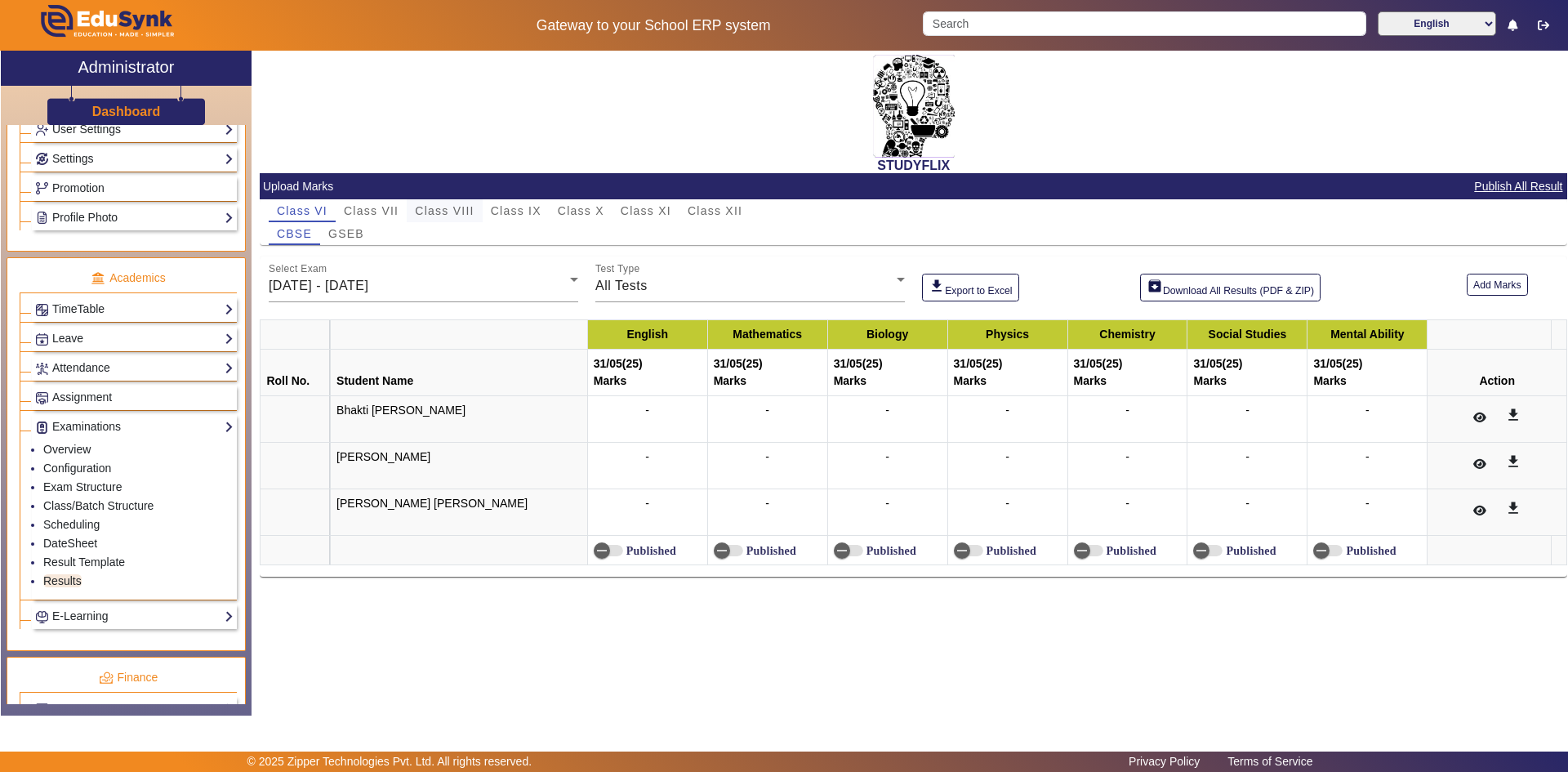
click at [454, 212] on span "Class VIII" at bounding box center [444, 211] width 59 height 12
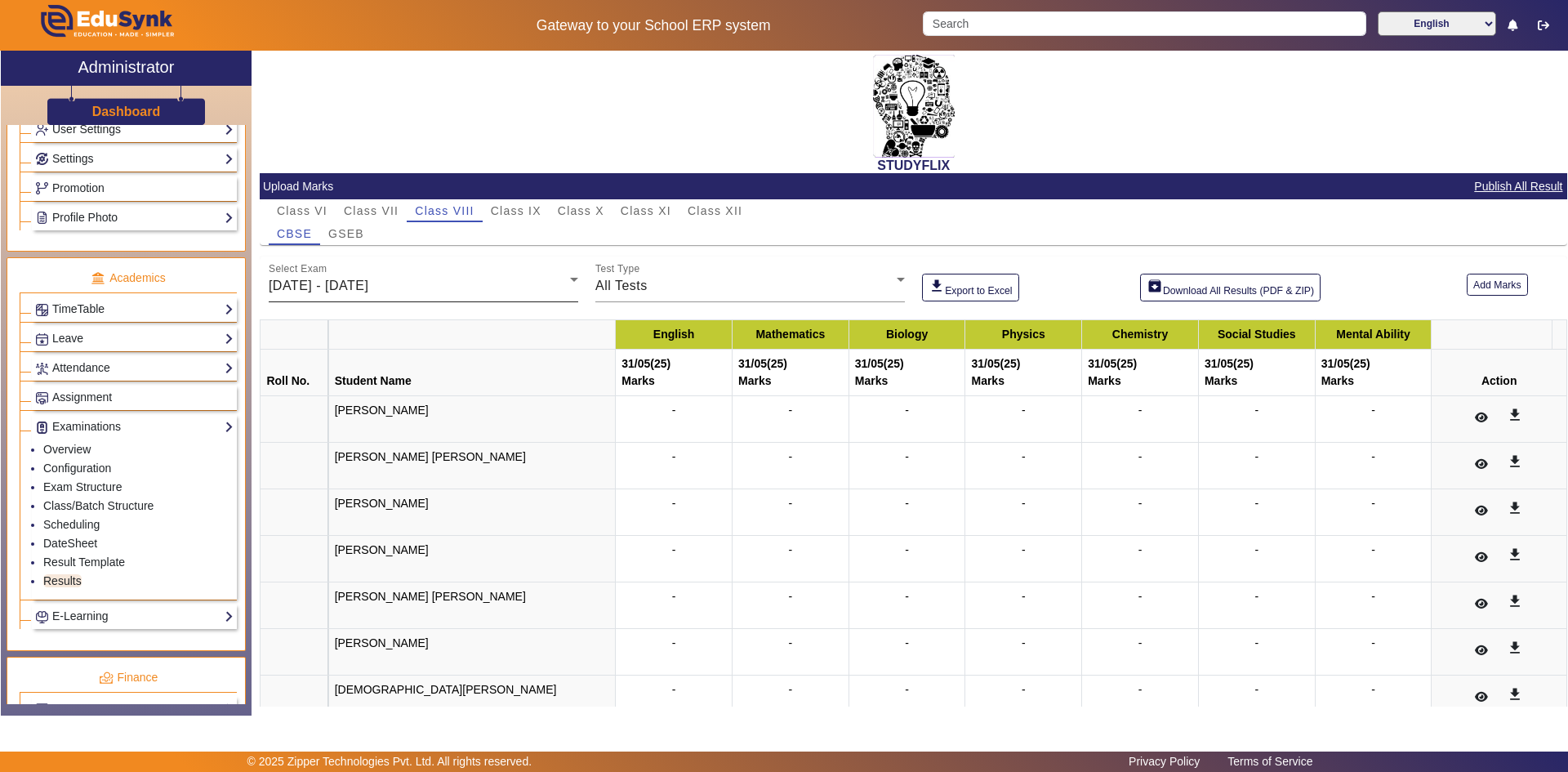
click at [471, 273] on div "Select Exam [DATE] - [DATE]" at bounding box center [424, 279] width 310 height 46
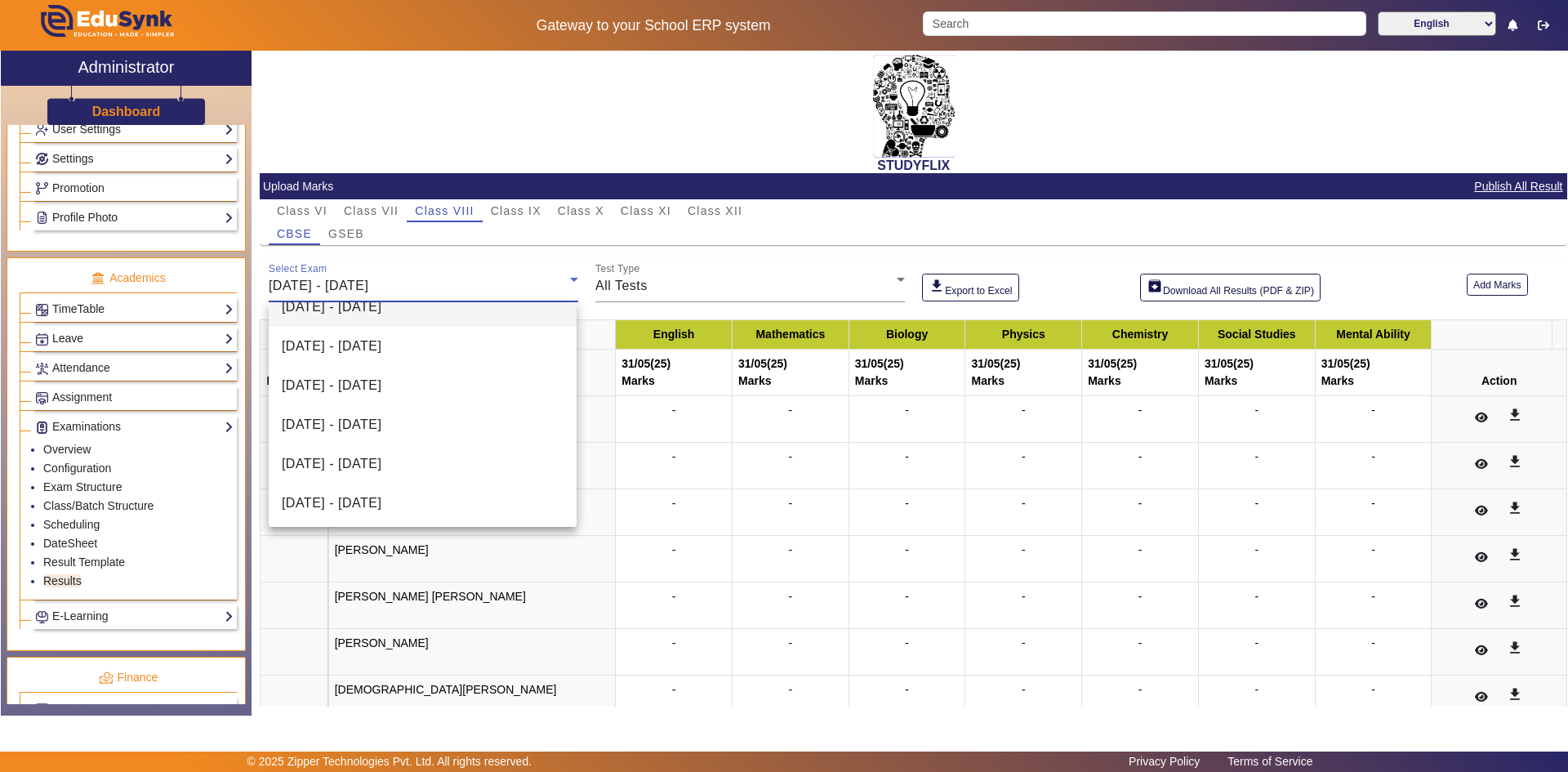
scroll to position [180, 0]
click at [339, 426] on span "[DATE] - [DATE]" at bounding box center [331, 423] width 100 height 20
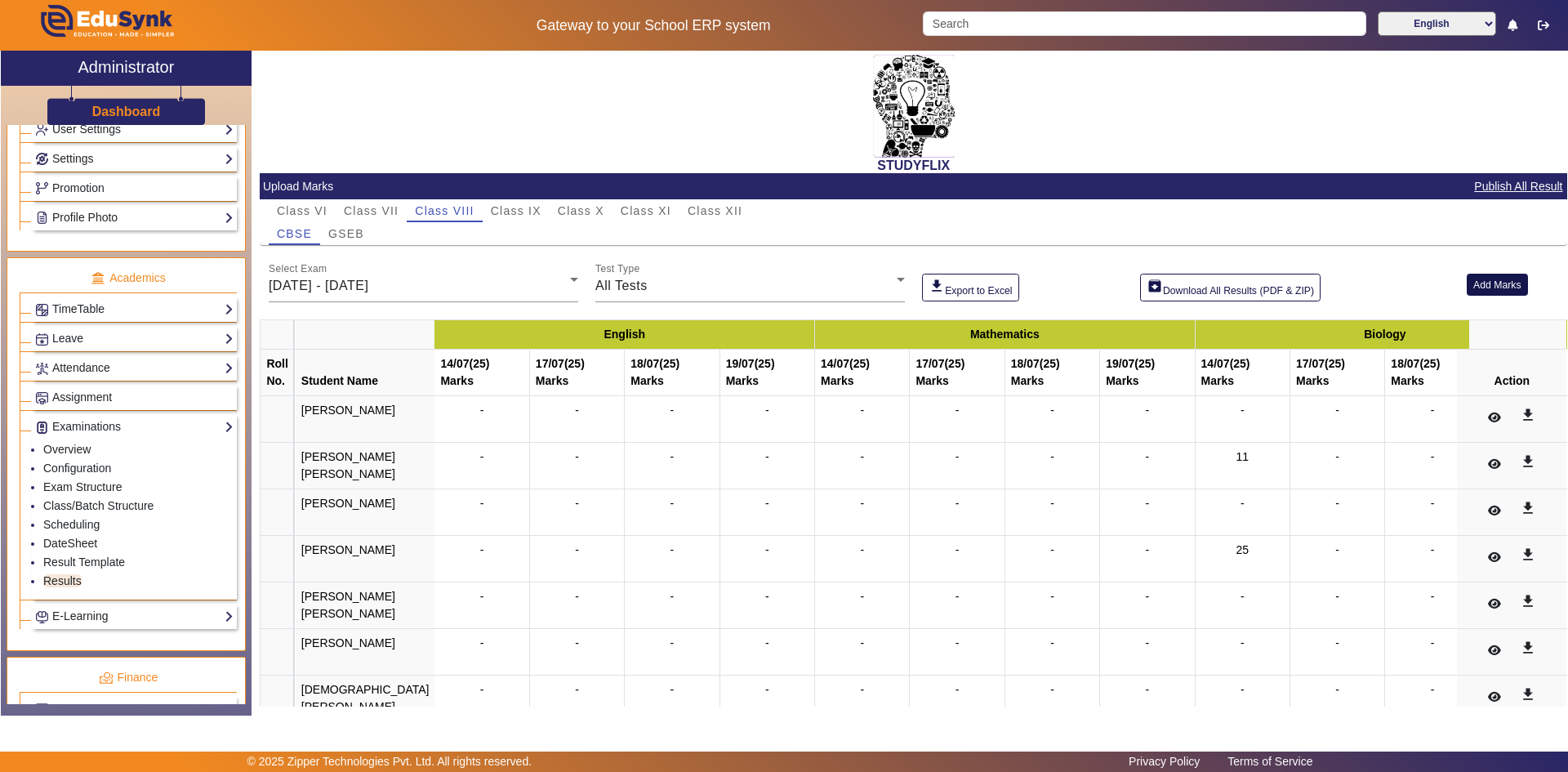
click at [1497, 288] on button "Add Marks" at bounding box center [1497, 284] width 61 height 22
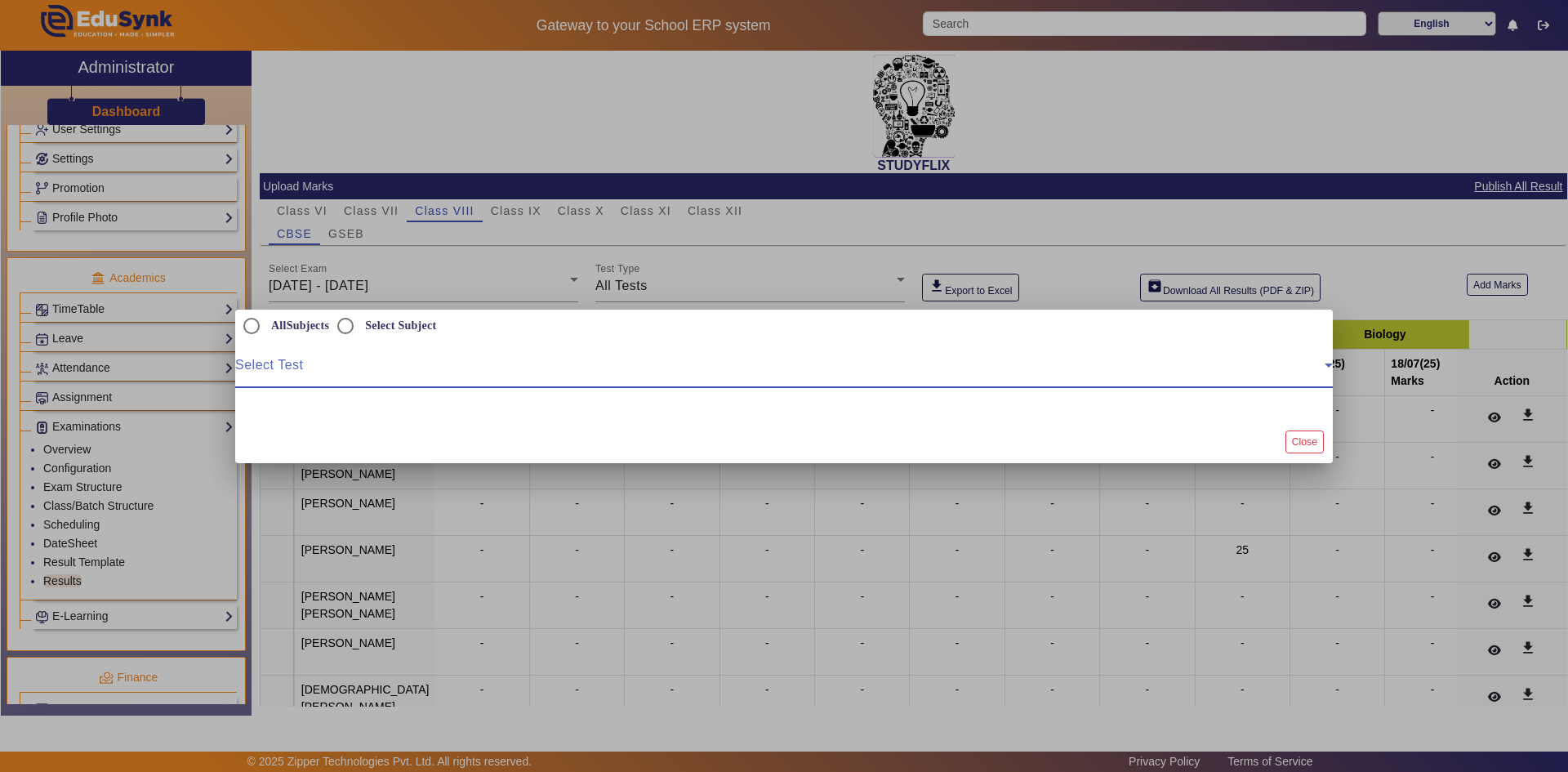
click at [345, 365] on span at bounding box center [779, 372] width 1089 height 20
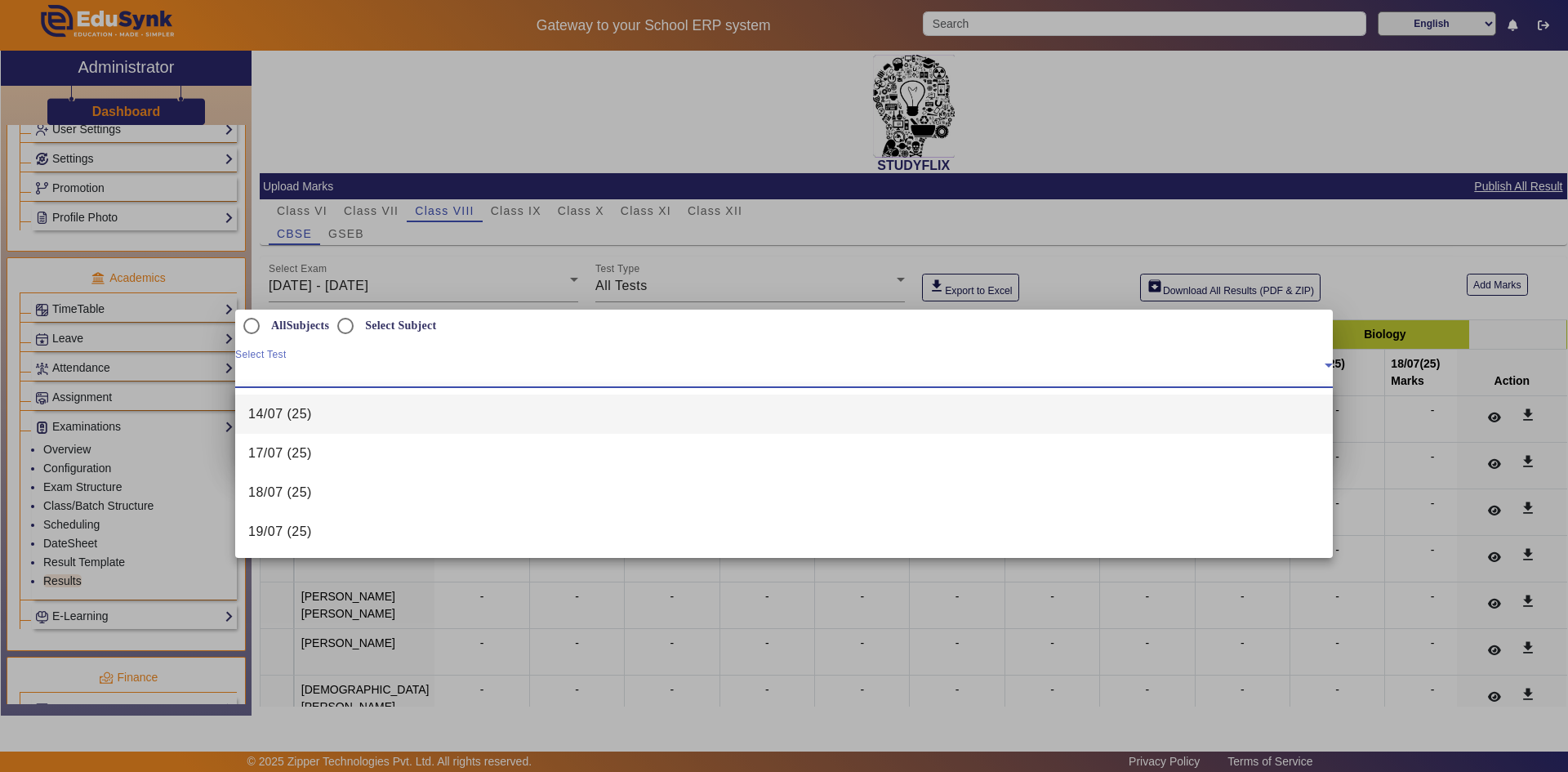
click at [312, 419] on mat-option "14/07 (25)" at bounding box center [784, 414] width 1098 height 40
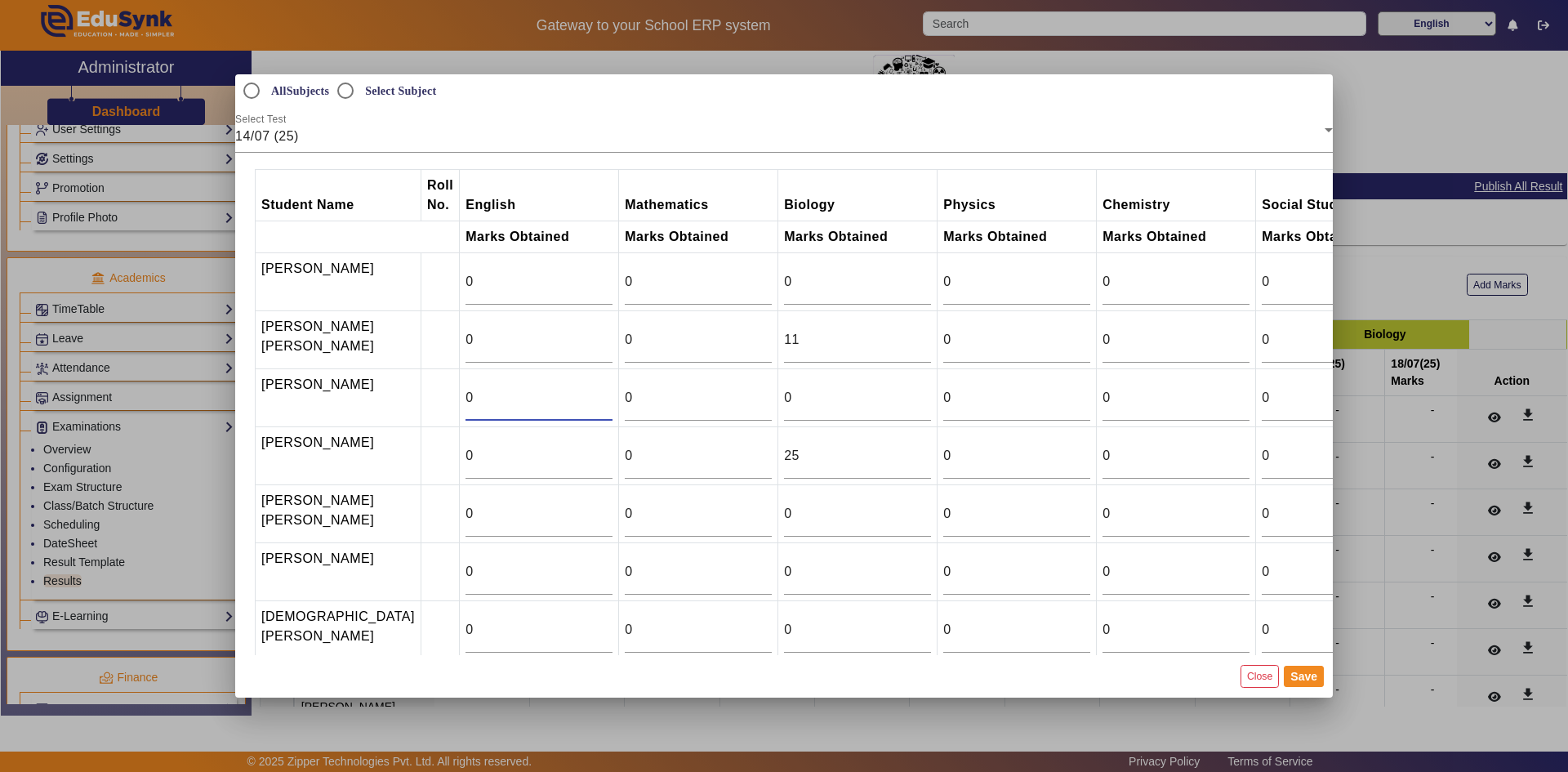
click at [466, 402] on input "0" at bounding box center [539, 398] width 147 height 20
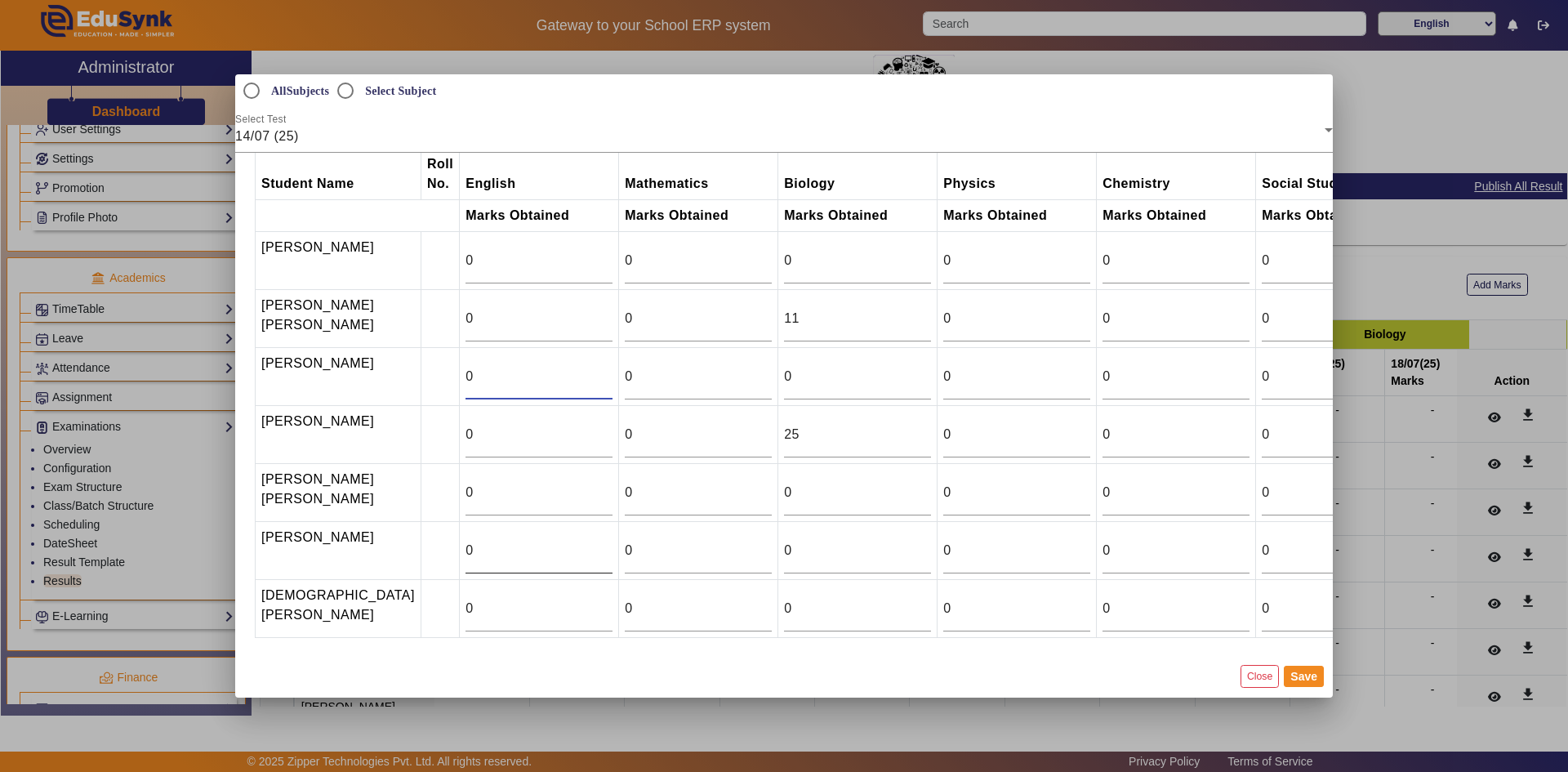
scroll to position [54, 0]
click at [466, 605] on input "0" at bounding box center [539, 609] width 147 height 20
click at [478, 601] on input "25" at bounding box center [539, 609] width 147 height 20
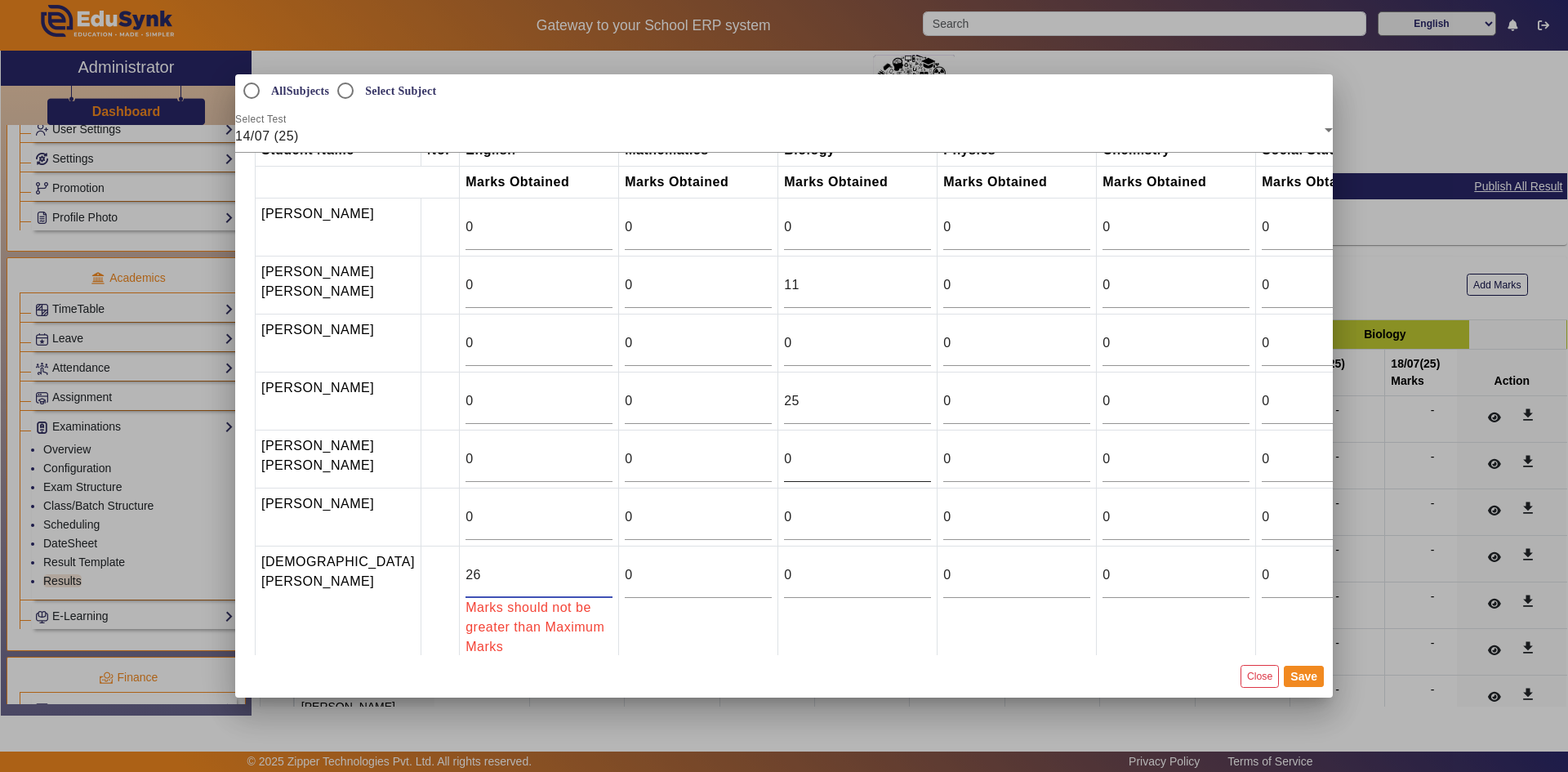
scroll to position [114, 0]
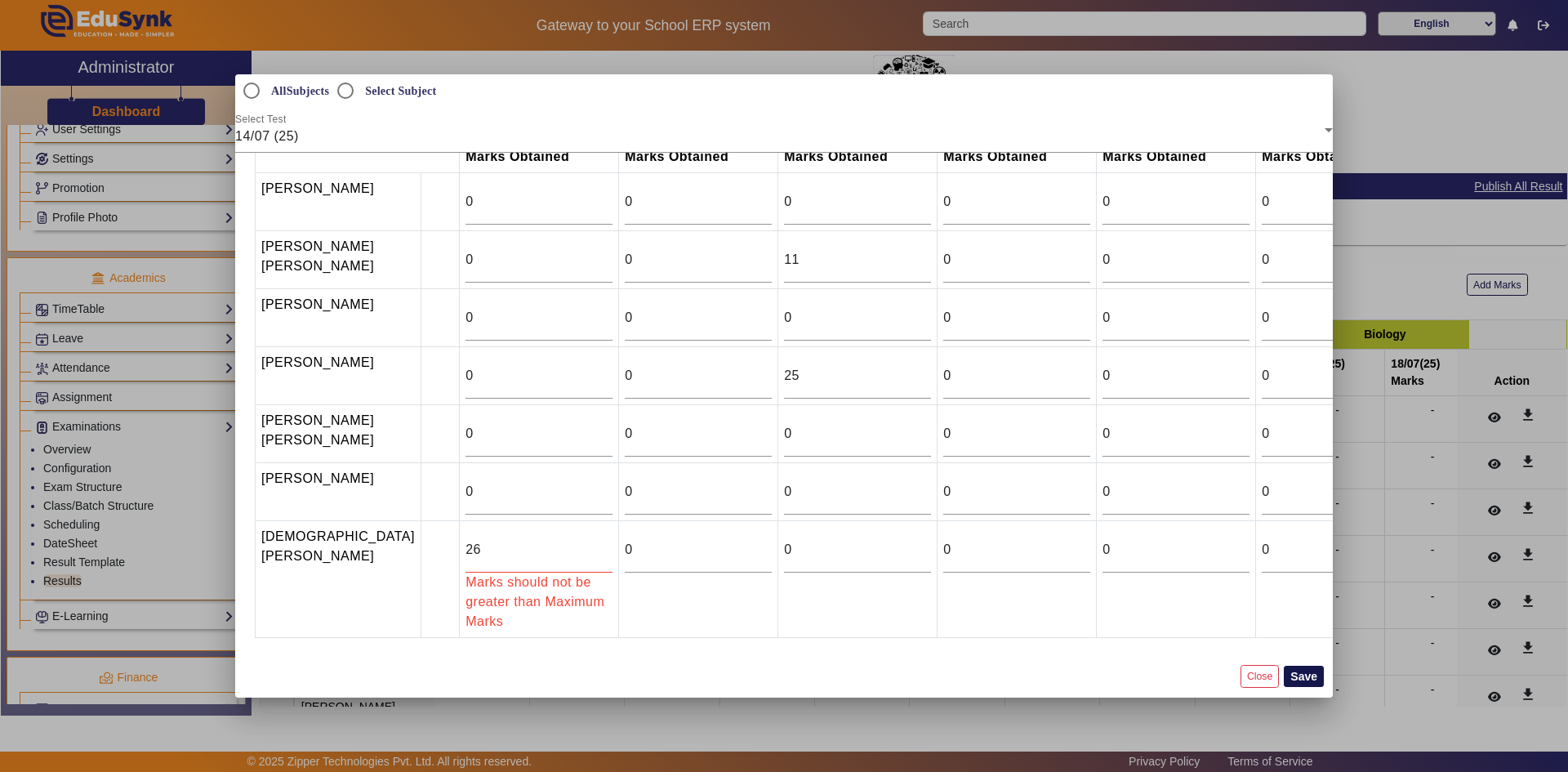
click at [1303, 672] on button "Save" at bounding box center [1304, 676] width 40 height 21
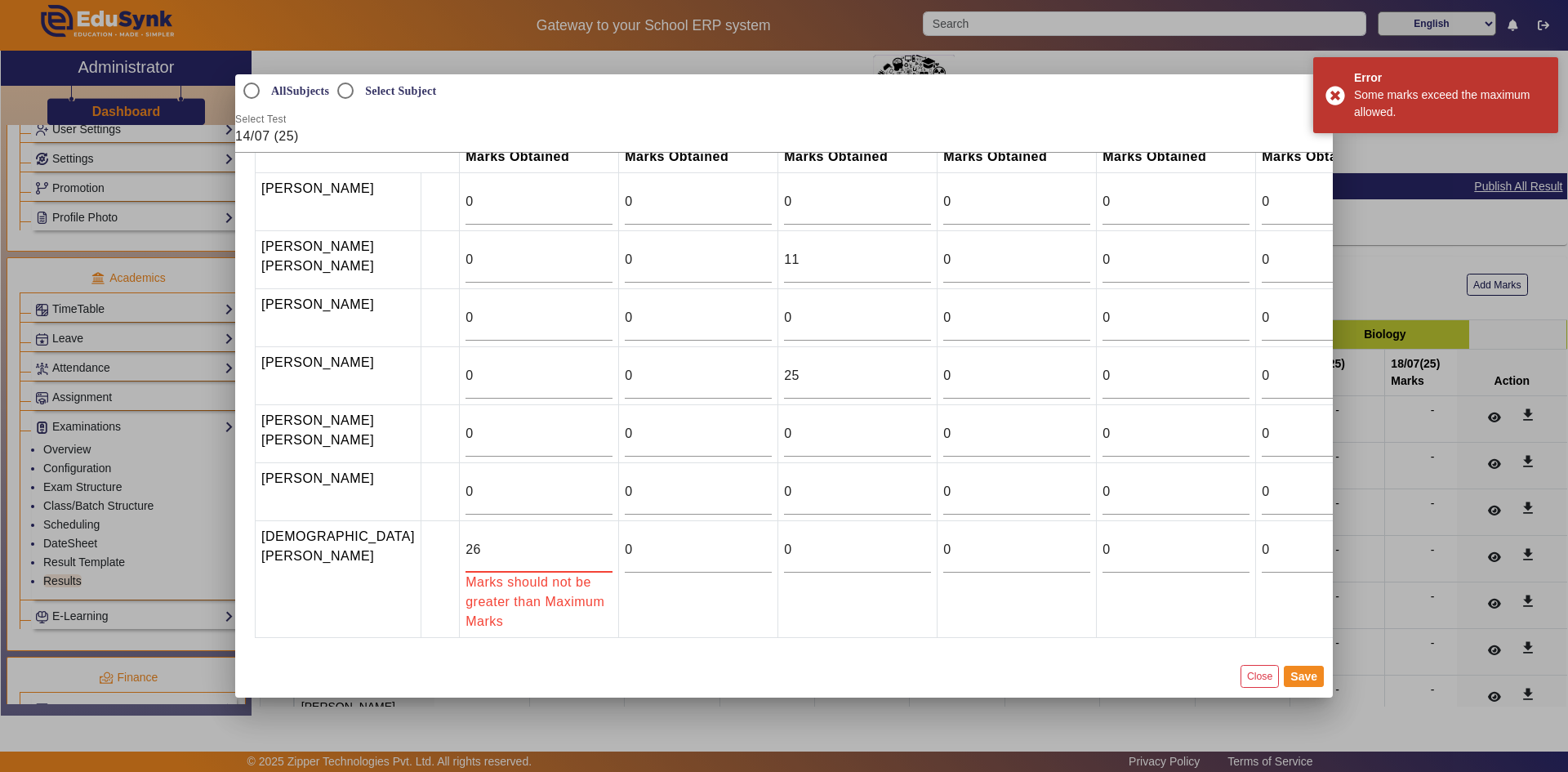
click at [466, 545] on input "26" at bounding box center [539, 550] width 147 height 20
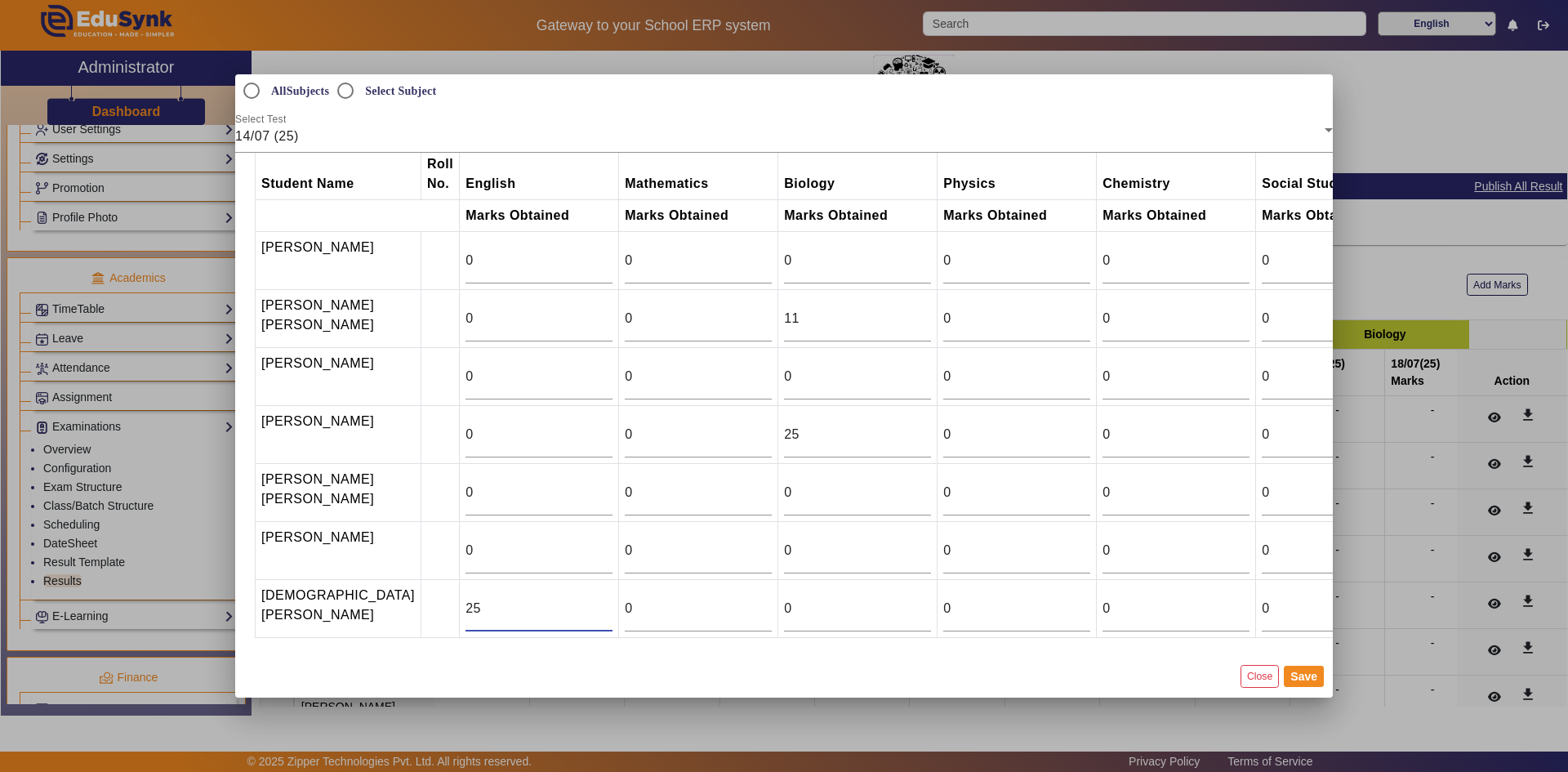
type input "25"
click at [74, 527] on div at bounding box center [784, 386] width 1568 height 772
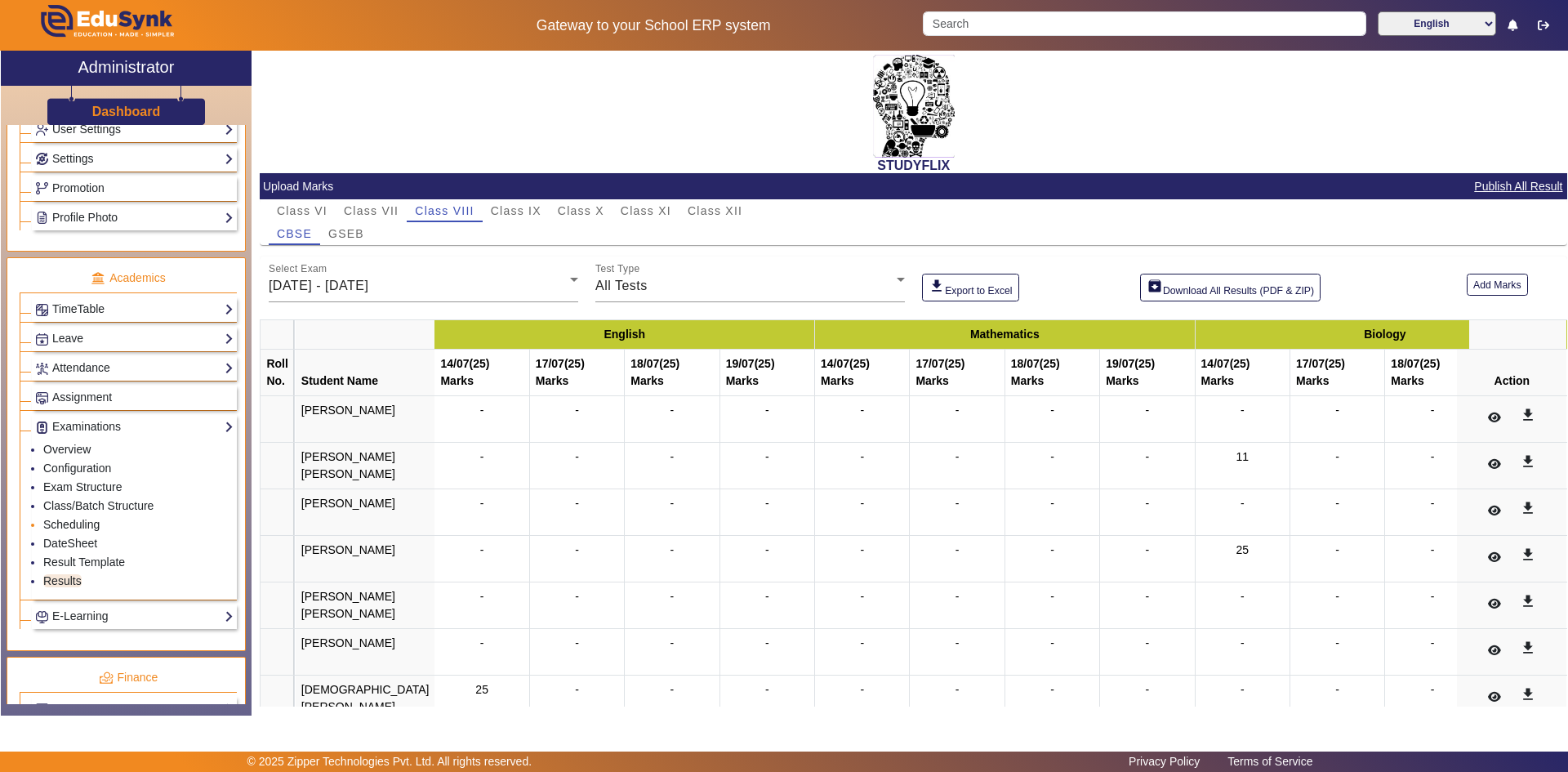
click at [74, 527] on link "Scheduling" at bounding box center [72, 524] width 56 height 13
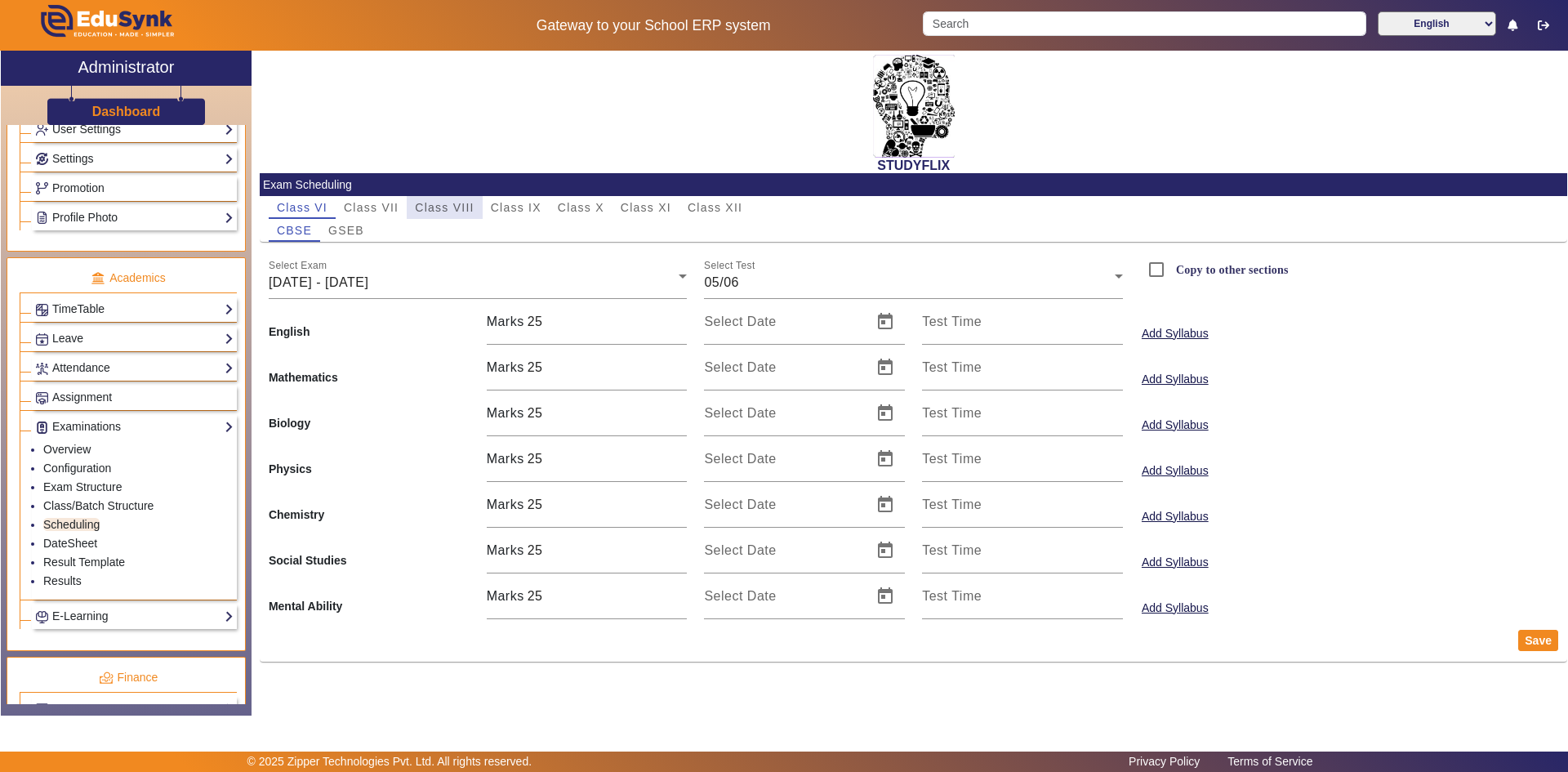
click at [455, 204] on span "Class VIII" at bounding box center [444, 208] width 59 height 12
click at [337, 272] on div "Select Exam [DATE] - [DATE]" at bounding box center [478, 276] width 419 height 46
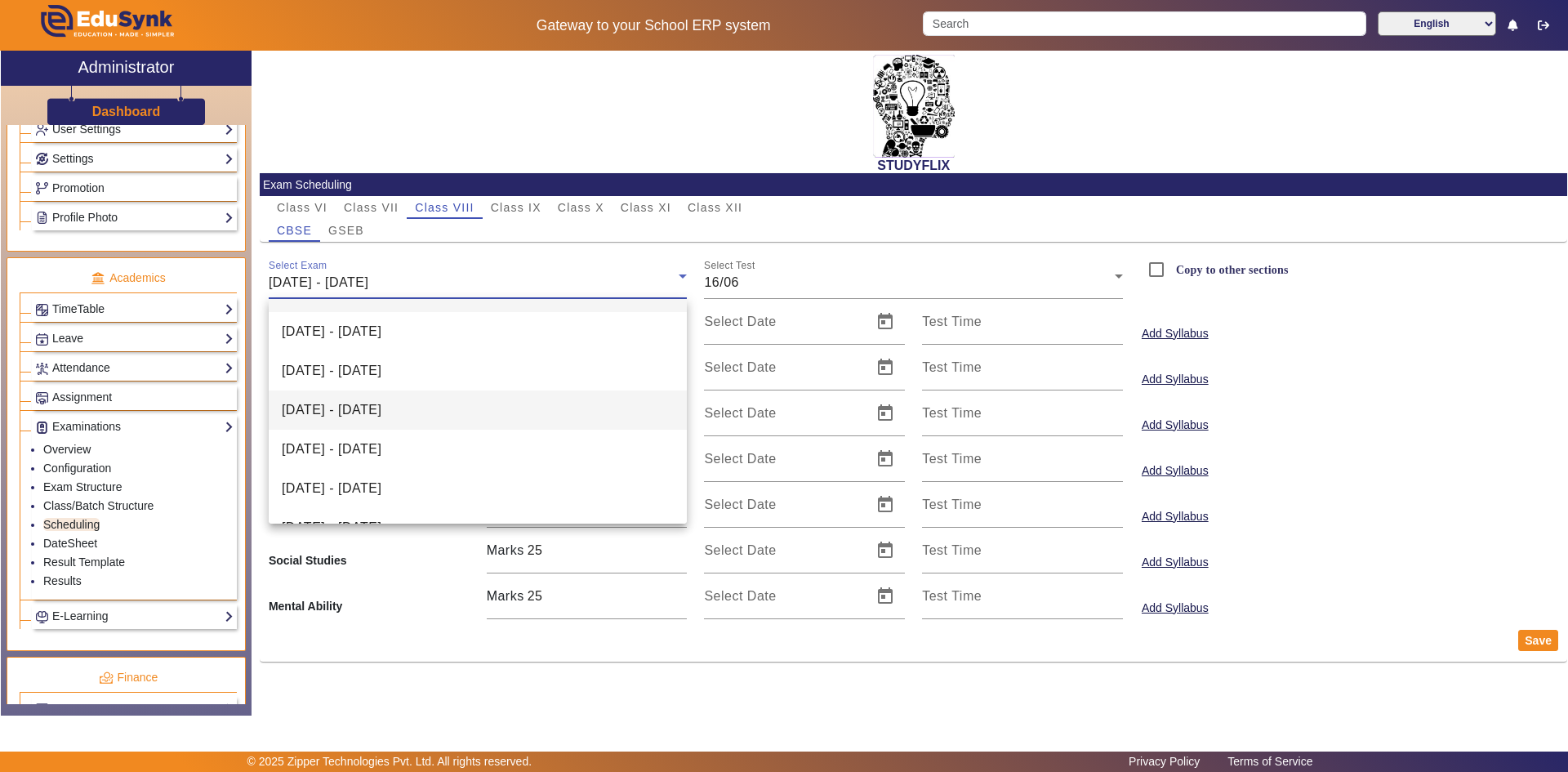
scroll to position [63, 0]
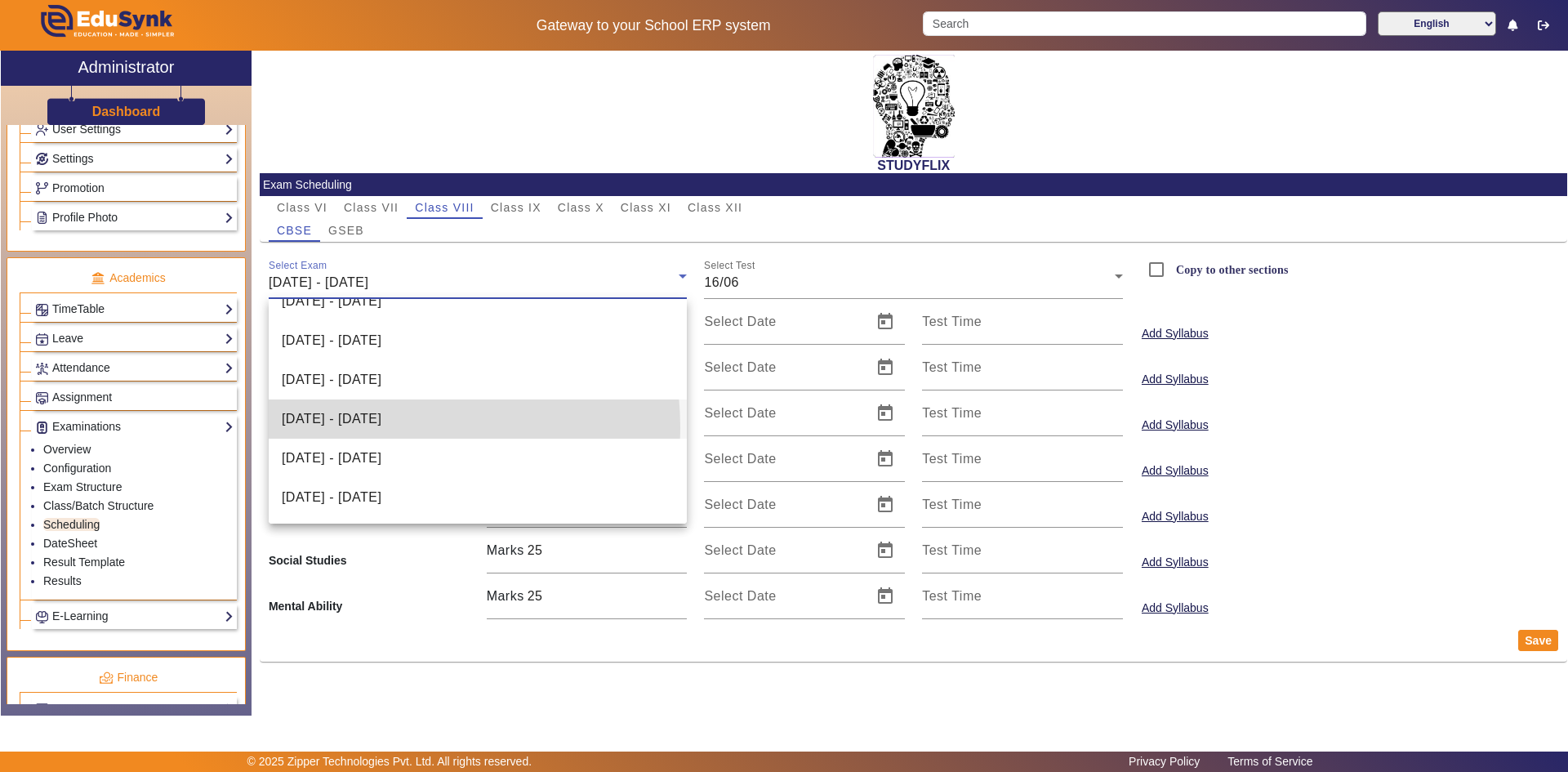
click at [353, 428] on span "[DATE] - [DATE]" at bounding box center [331, 419] width 100 height 20
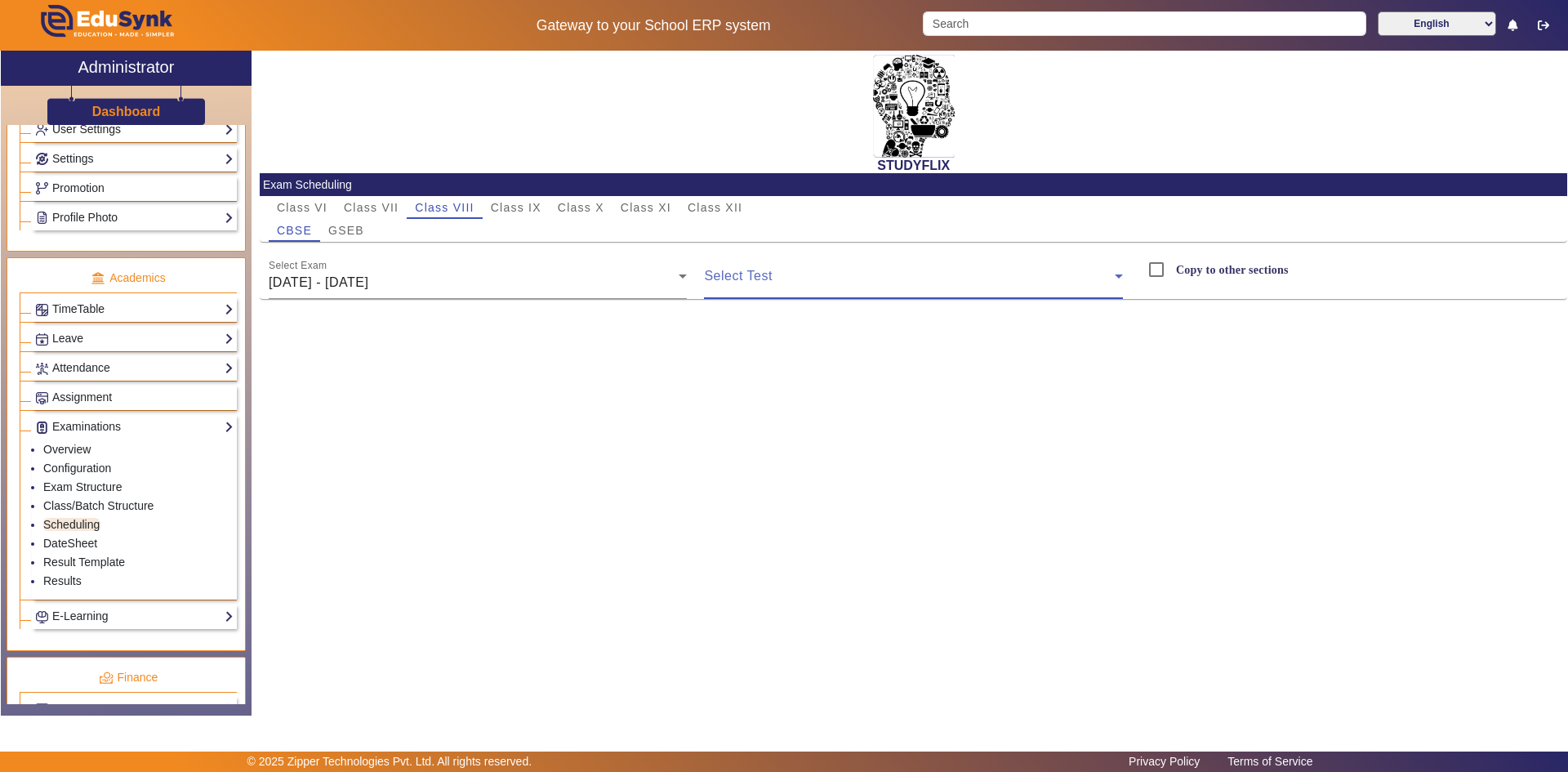
click at [723, 282] on span at bounding box center [909, 283] width 411 height 20
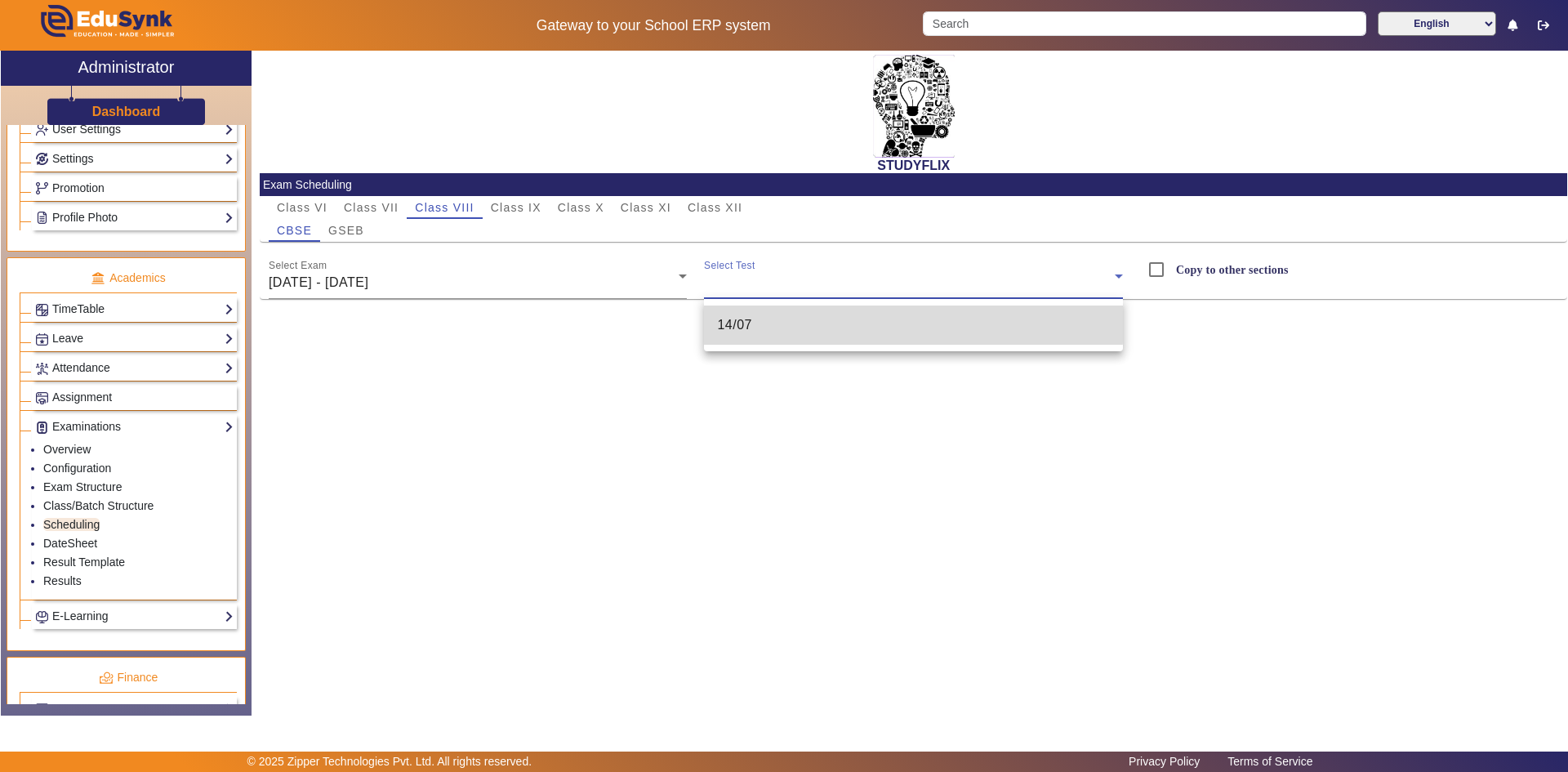
click at [739, 308] on mat-option "14/07" at bounding box center [913, 325] width 419 height 40
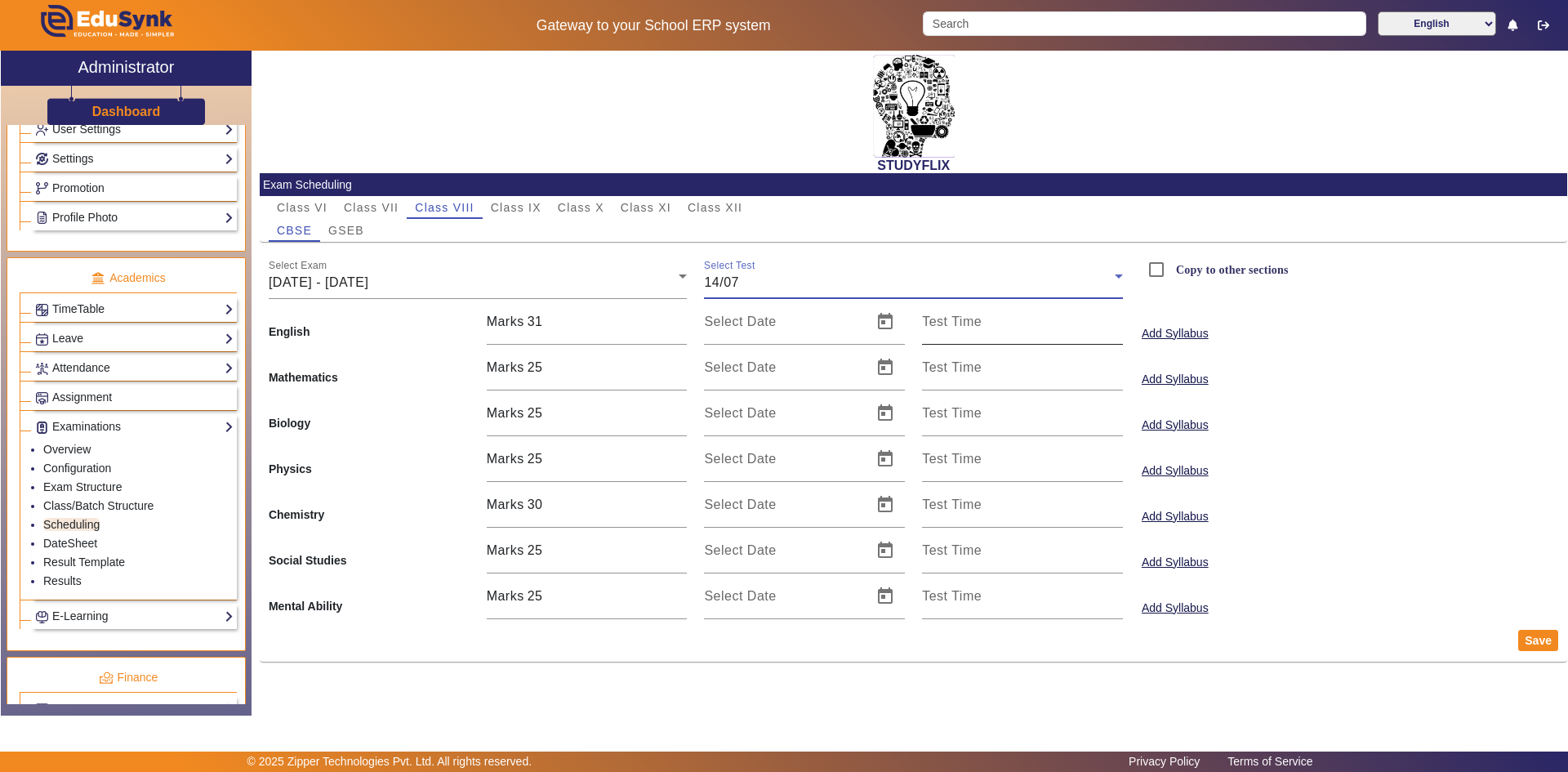
click at [995, 325] on input "Test Time" at bounding box center [1023, 329] width 201 height 20
click at [1121, 312] on div at bounding box center [784, 386] width 1568 height 772
click at [702, 314] on div "Select Date" at bounding box center [805, 322] width 218 height 46
click at [746, 316] on mat-label "Select Date" at bounding box center [739, 321] width 72 height 14
click at [746, 319] on input "Select Date" at bounding box center [783, 329] width 158 height 20
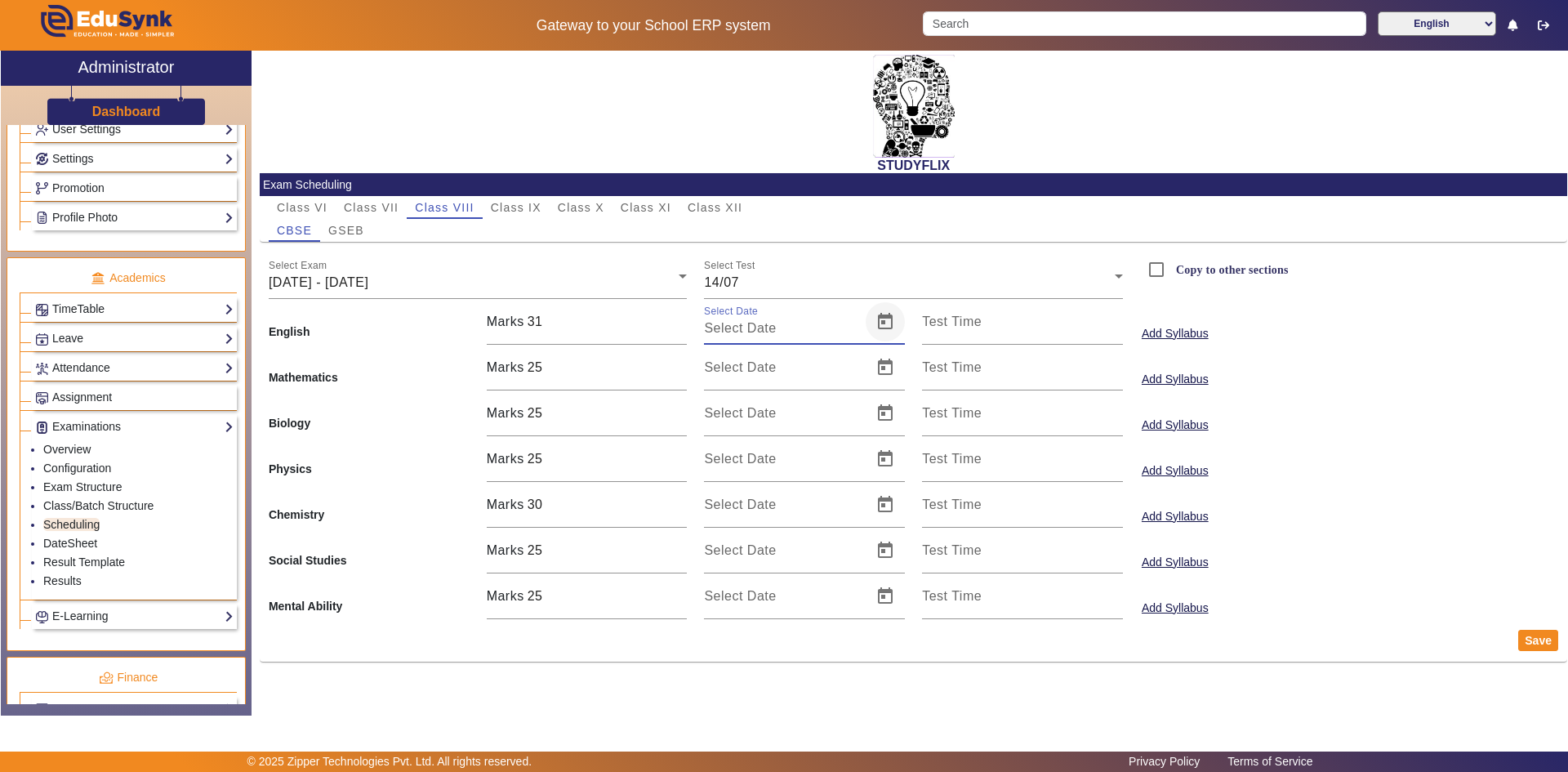
click at [880, 325] on span "Open calendar" at bounding box center [886, 322] width 40 height 40
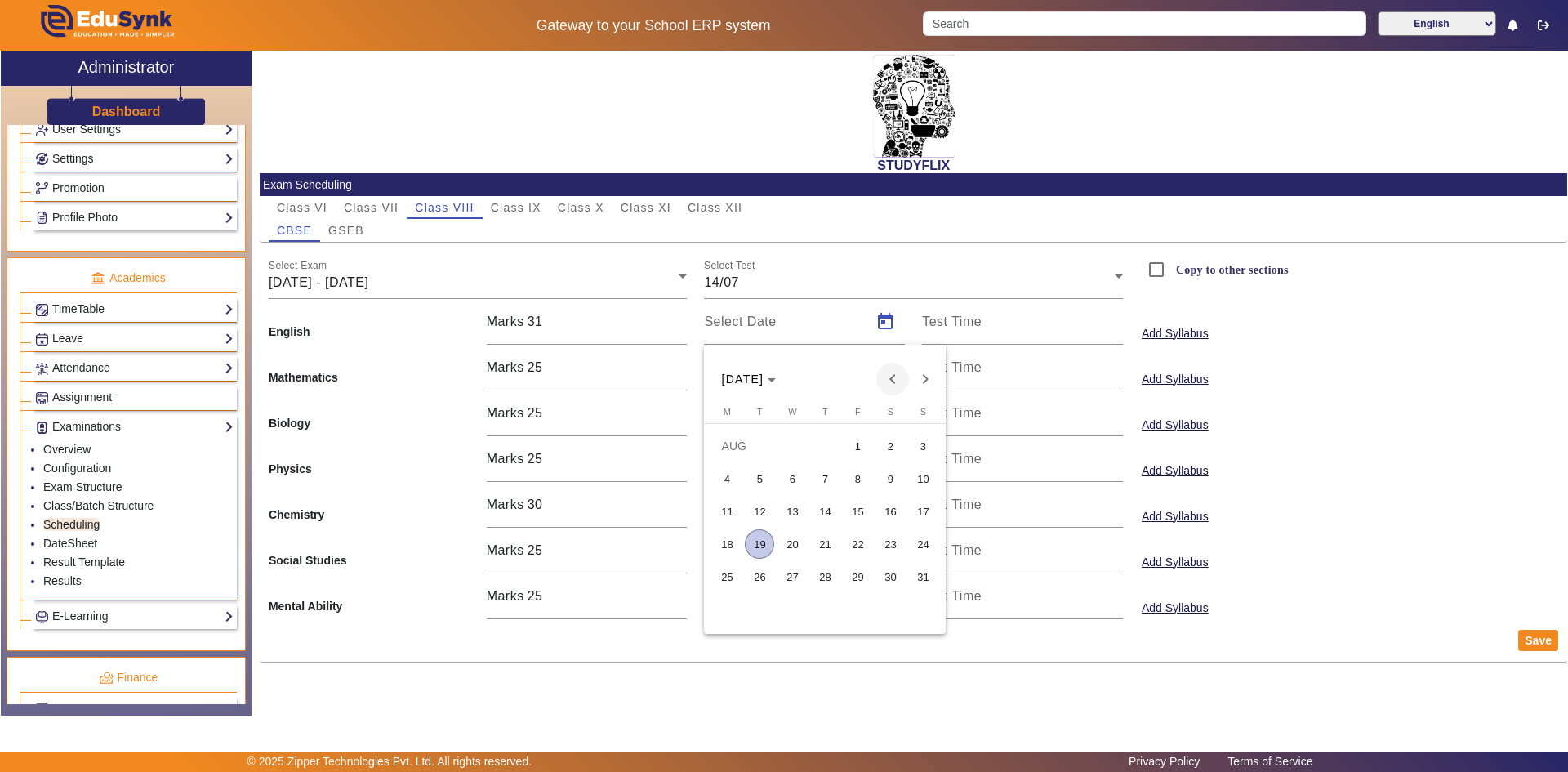
click at [892, 382] on span "Previous month" at bounding box center [893, 379] width 33 height 33
click at [733, 538] on span "14" at bounding box center [727, 544] width 30 height 30
type input "[DATE]"
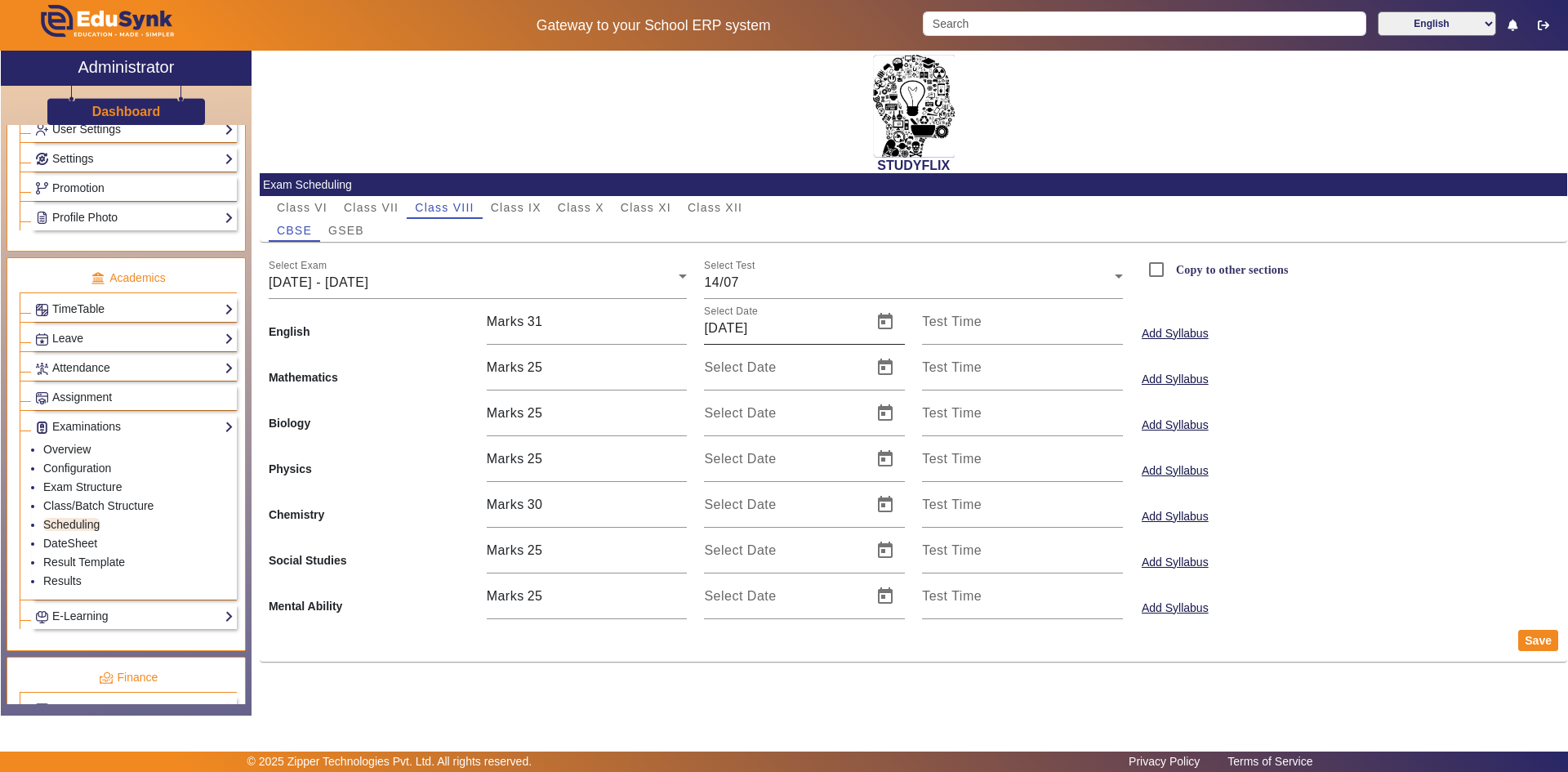
click at [751, 317] on label "Select Date" at bounding box center [730, 312] width 54 height 12
click at [751, 319] on input "[DATE]" at bounding box center [783, 329] width 158 height 20
click at [883, 326] on span "Open calendar" at bounding box center [886, 322] width 40 height 40
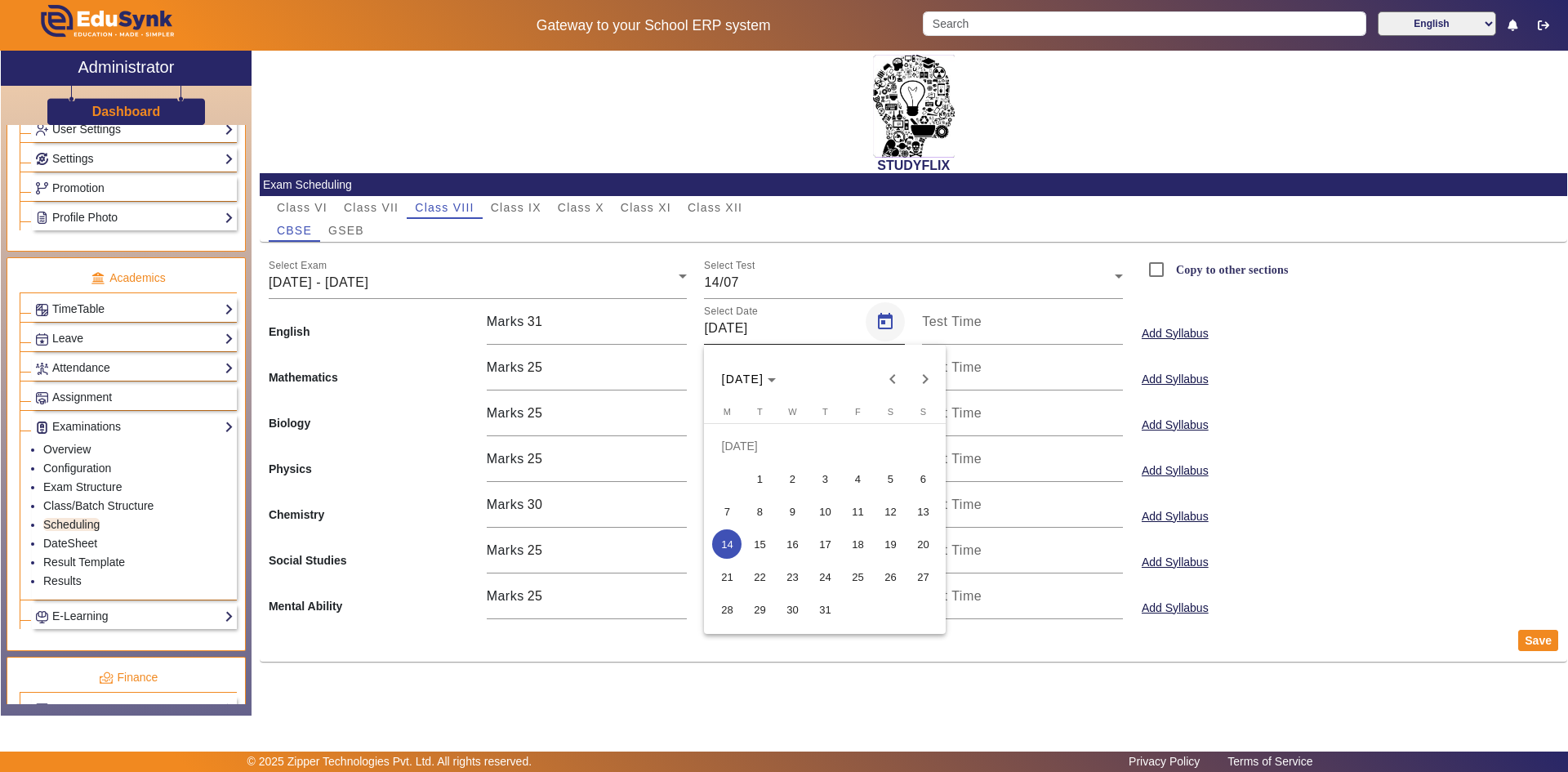
click at [883, 326] on div at bounding box center [784, 386] width 1568 height 772
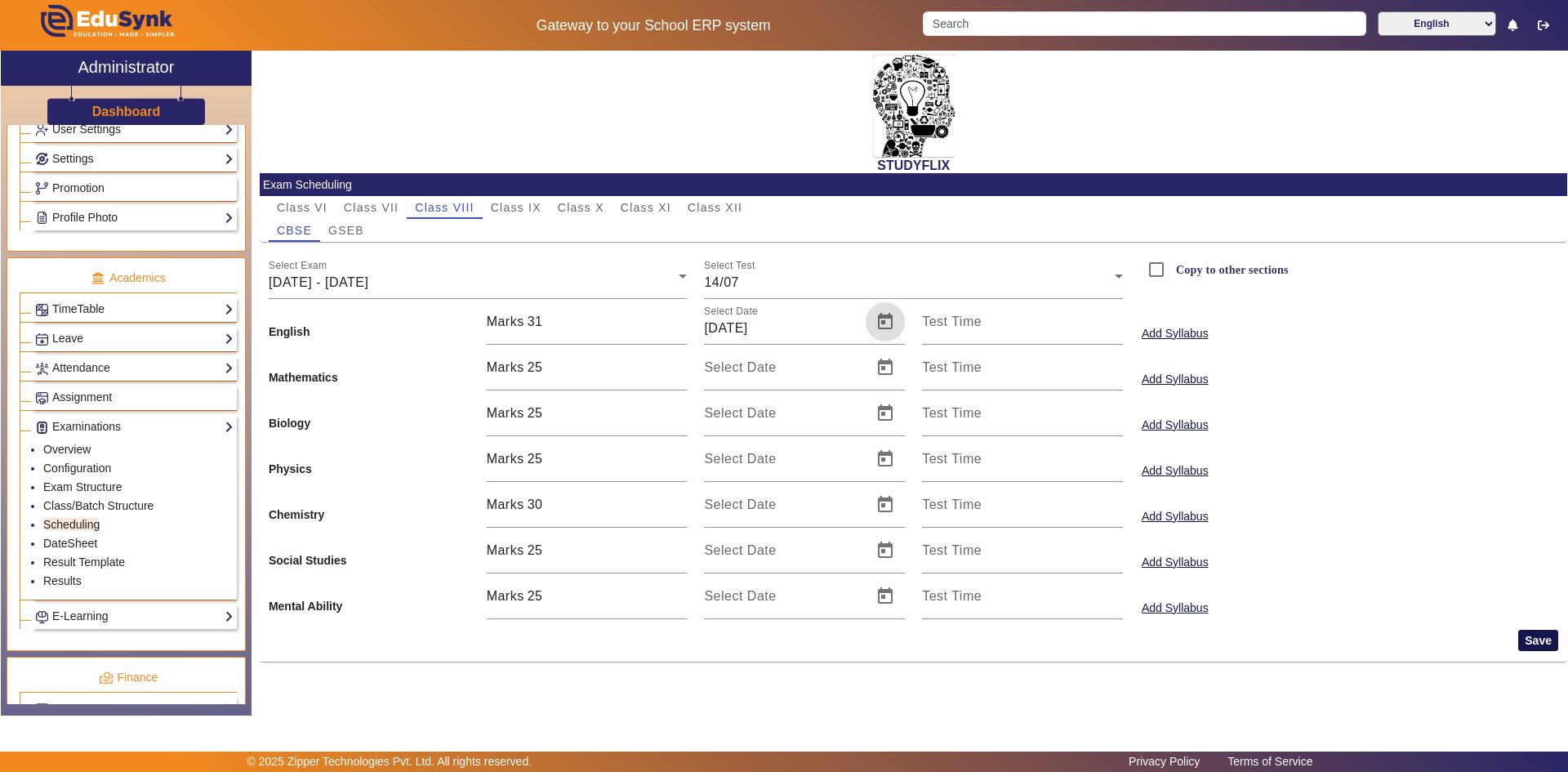
click at [1543, 642] on button "Save" at bounding box center [1538, 640] width 40 height 21
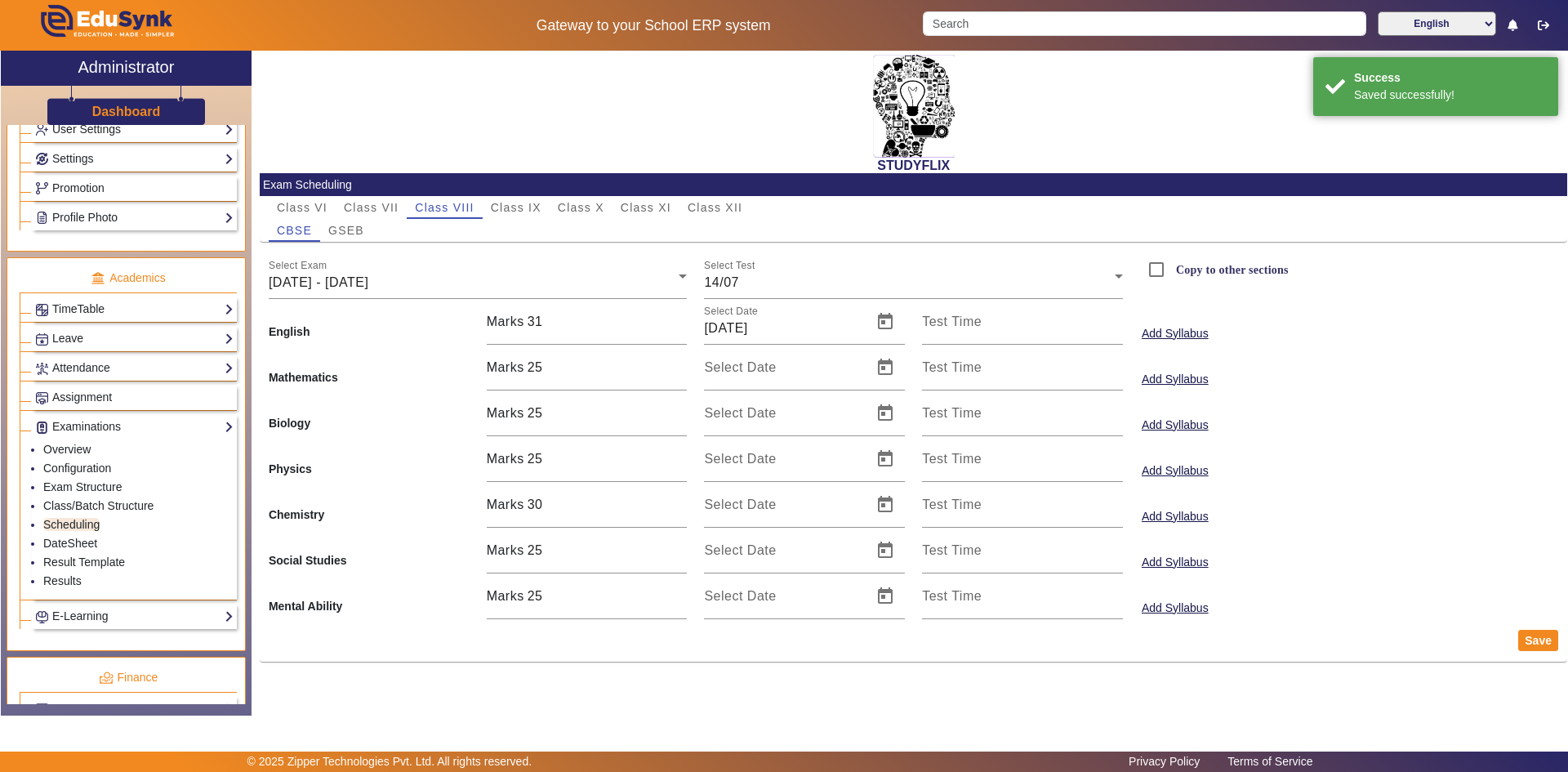
click at [1441, 559] on div "Social Studies Marks 25 Select Date Test Time Add Syllabus" at bounding box center [913, 550] width 1308 height 46
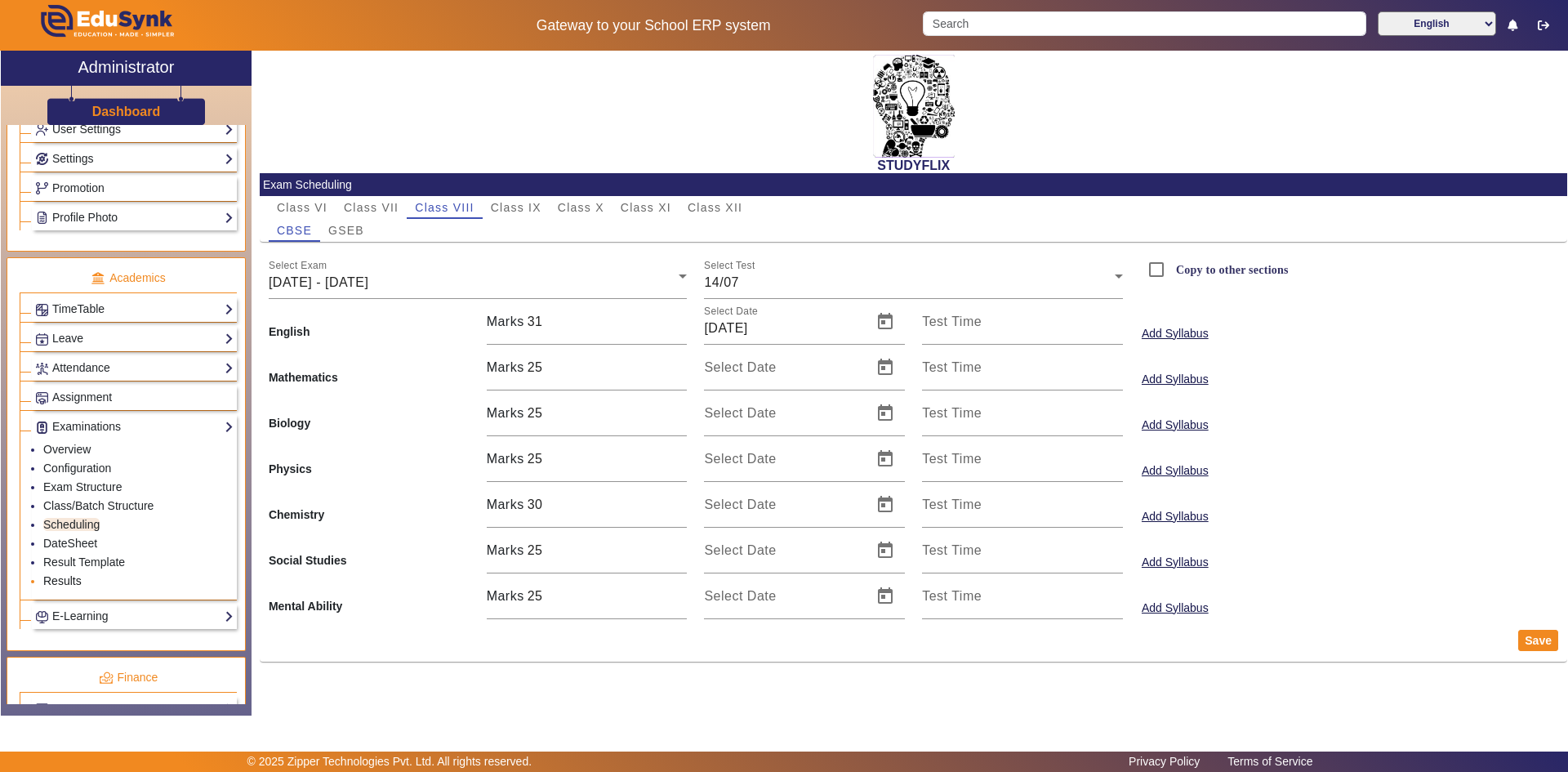
click at [59, 582] on link "Results" at bounding box center [63, 581] width 39 height 13
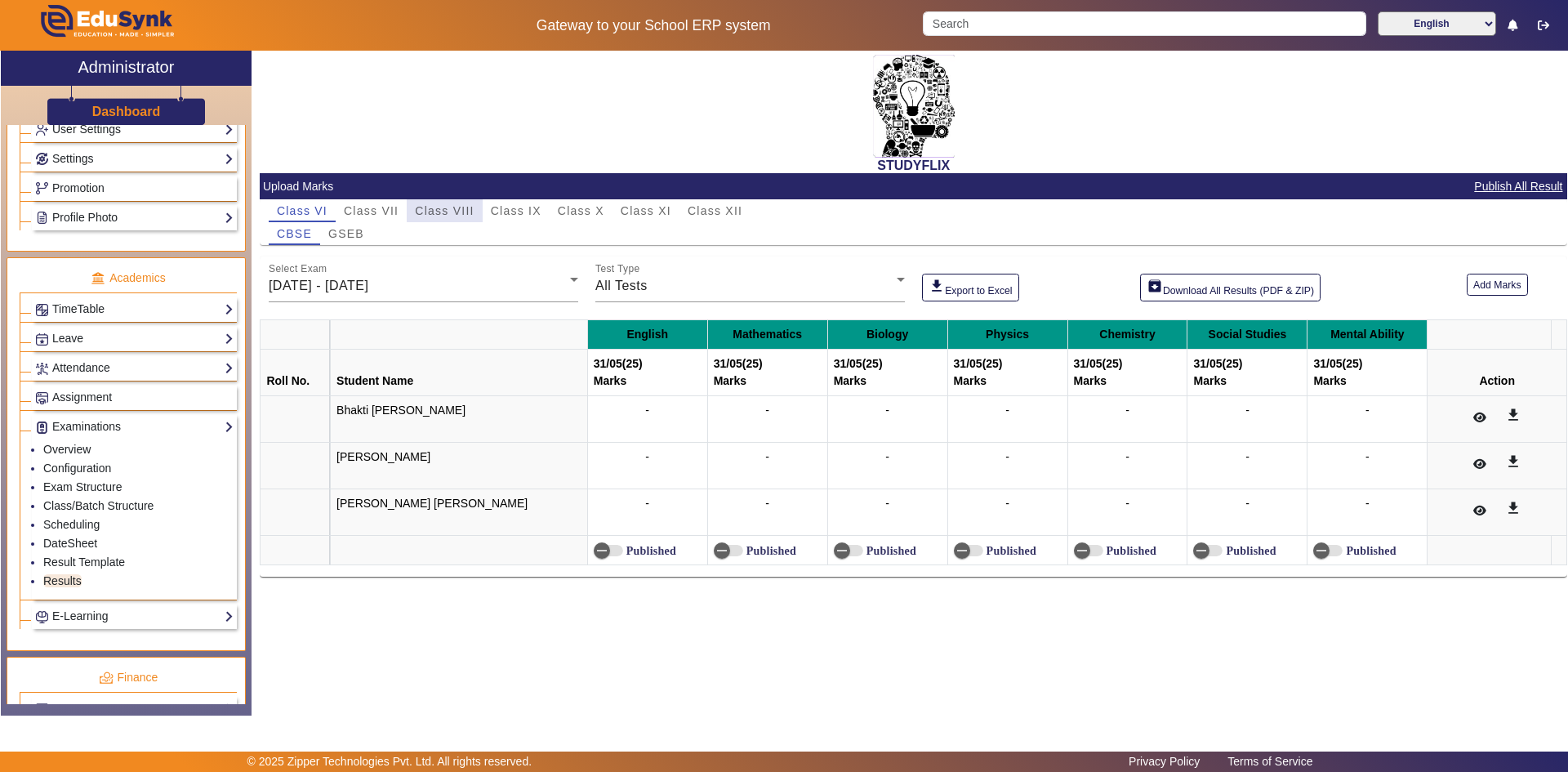
click at [457, 206] on span "Class VIII" at bounding box center [444, 211] width 59 height 12
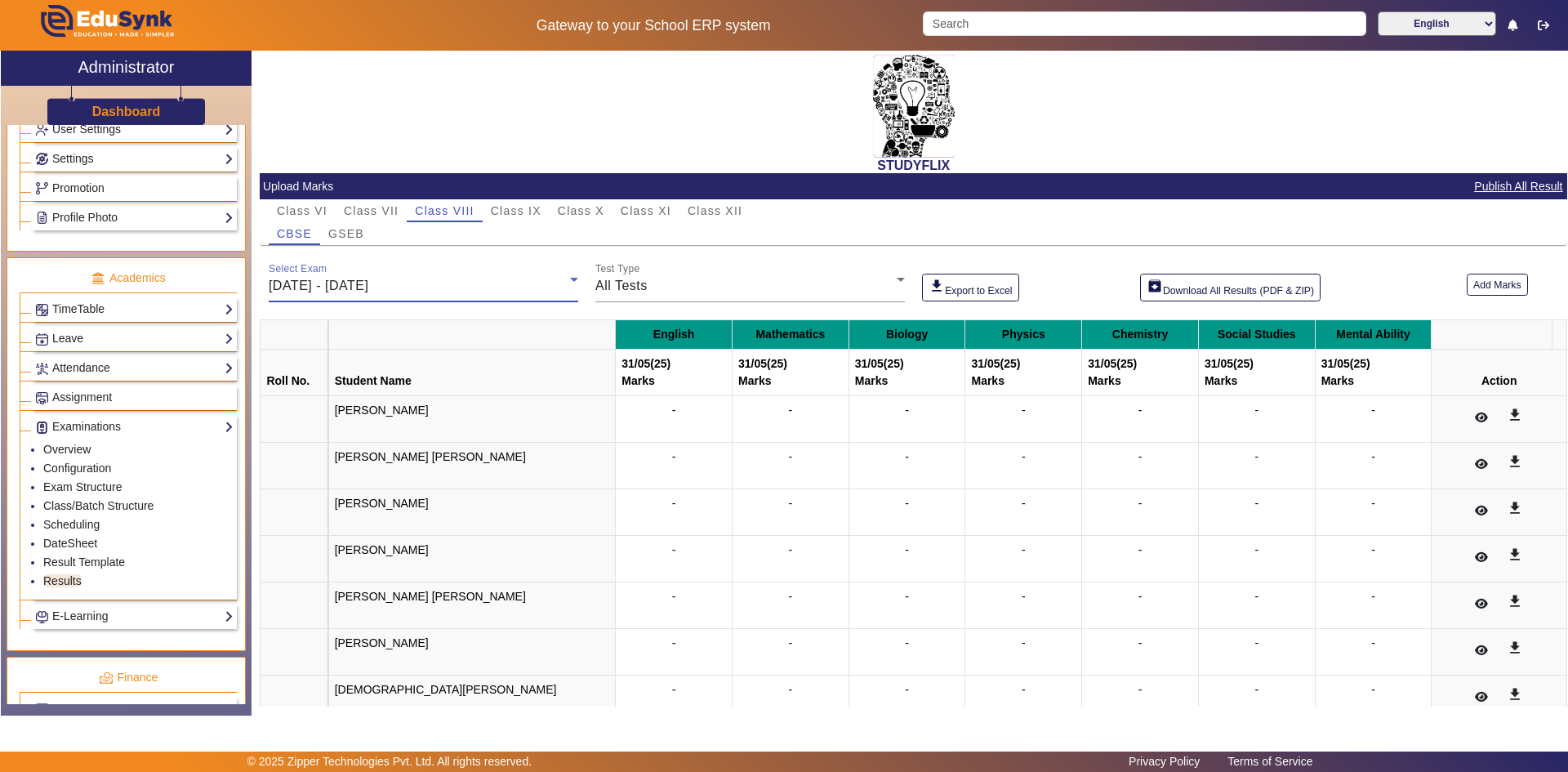
click at [465, 277] on div "[DATE] - [DATE]" at bounding box center [419, 286] width 302 height 20
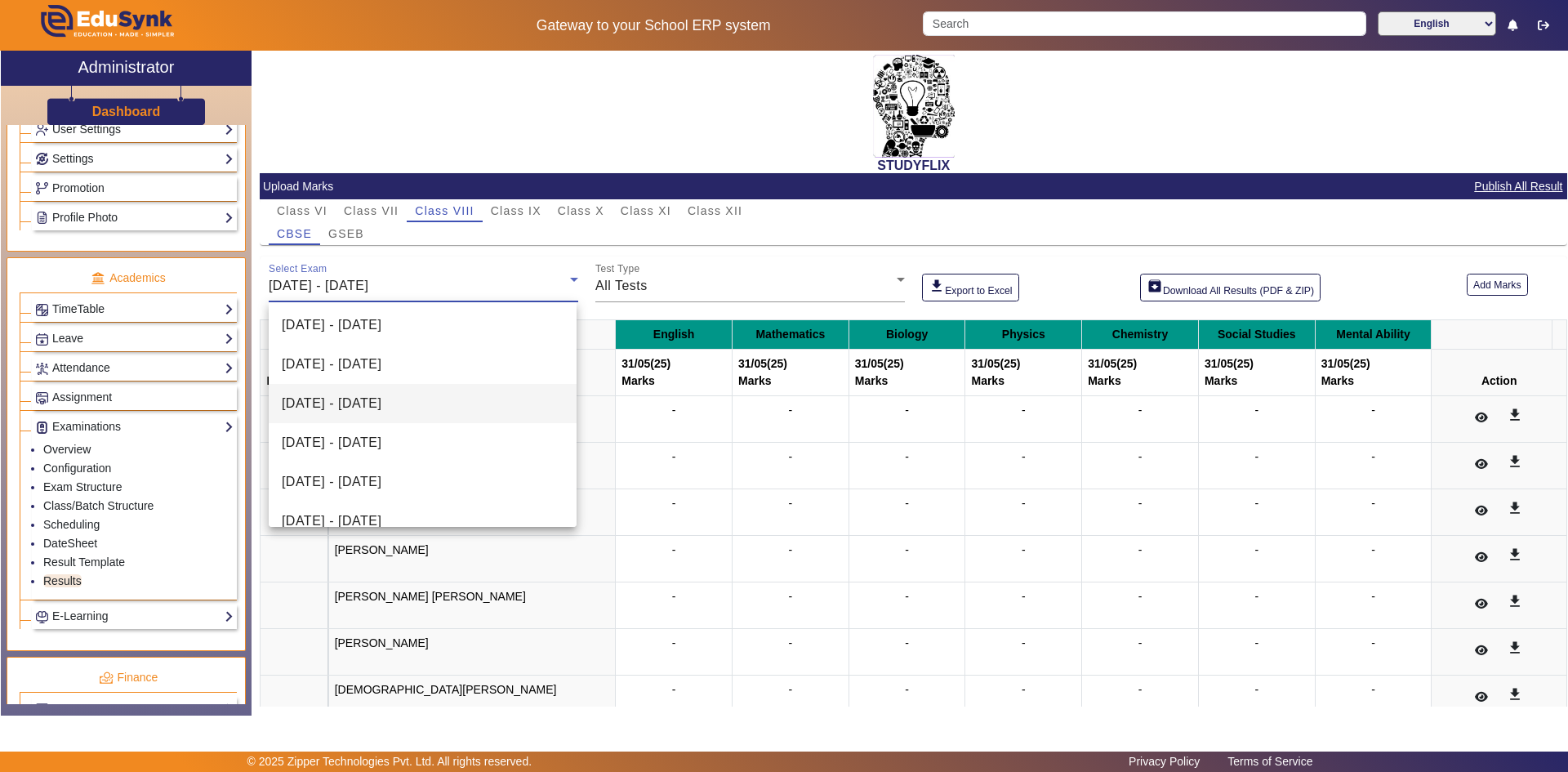
scroll to position [163, 0]
click at [381, 446] on span "[DATE] - [DATE]" at bounding box center [331, 439] width 100 height 20
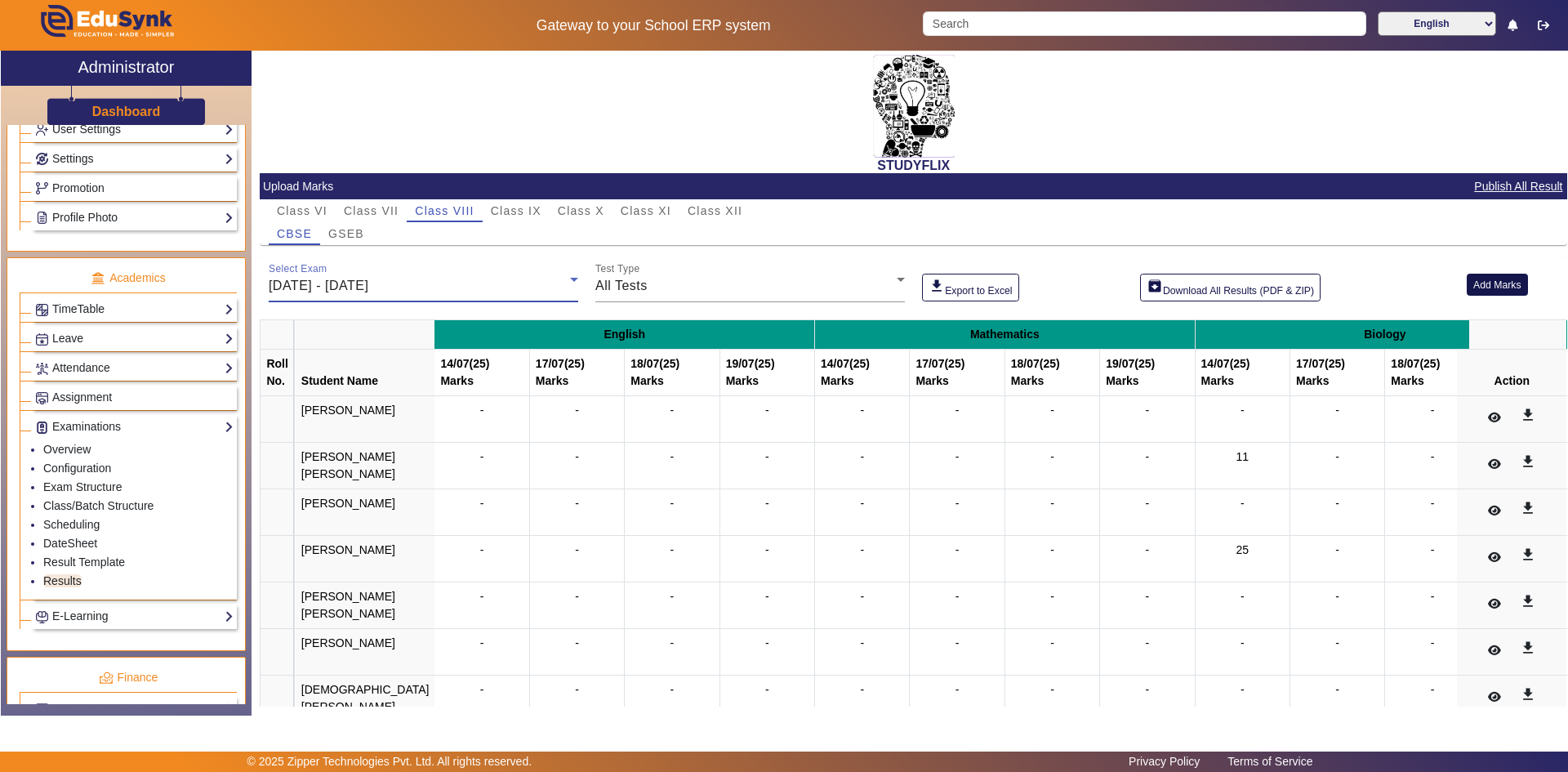
click at [1473, 291] on button "Add Marks" at bounding box center [1497, 284] width 61 height 22
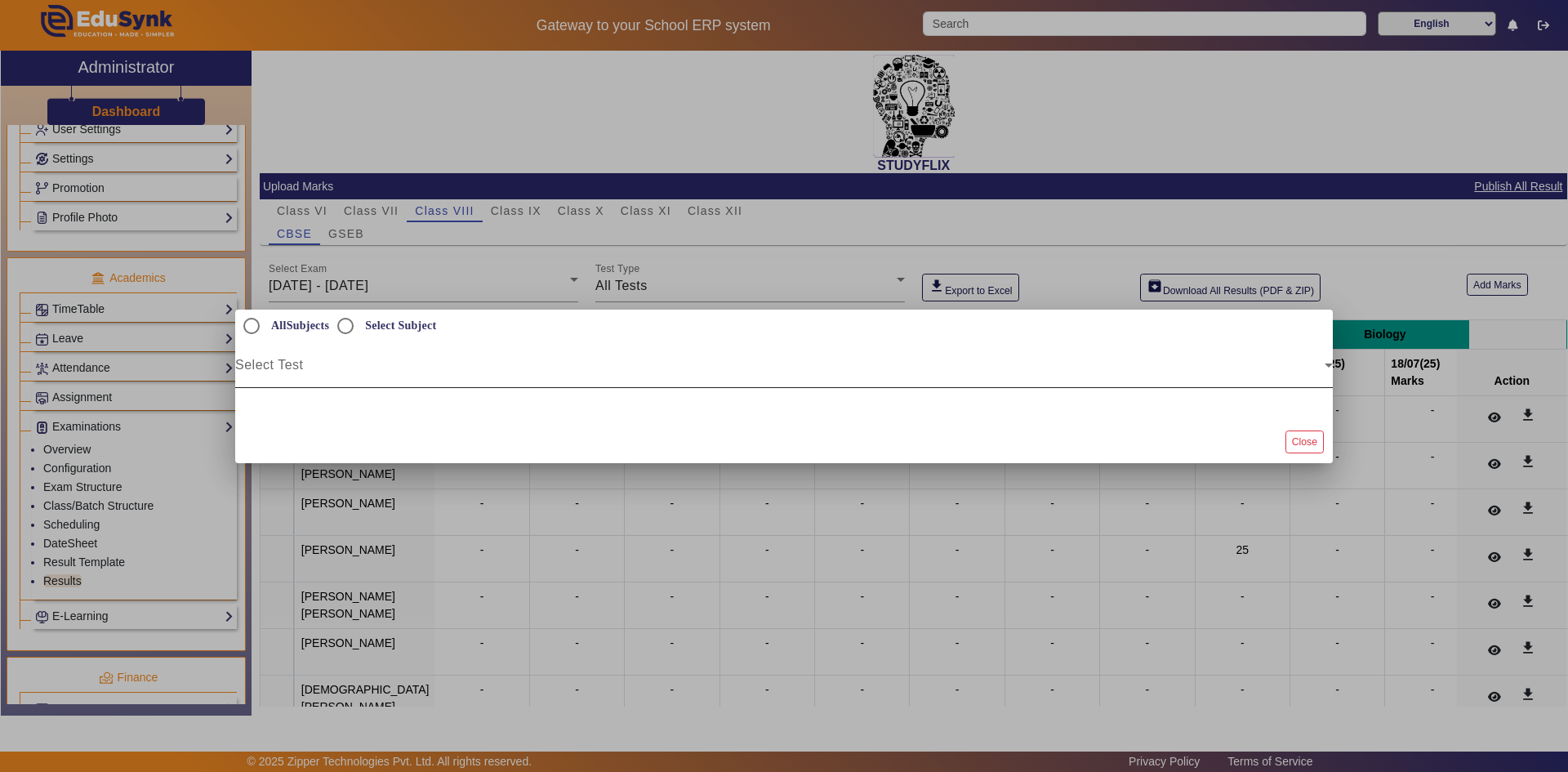
click at [374, 358] on div "Select Test" at bounding box center [784, 365] width 1098 height 46
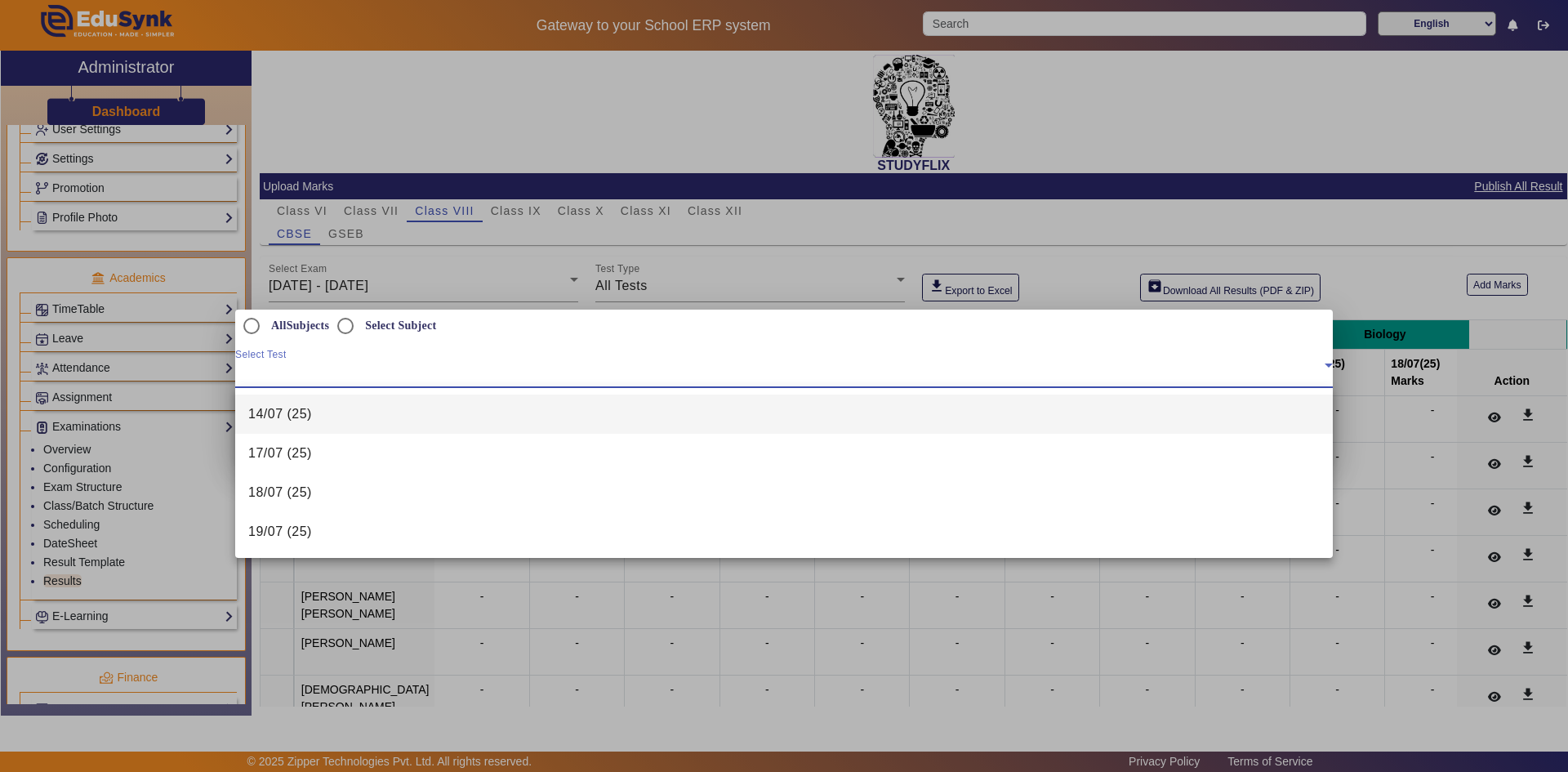
click at [320, 422] on mat-option "14/07 (25)" at bounding box center [784, 414] width 1098 height 40
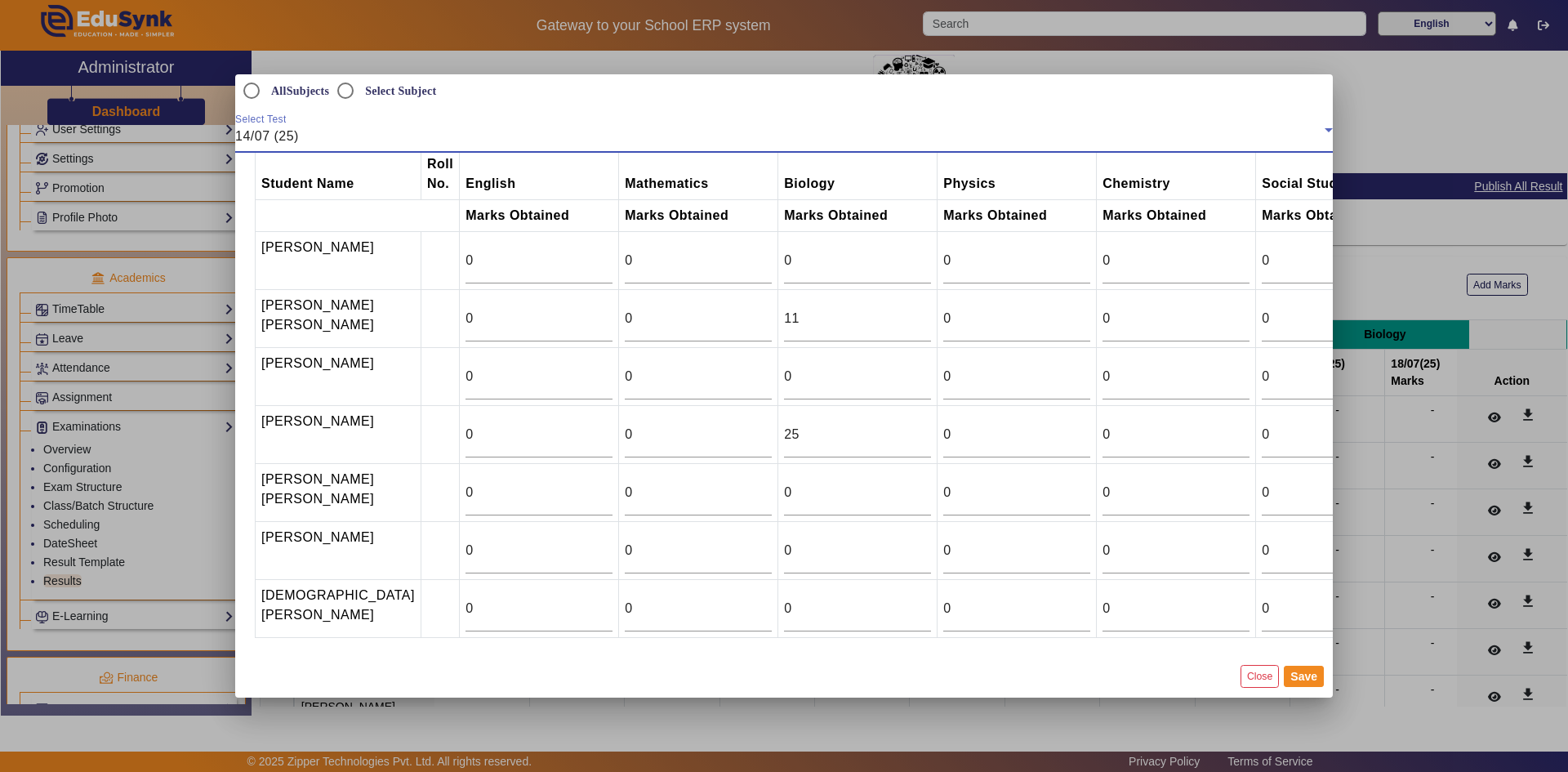
scroll to position [54, 0]
click at [480, 590] on div "0" at bounding box center [539, 609] width 147 height 46
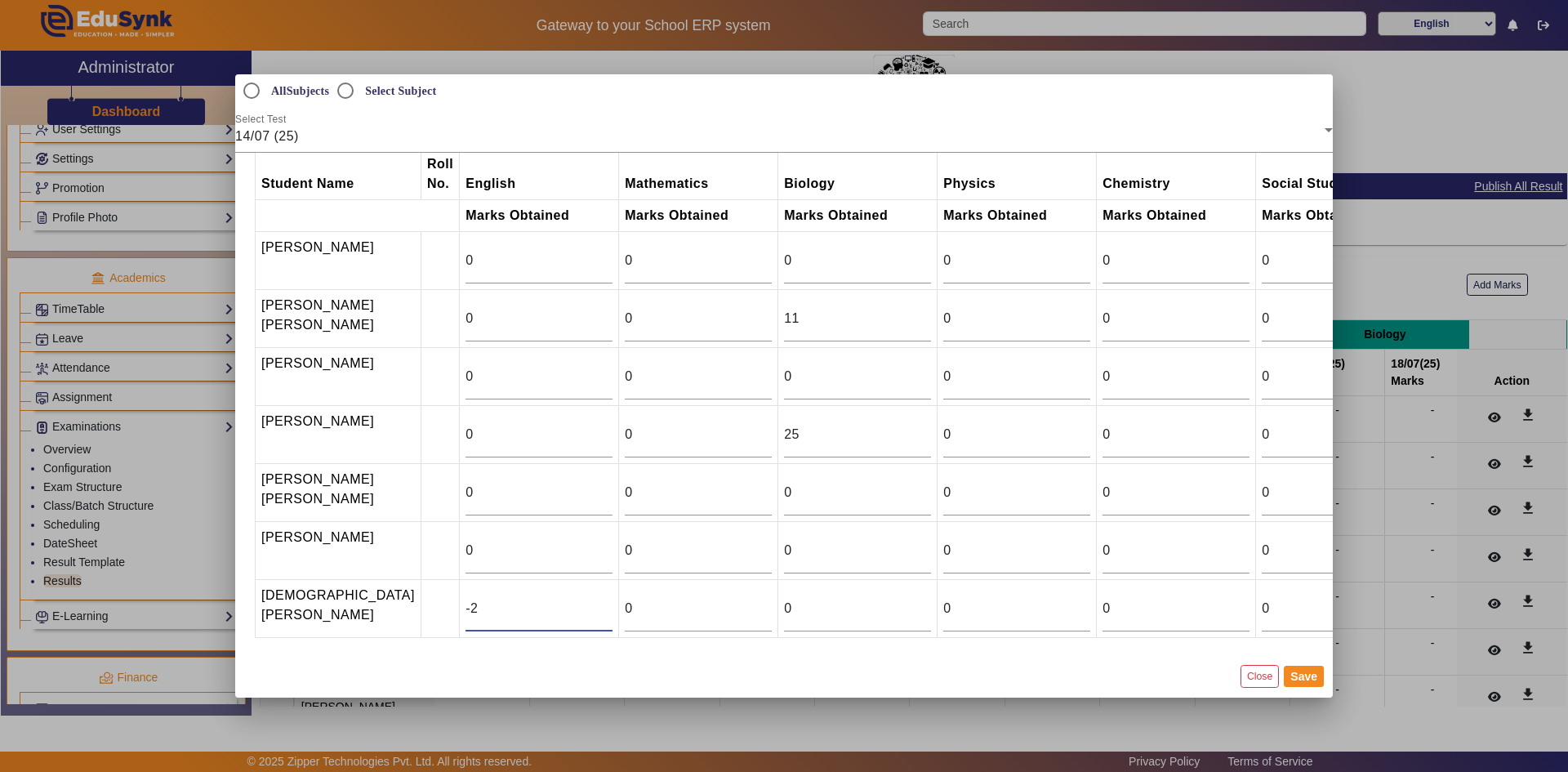
type input "-1"
click at [466, 606] on input "-1" at bounding box center [539, 609] width 147 height 20
type input "25"
click at [466, 424] on input "0" at bounding box center [539, 434] width 147 height 20
click at [561, 424] on input "19" at bounding box center [539, 434] width 147 height 20
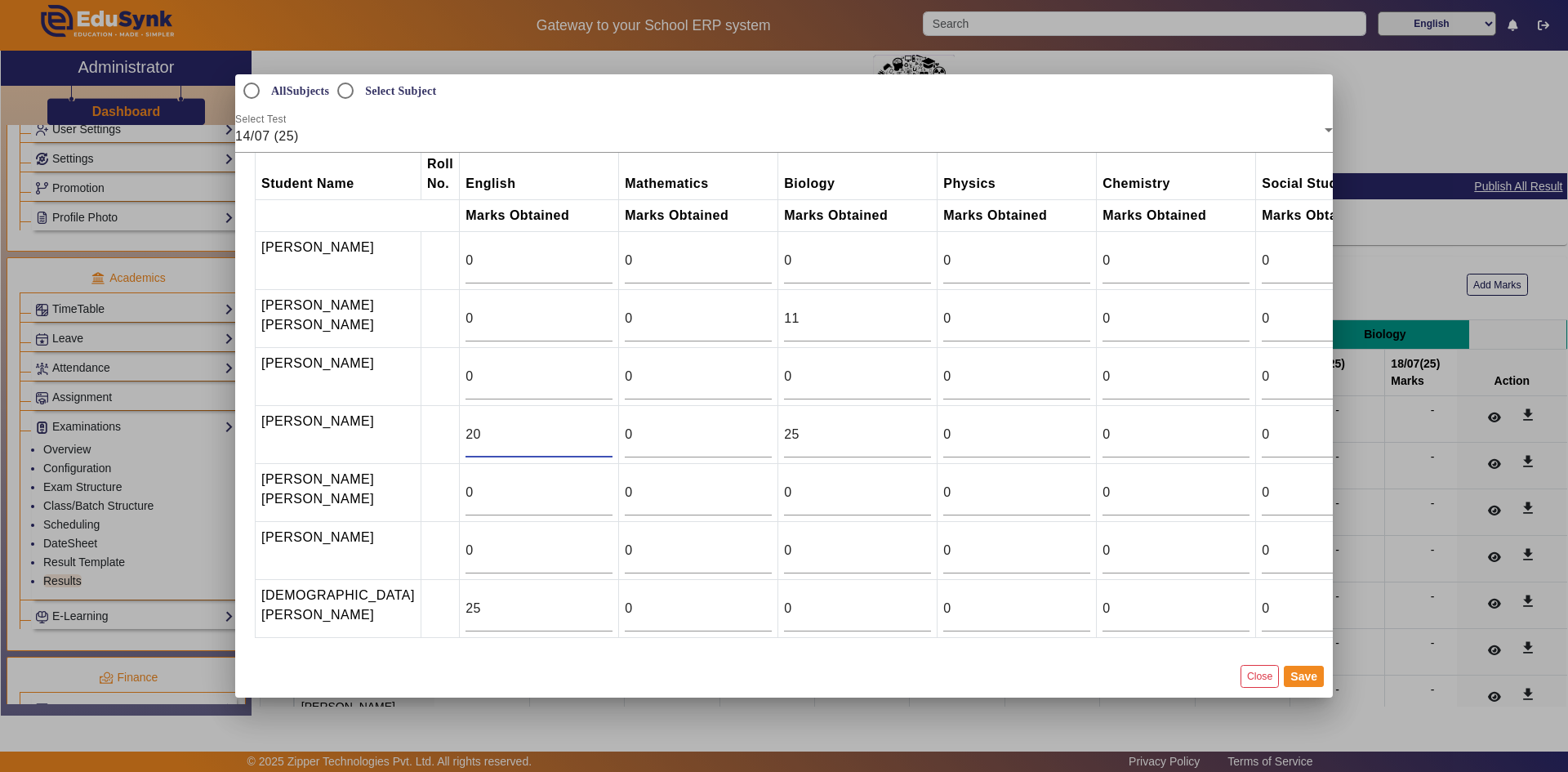
click at [561, 424] on input "20" at bounding box center [539, 434] width 147 height 20
type input "21"
click at [561, 424] on input "21" at bounding box center [539, 434] width 147 height 20
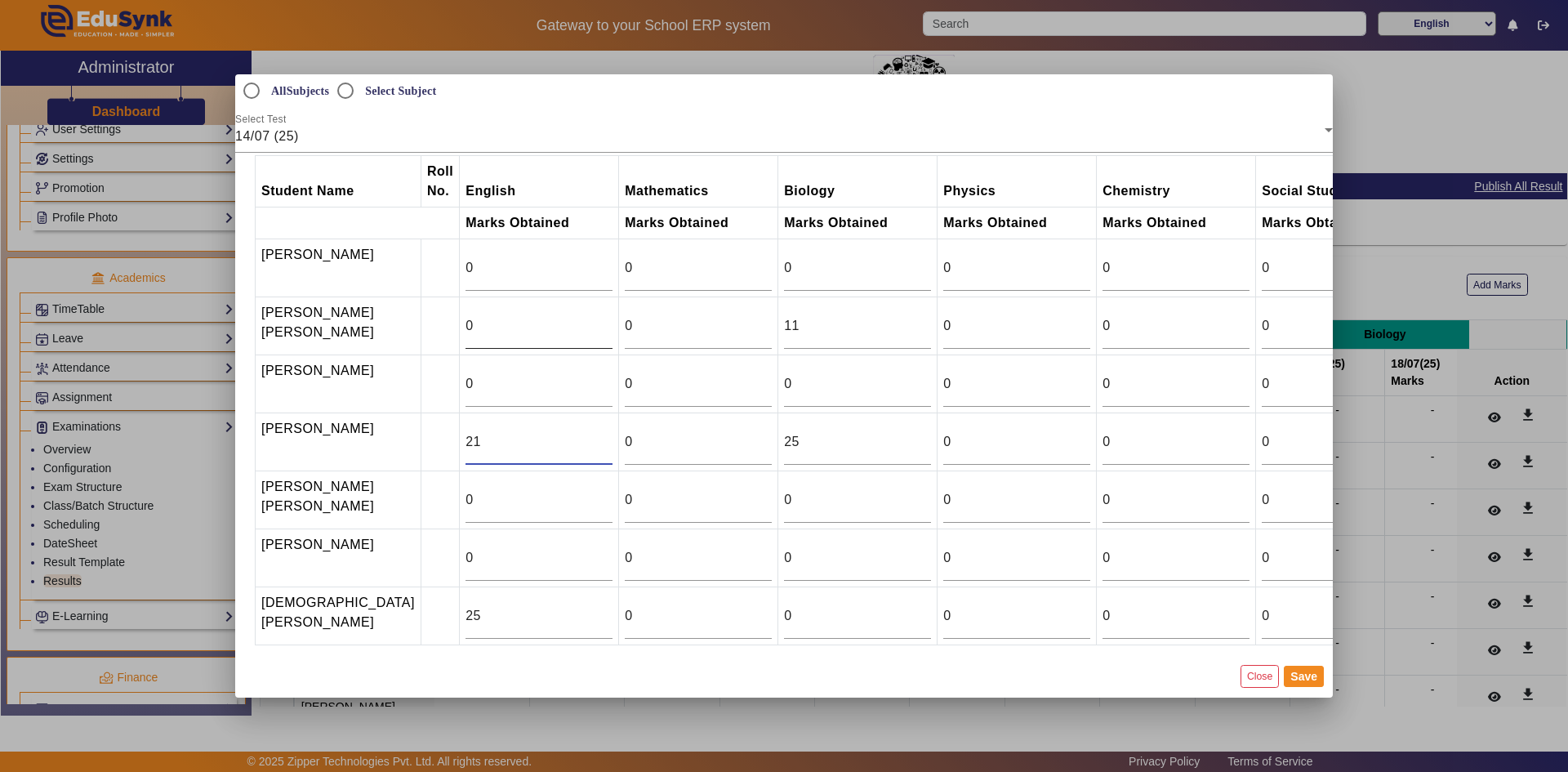
scroll to position [0, 0]
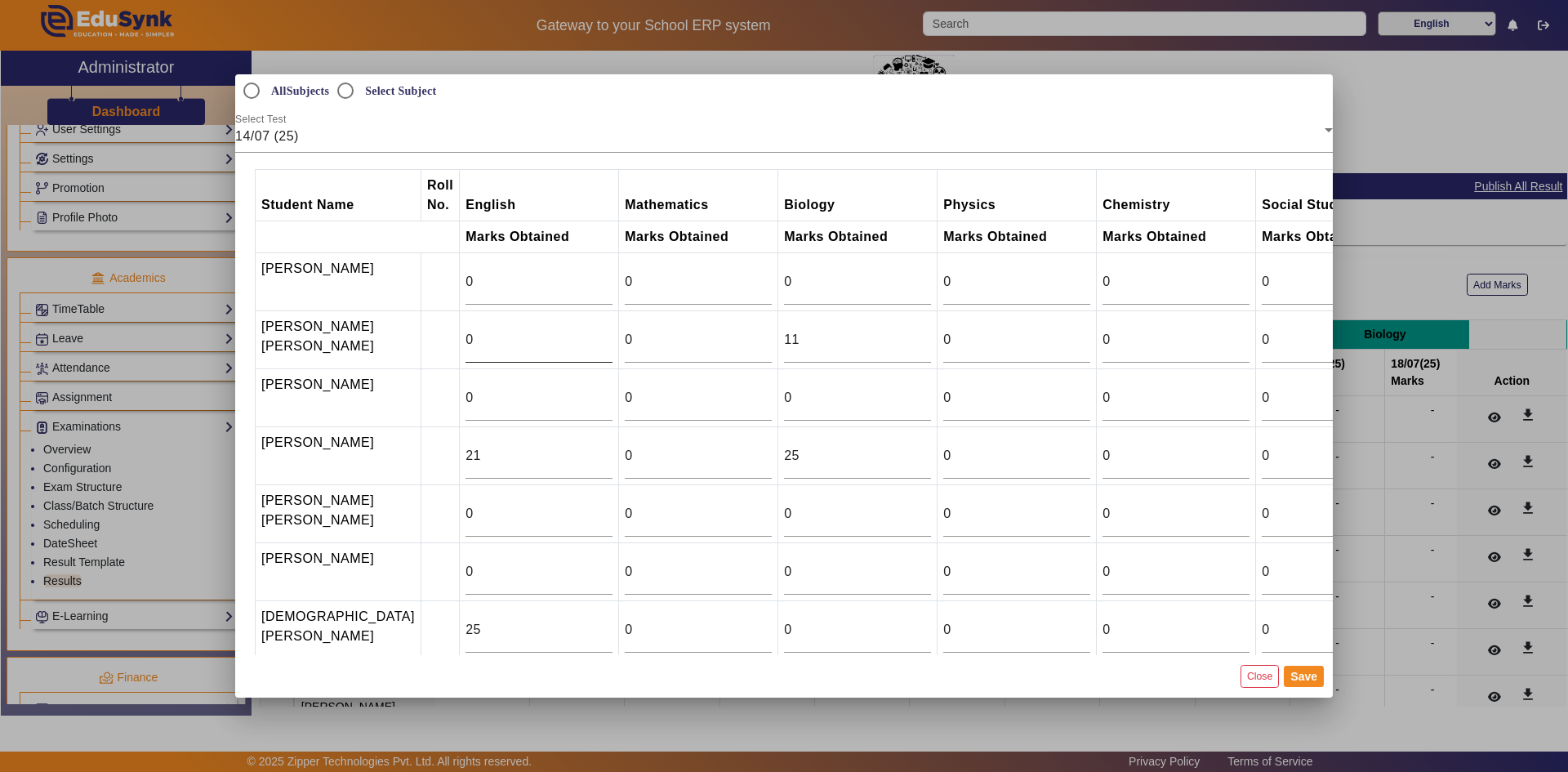
click at [561, 326] on div "0" at bounding box center [539, 340] width 147 height 46
click at [466, 343] on input "0" at bounding box center [539, 339] width 147 height 20
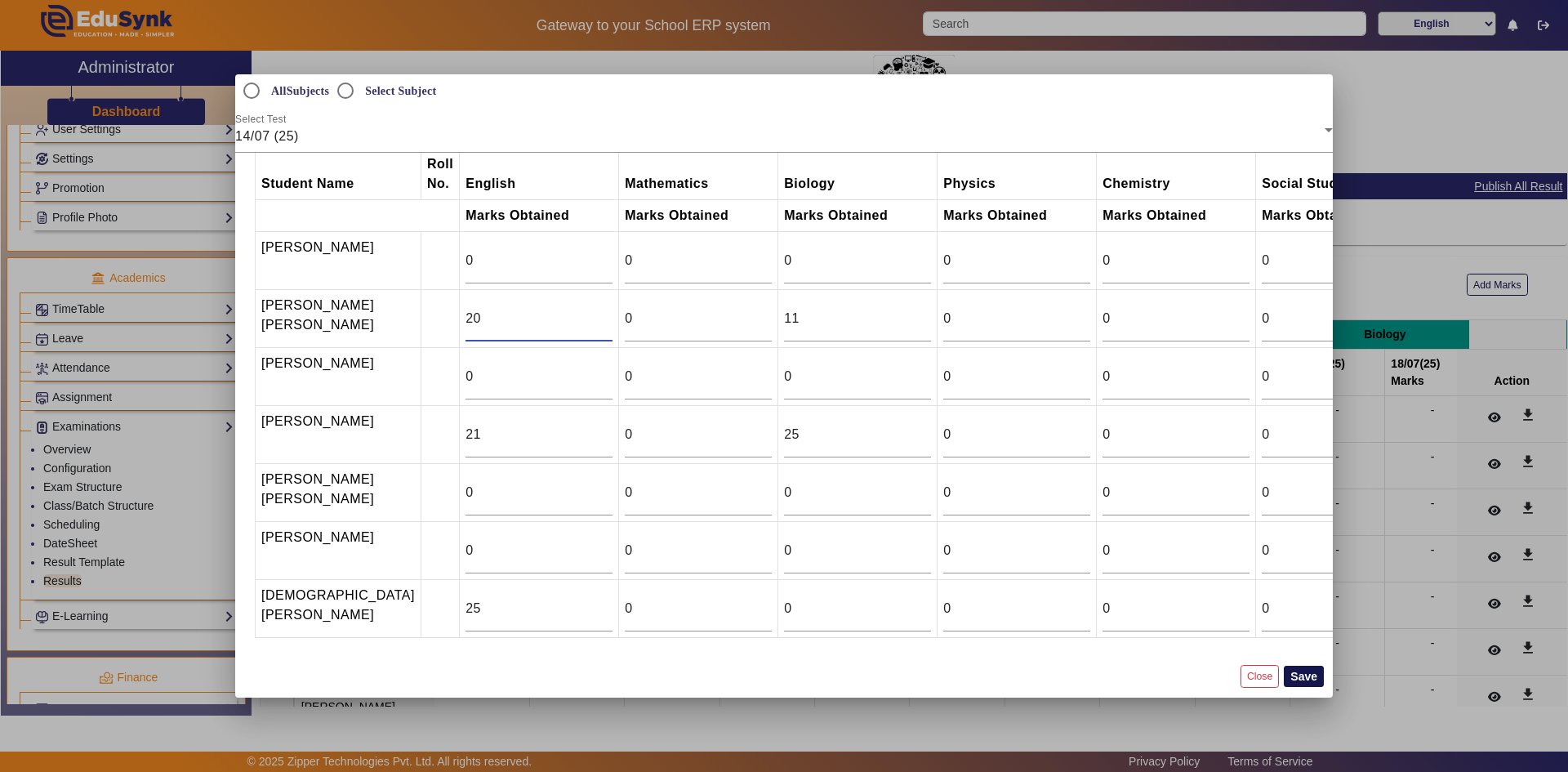
type input "20"
click at [1287, 681] on button "Save" at bounding box center [1304, 676] width 40 height 21
click at [1308, 679] on button "Save" at bounding box center [1304, 676] width 40 height 21
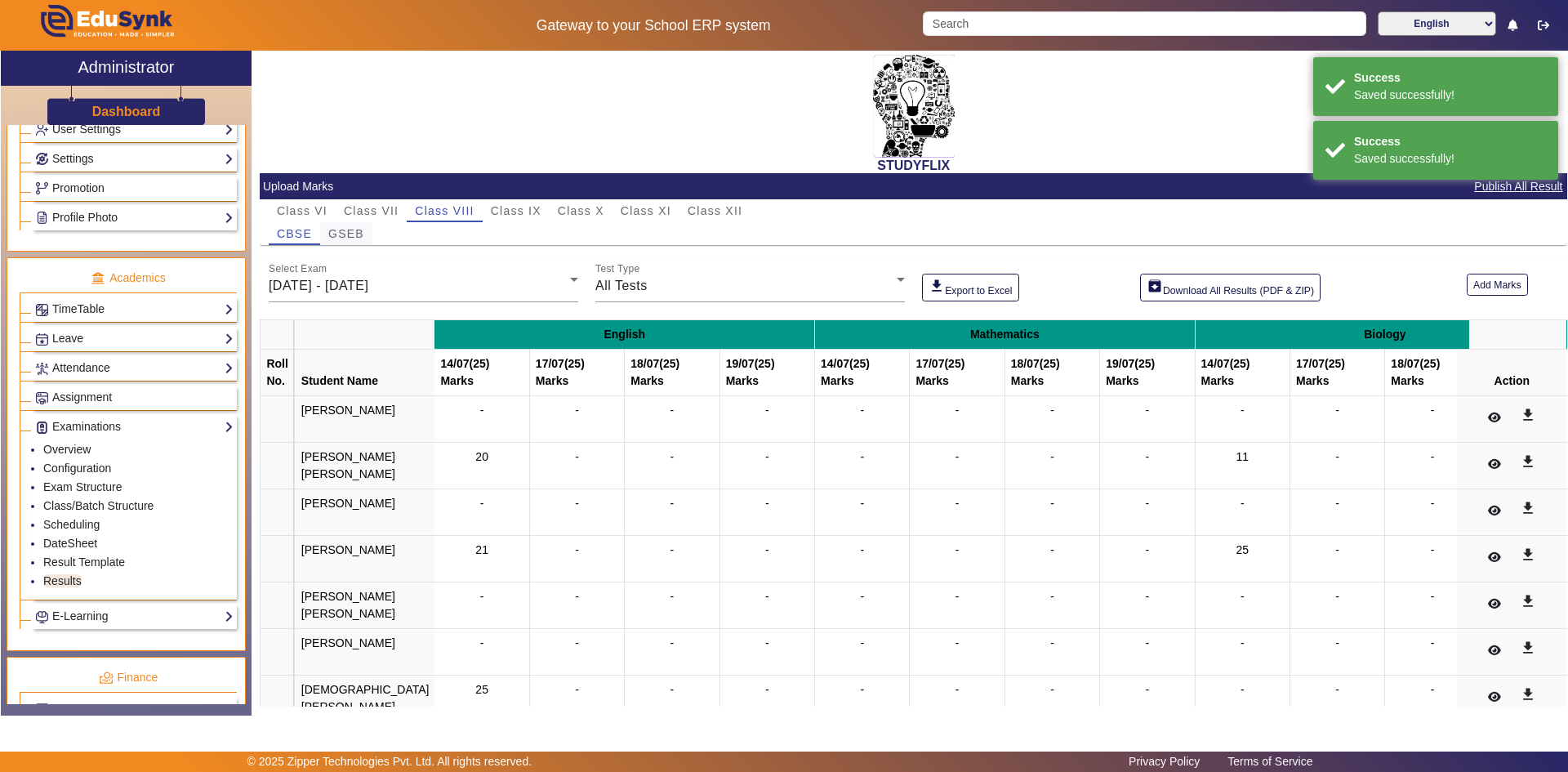
click at [355, 232] on span "GSEB" at bounding box center [346, 234] width 36 height 12
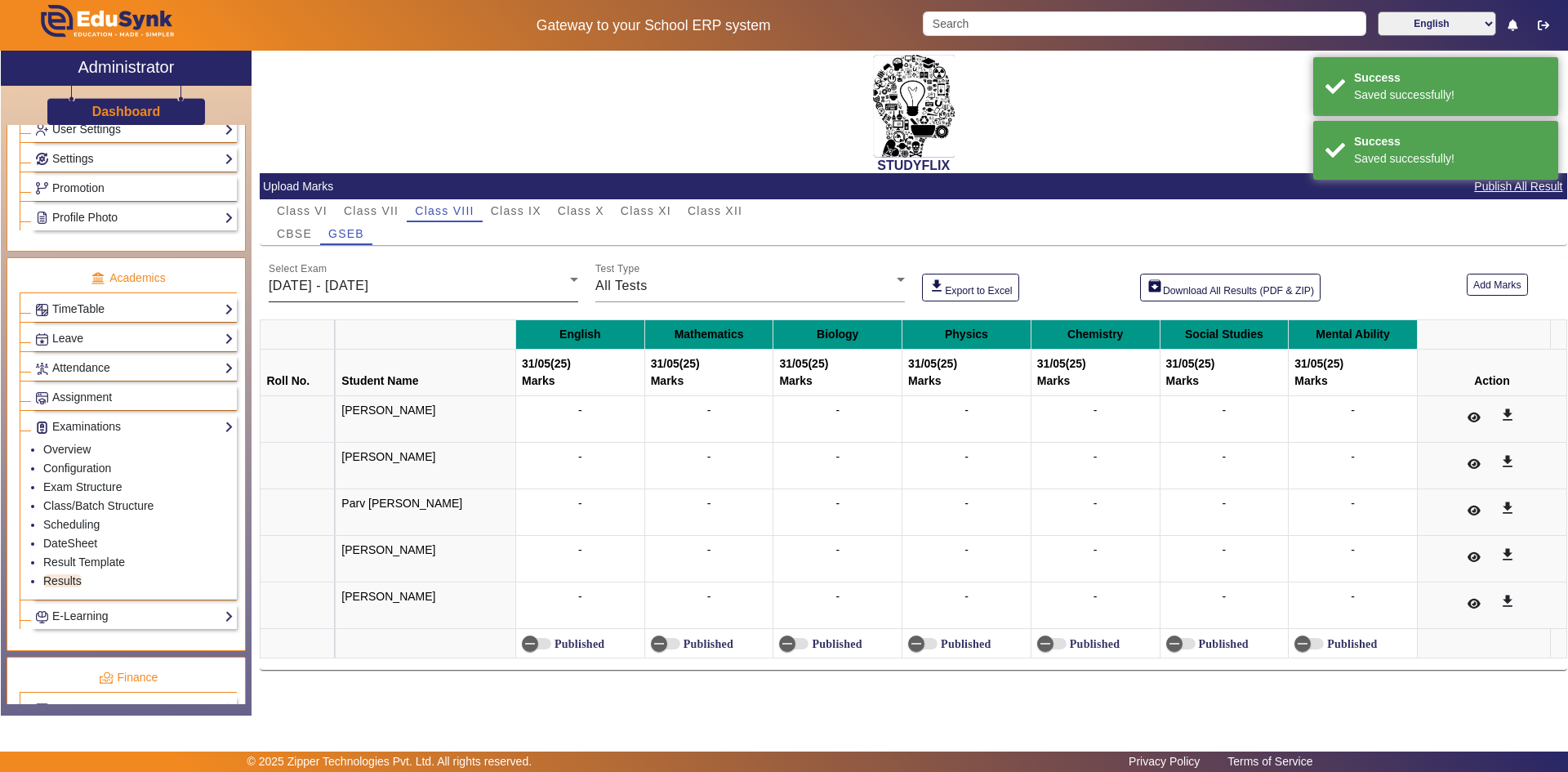
click at [337, 279] on span "[DATE] - [DATE]" at bounding box center [318, 285] width 100 height 14
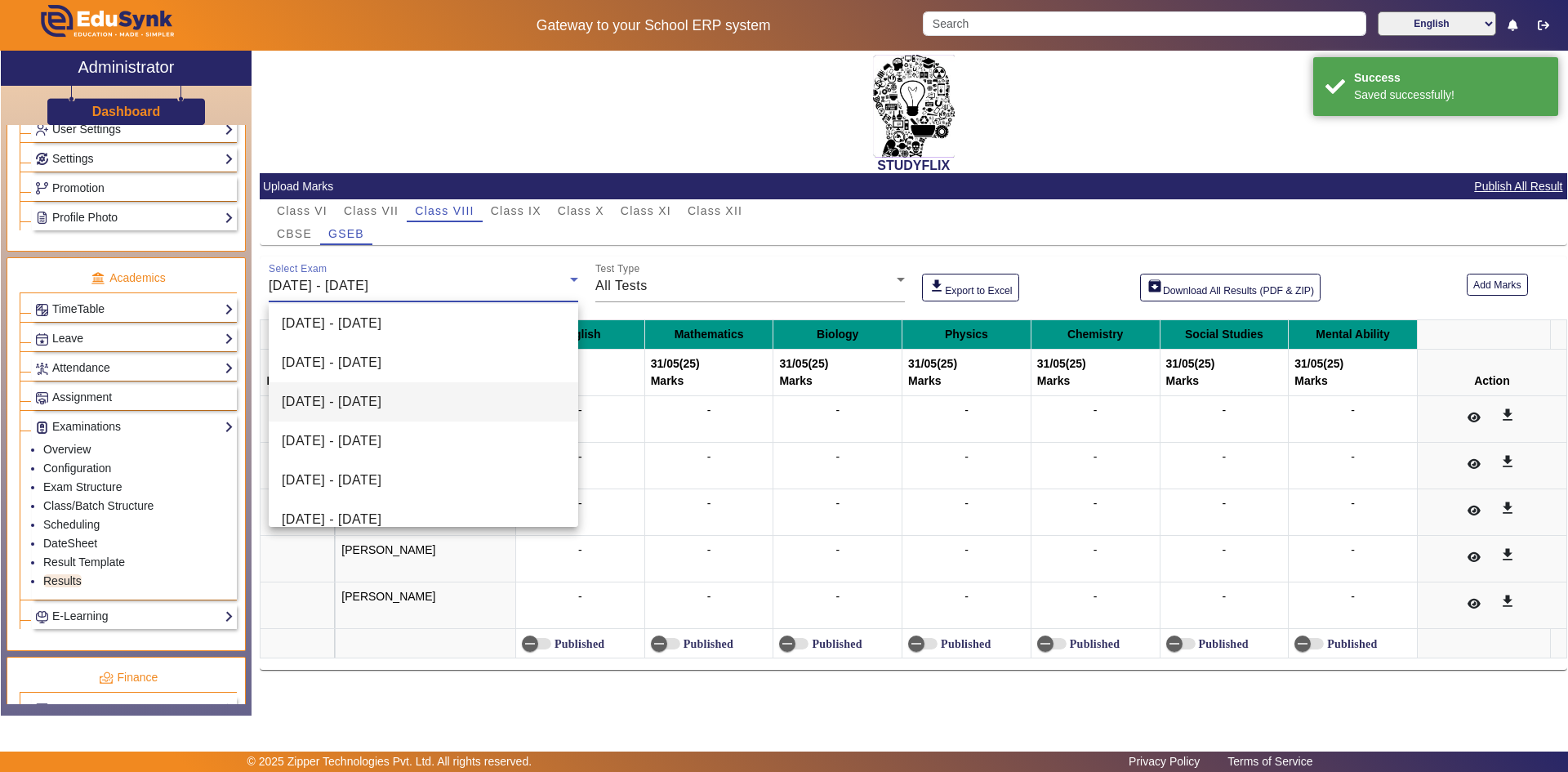
scroll to position [163, 0]
click at [374, 427] on mat-option "[DATE] - [DATE]" at bounding box center [424, 439] width 310 height 40
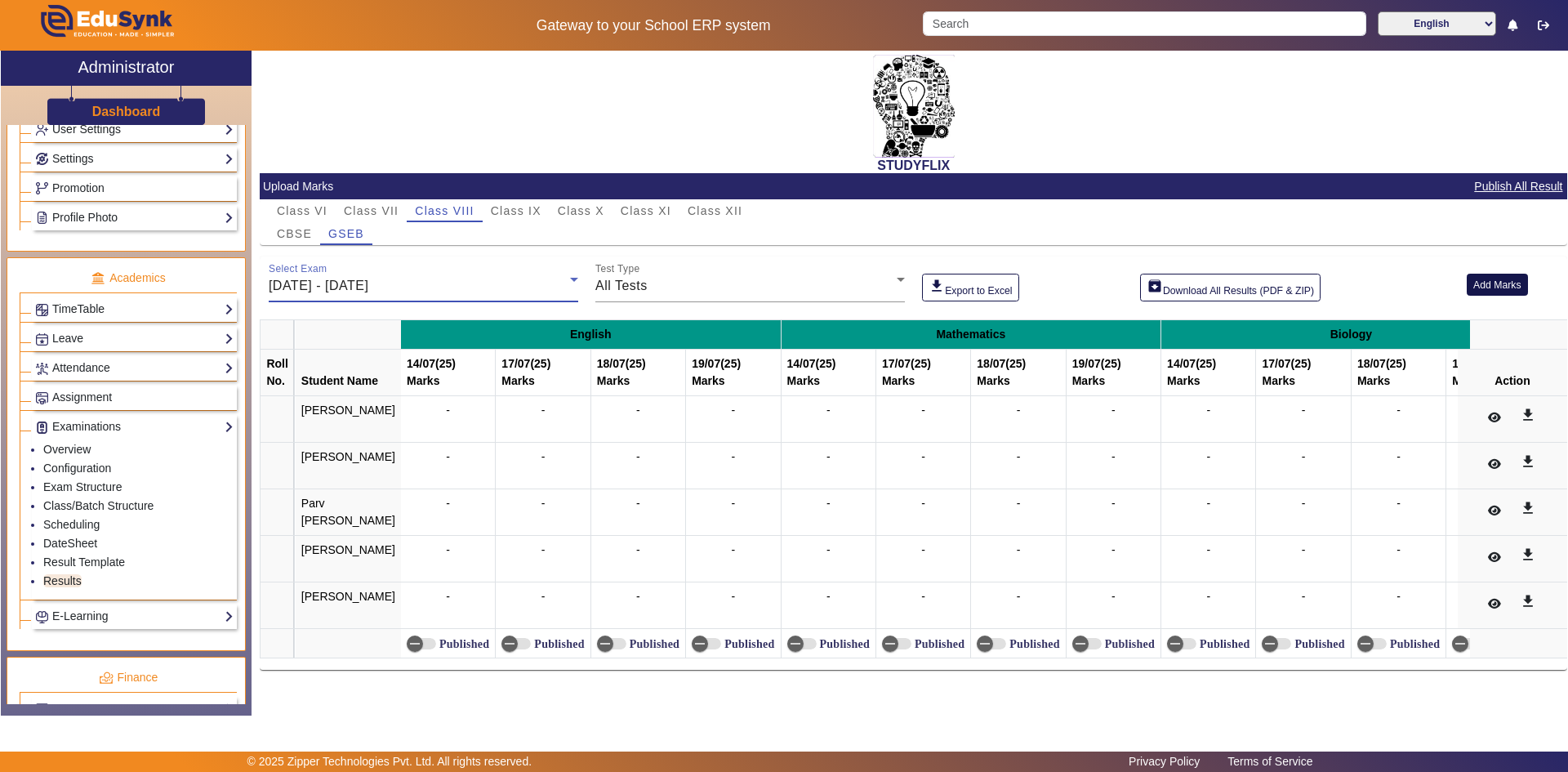
click at [1513, 288] on button "Add Marks" at bounding box center [1497, 284] width 61 height 22
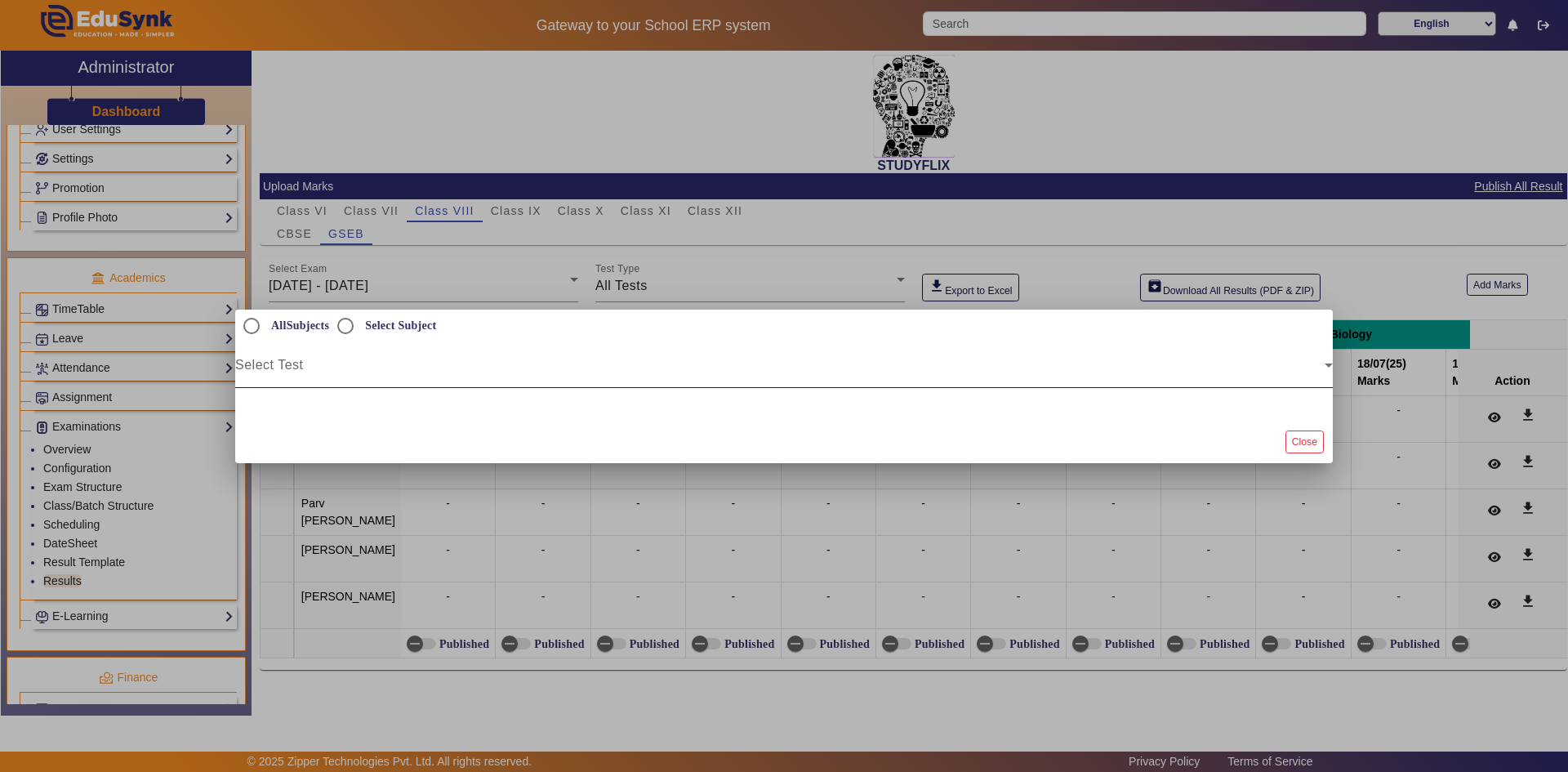
click at [267, 360] on div "Select Test" at bounding box center [784, 365] width 1098 height 46
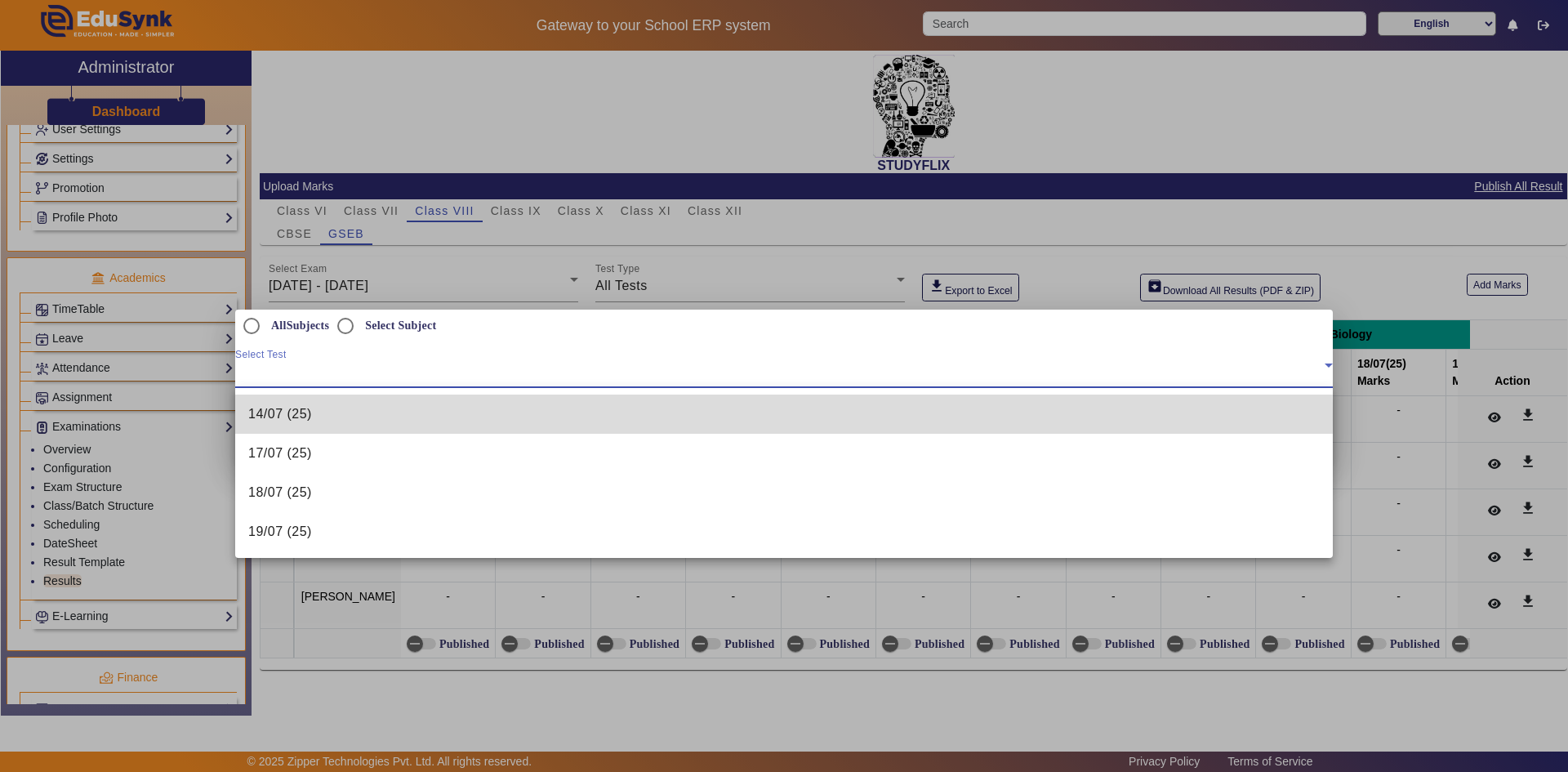
click at [278, 419] on span "14/07 (25)" at bounding box center [279, 414] width 63 height 20
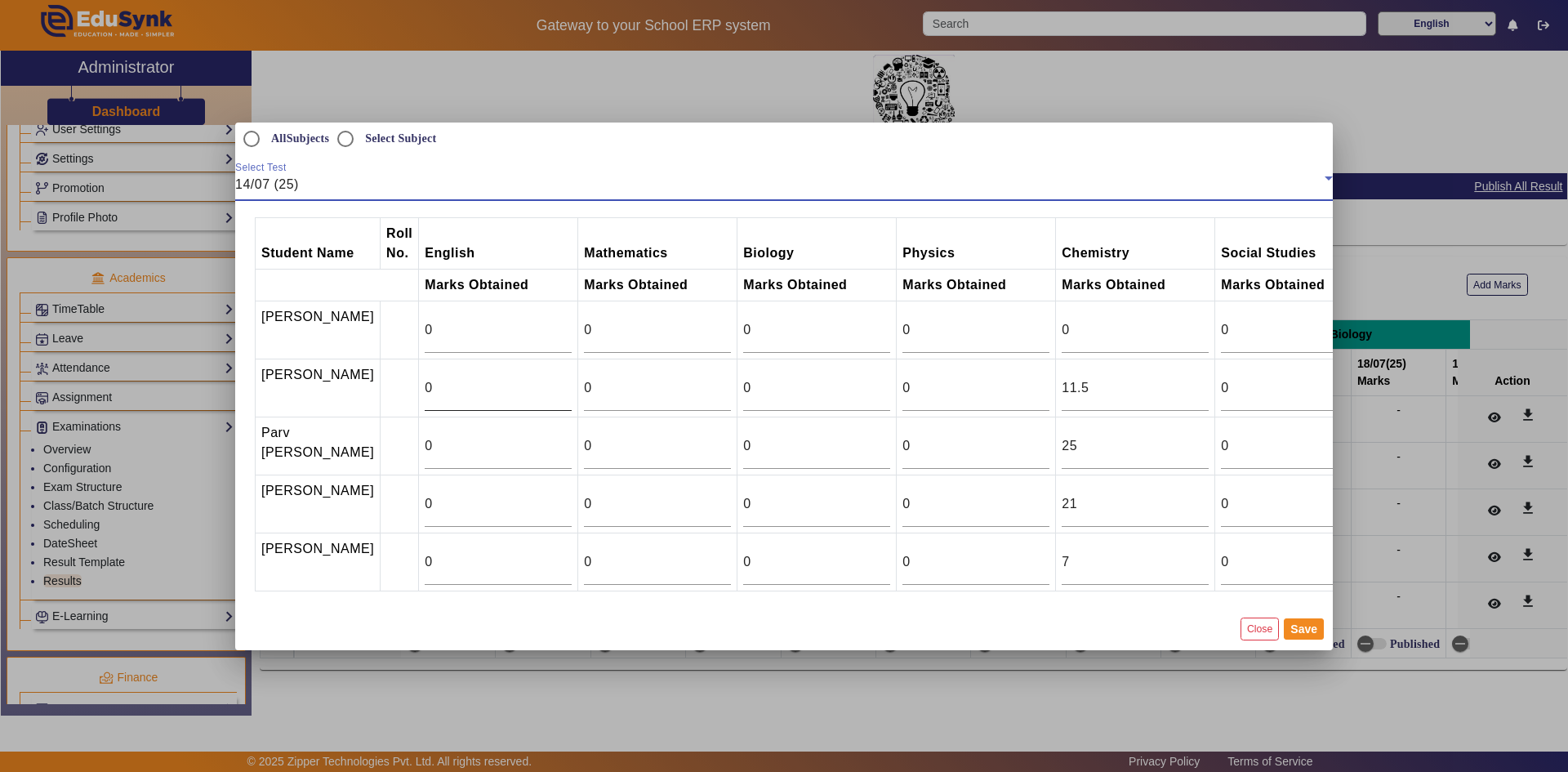
click at [425, 385] on input "0" at bounding box center [498, 388] width 147 height 20
type input "10"
click at [430, 502] on input "0" at bounding box center [498, 504] width 147 height 20
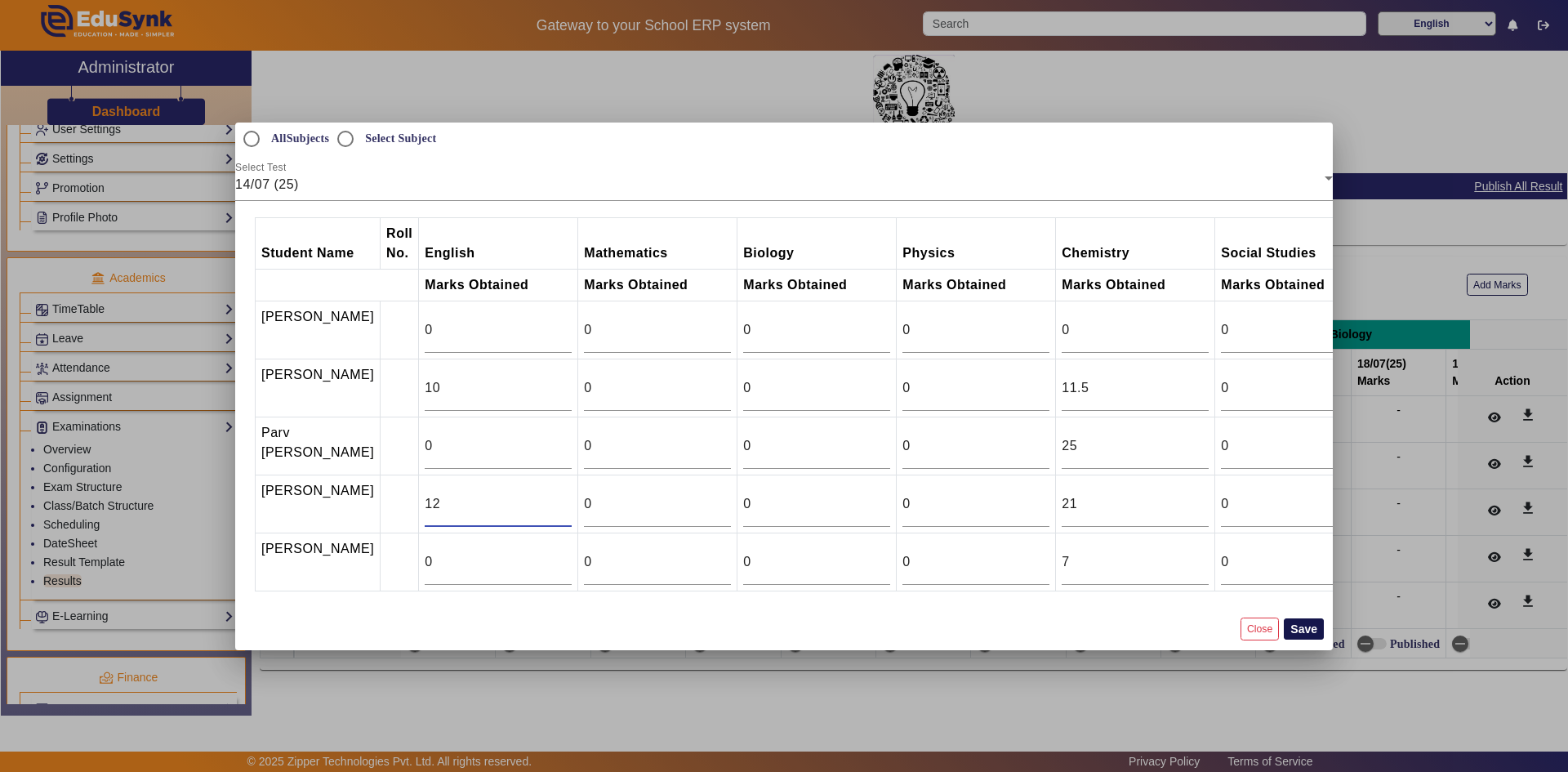
type input "12"
click at [1290, 639] on button "Save" at bounding box center [1304, 629] width 40 height 21
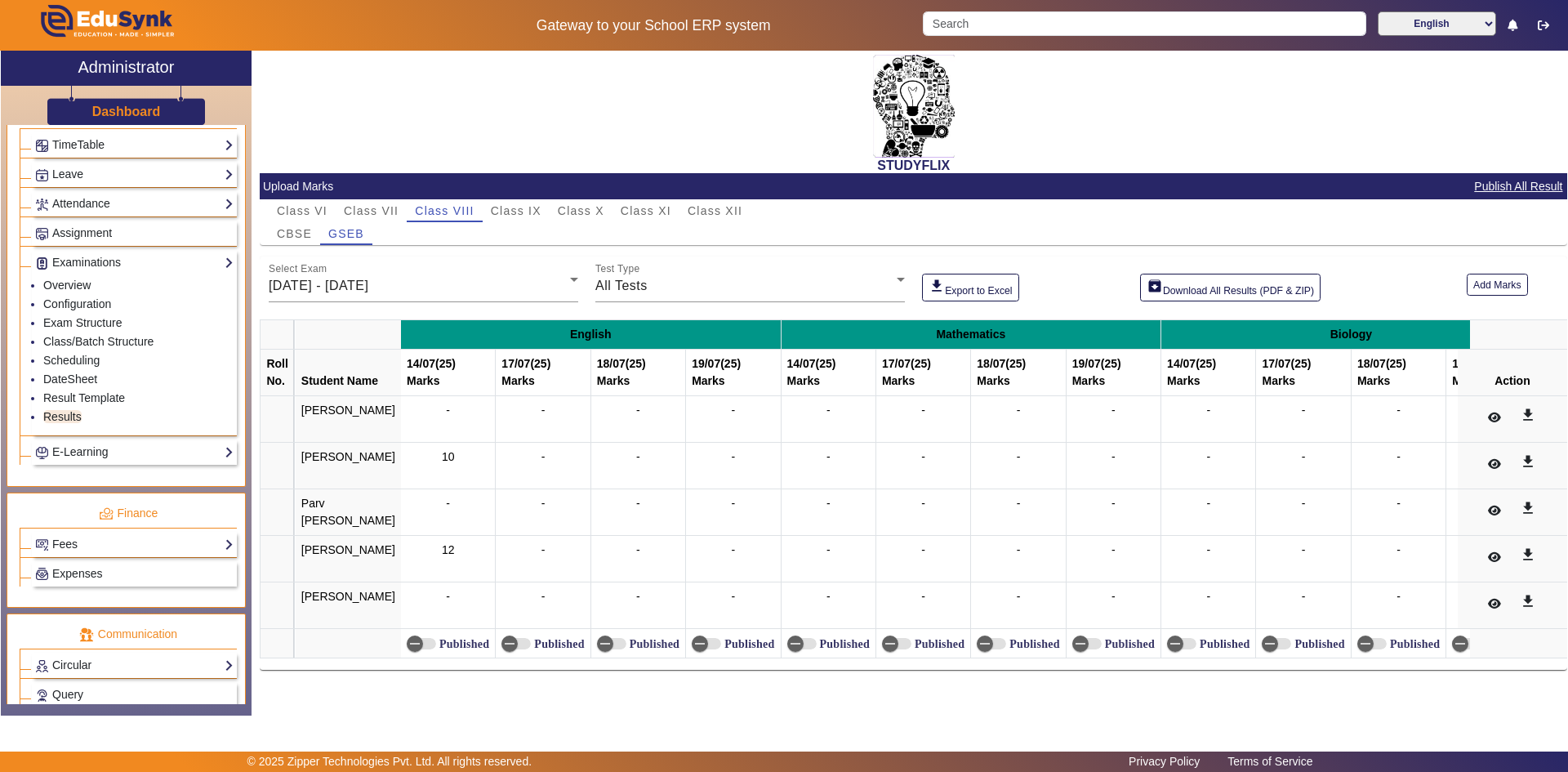
scroll to position [735, 0]
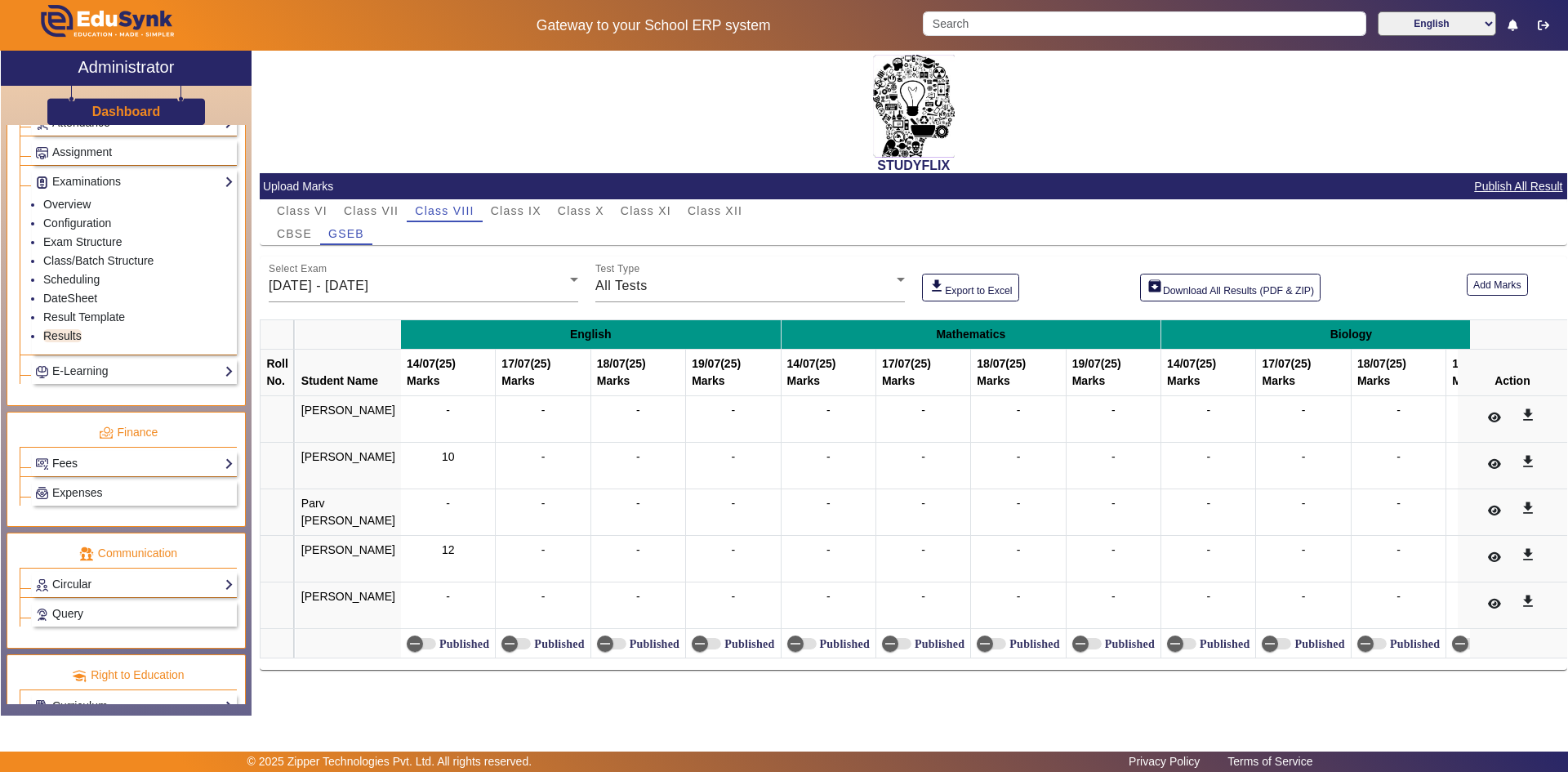
click at [80, 464] on link "Fees" at bounding box center [134, 463] width 199 height 19
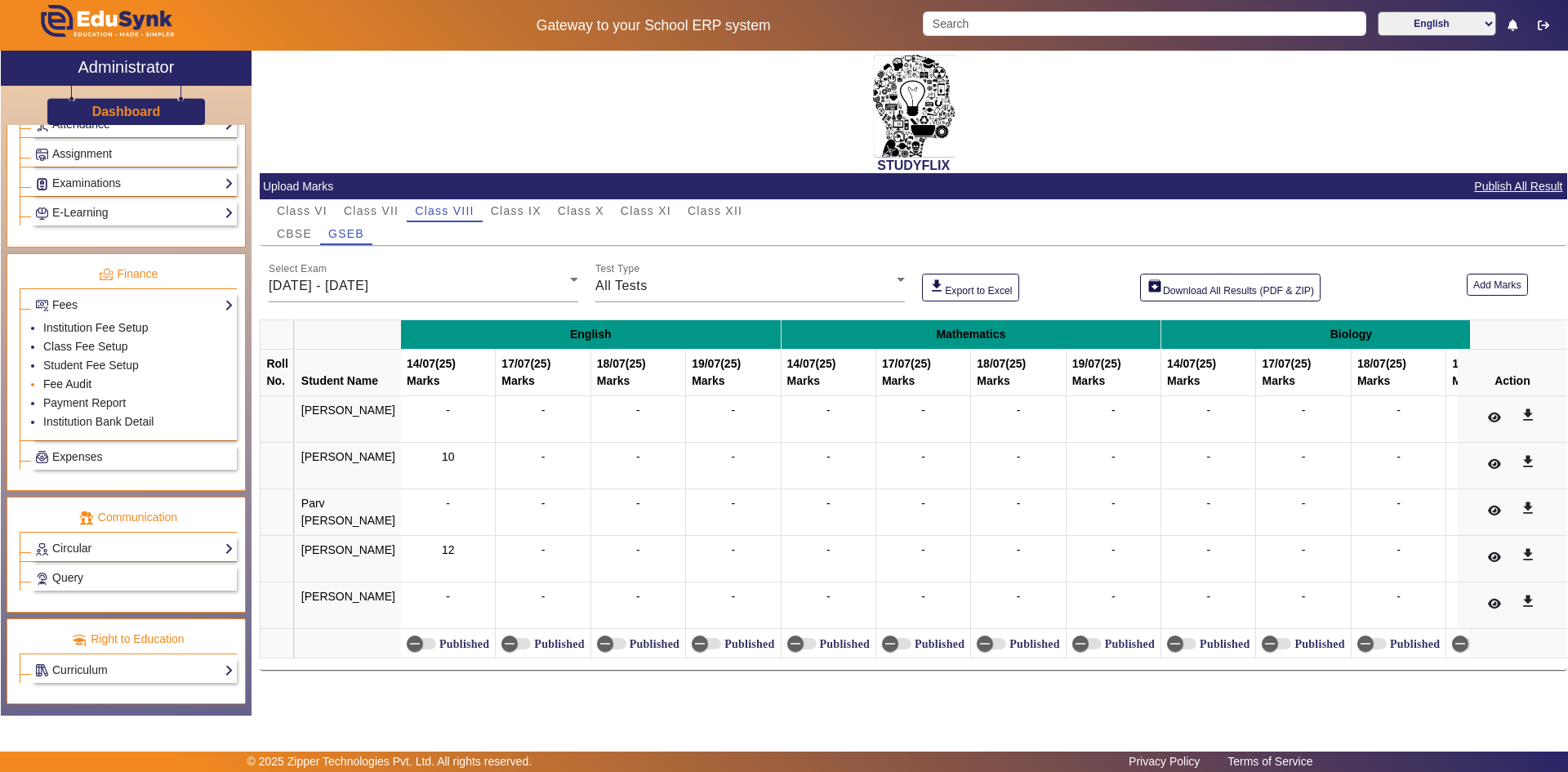
click at [67, 381] on link "Fee Audit" at bounding box center [68, 384] width 48 height 13
click at [73, 386] on link "Fee Audit" at bounding box center [68, 384] width 48 height 13
click at [76, 364] on link "Student Fee Setup" at bounding box center [91, 365] width 96 height 13
click at [64, 386] on link "Fee Audit" at bounding box center [68, 384] width 48 height 13
click at [57, 329] on link "Institution Fee Setup" at bounding box center [96, 328] width 105 height 13
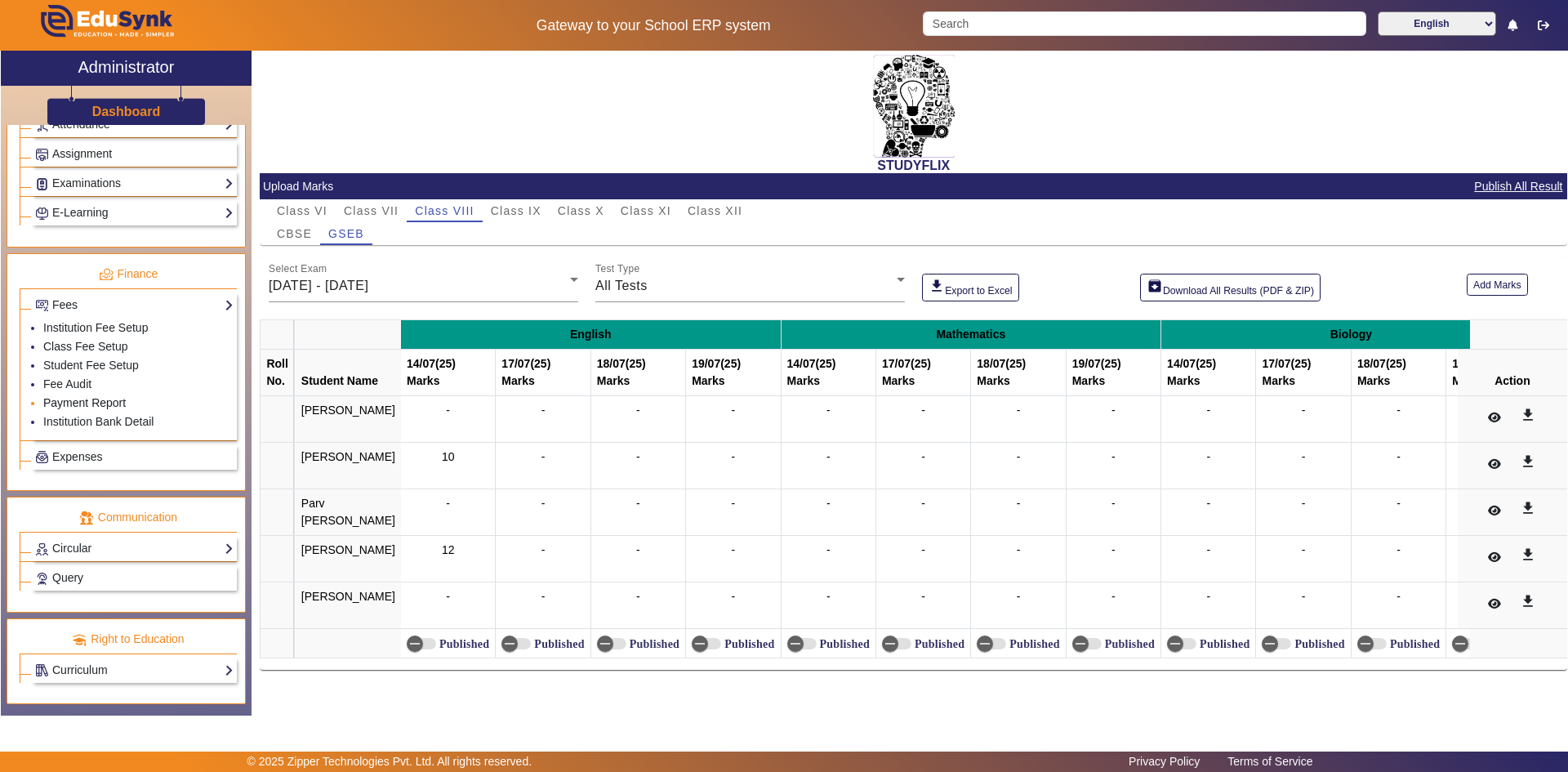
click at [79, 405] on link "Payment Report" at bounding box center [85, 403] width 82 height 13
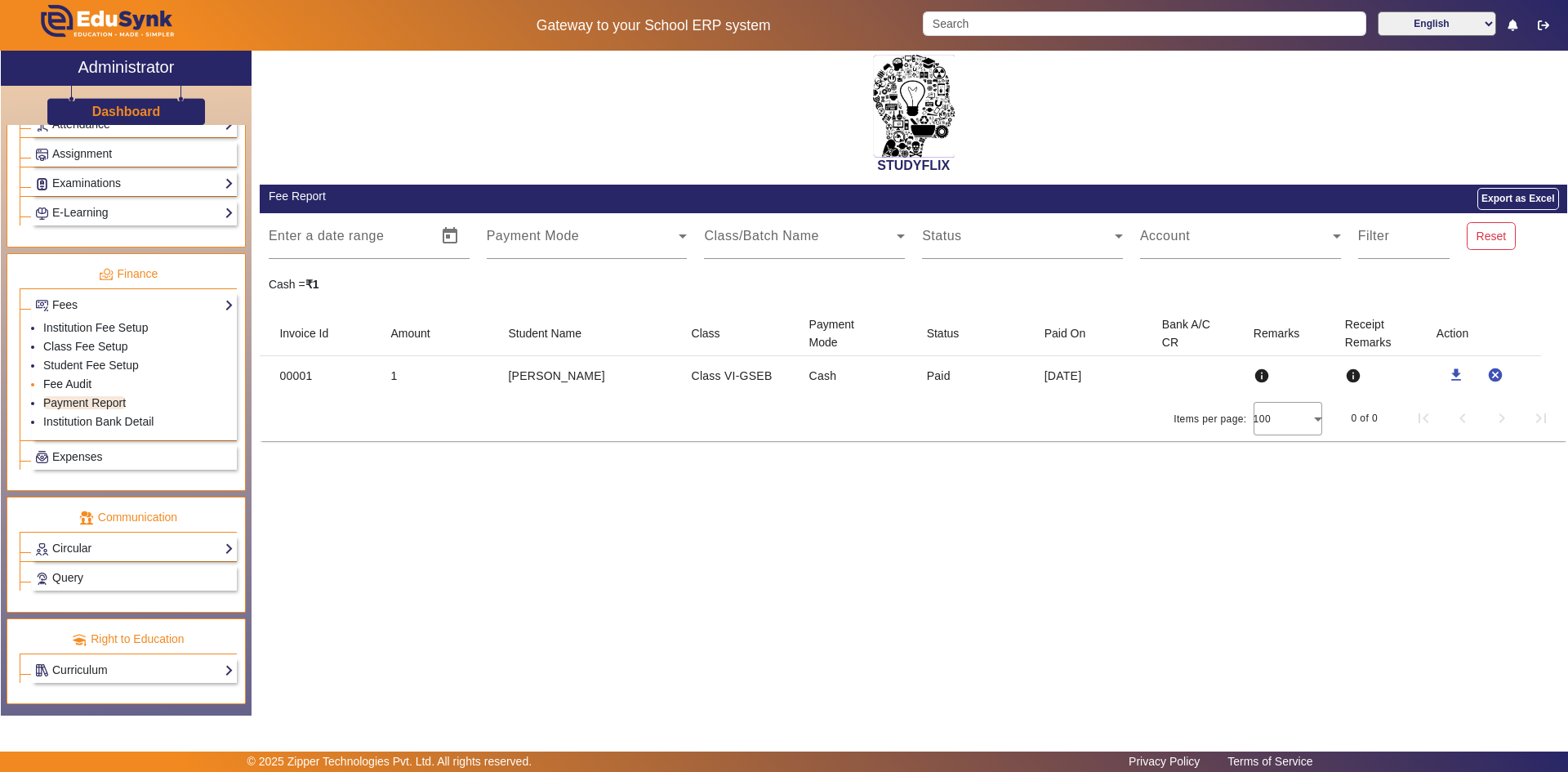
click at [81, 385] on link "Fee Audit" at bounding box center [68, 384] width 48 height 13
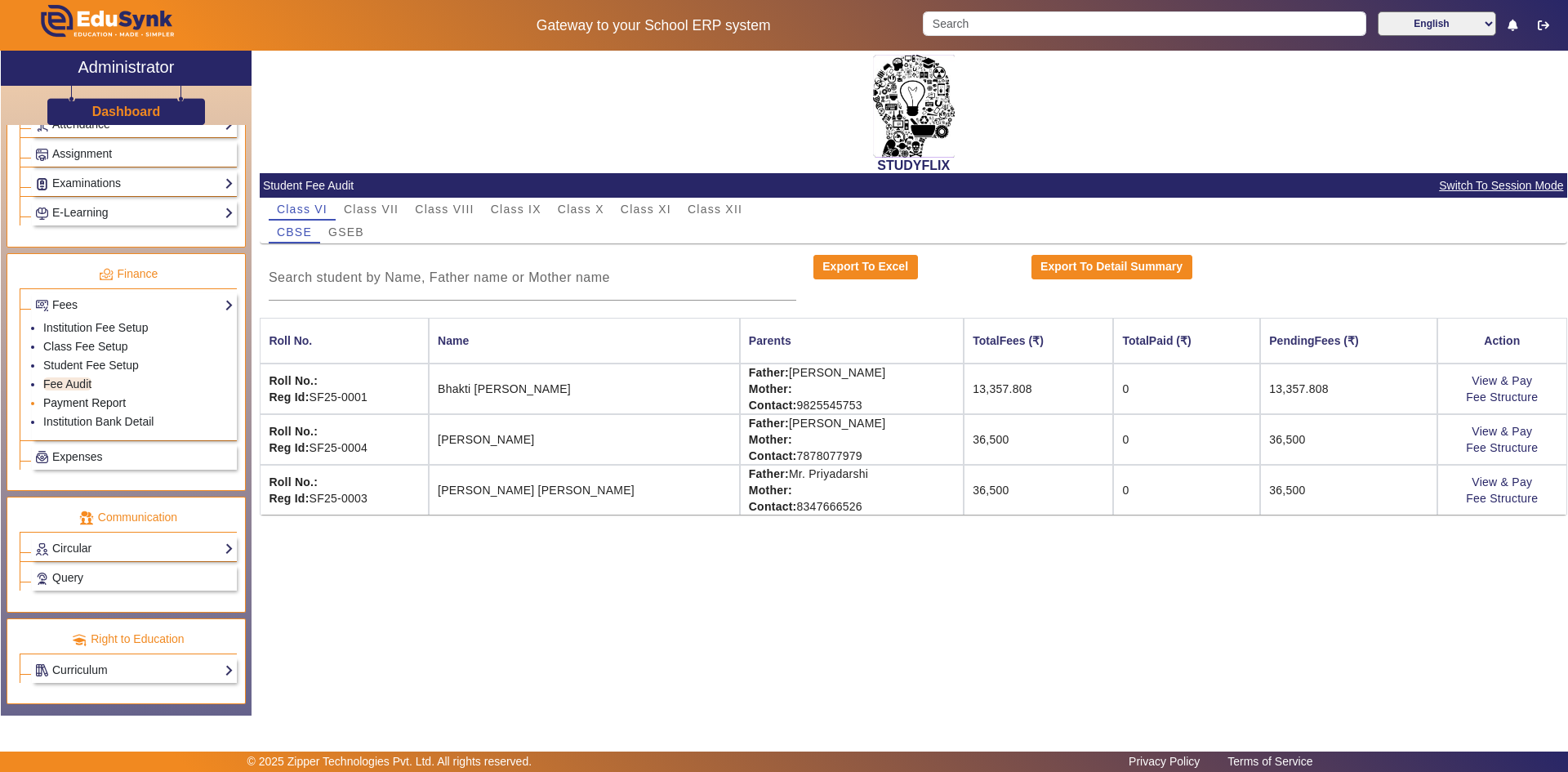
click at [84, 405] on link "Payment Report" at bounding box center [85, 403] width 82 height 13
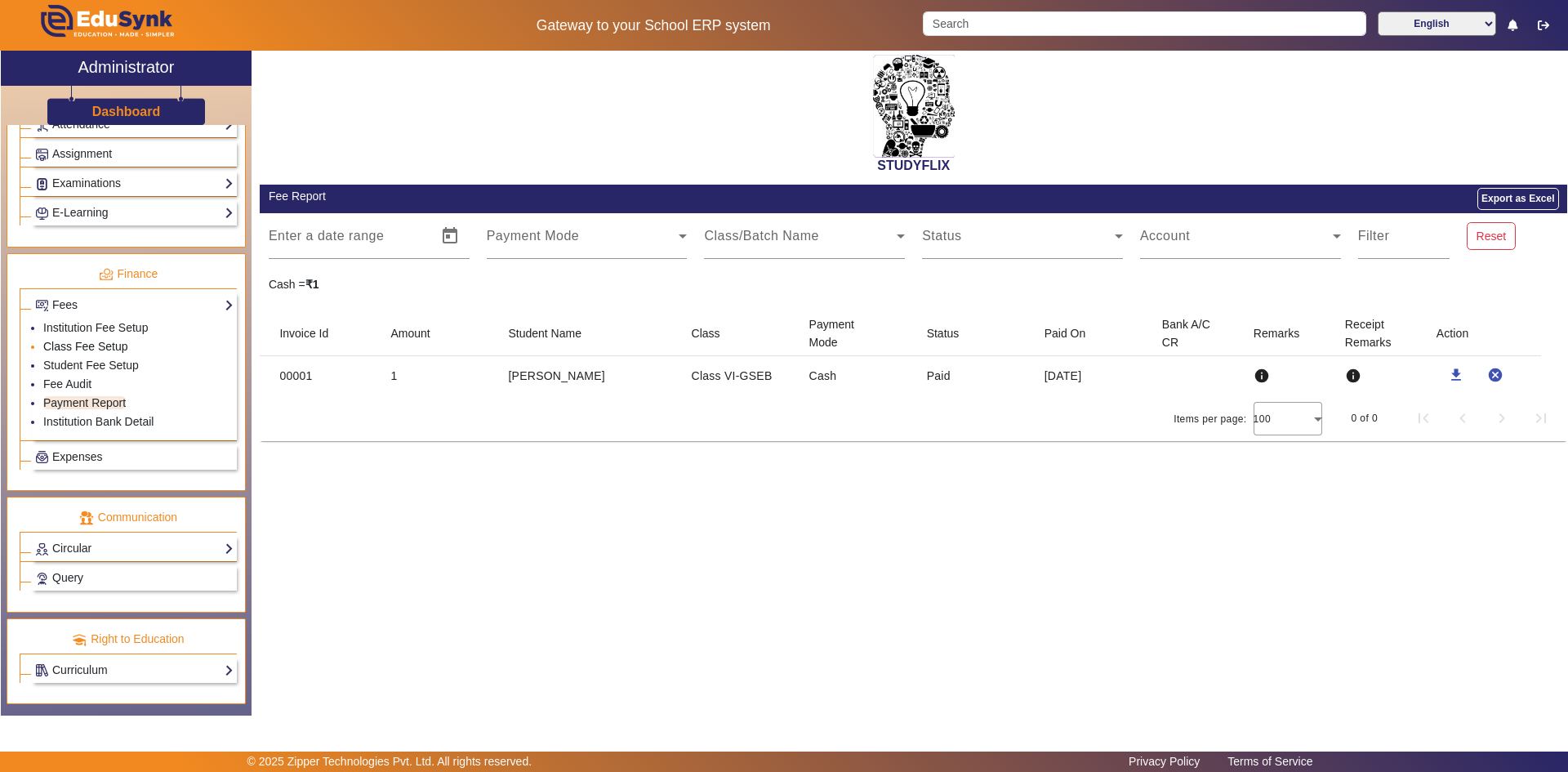
click at [88, 344] on link "Class Fee Setup" at bounding box center [86, 346] width 85 height 13
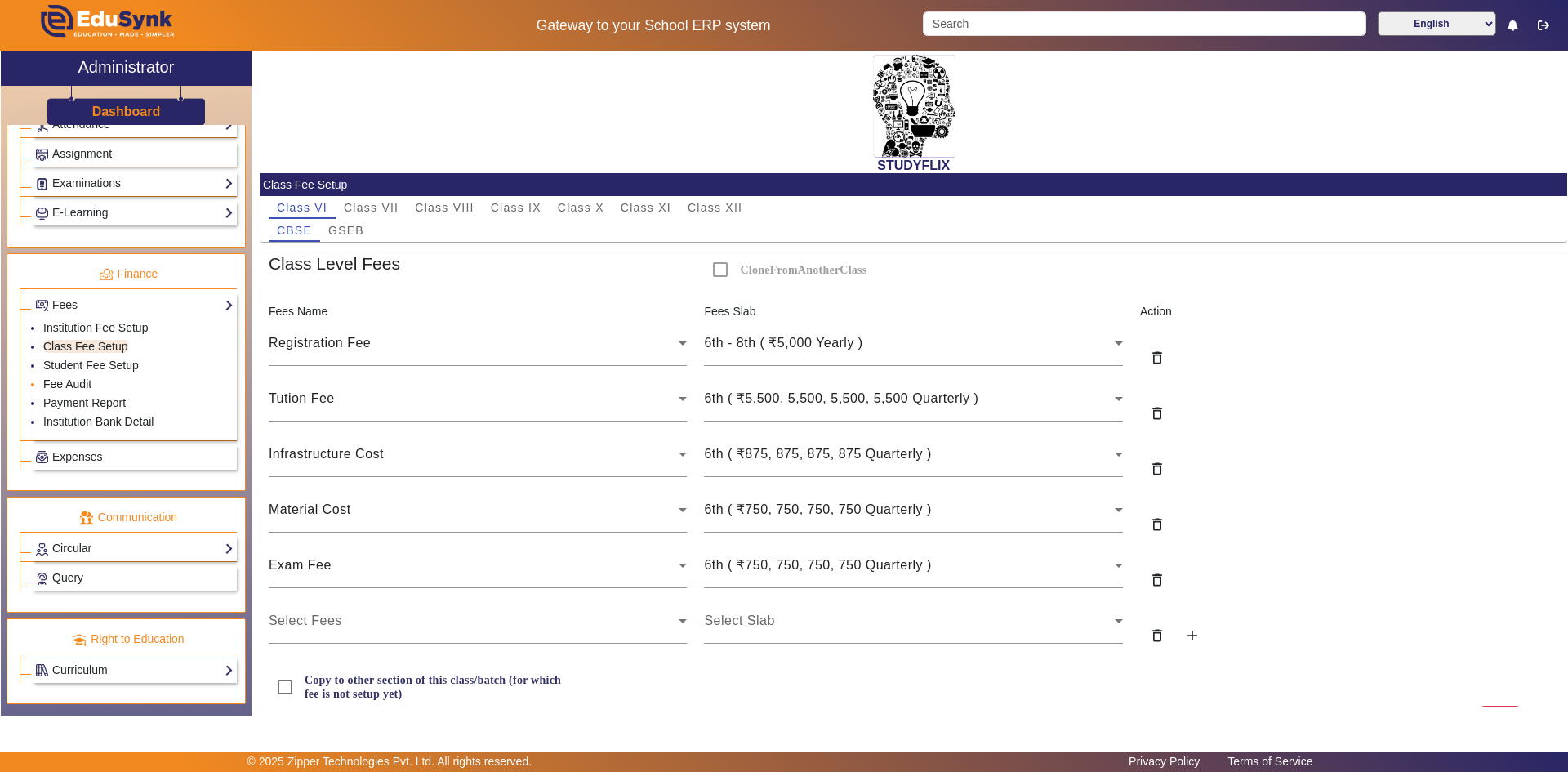
click at [66, 381] on link "Fee Audit" at bounding box center [68, 384] width 48 height 13
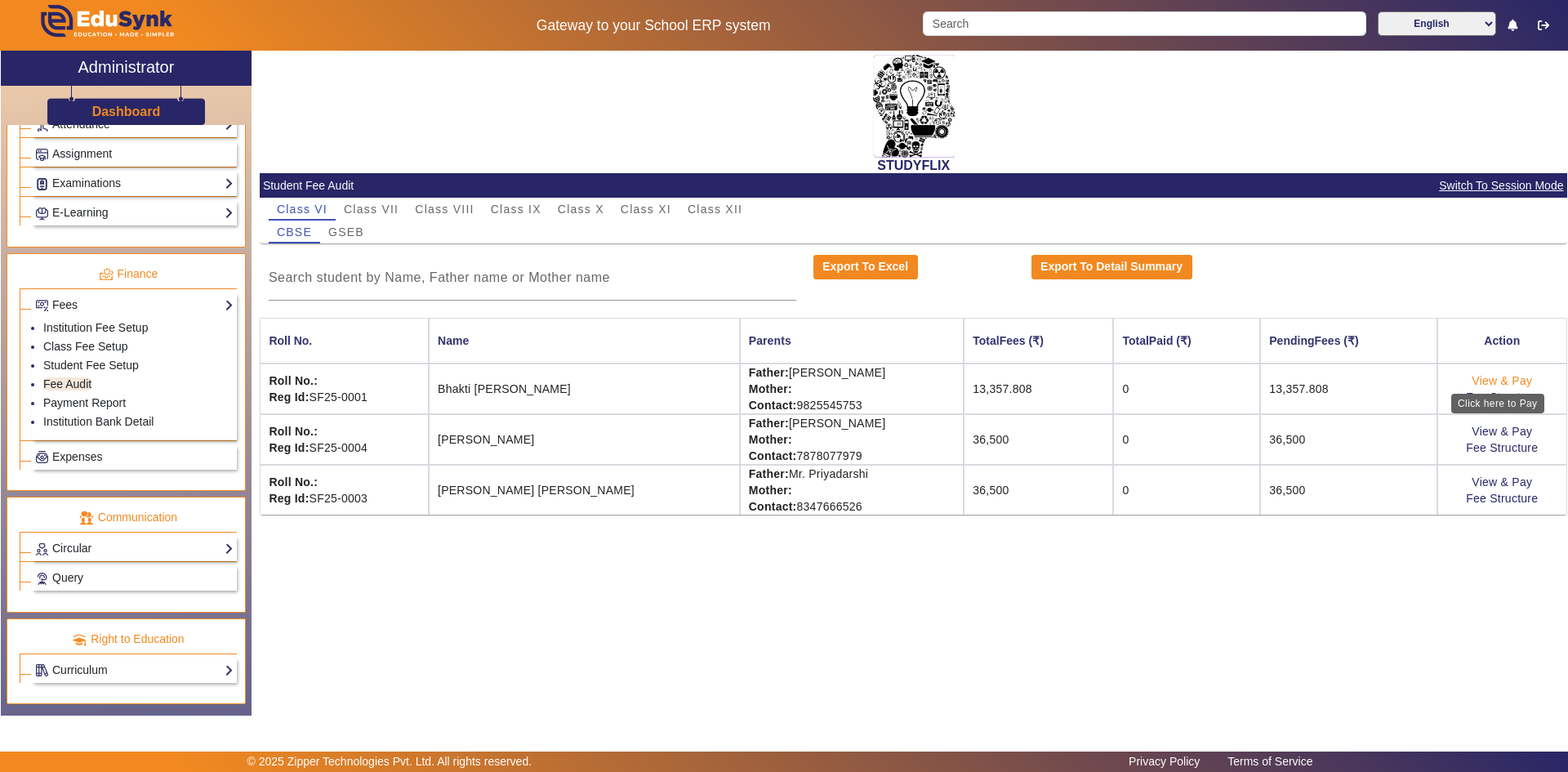
click at [1521, 381] on link "View & Pay" at bounding box center [1501, 381] width 60 height 13
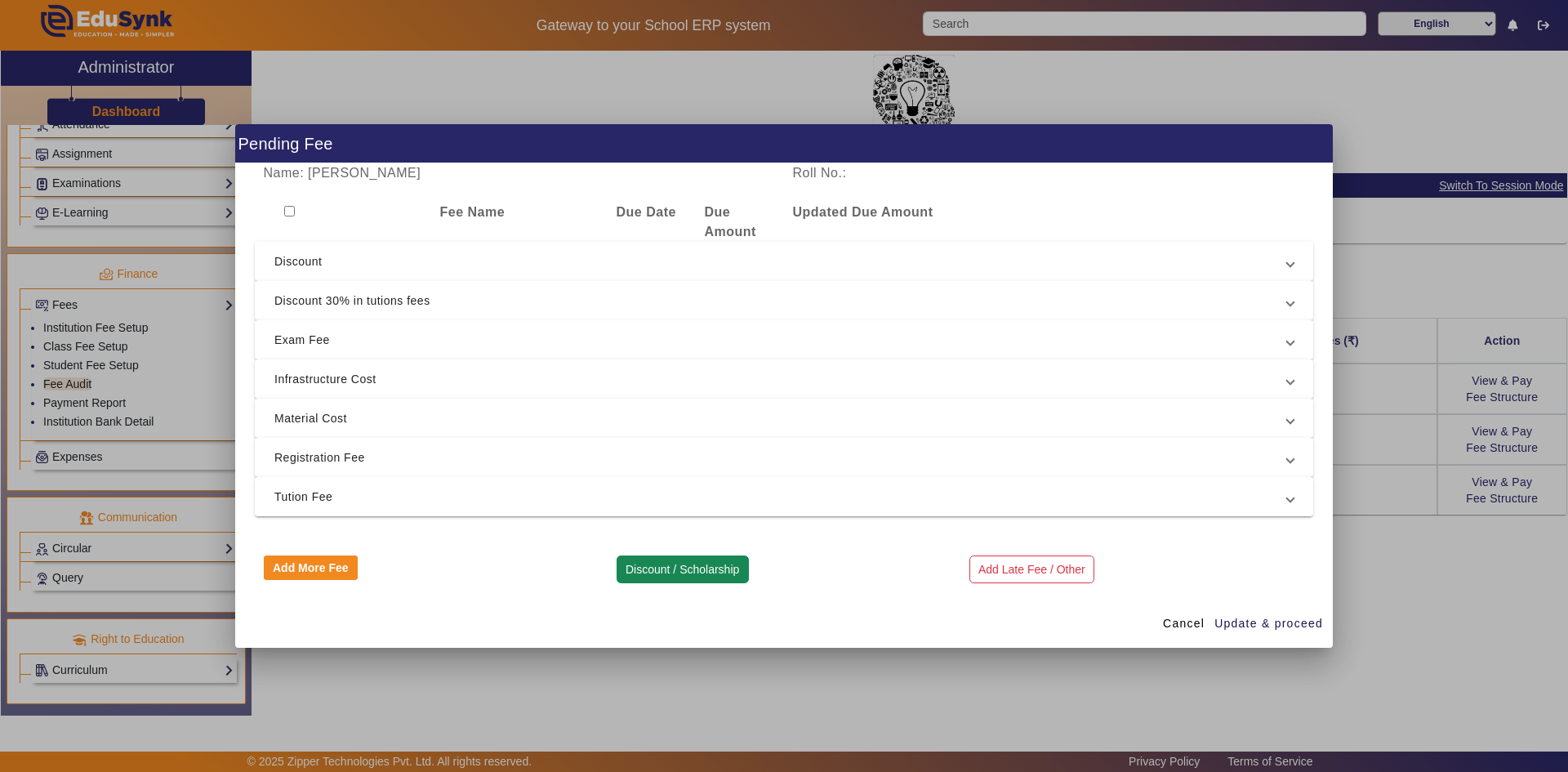
click at [672, 432] on mat-expansion-panel-header "Material Cost" at bounding box center [784, 419] width 1059 height 40
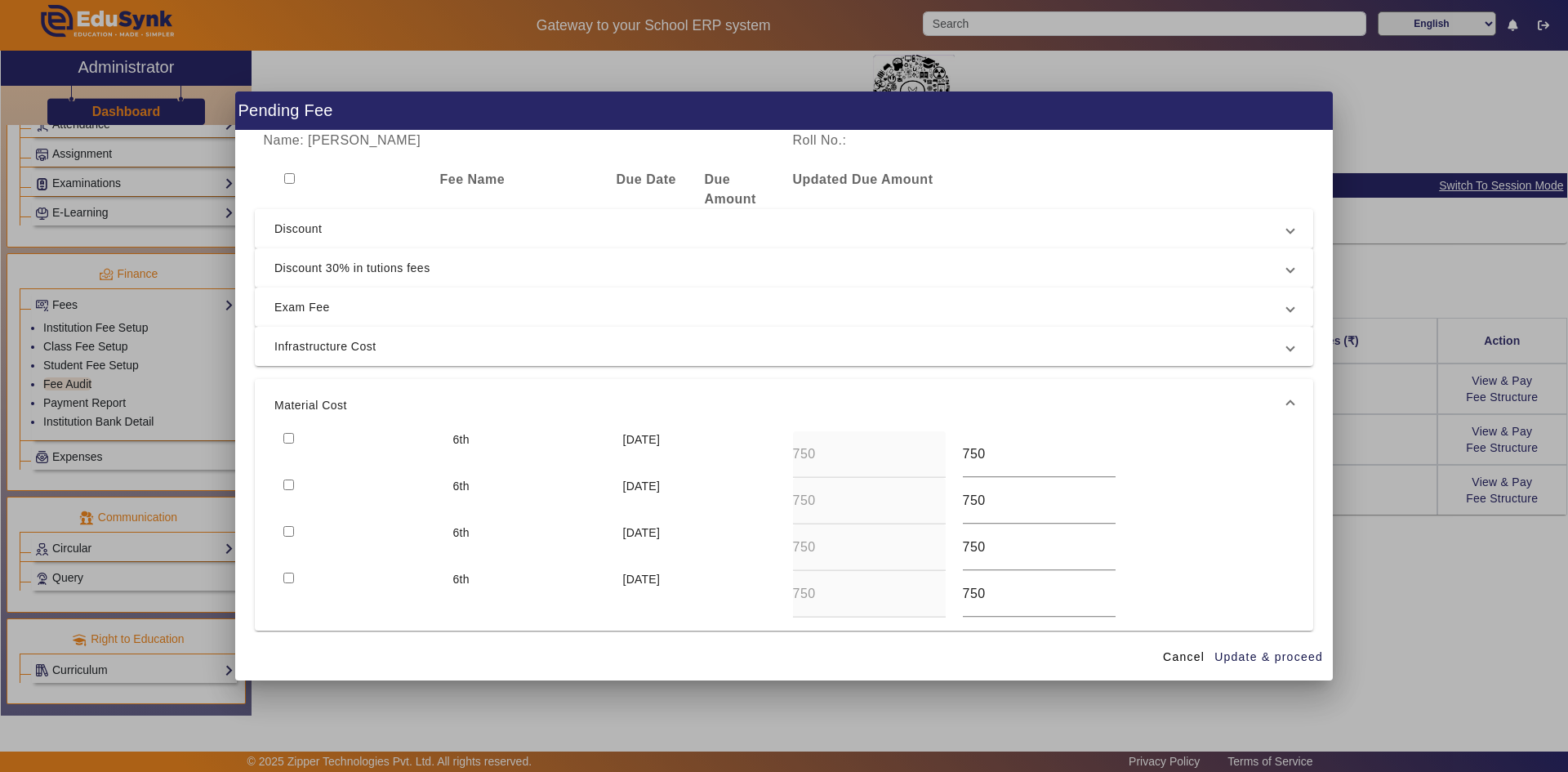
click at [316, 228] on span "Discount" at bounding box center [780, 229] width 1013 height 20
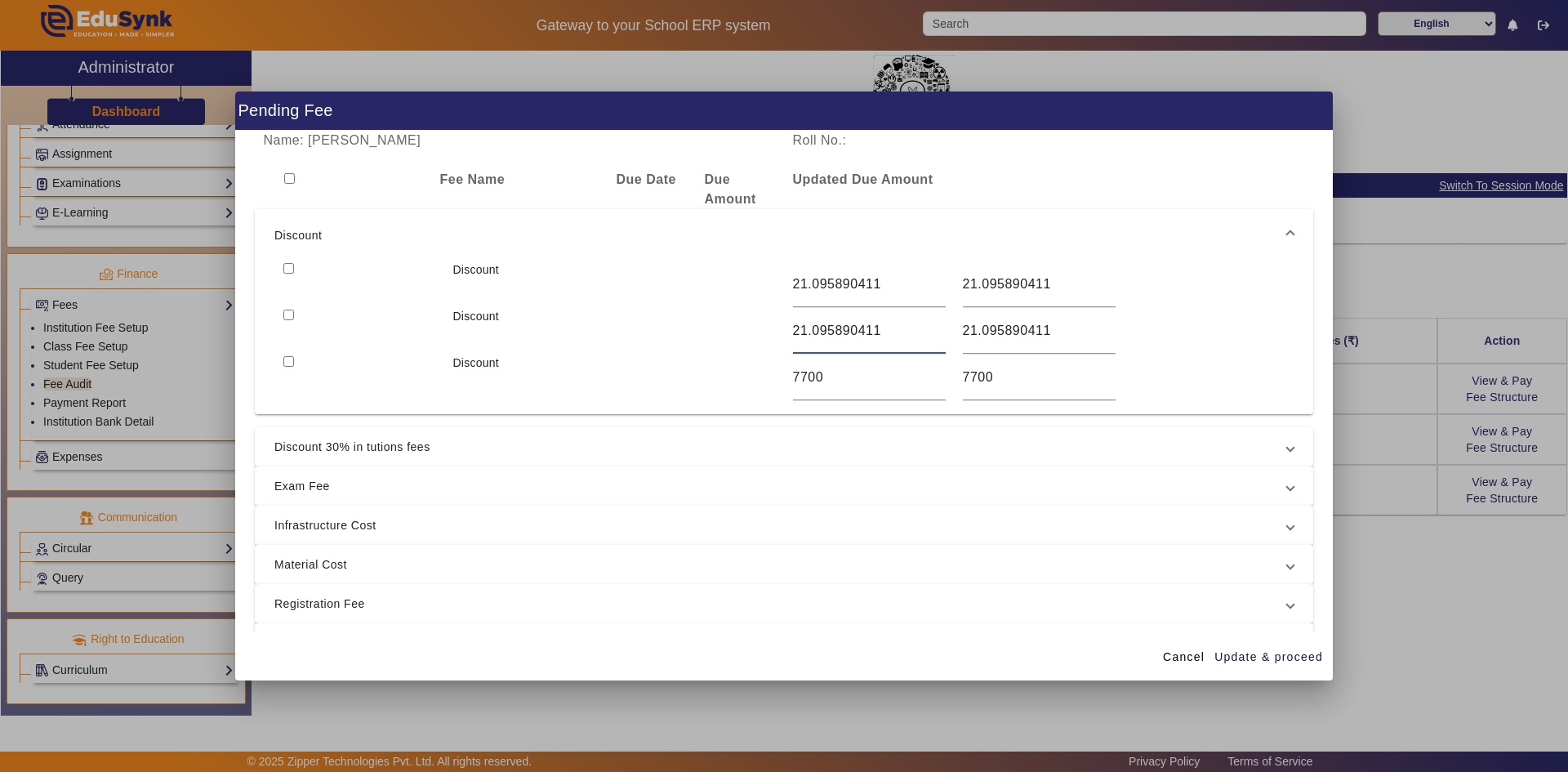
click at [793, 330] on input "21.095890411" at bounding box center [868, 331] width 152 height 20
click at [884, 332] on input "21.095890411" at bounding box center [868, 331] width 152 height 20
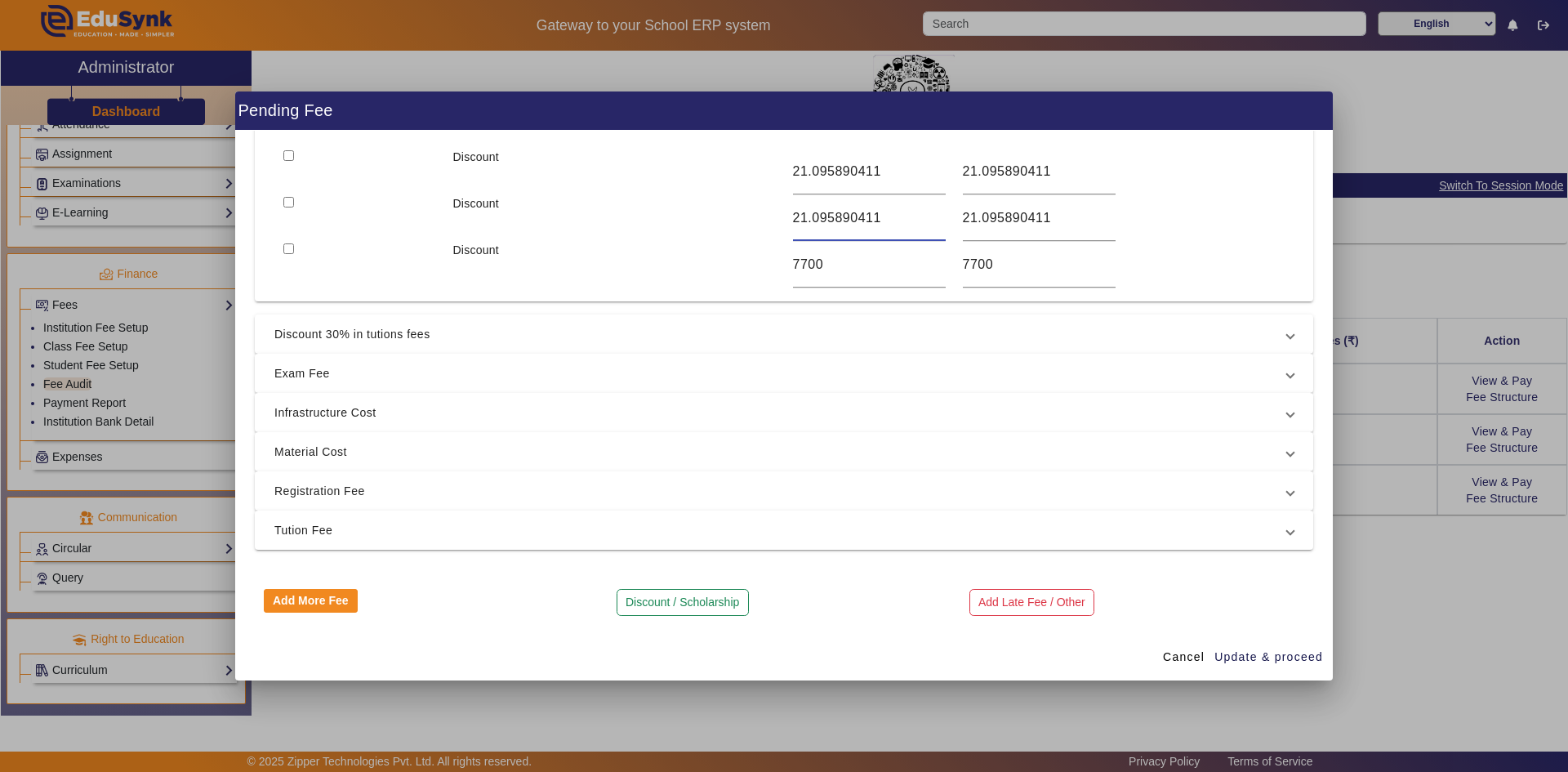
scroll to position [31, 0]
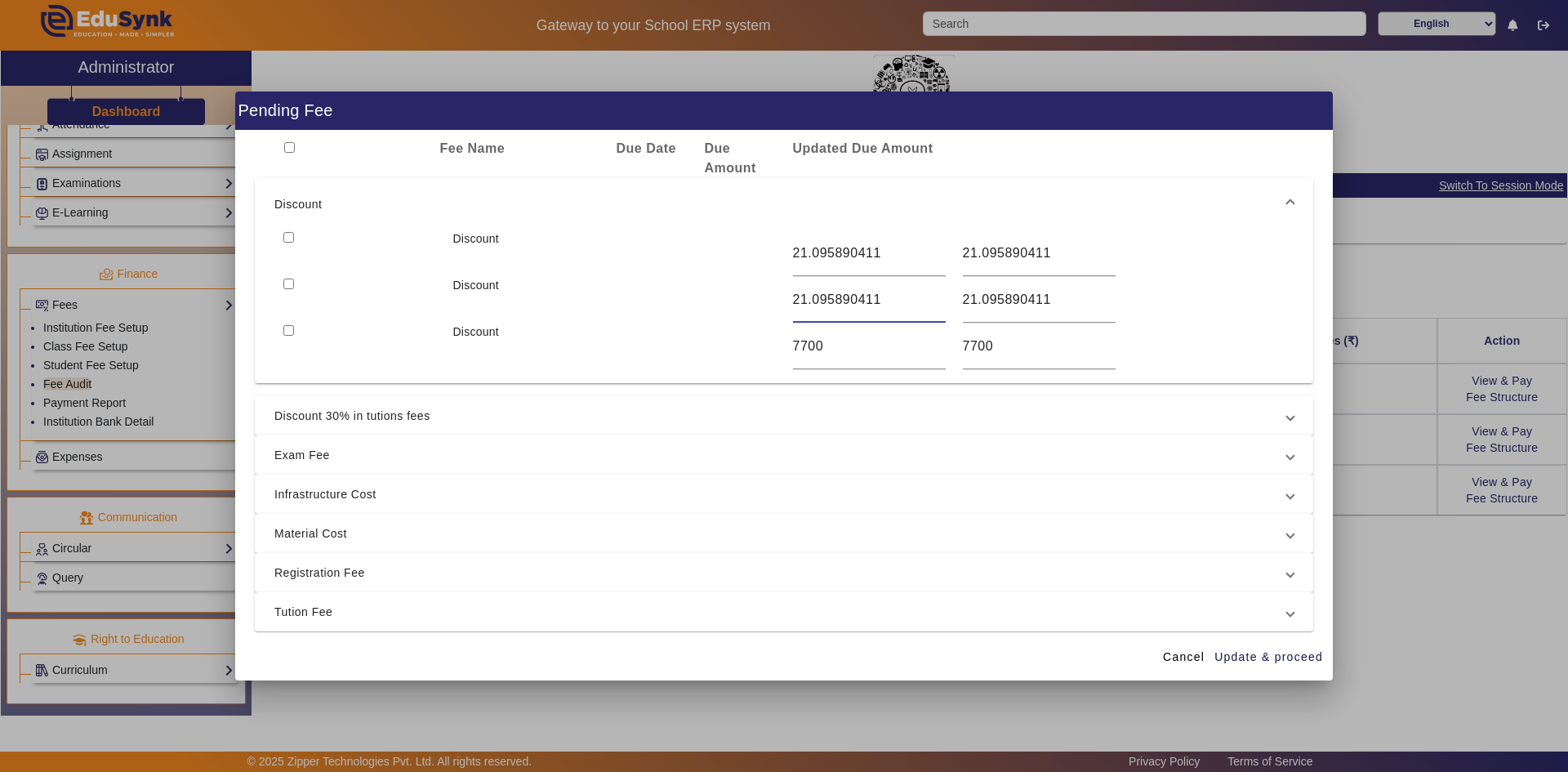
drag, startPoint x: 878, startPoint y: 302, endPoint x: 760, endPoint y: 300, distance: 118.0
click at [761, 300] on div "Discount 21.095890411 21.095890411" at bounding box center [784, 300] width 1019 height 47
click at [885, 291] on input "21.095890411" at bounding box center [868, 300] width 152 height 20
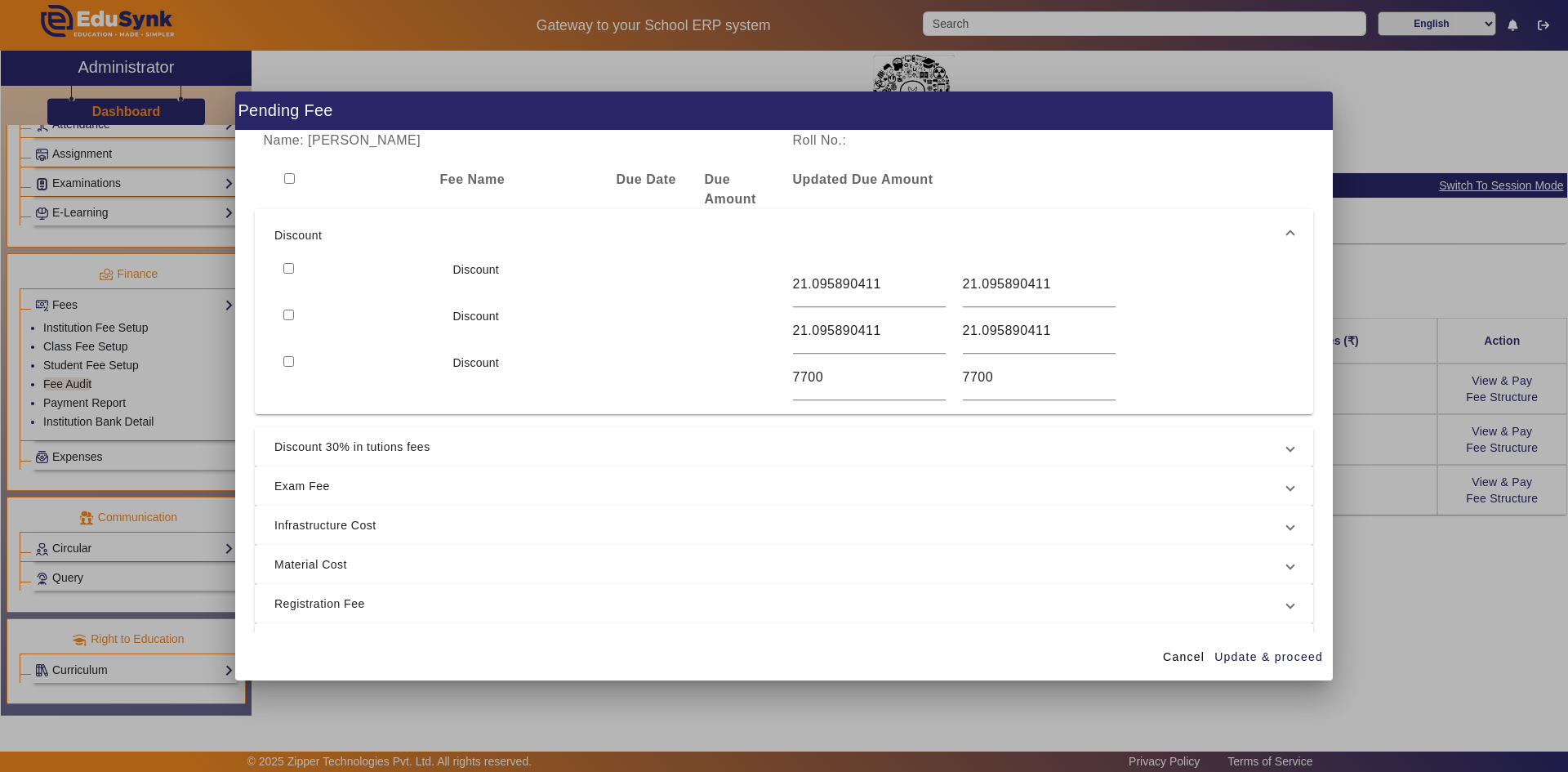
click at [1287, 236] on span at bounding box center [1290, 236] width 7 height 20
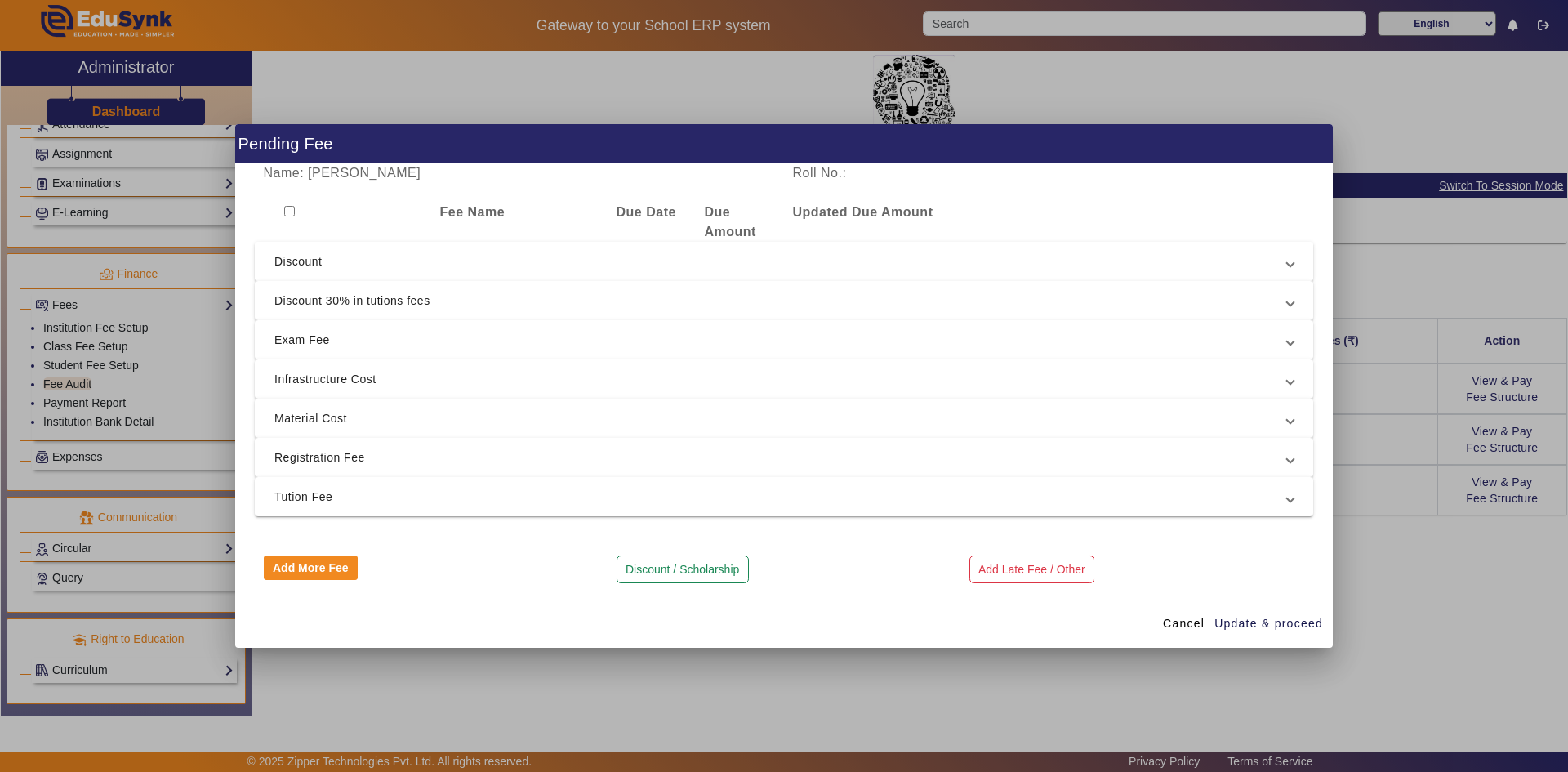
click at [302, 256] on span "Discount" at bounding box center [780, 261] width 1013 height 20
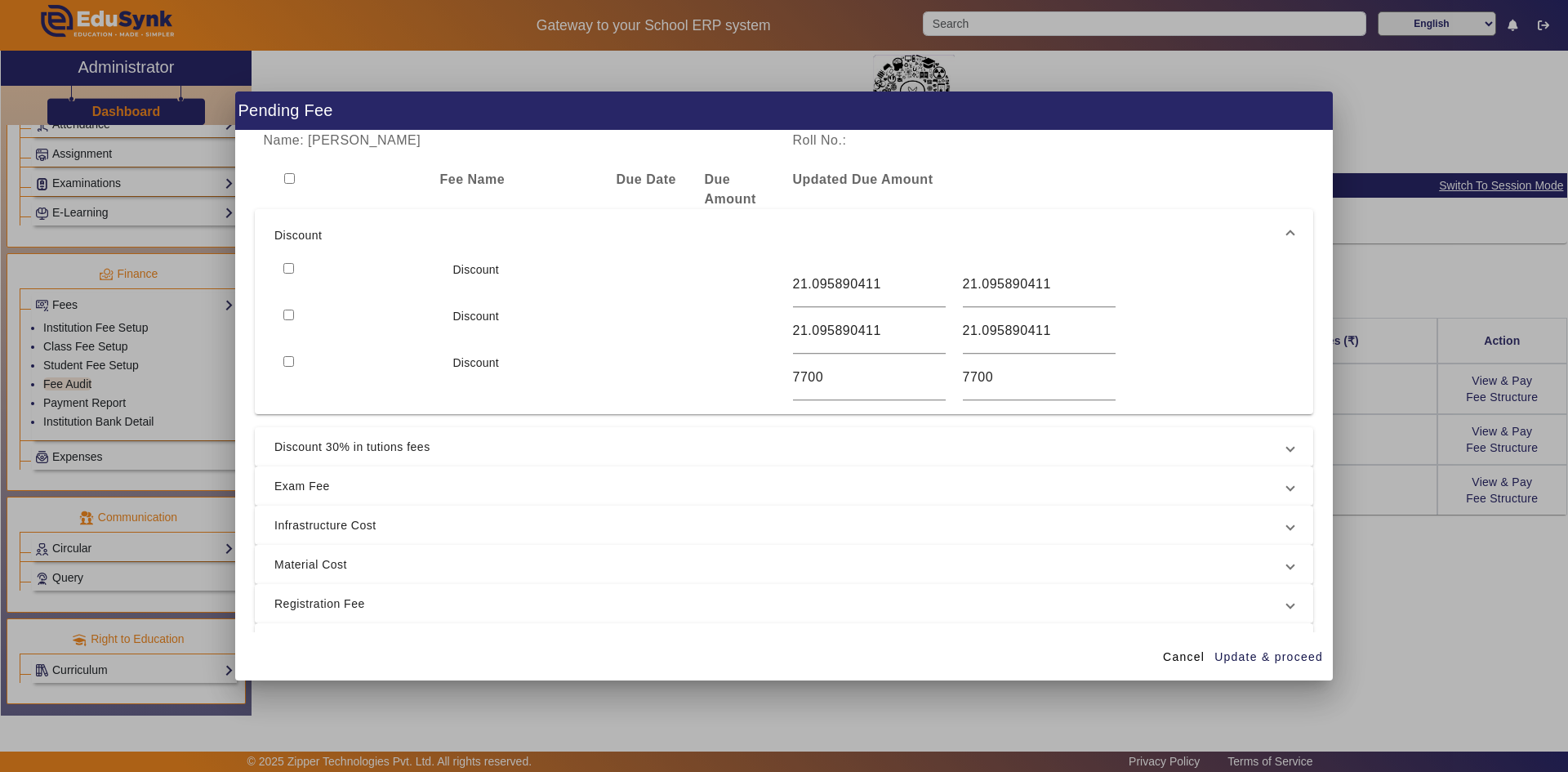
click at [292, 266] on input "checkbox" at bounding box center [288, 268] width 11 height 11
checkbox input "true"
click at [293, 313] on input "checkbox" at bounding box center [288, 315] width 11 height 11
checkbox input "true"
click at [288, 359] on input "checkbox" at bounding box center [288, 361] width 11 height 11
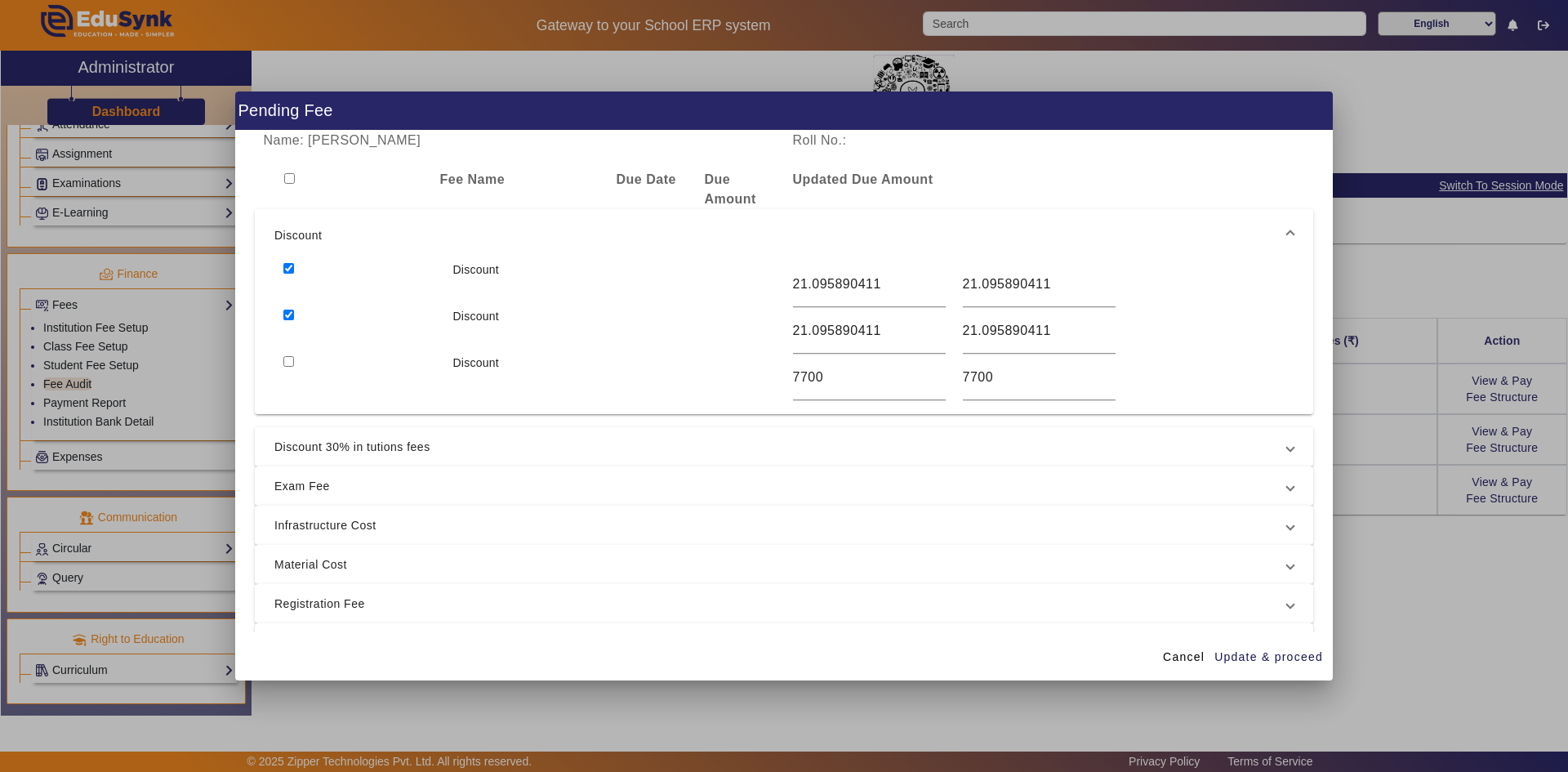
checkbox input "true"
click at [287, 178] on input "checkbox" at bounding box center [289, 178] width 11 height 11
checkbox input "true"
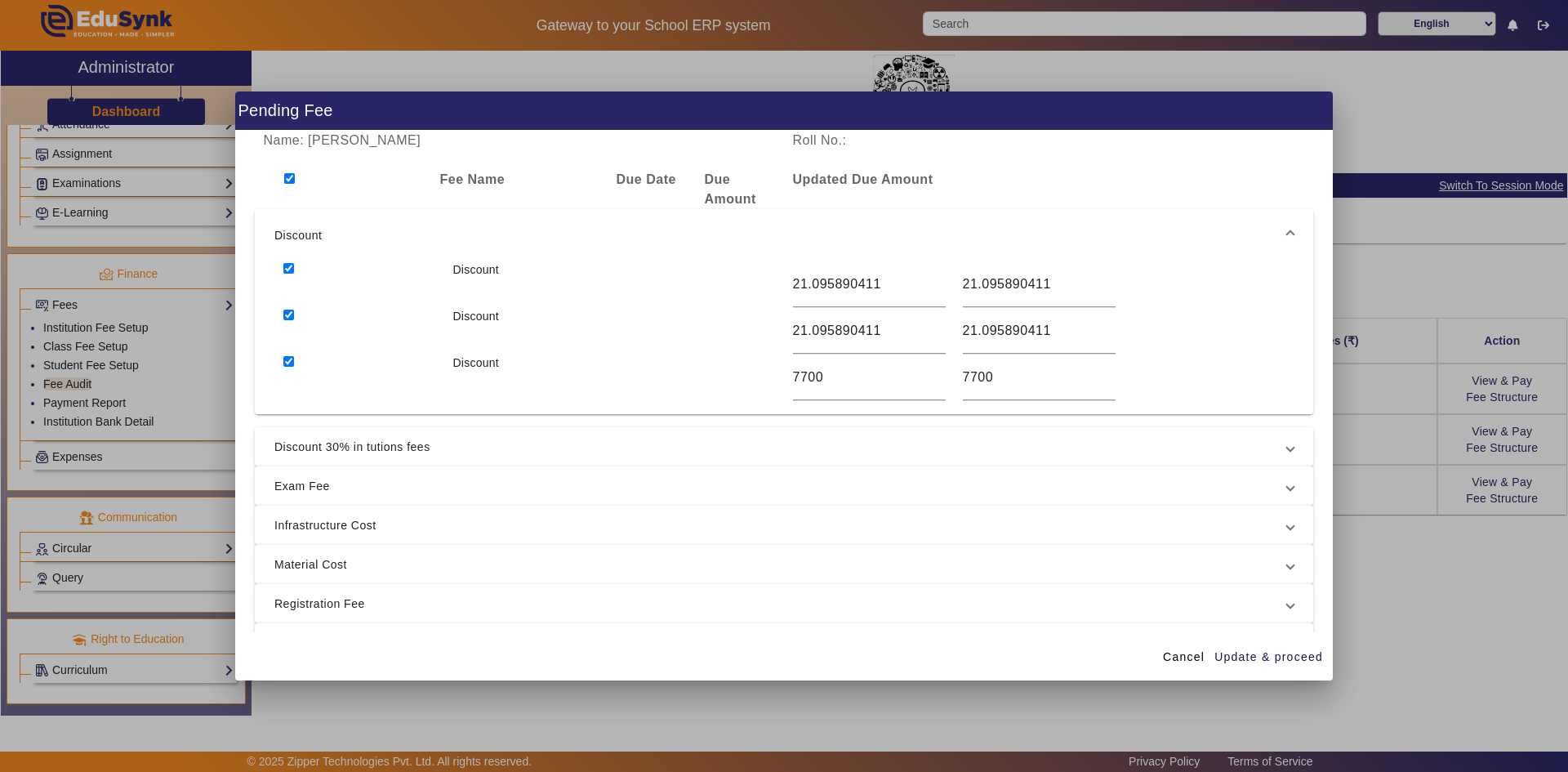
checkbox input "true"
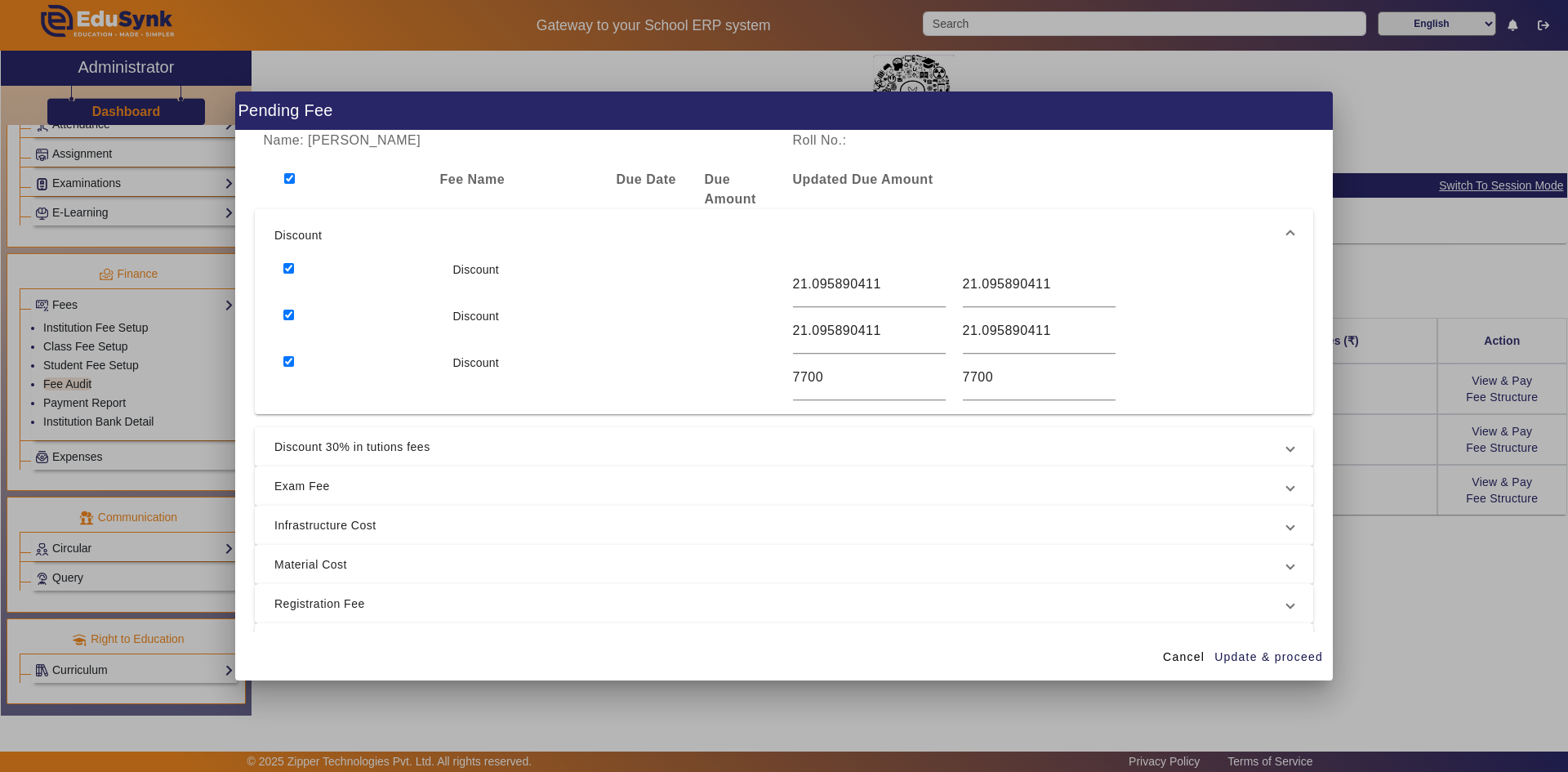
checkbox input "true"
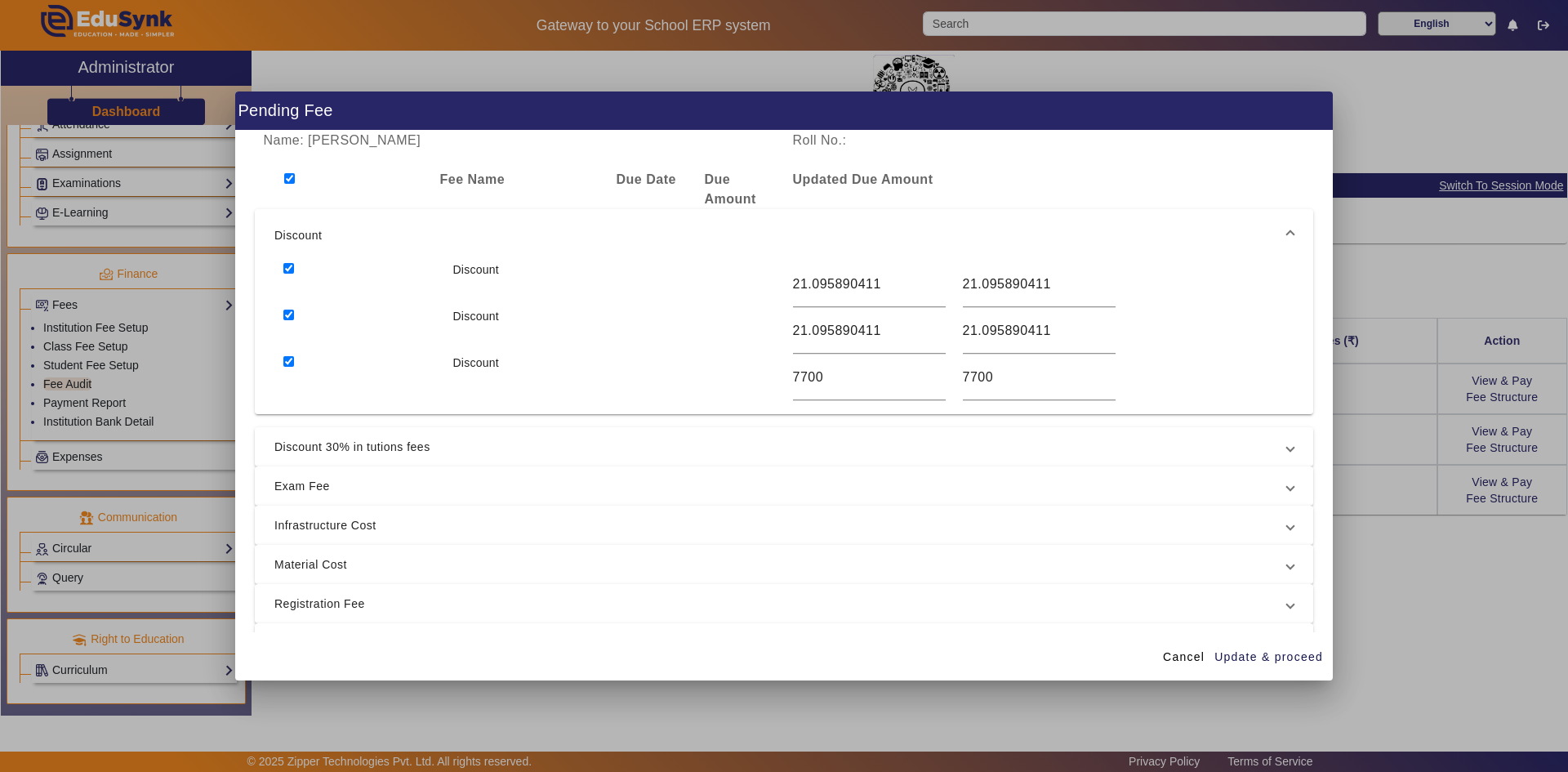
checkbox input "true"
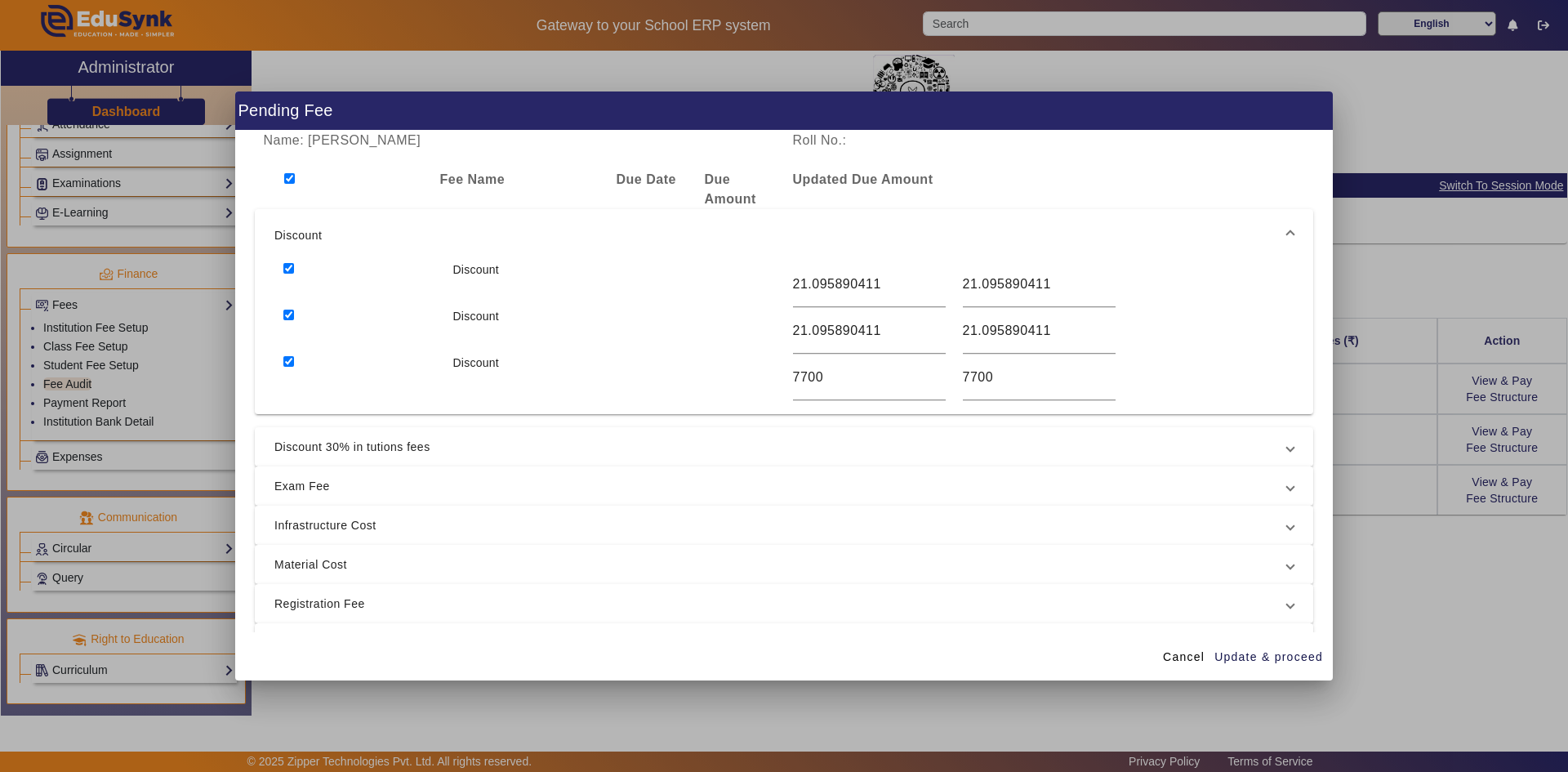
checkbox input "true"
drag, startPoint x: 286, startPoint y: 187, endPoint x: 344, endPoint y: 180, distance: 58.4
click at [344, 180] on div at bounding box center [343, 189] width 176 height 40
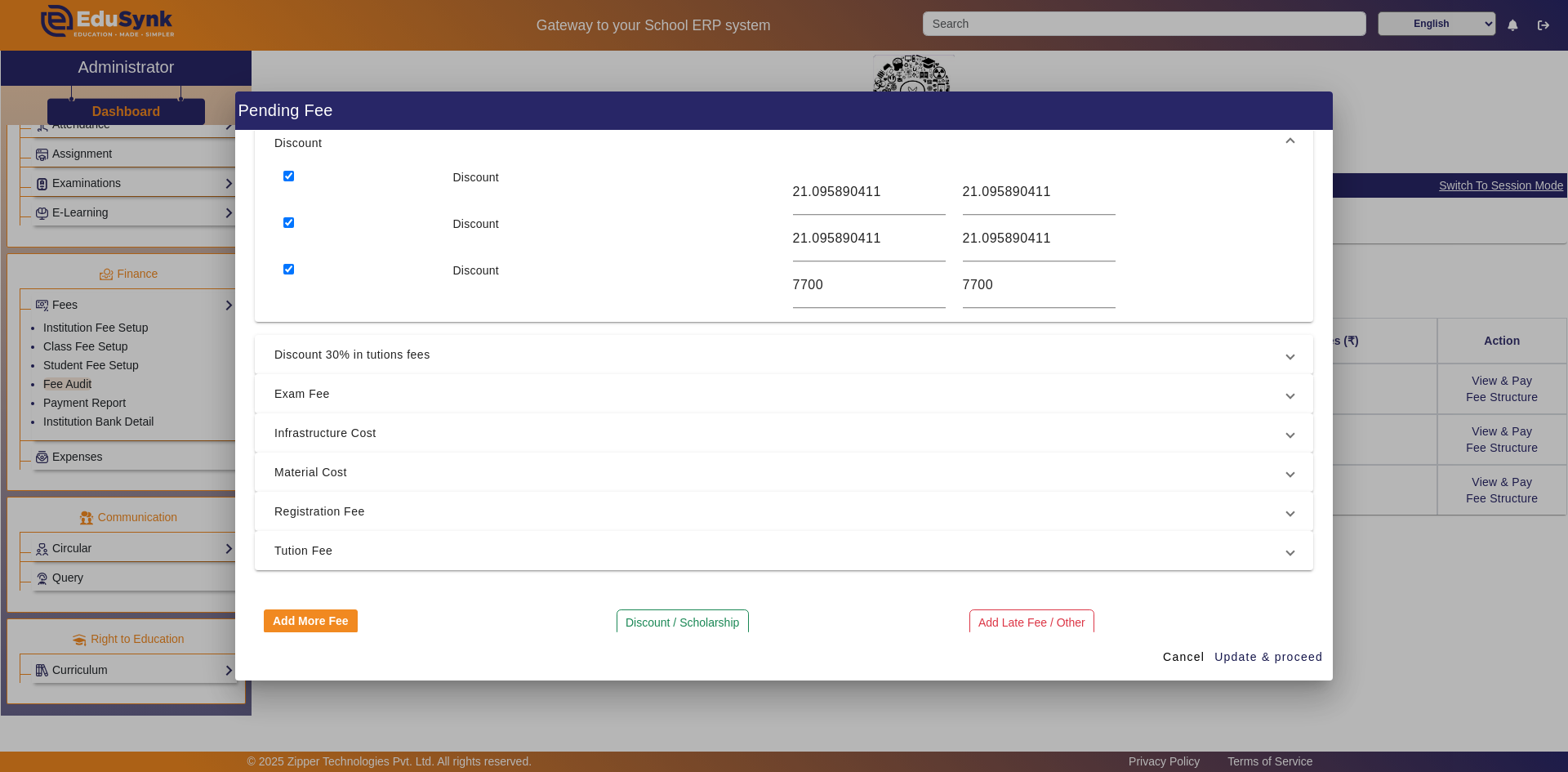
scroll to position [113, 0]
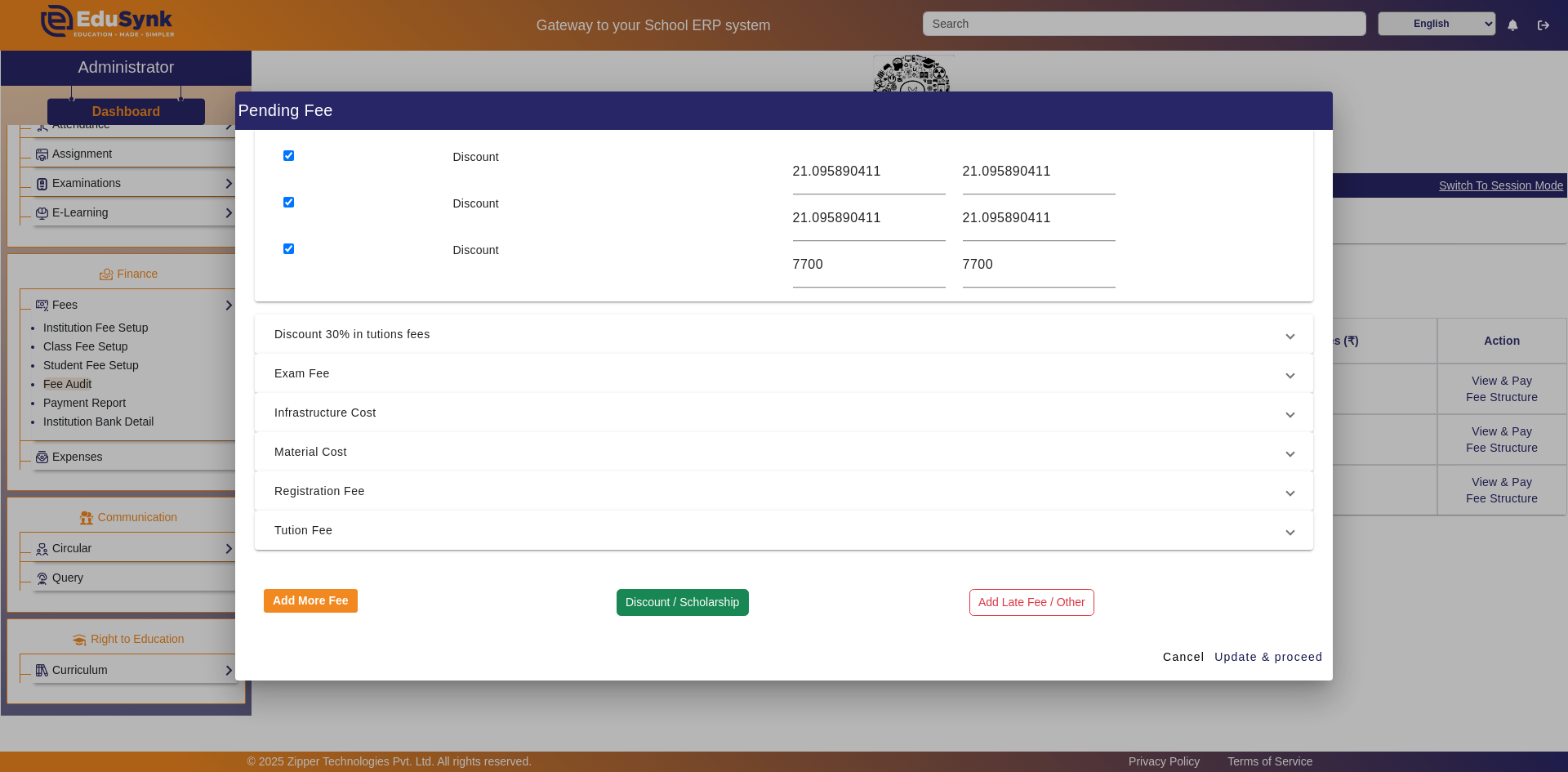
click at [676, 604] on button "Discount / Scholarship" at bounding box center [682, 603] width 133 height 28
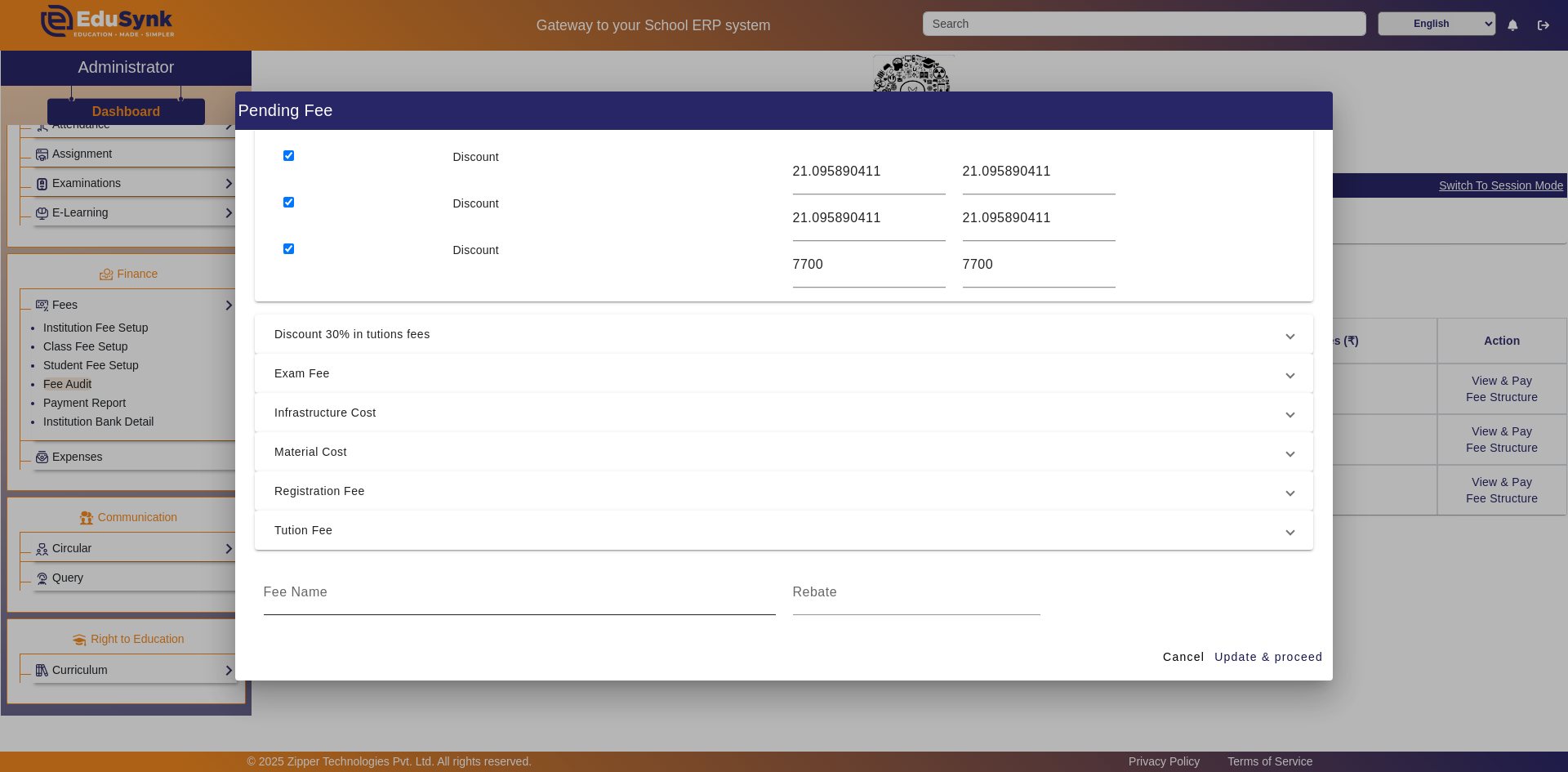
click at [540, 588] on input at bounding box center [520, 592] width 513 height 20
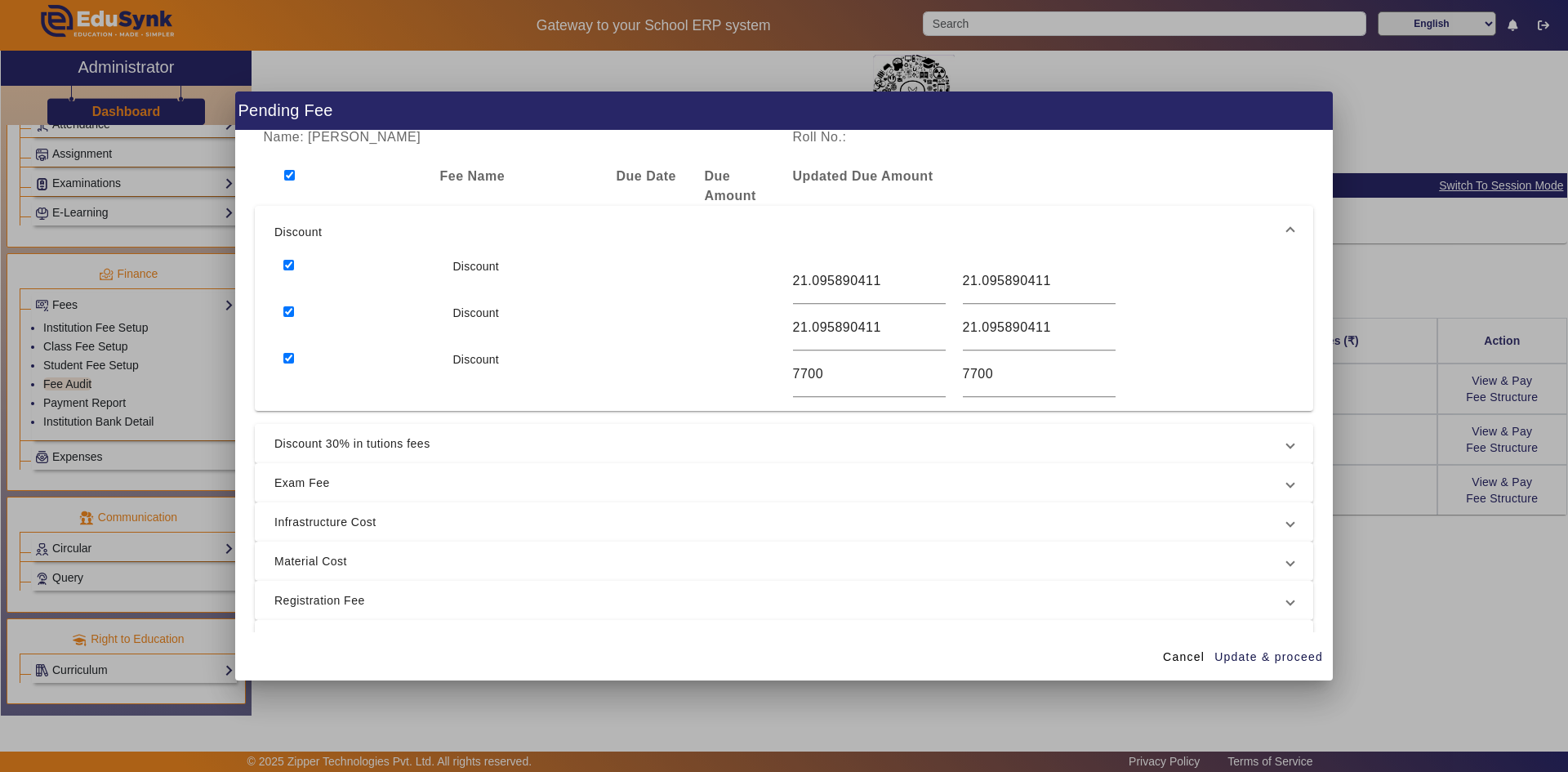
scroll to position [0, 0]
click at [1009, 363] on div "7700" at bounding box center [1039, 377] width 152 height 46
type input "7699.99"
click at [1101, 385] on input "7699.99" at bounding box center [1039, 377] width 152 height 20
click at [909, 390] on div "7700" at bounding box center [868, 377] width 152 height 46
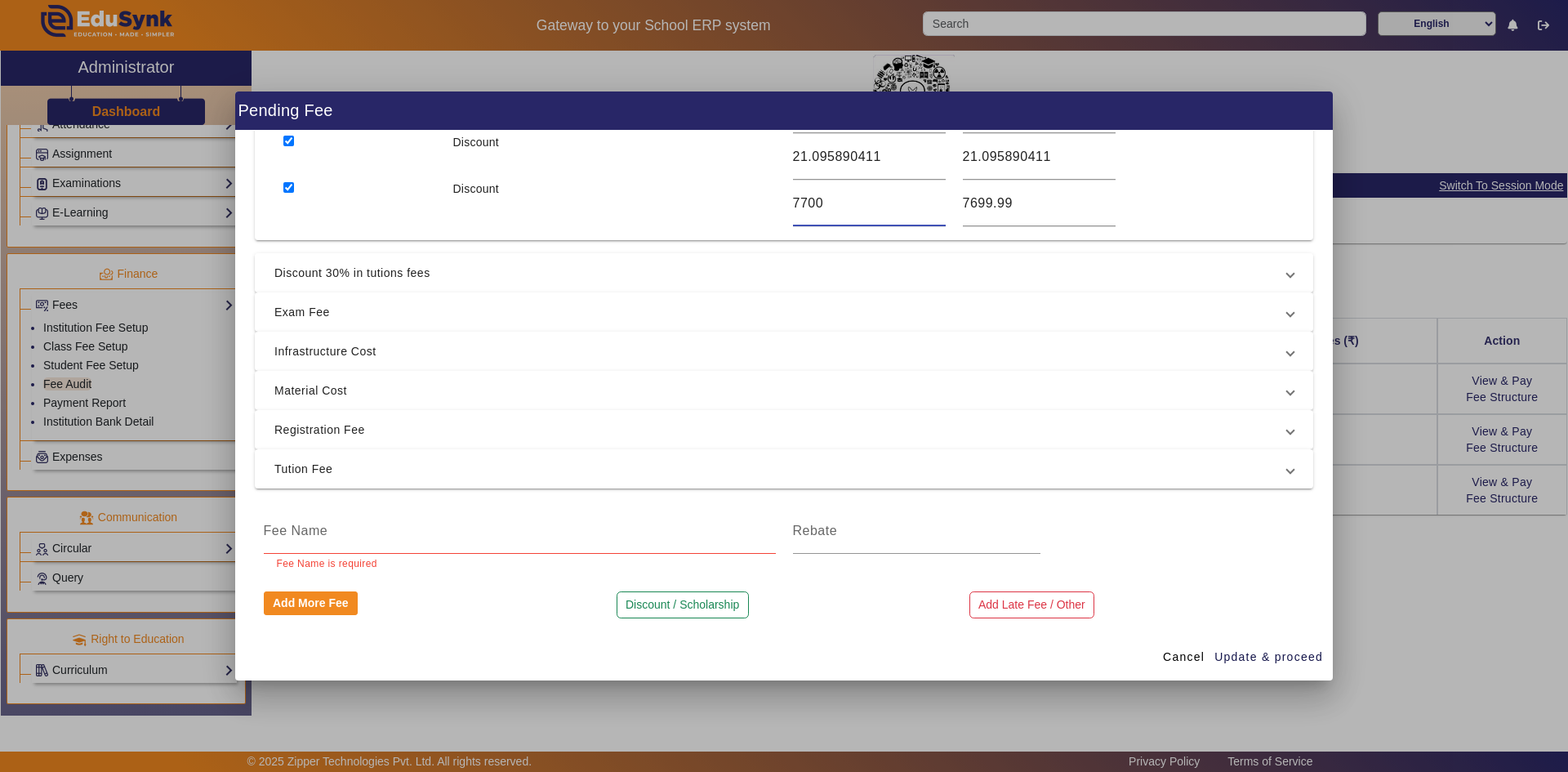
scroll to position [176, 0]
click at [320, 602] on button "Add More Fee" at bounding box center [311, 601] width 95 height 25
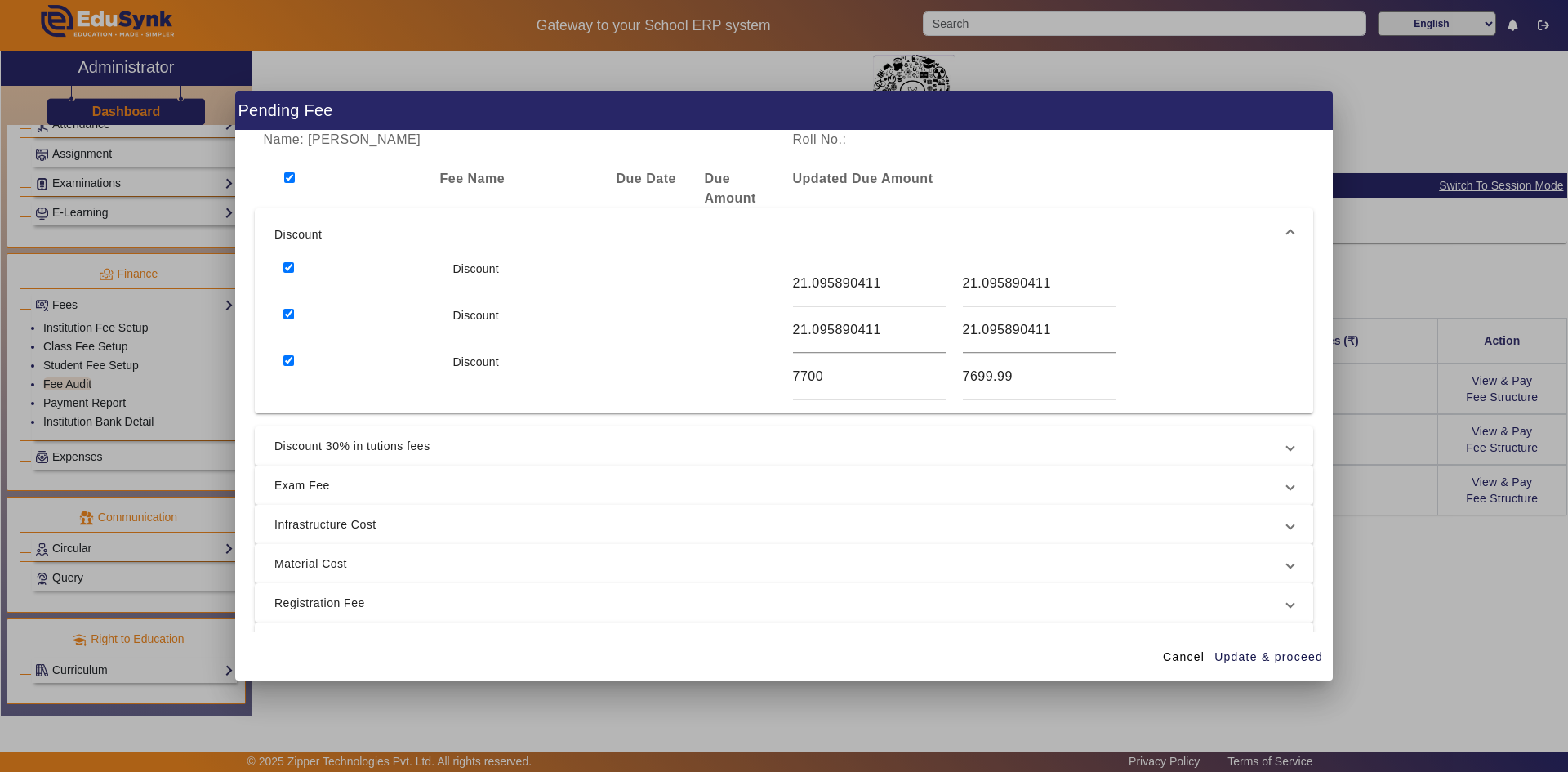
scroll to position [0, 0]
click at [289, 173] on input "checkbox" at bounding box center [289, 178] width 11 height 11
checkbox input "false"
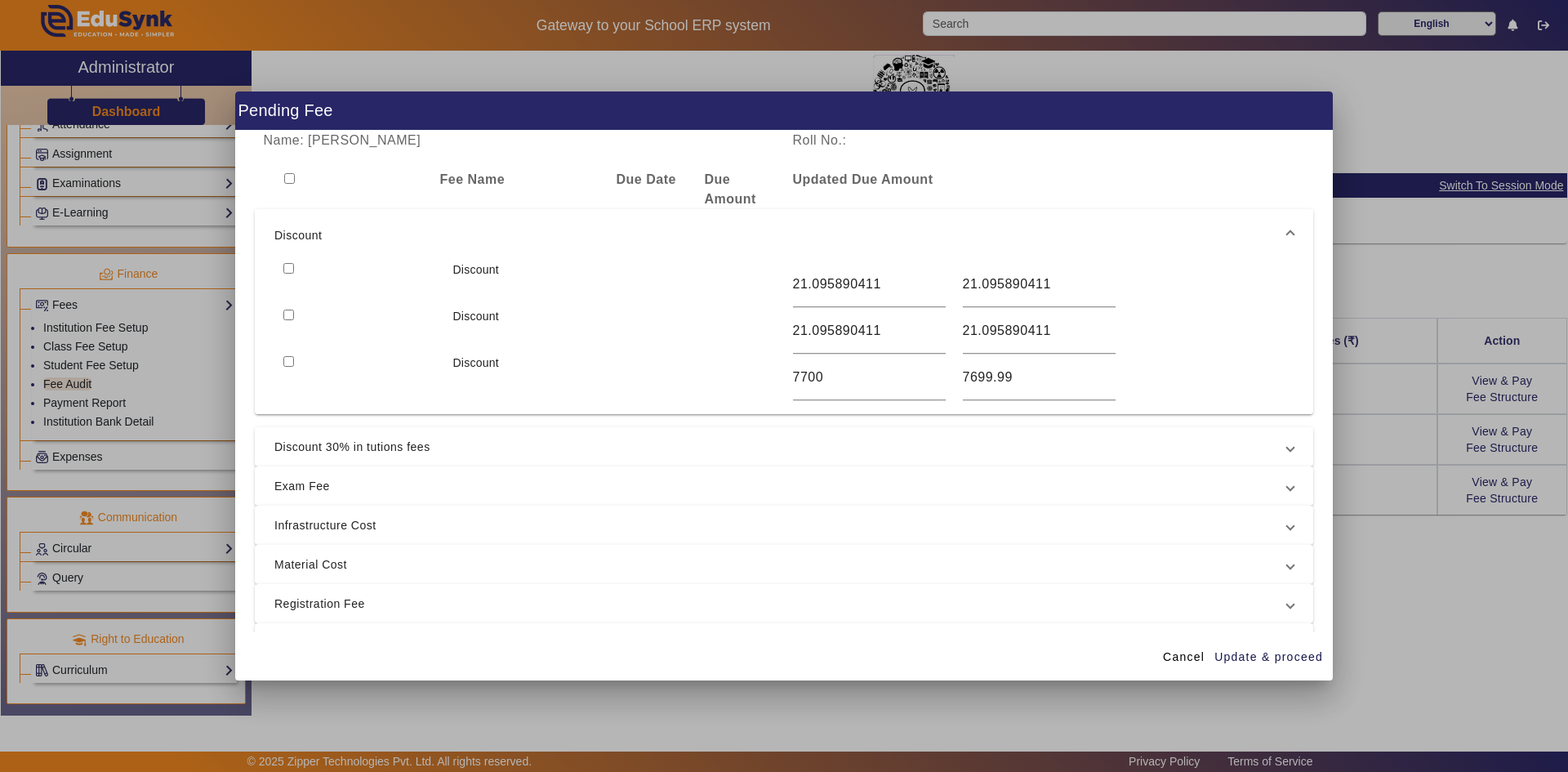
checkbox input "false"
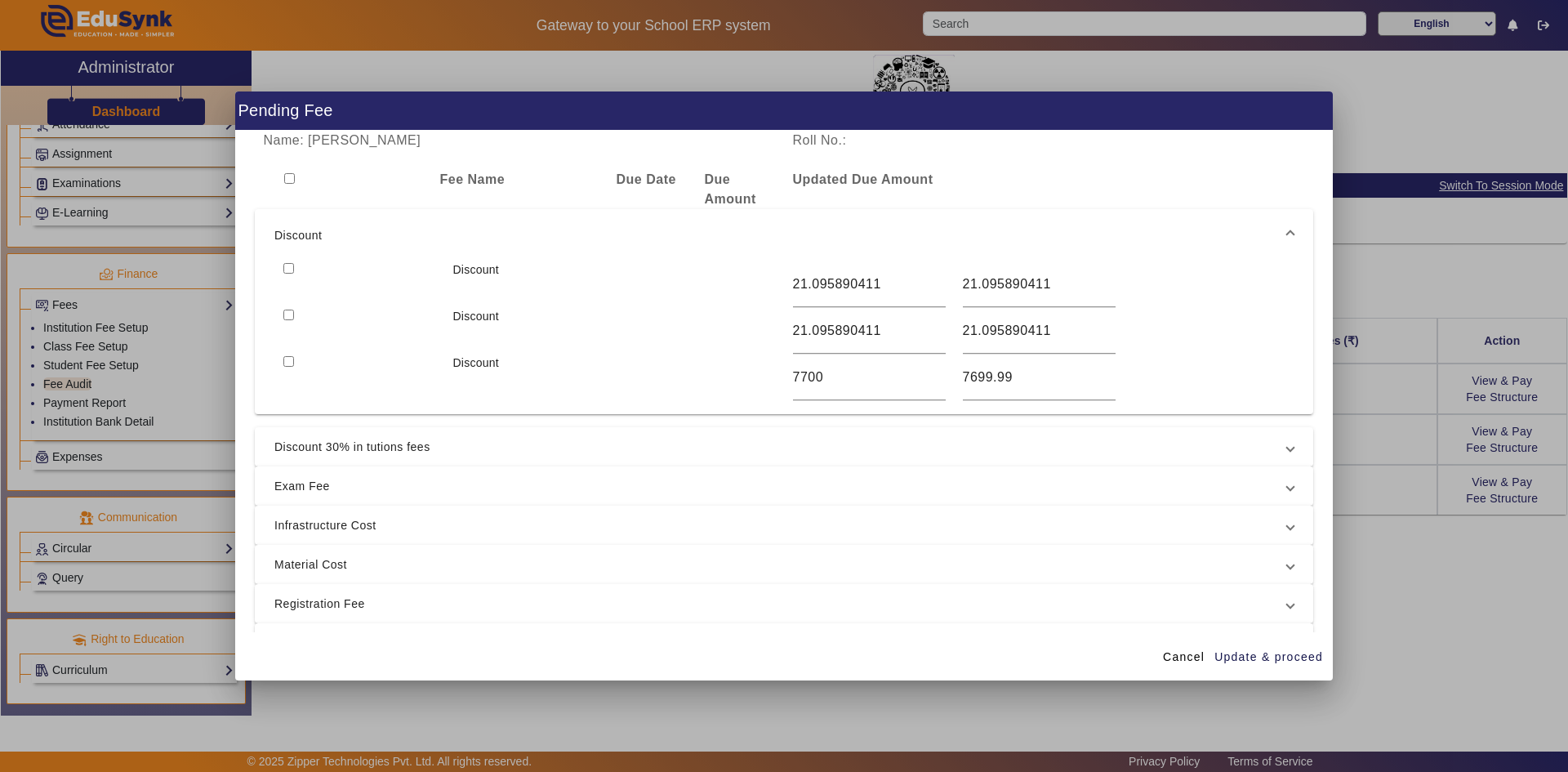
checkbox input "false"
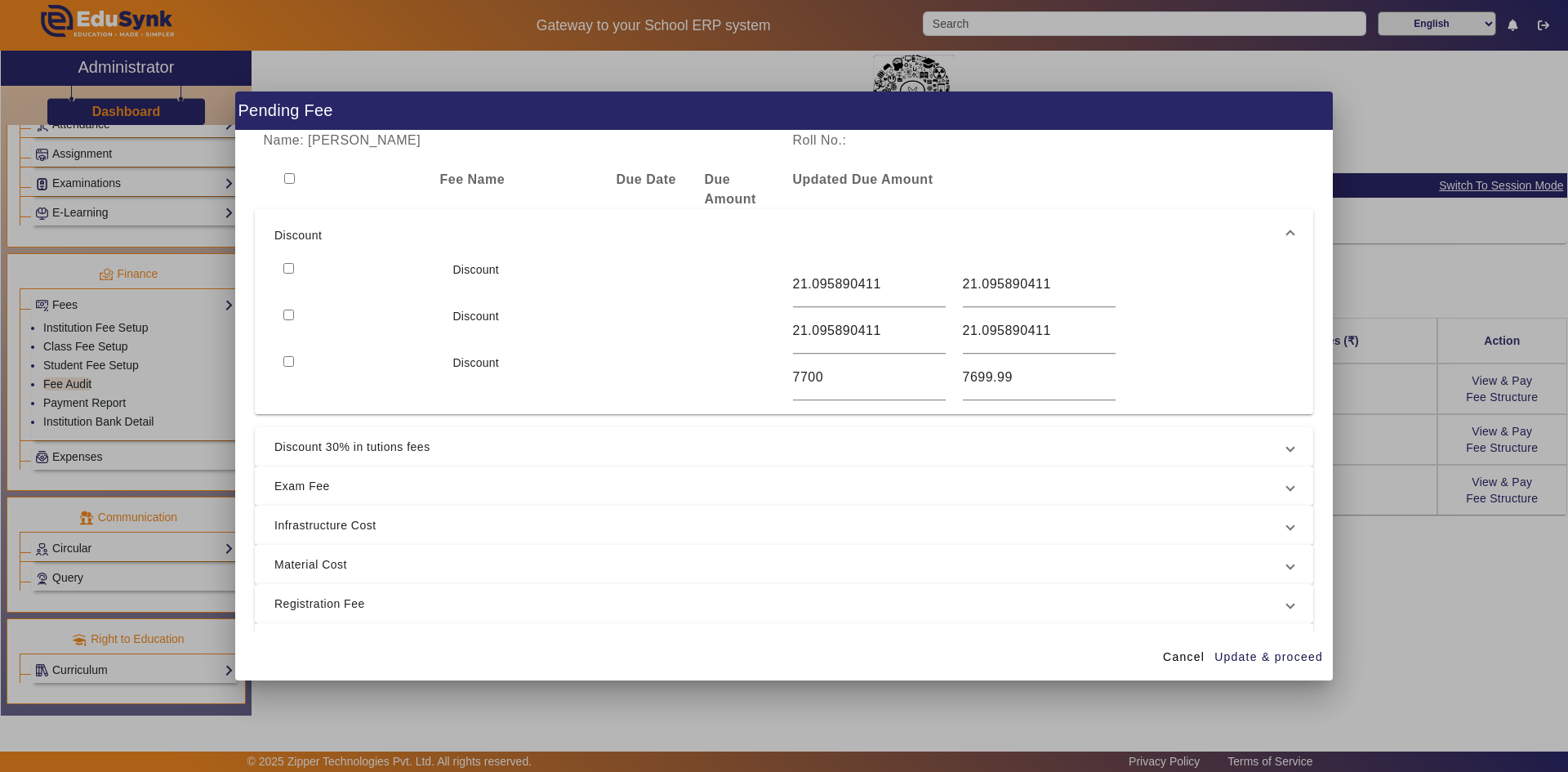
checkbox input "false"
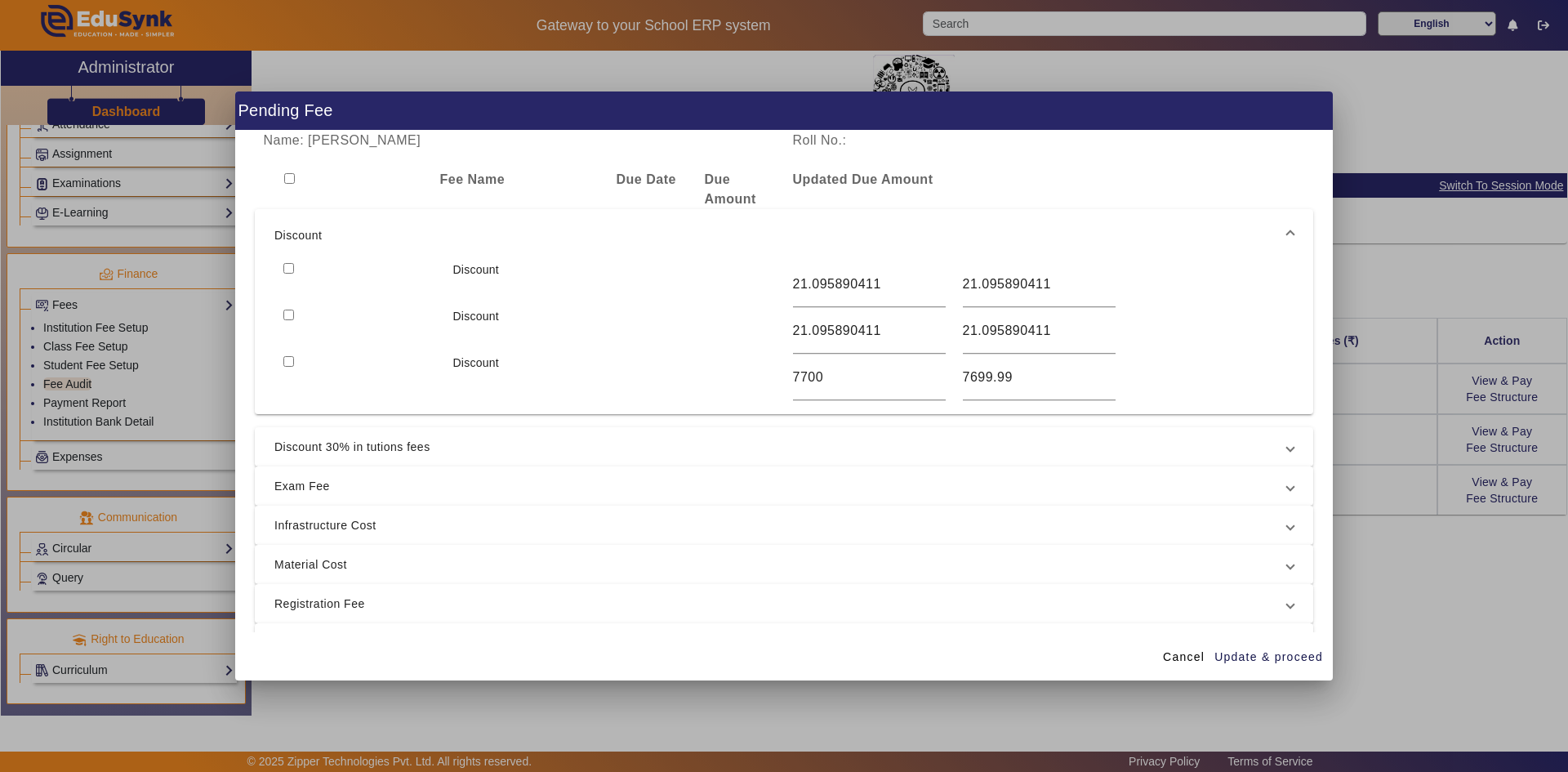
checkbox input "false"
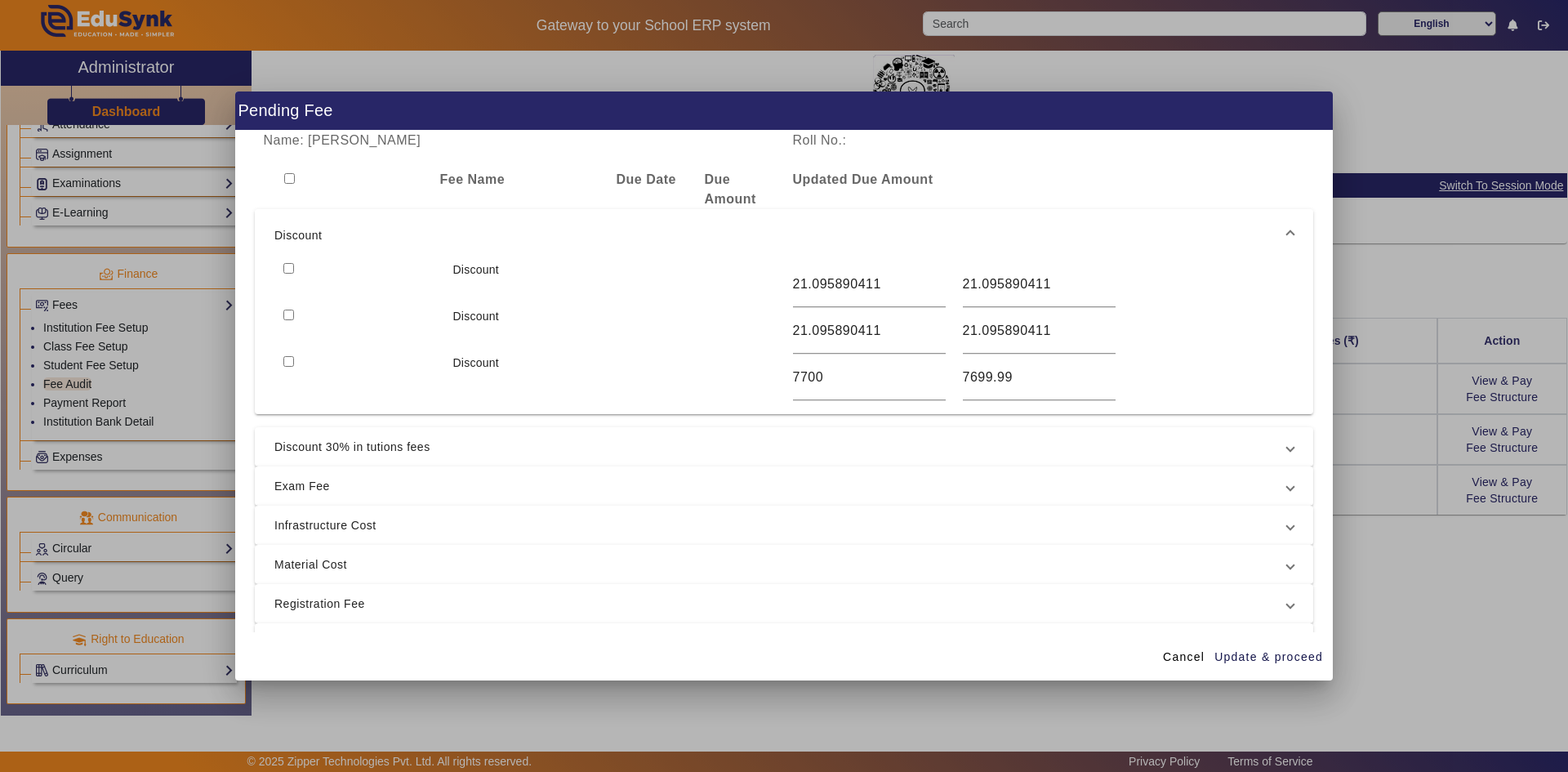
click at [1291, 232] on mat-expansion-panel-header "Discount" at bounding box center [784, 235] width 1059 height 52
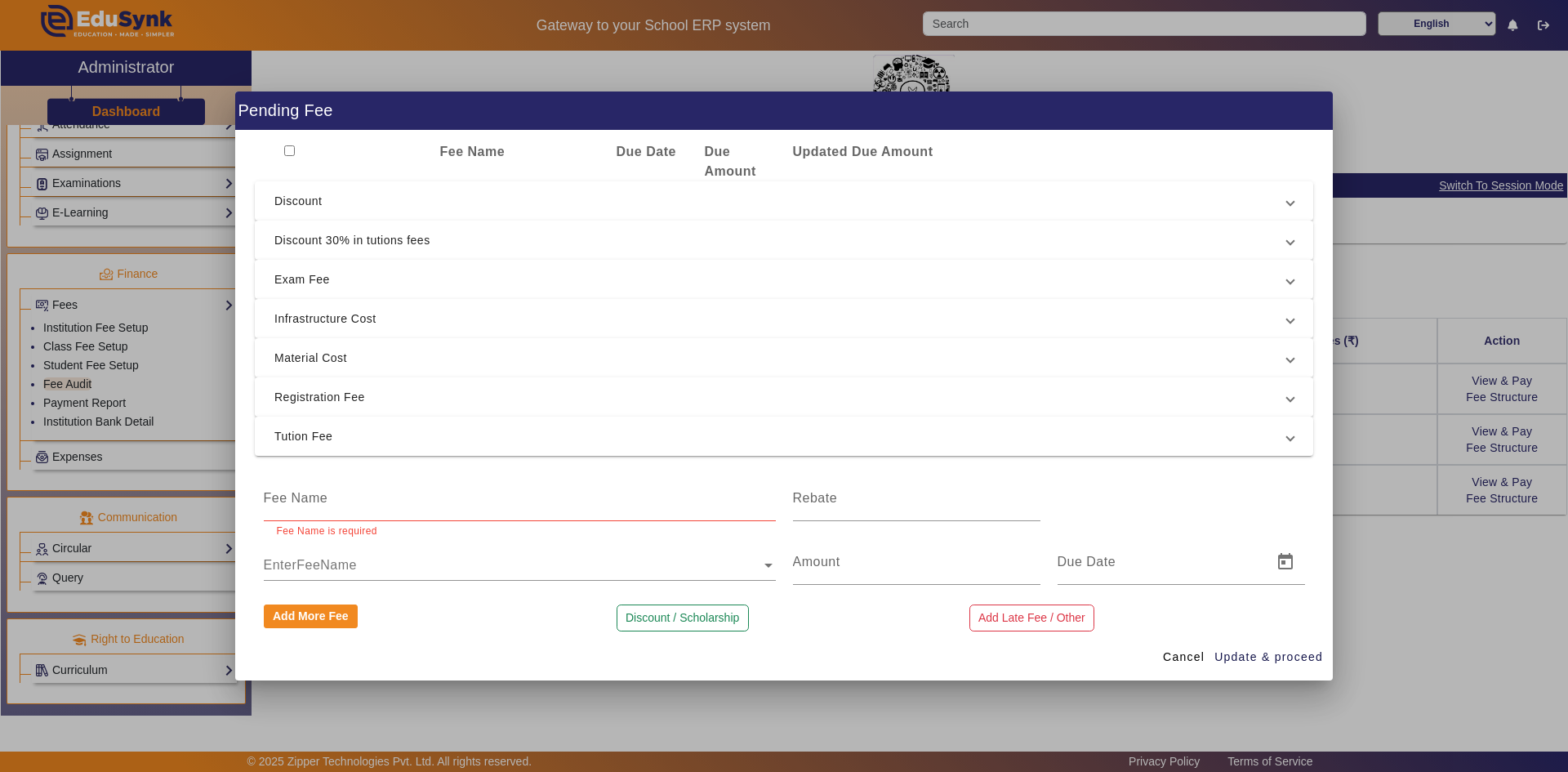
scroll to position [44, 0]
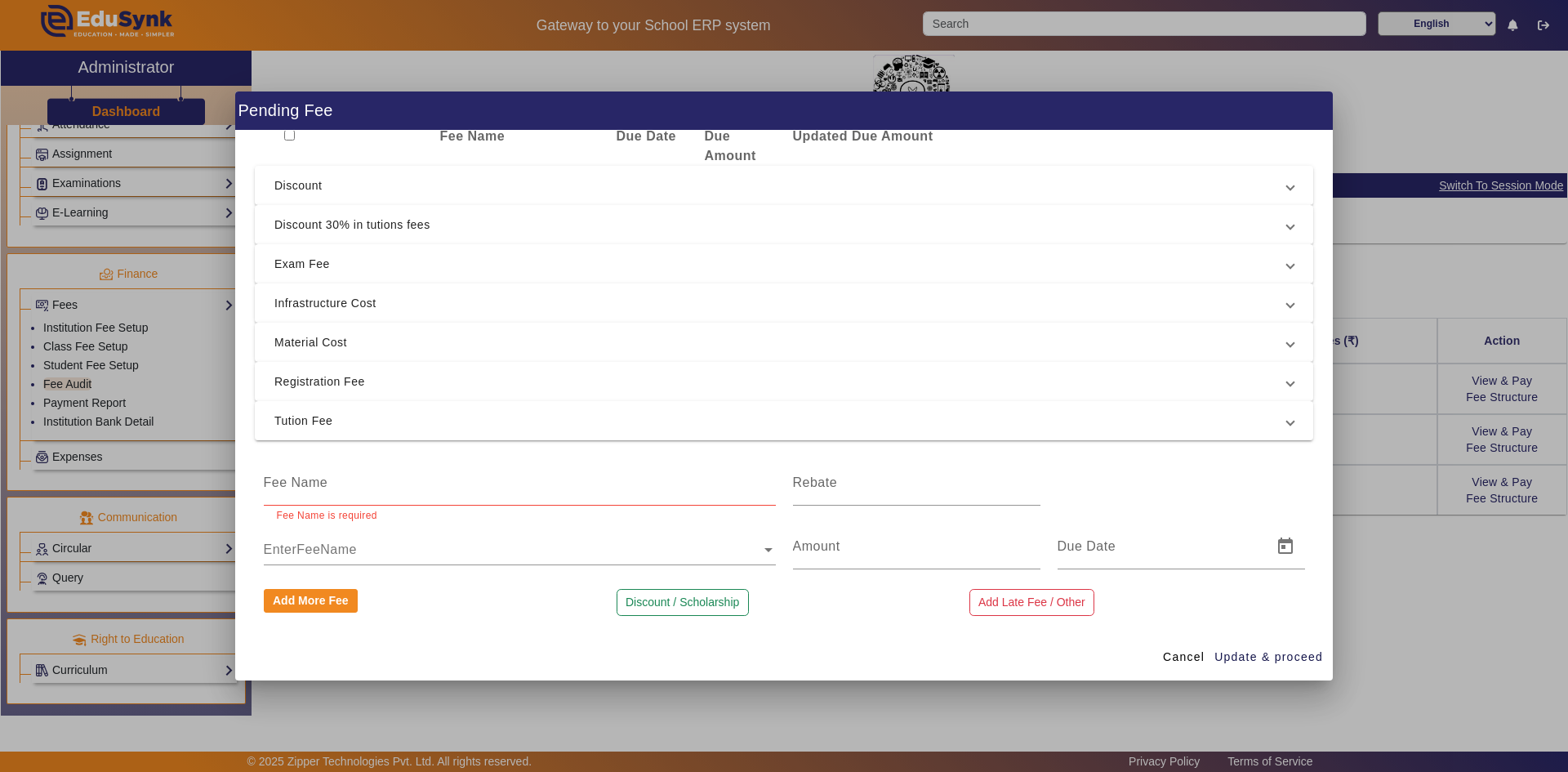
click at [1315, 365] on div "Name: Bhakti [PERSON_NAME] Roll No.: Fee Name Due Date Due Amount Updated Due A…" at bounding box center [784, 381] width 1098 height 502
click at [1308, 416] on div "Name: Bhakti [PERSON_NAME] Roll No.: Fee Name Due Date Due Amount Updated Due A…" at bounding box center [784, 381] width 1098 height 502
click at [1172, 661] on span "Cancel" at bounding box center [1184, 657] width 42 height 17
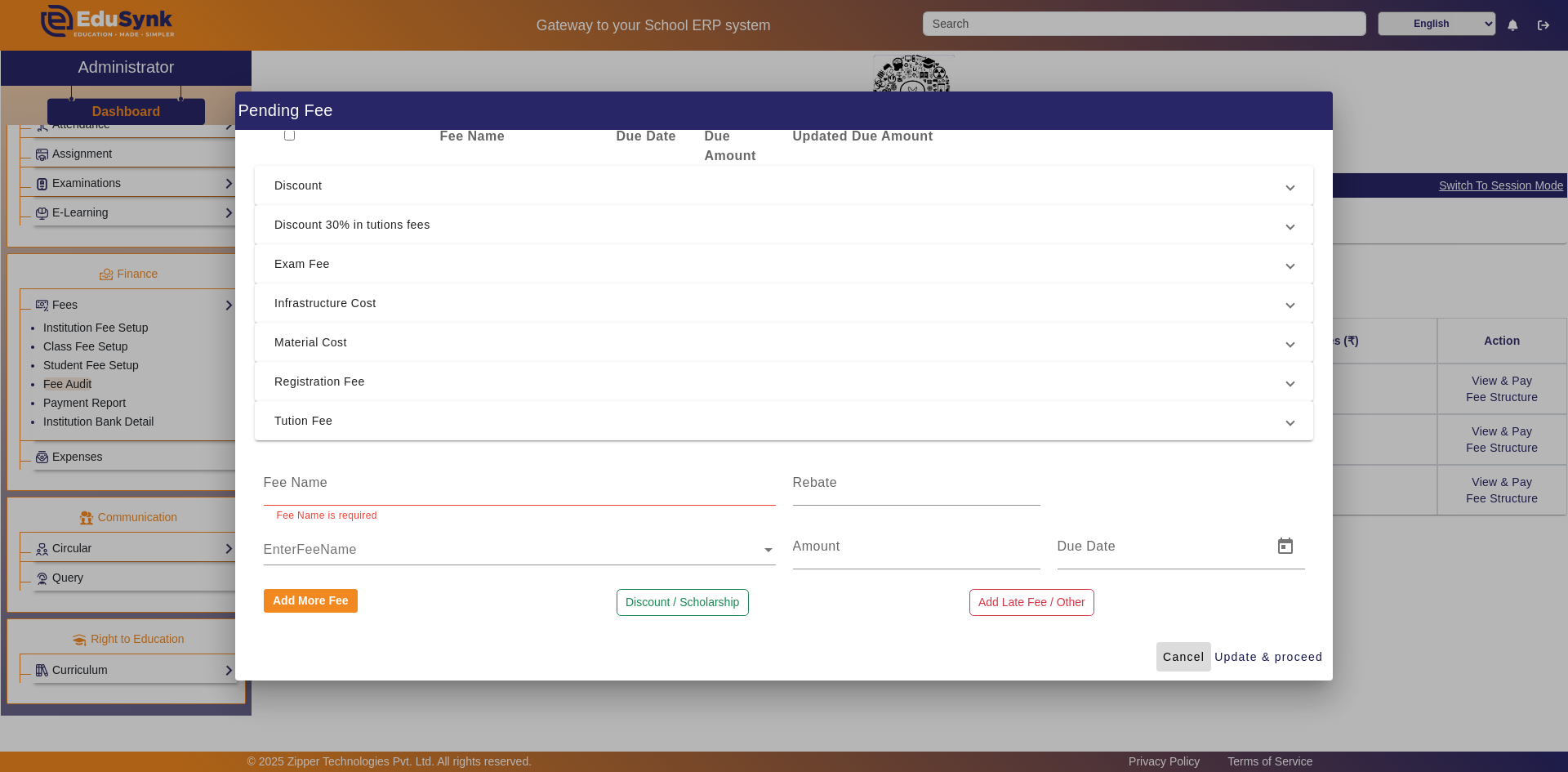
scroll to position [0, 0]
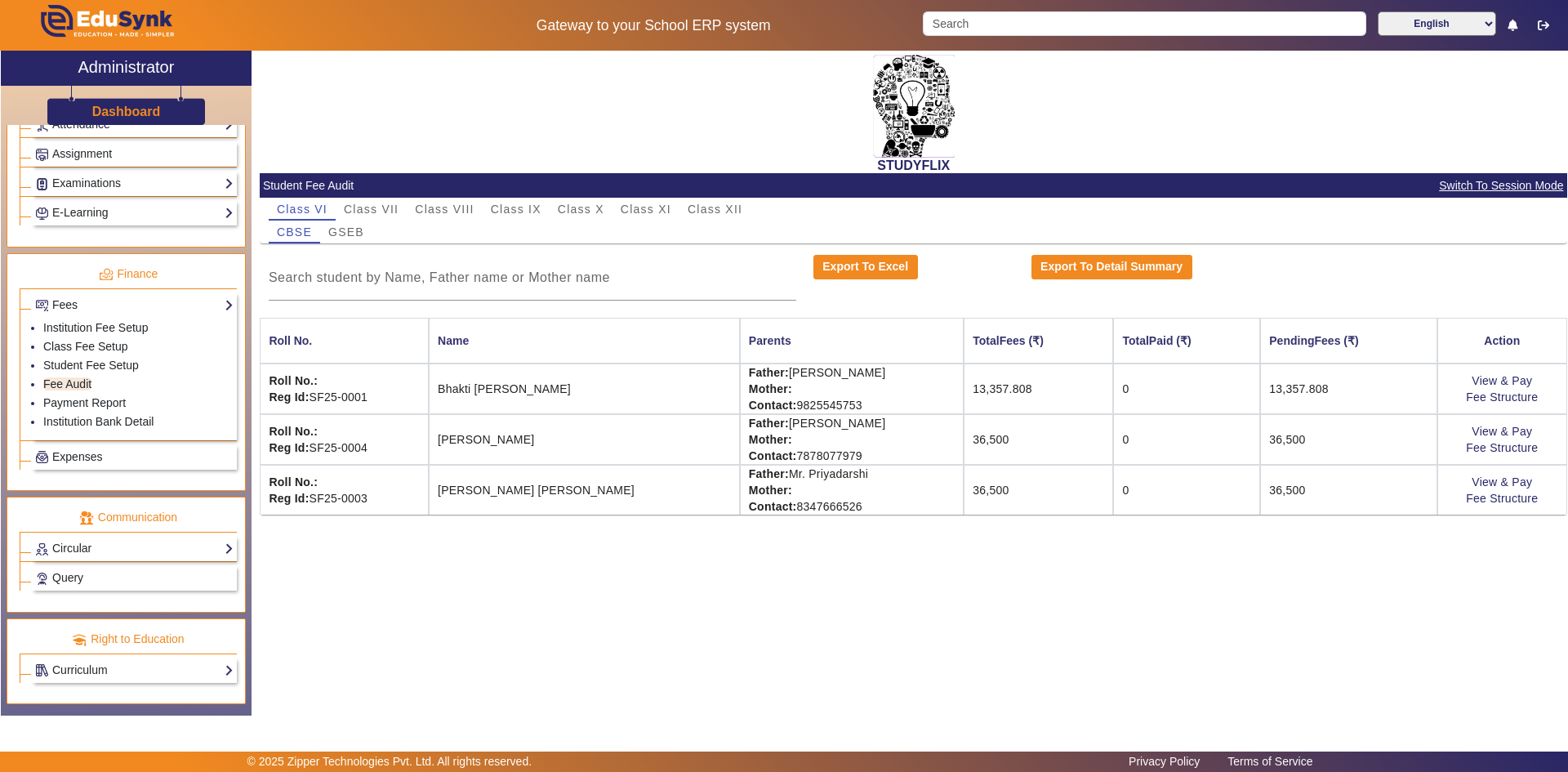
click at [1008, 403] on td "13,357.808" at bounding box center [1038, 388] width 149 height 50
click at [363, 391] on td "Roll No.: Reg Id: SF25-0001" at bounding box center [344, 388] width 169 height 50
click at [1479, 380] on link "View & Pay" at bounding box center [1501, 381] width 60 height 13
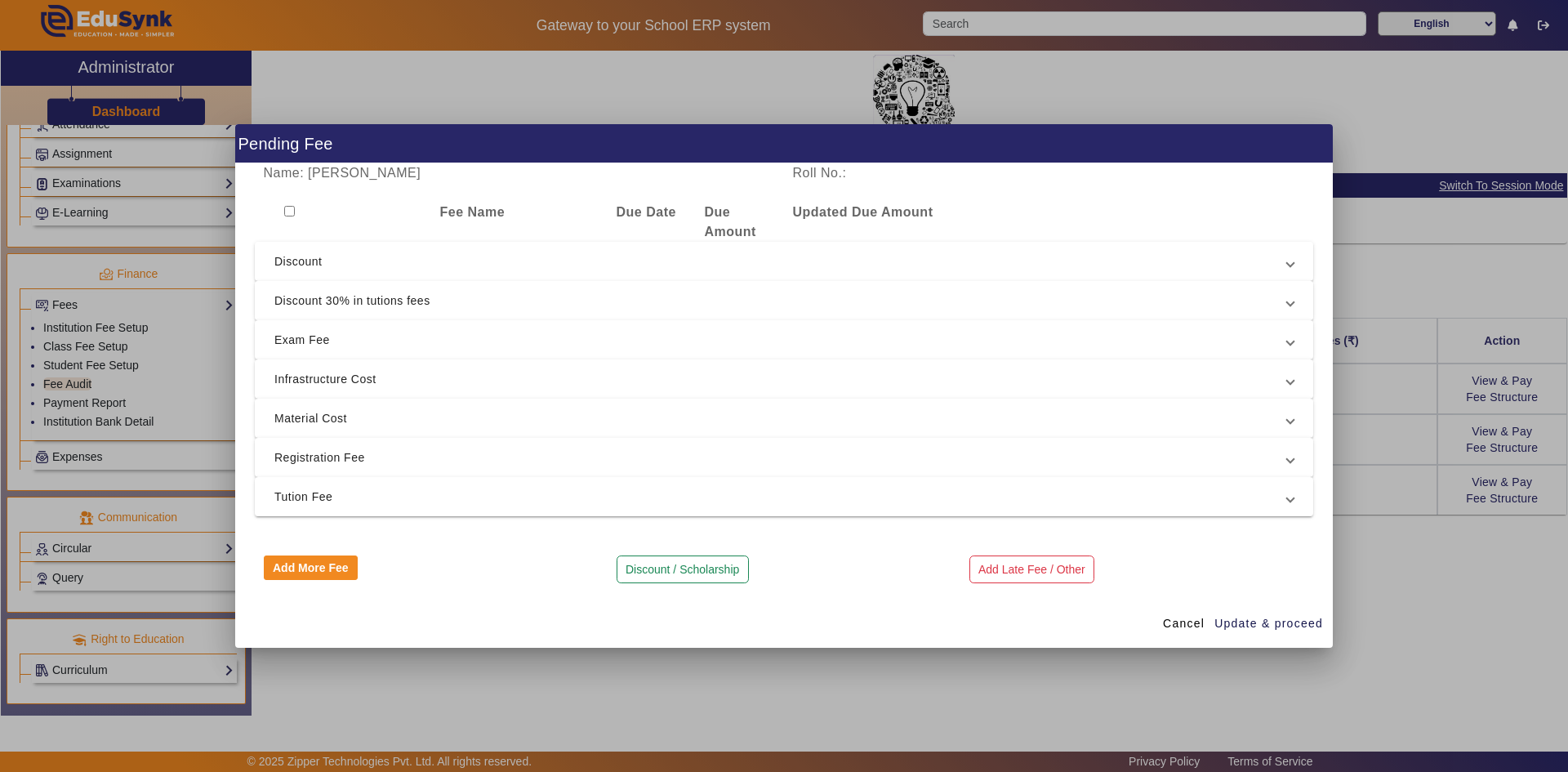
click at [396, 295] on span "Discount 30% in tutions fees" at bounding box center [780, 301] width 1013 height 20
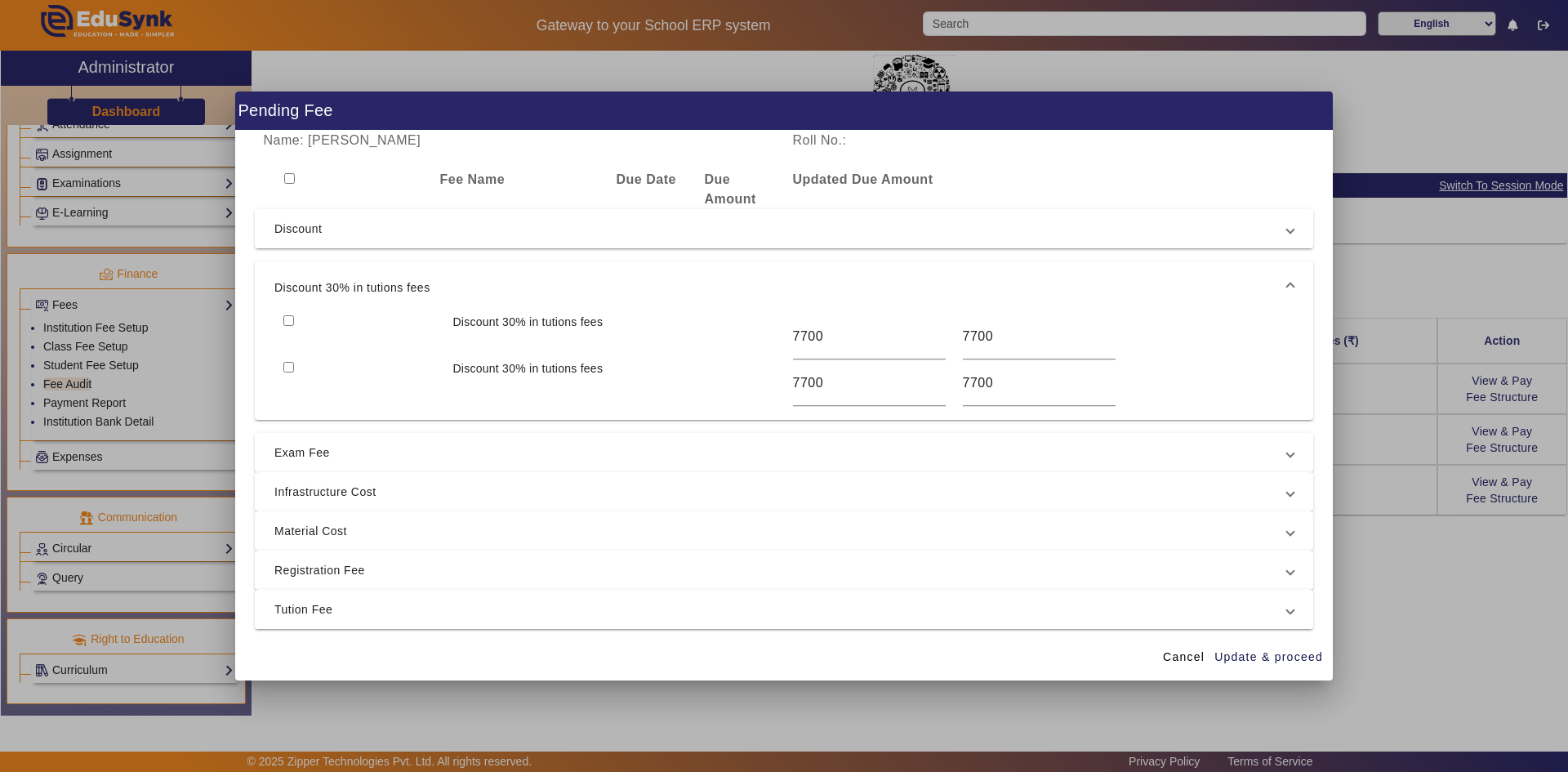
click at [395, 243] on mat-expansion-panel-header "Discount" at bounding box center [784, 229] width 1059 height 40
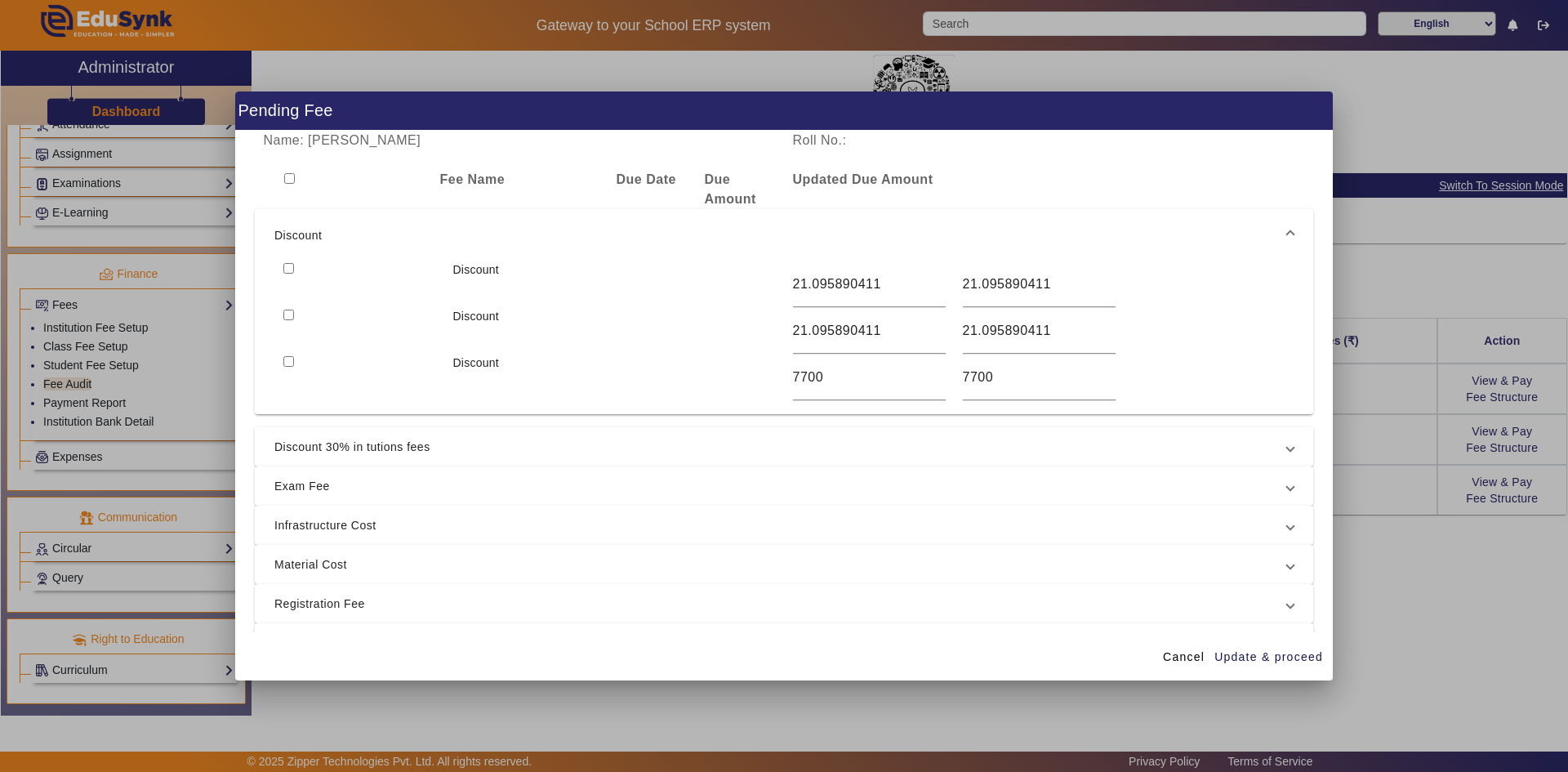
click at [395, 243] on span "Discount" at bounding box center [780, 236] width 1013 height 20
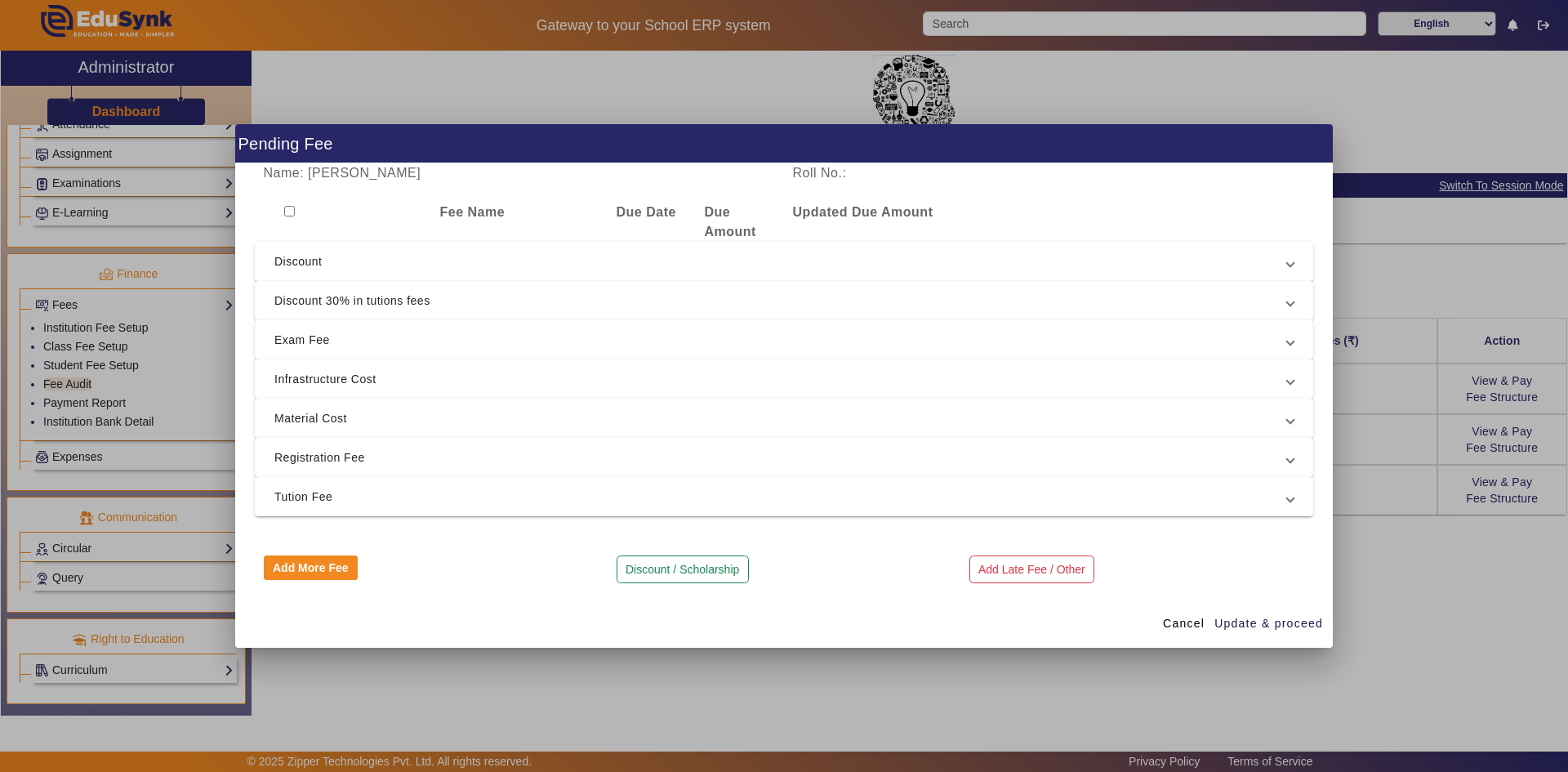
click at [1328, 194] on div "Name: Bhakti [PERSON_NAME] Roll No.: Fee Name Due Date Due Amount Updated Due A…" at bounding box center [784, 381] width 1098 height 436
click at [1365, 255] on div at bounding box center [784, 386] width 1568 height 772
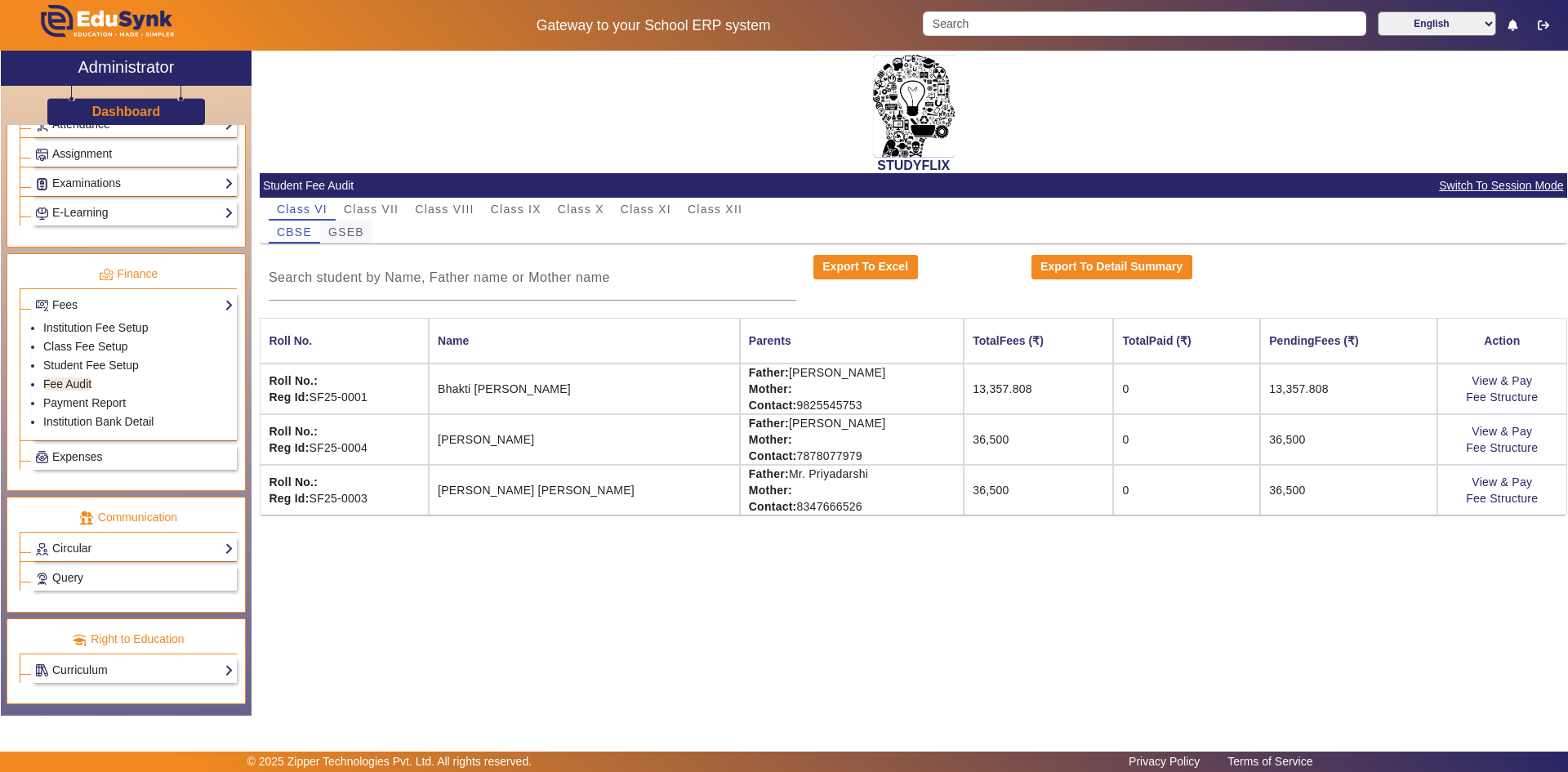
click at [351, 233] on span "GSEB" at bounding box center [346, 232] width 36 height 12
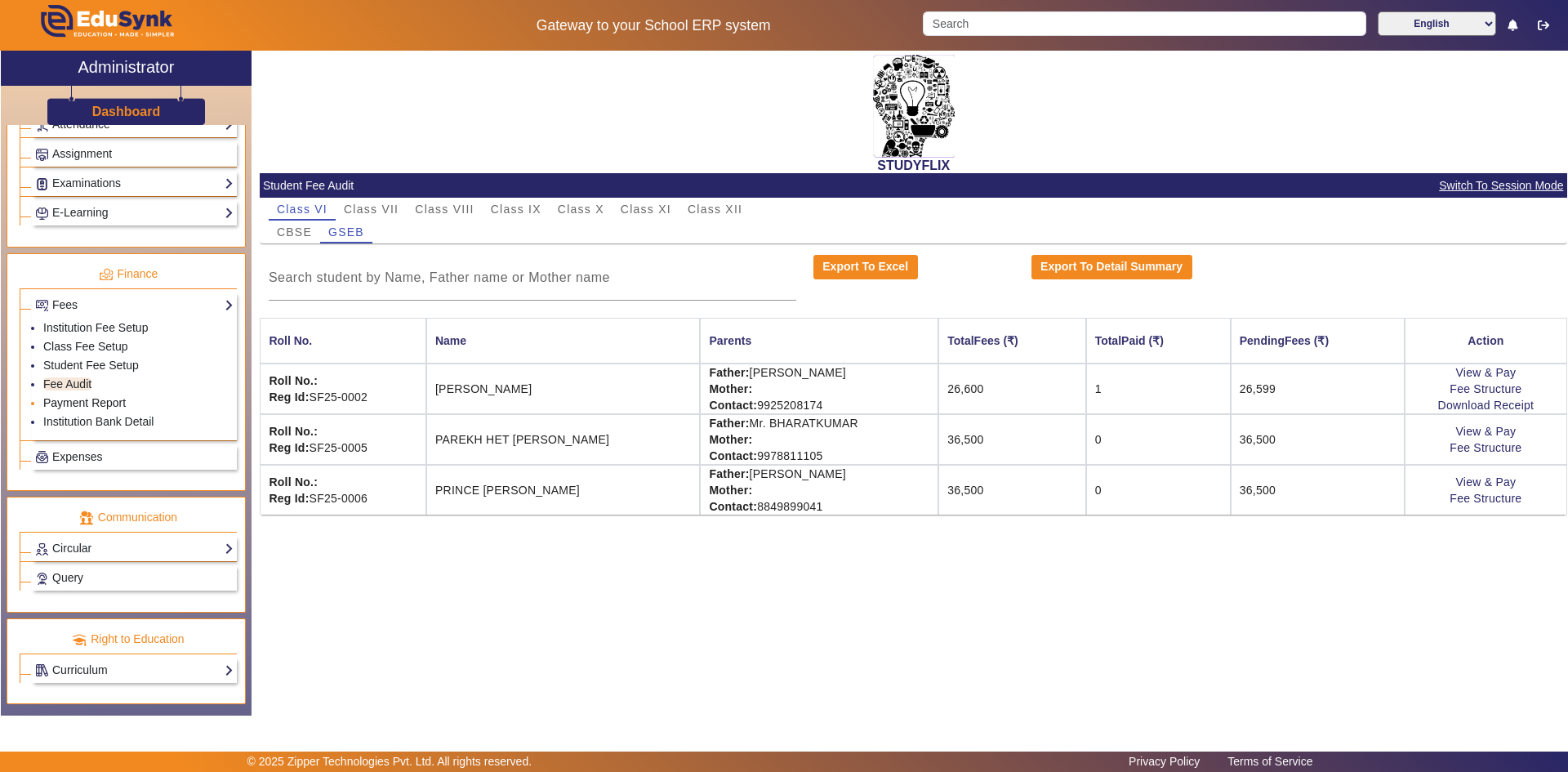
click at [96, 405] on link "Payment Report" at bounding box center [85, 403] width 82 height 13
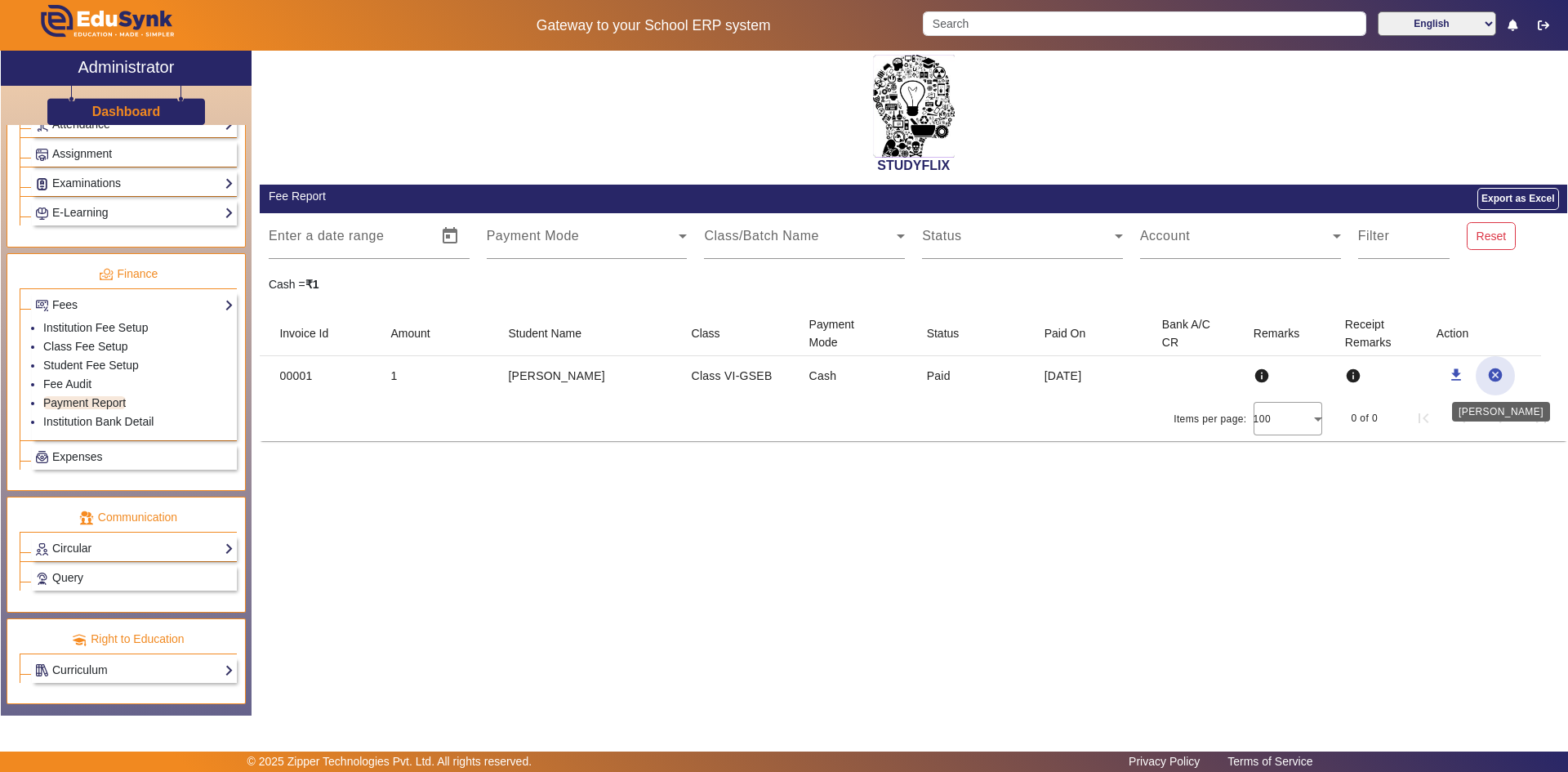
click at [1500, 374] on mat-icon "cancel" at bounding box center [1495, 375] width 16 height 16
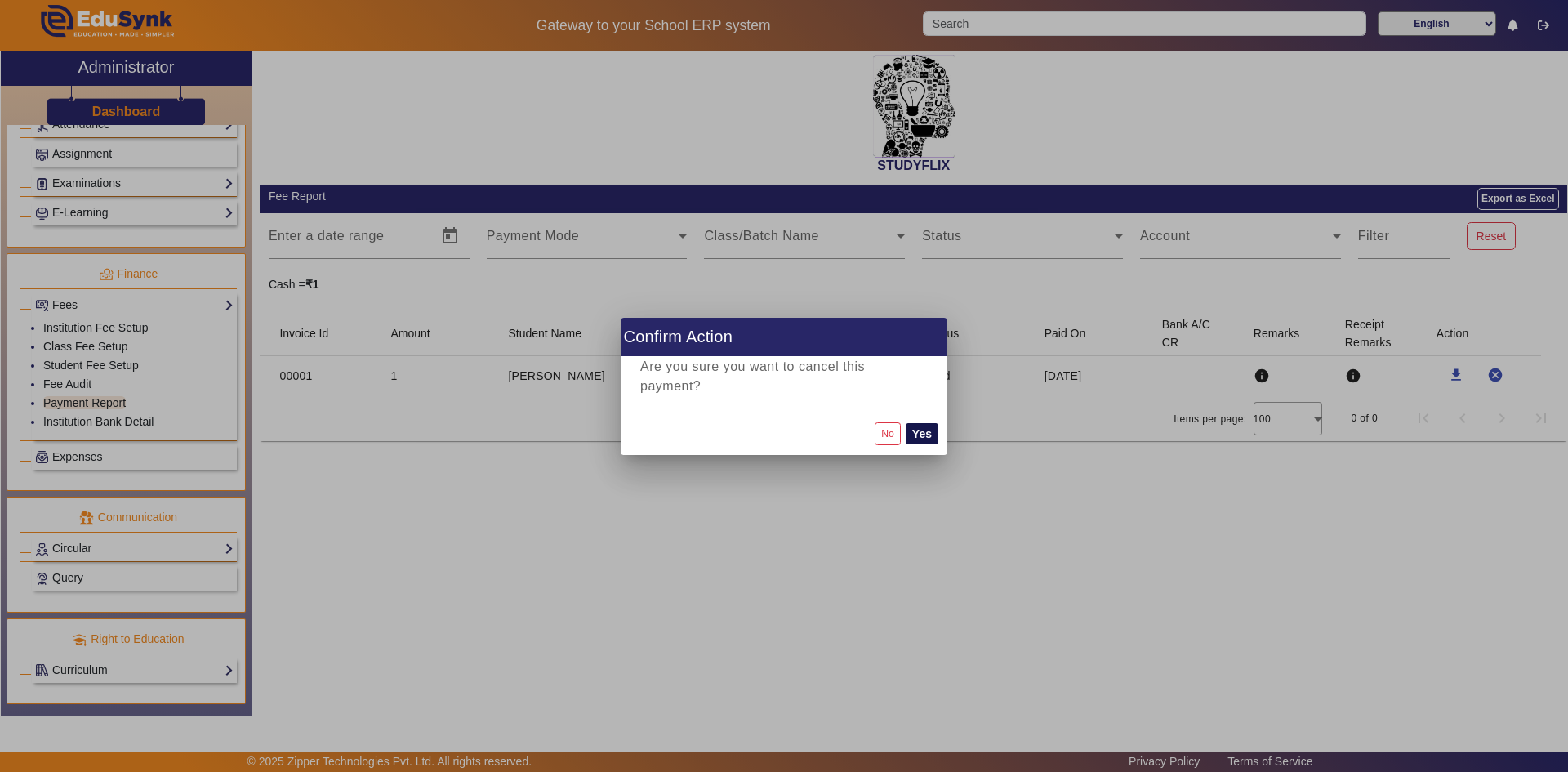
click at [927, 431] on button "Yes" at bounding box center [922, 433] width 33 height 21
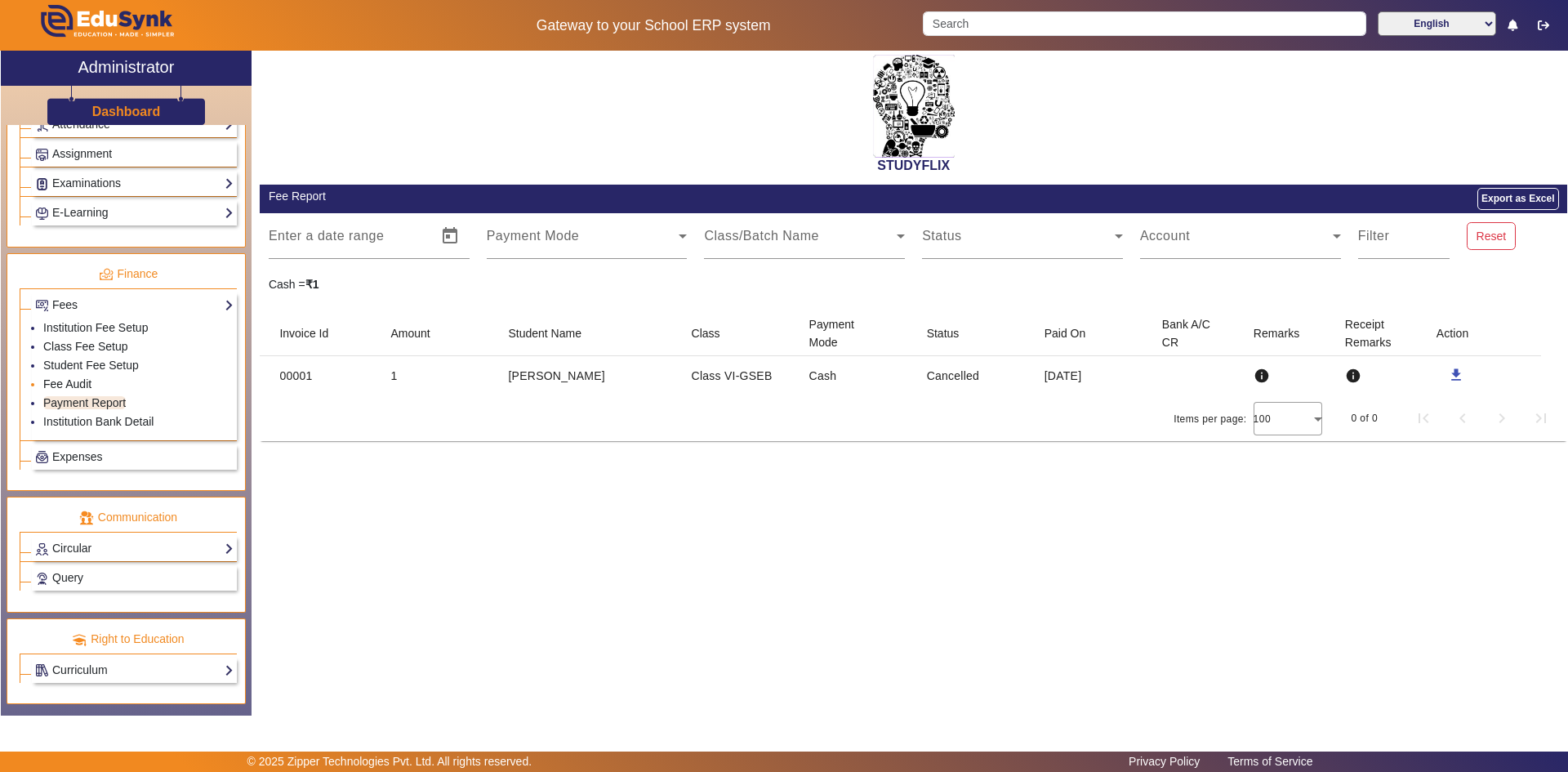
click at [77, 385] on link "Fee Audit" at bounding box center [68, 384] width 48 height 13
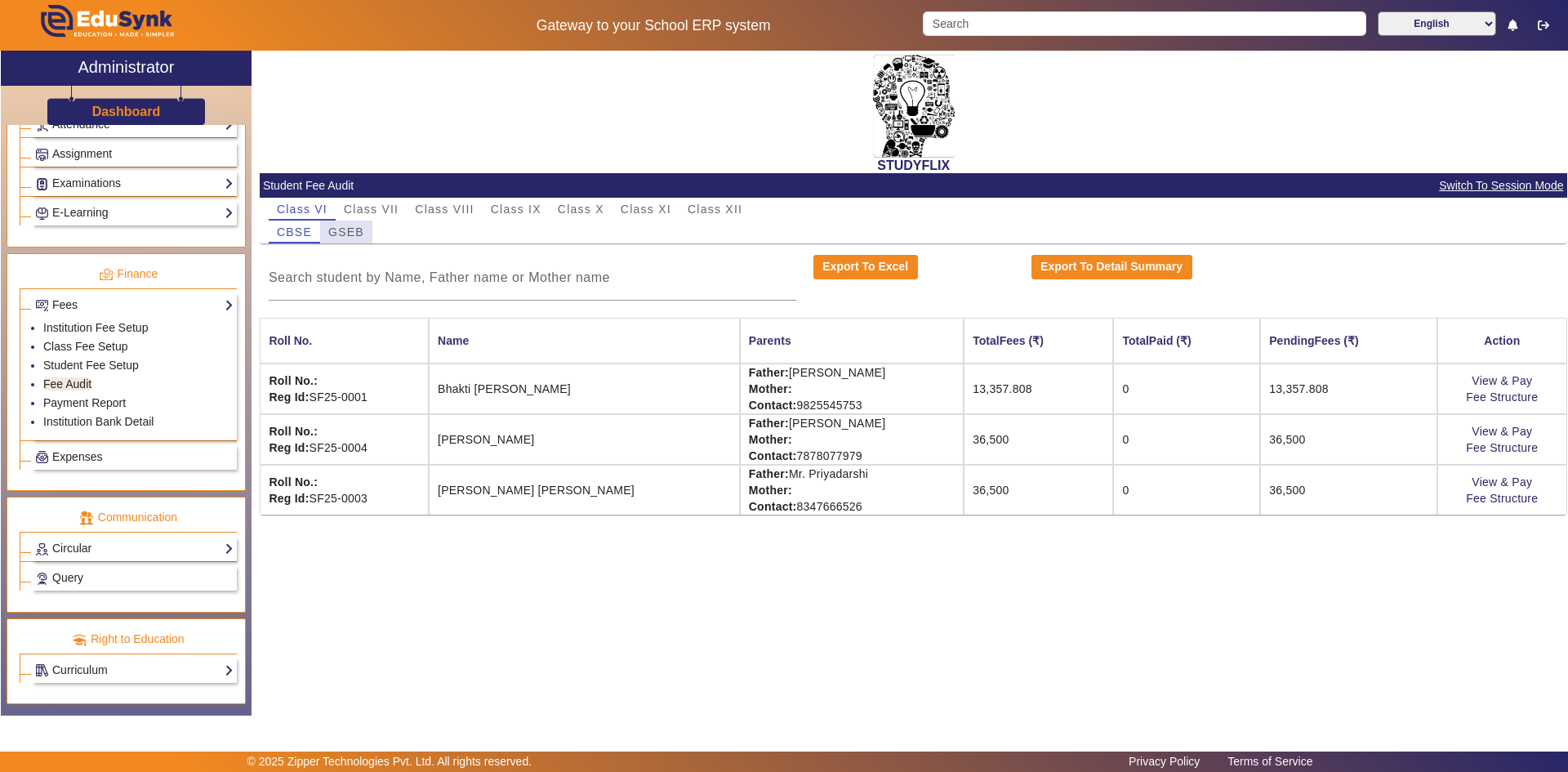
click at [353, 233] on span "GSEB" at bounding box center [346, 232] width 36 height 12
